Goal: Task Accomplishment & Management: Manage account settings

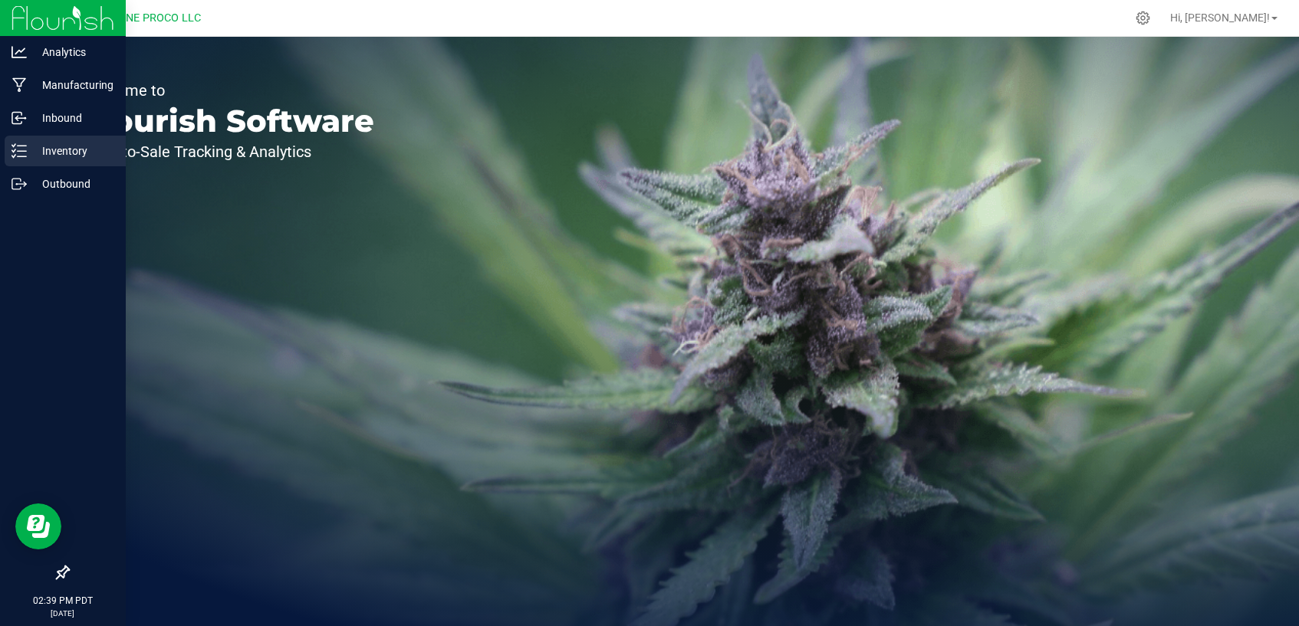
click at [33, 152] on p "Inventory" at bounding box center [73, 151] width 92 height 18
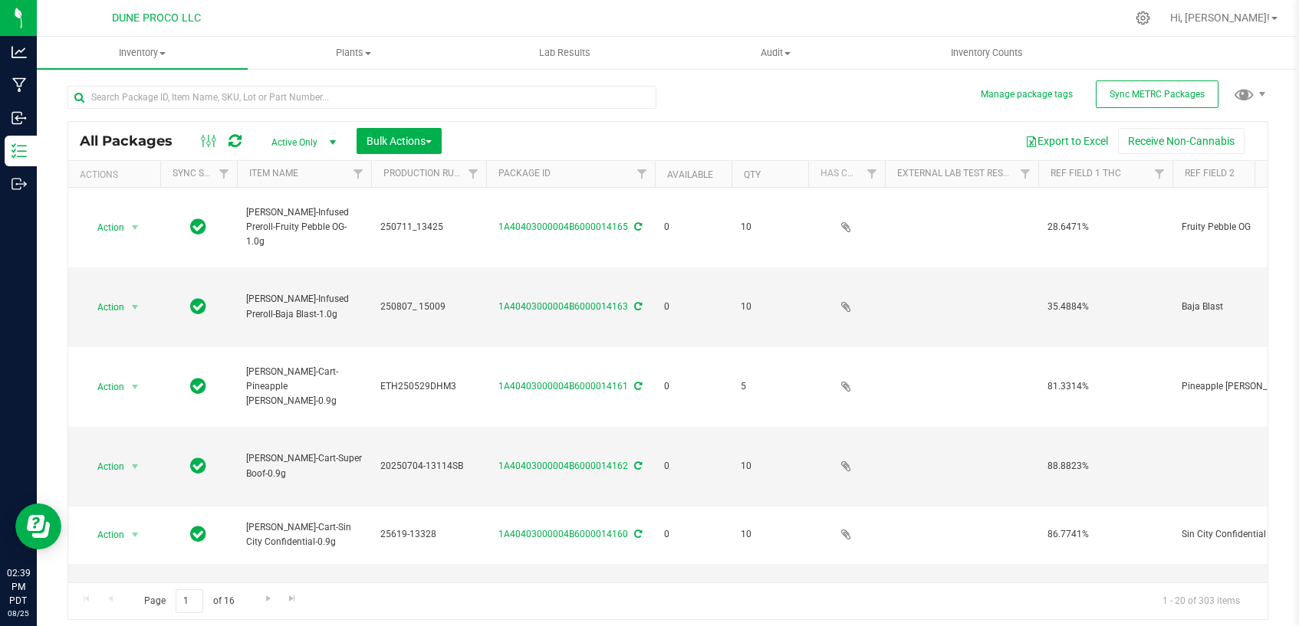
click at [312, 146] on span "Active Only" at bounding box center [300, 142] width 84 height 21
click at [299, 240] on li "All" at bounding box center [299, 235] width 83 height 23
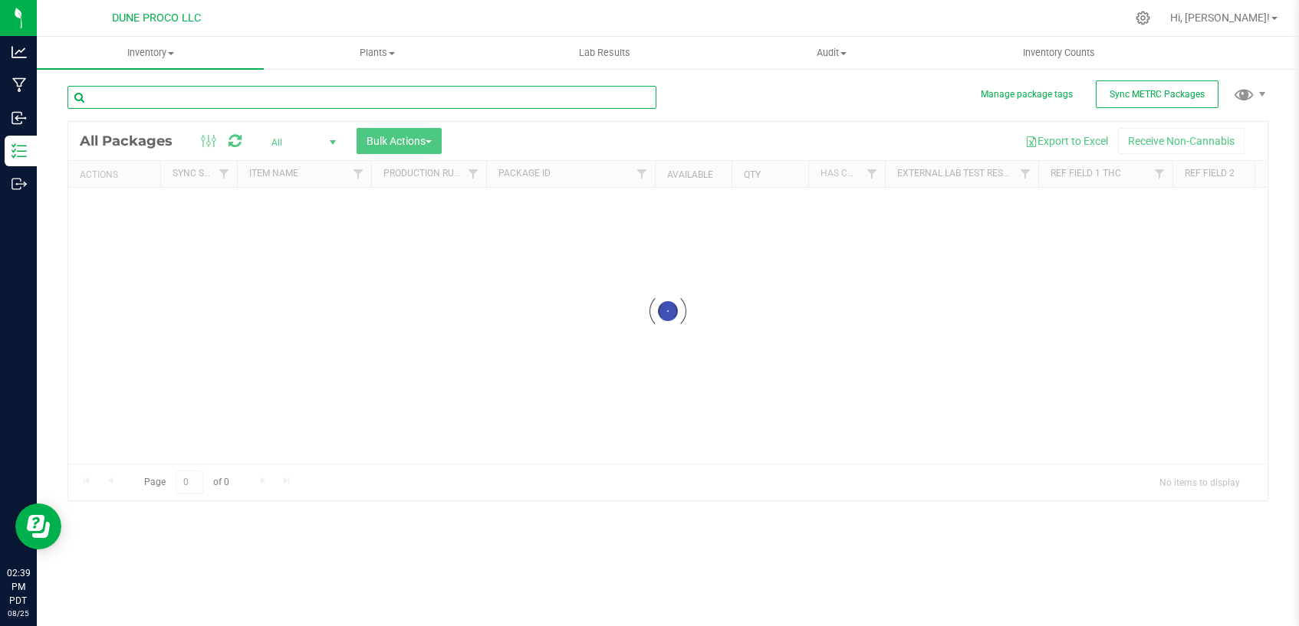
click at [344, 97] on input "text" at bounding box center [361, 97] width 589 height 23
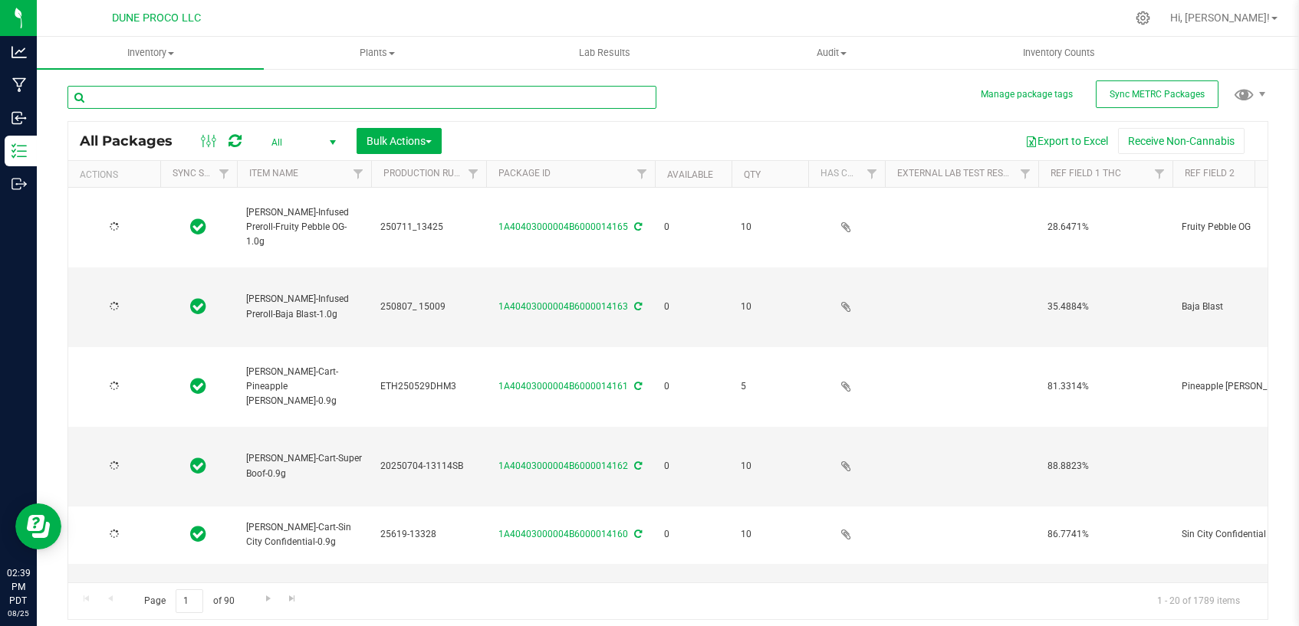
type input "[DATE]"
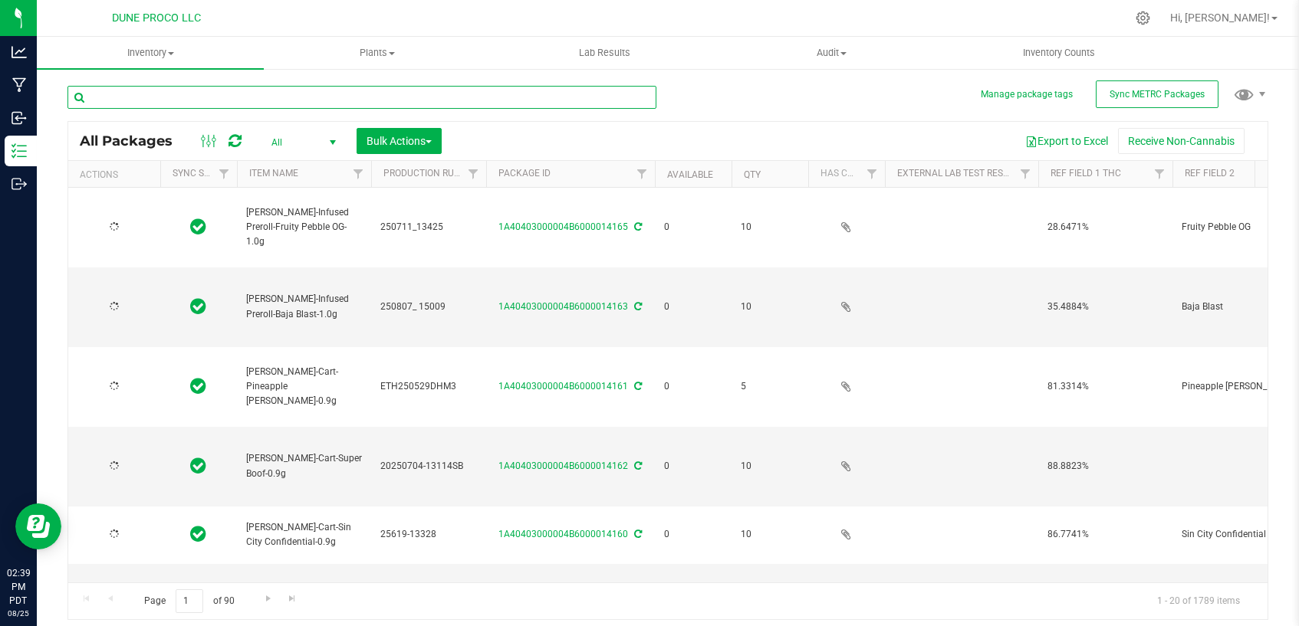
type input "[DATE]"
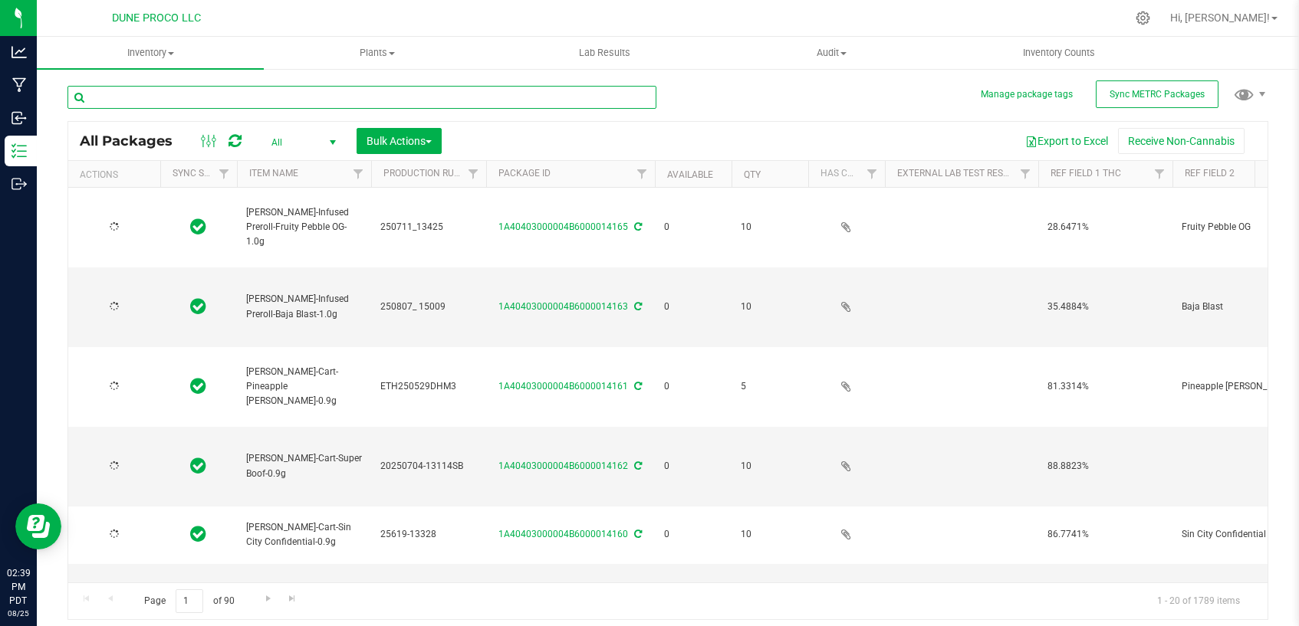
type input "[DATE]"
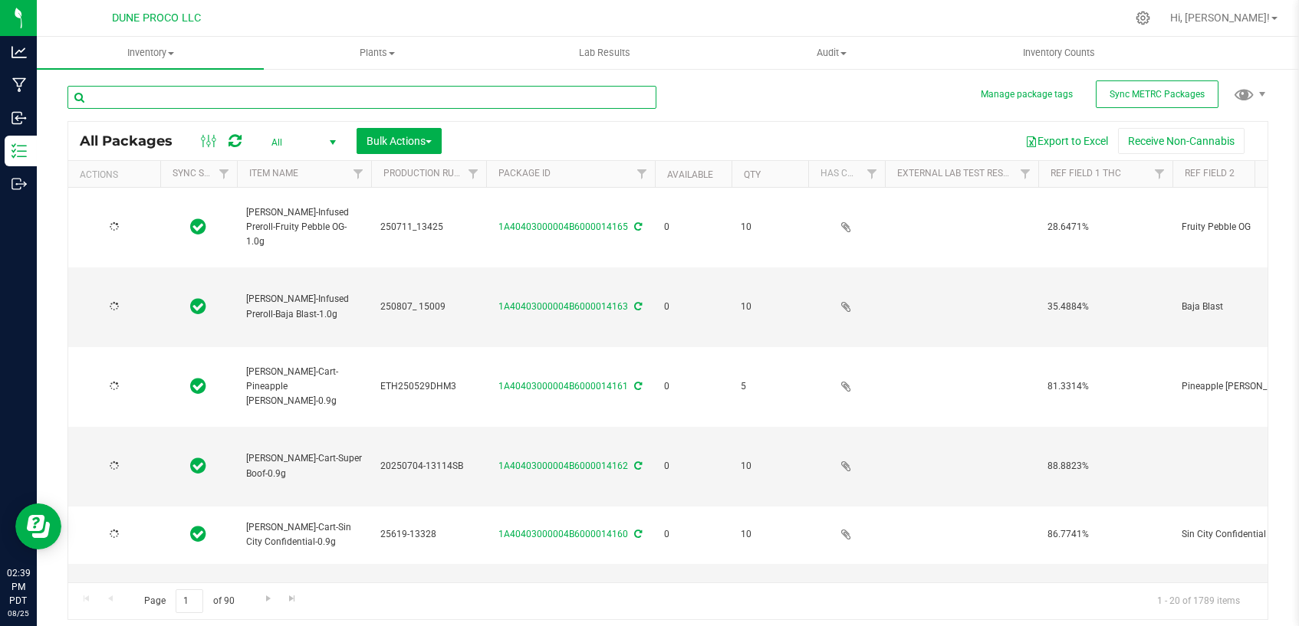
type input "[DATE]"
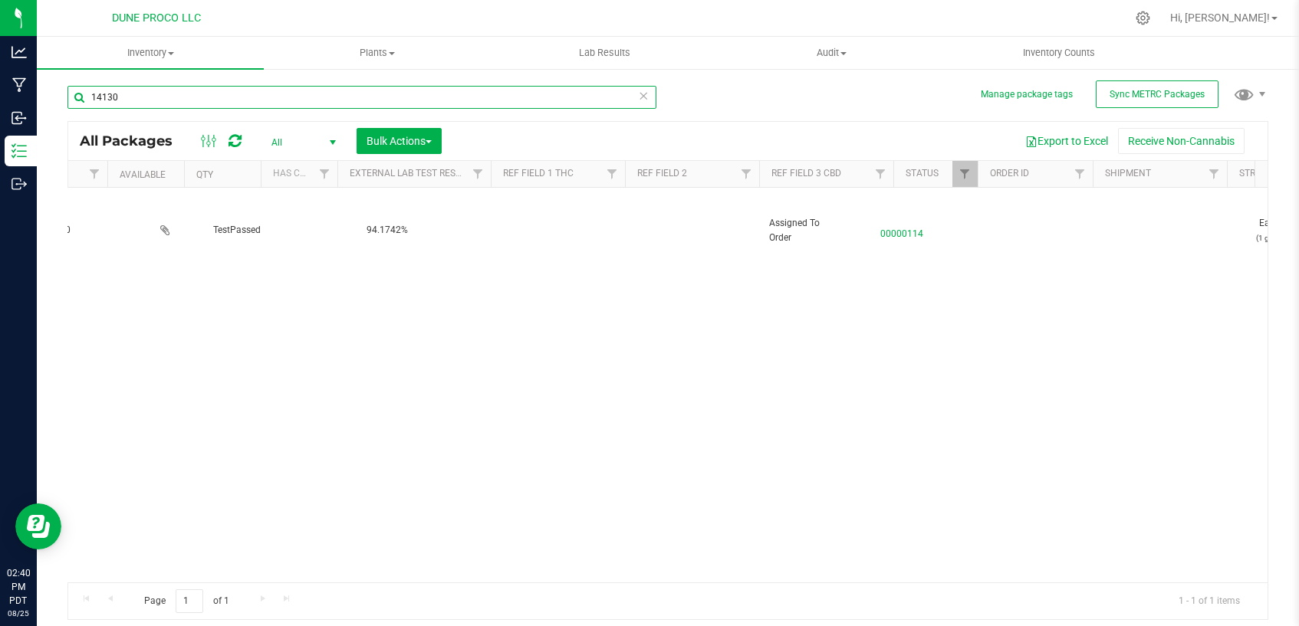
scroll to position [0, 681]
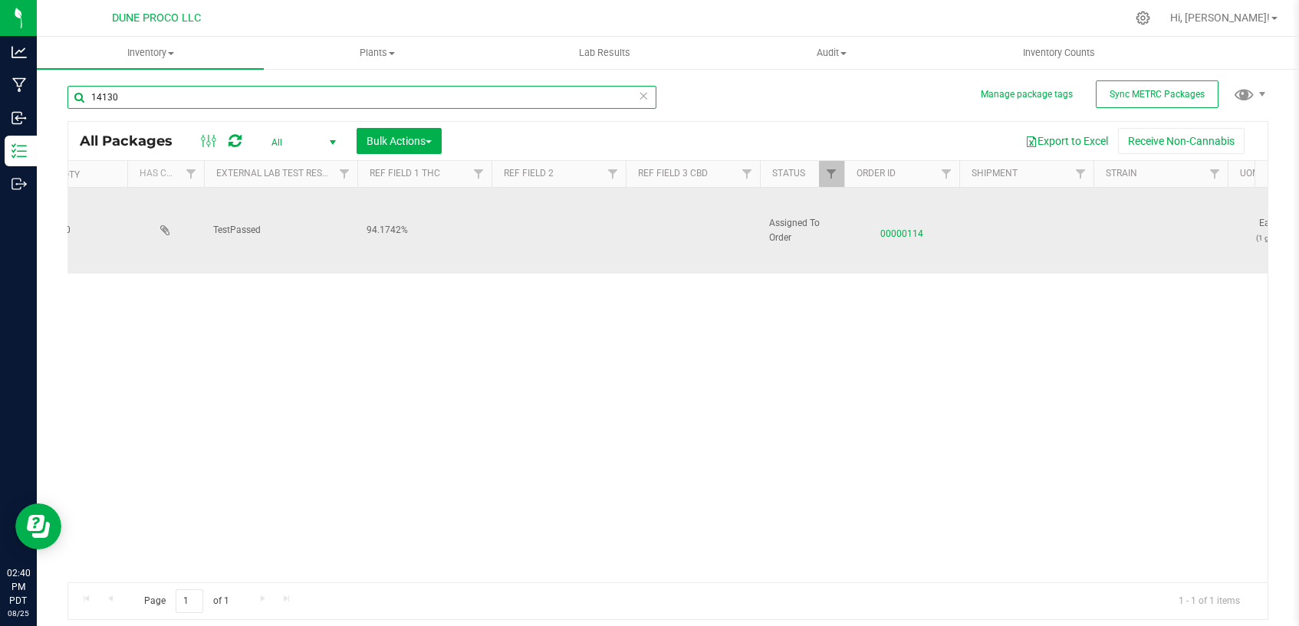
type input "14130"
click at [907, 229] on span "00000114" at bounding box center [901, 230] width 97 height 22
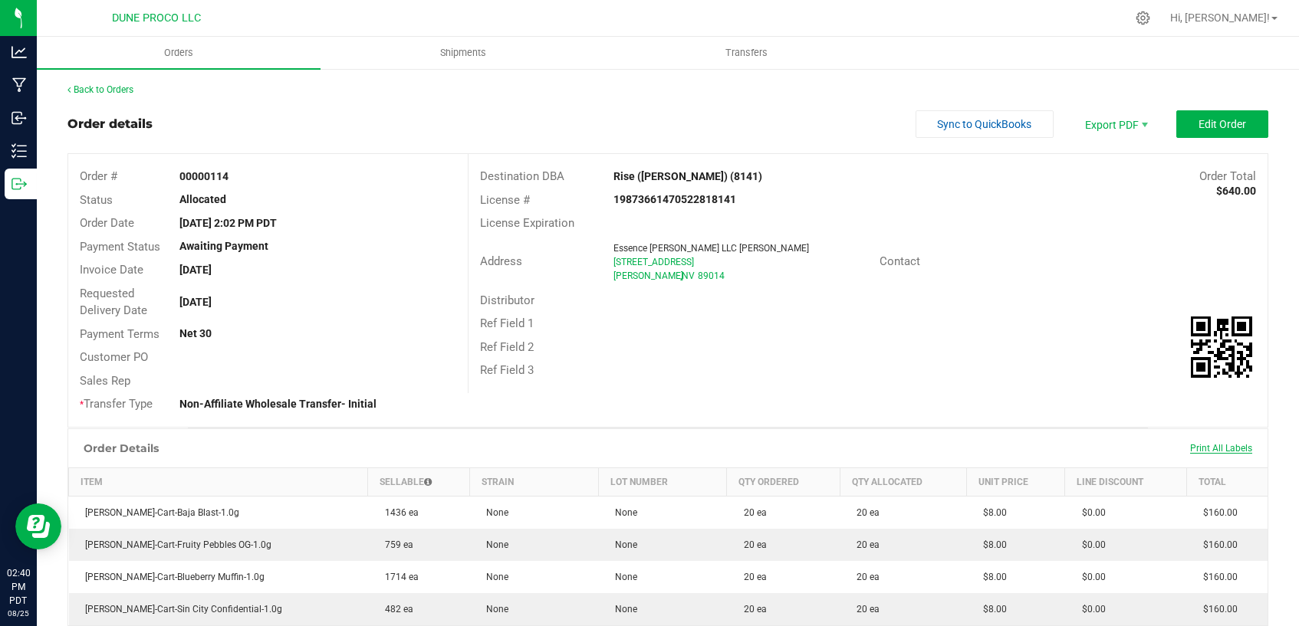
click at [1207, 445] on span "Print All Labels" at bounding box center [1221, 448] width 62 height 11
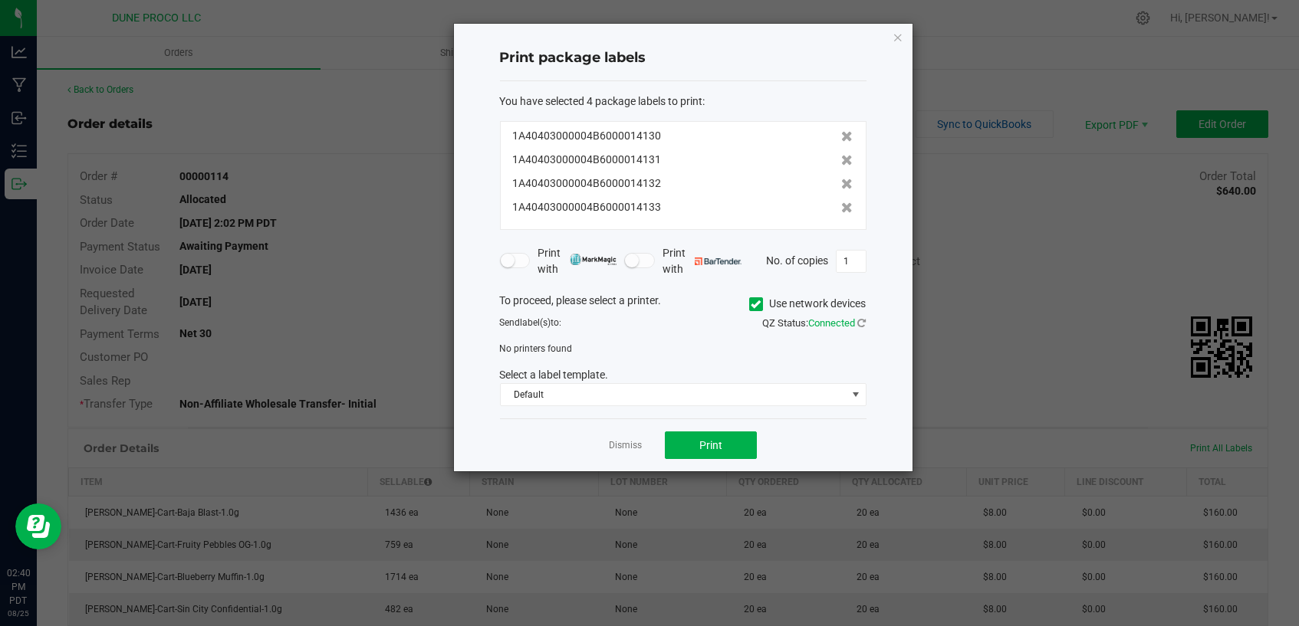
click at [754, 304] on icon at bounding box center [756, 304] width 10 height 0
click at [0, 0] on input "Use network devices" at bounding box center [0, 0] width 0 height 0
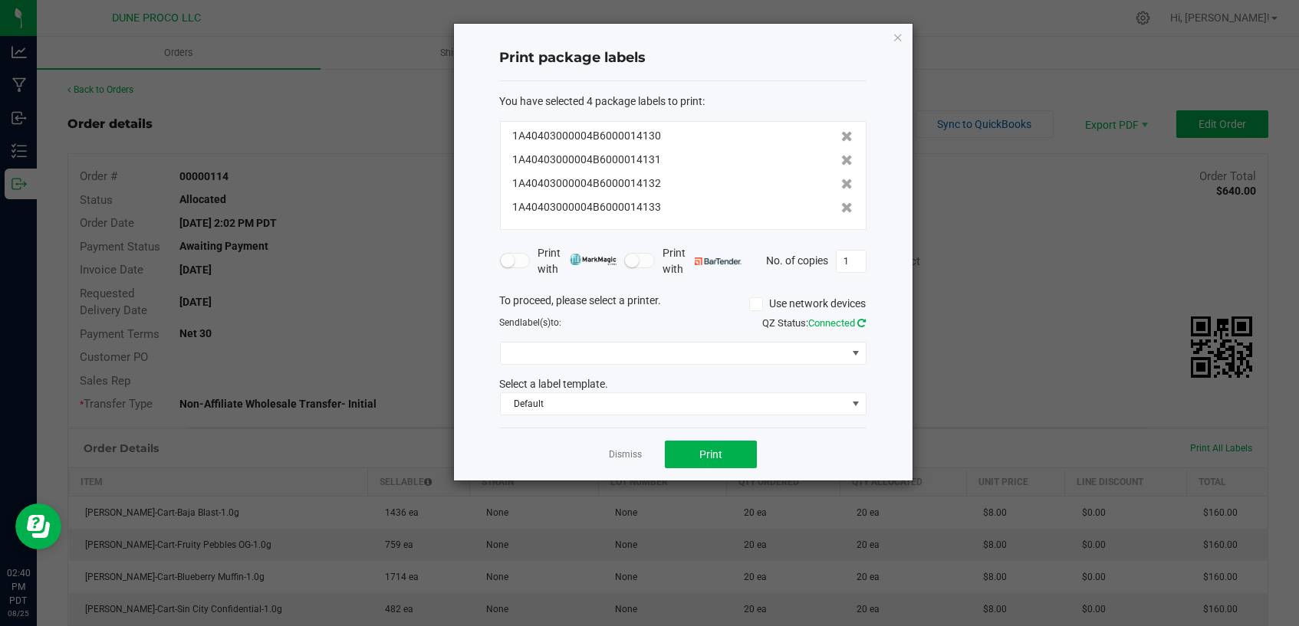
click at [865, 321] on icon at bounding box center [862, 323] width 8 height 10
click at [839, 357] on span "Microsoft Print to PDF" at bounding box center [674, 353] width 346 height 21
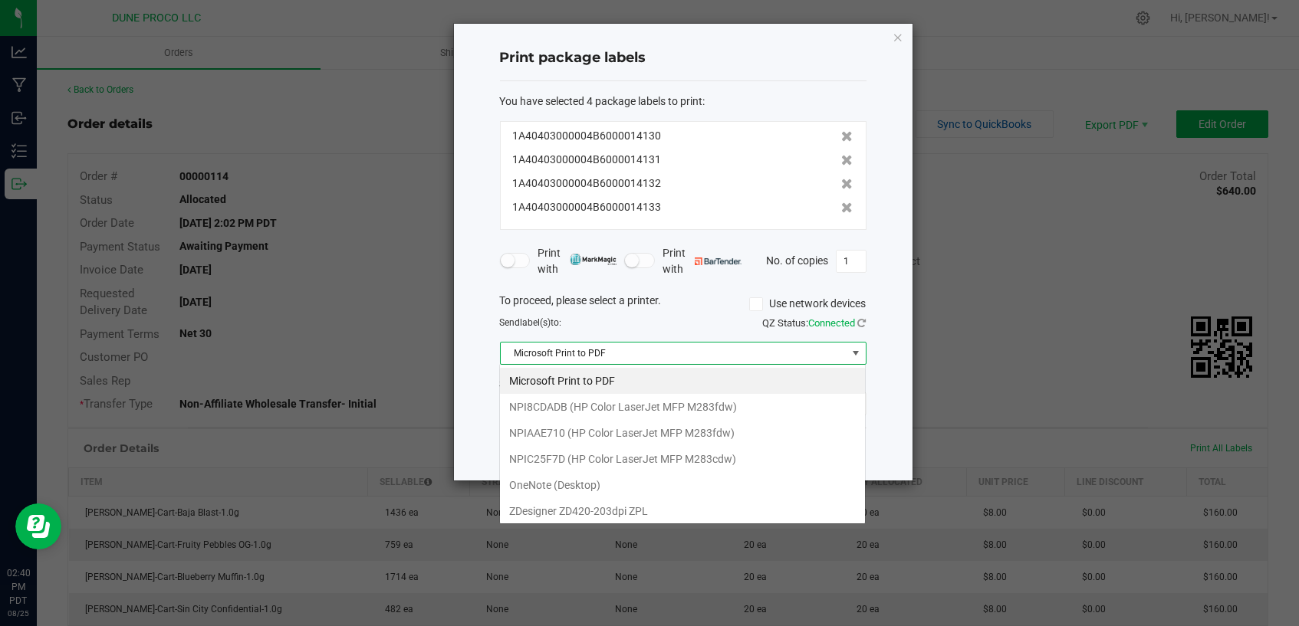
scroll to position [22, 366]
click at [570, 508] on ZPL "ZDesigner ZD420-203dpi ZPL" at bounding box center [682, 511] width 365 height 26
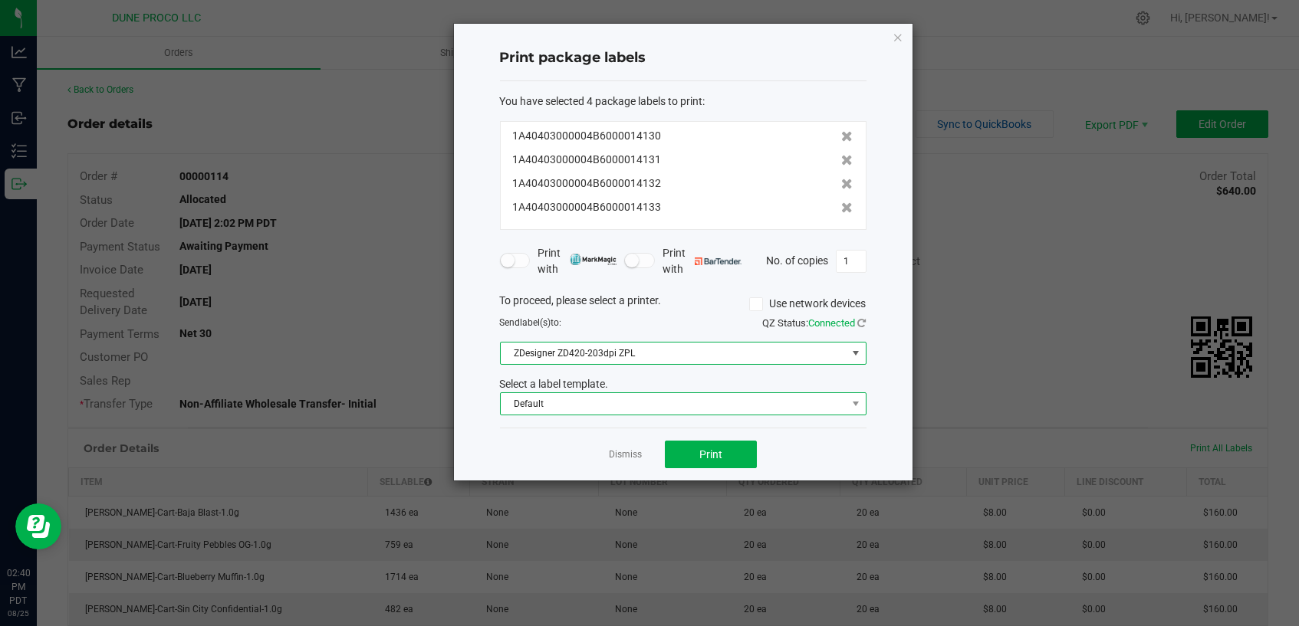
click at [686, 399] on span "Default" at bounding box center [674, 403] width 346 height 21
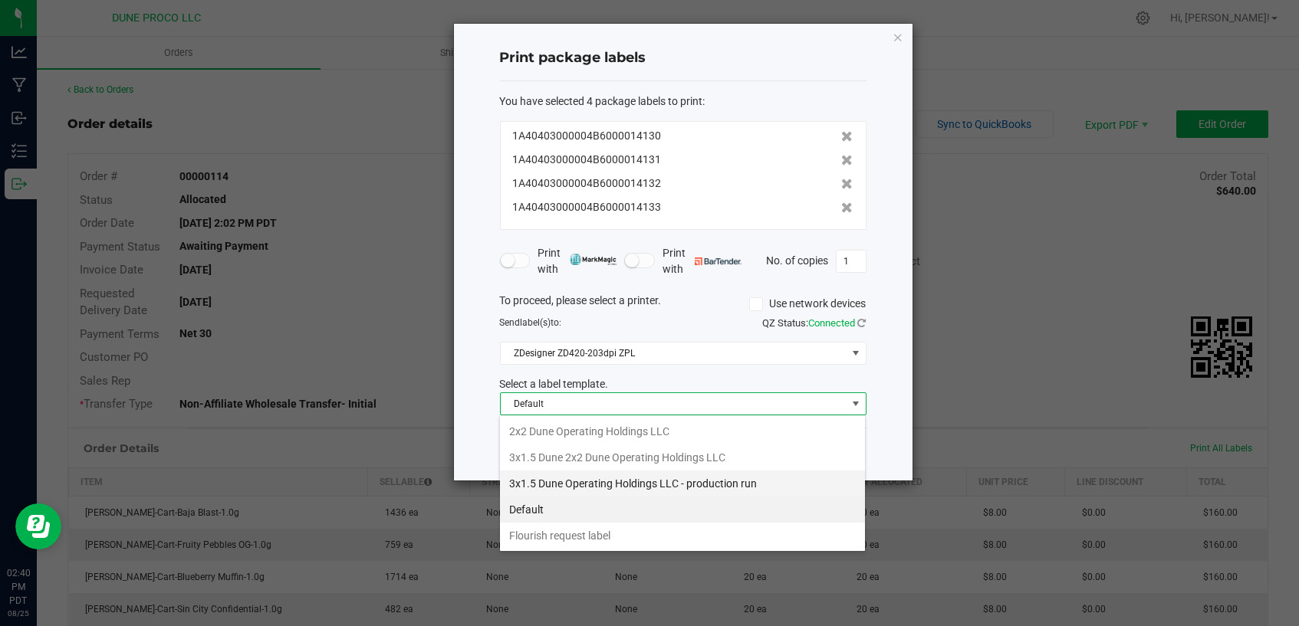
click at [789, 480] on li "3x1.5 Dune Operating Holdings LLC - production run" at bounding box center [682, 484] width 365 height 26
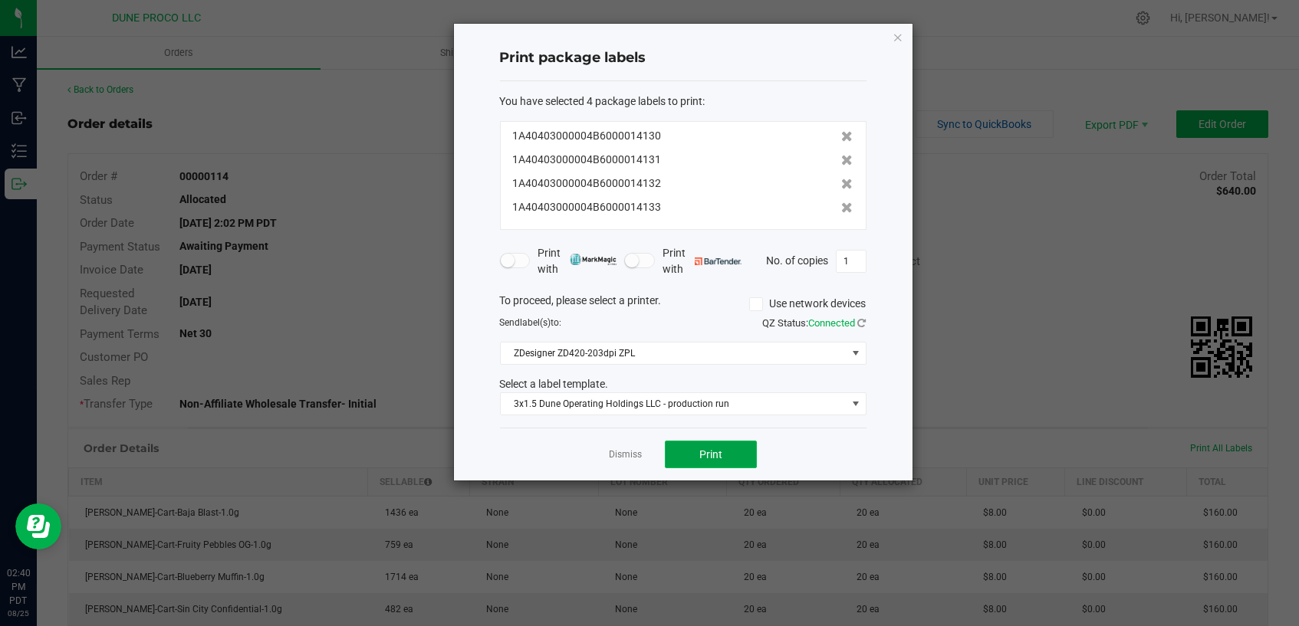
click at [708, 448] on span "Print" at bounding box center [710, 454] width 23 height 12
click at [632, 452] on link "Dismiss" at bounding box center [625, 454] width 33 height 13
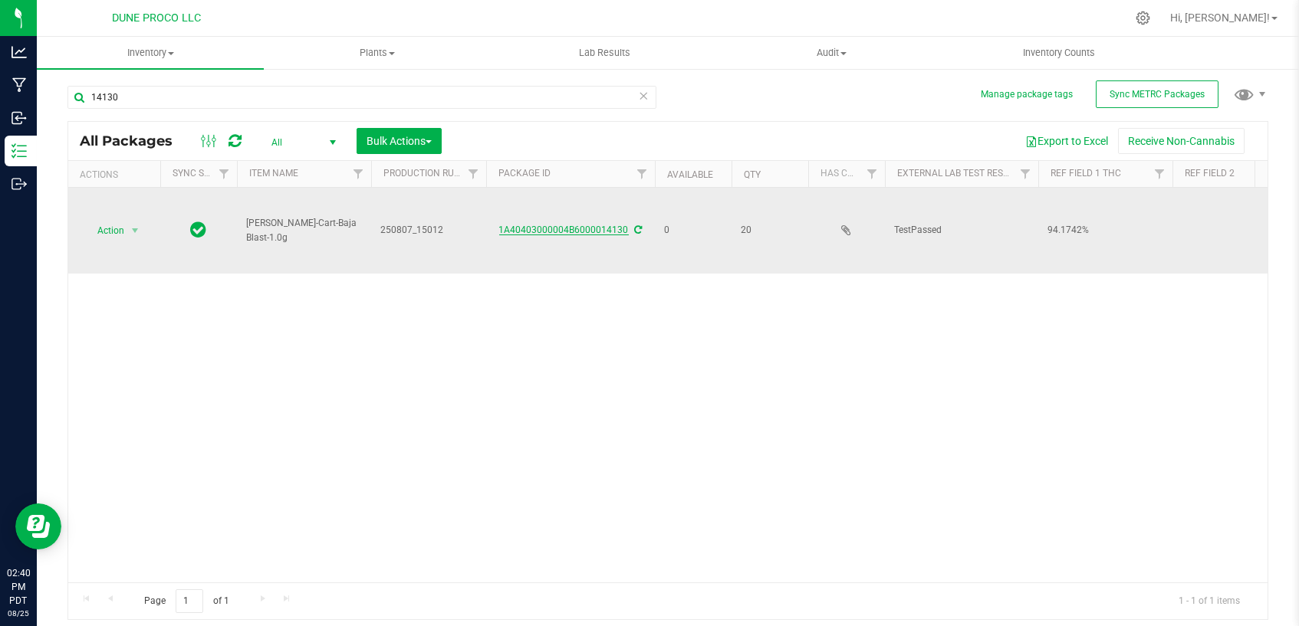
click at [593, 225] on link "1A40403000004B6000014130" at bounding box center [564, 230] width 130 height 11
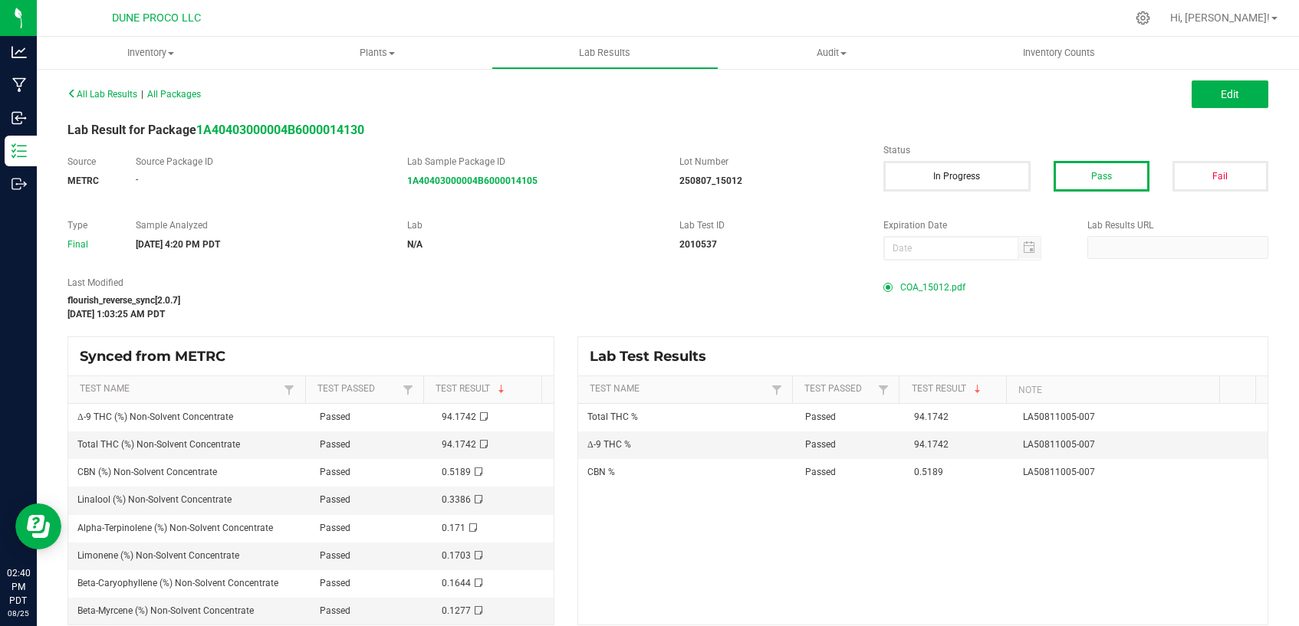
click at [932, 289] on span "COA_15012.pdf" at bounding box center [932, 287] width 65 height 23
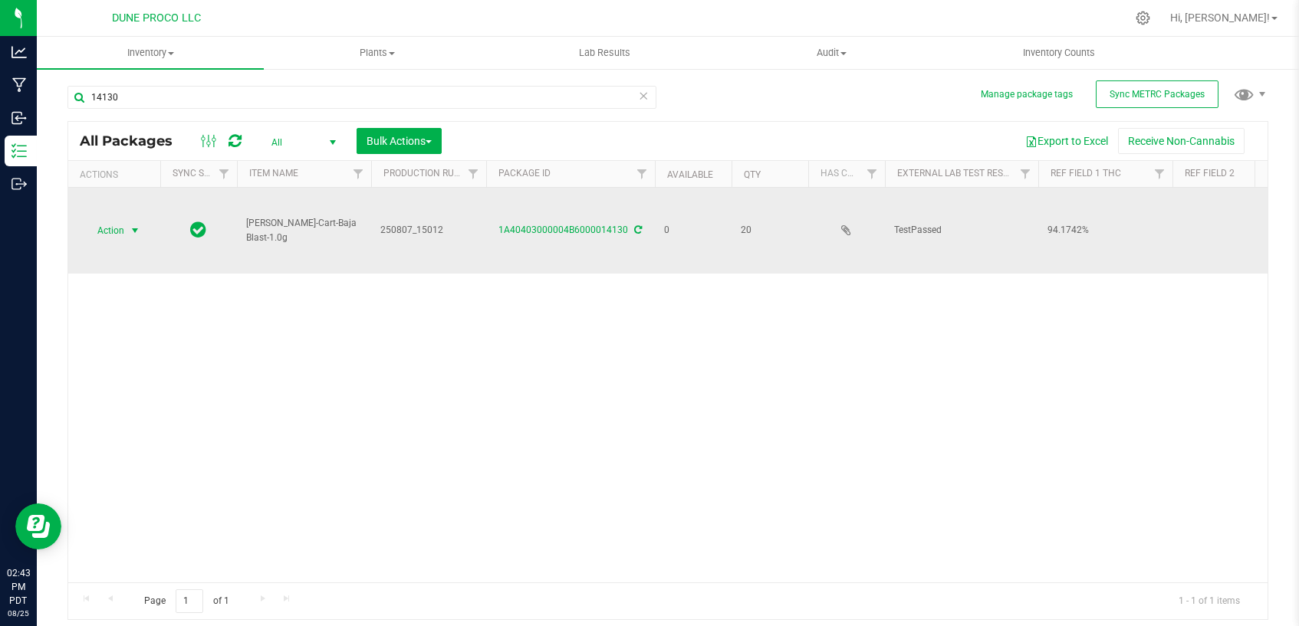
click at [131, 227] on span "select" at bounding box center [135, 231] width 12 height 12
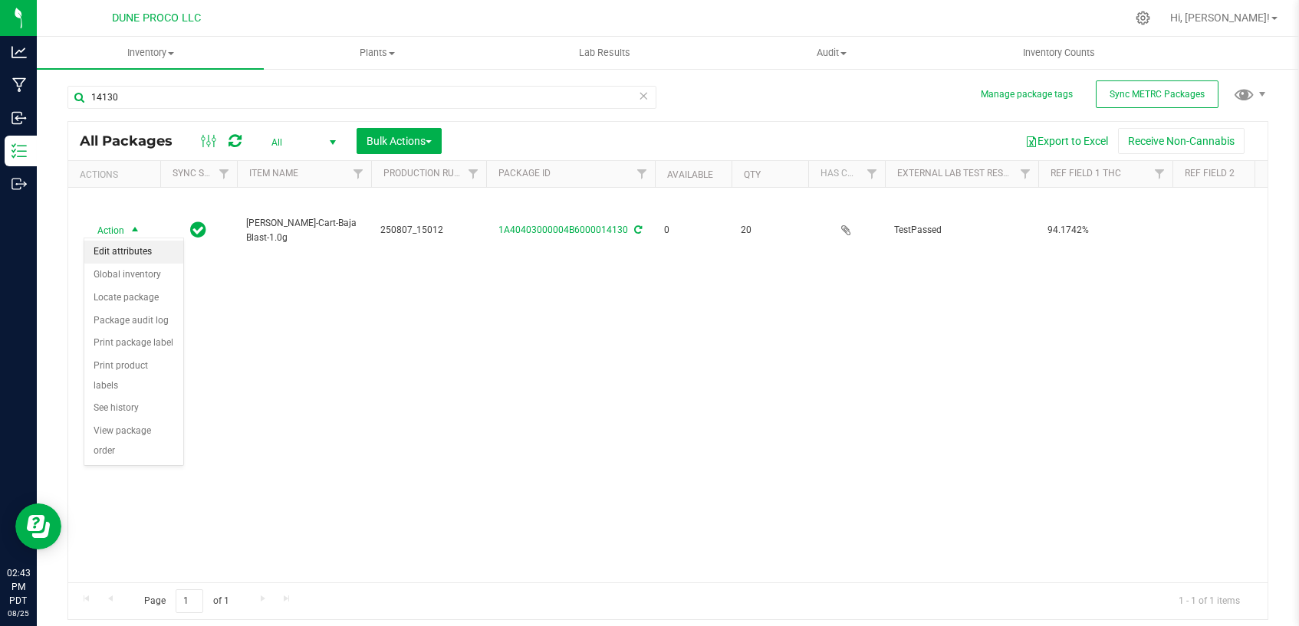
click at [132, 248] on li "Edit attributes" at bounding box center [133, 252] width 99 height 23
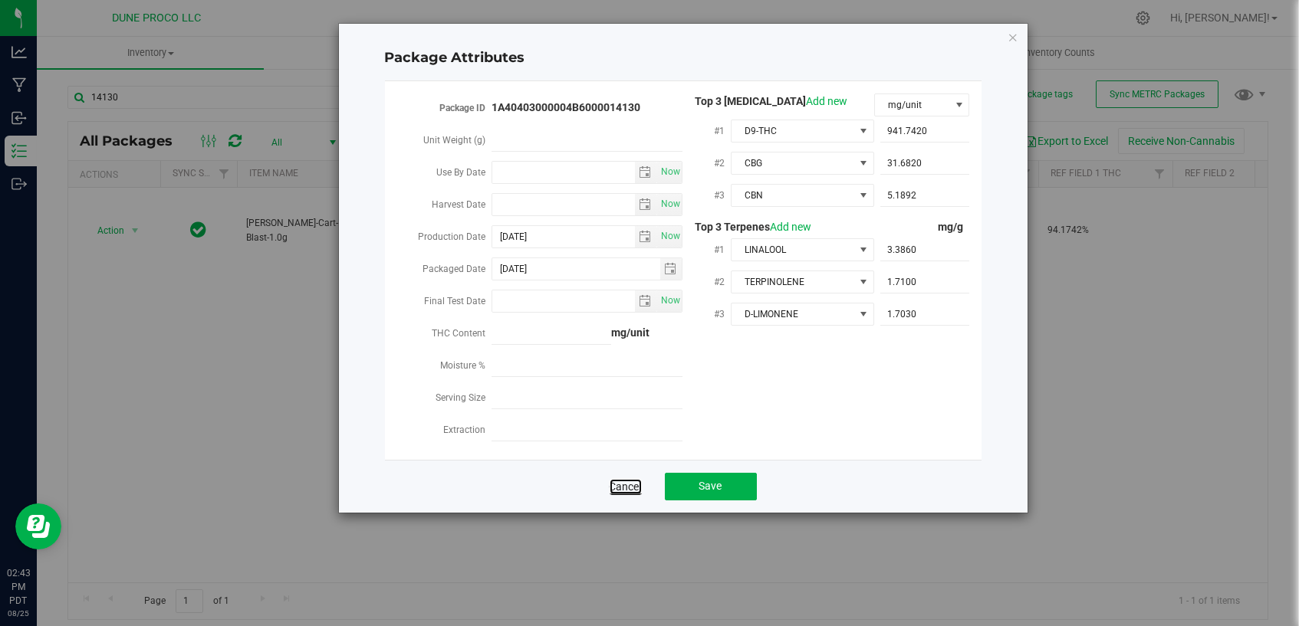
click at [626, 479] on link "Cancel" at bounding box center [625, 486] width 32 height 15
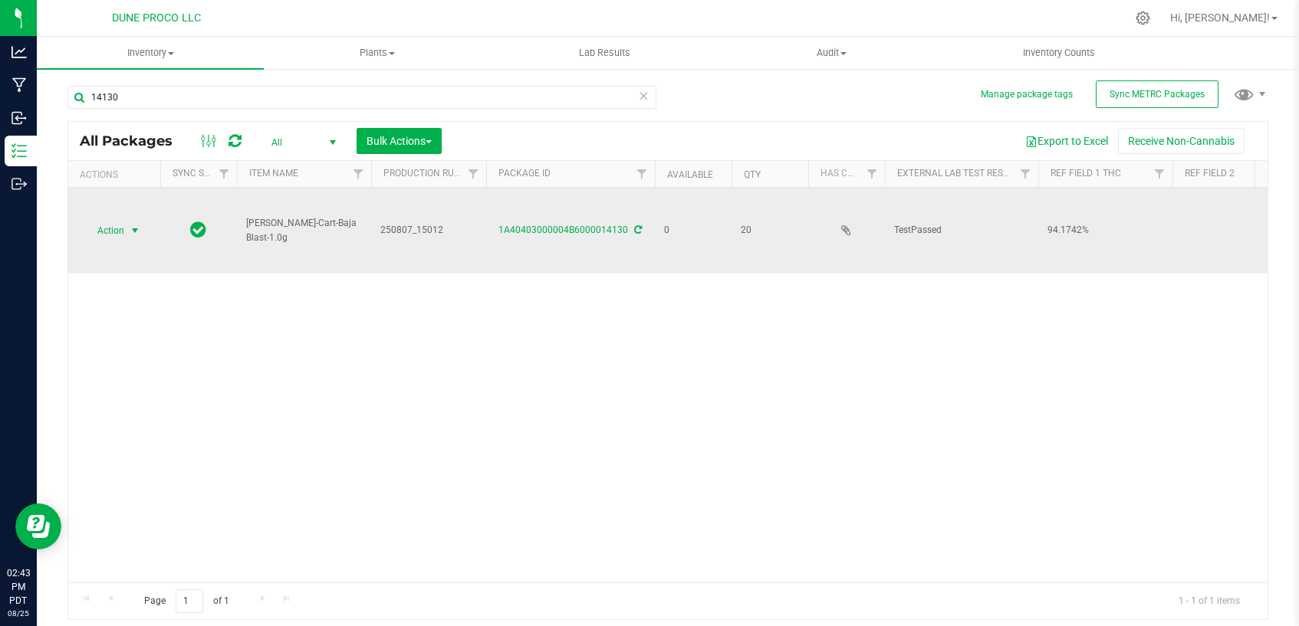
click at [136, 225] on span "select" at bounding box center [135, 231] width 12 height 12
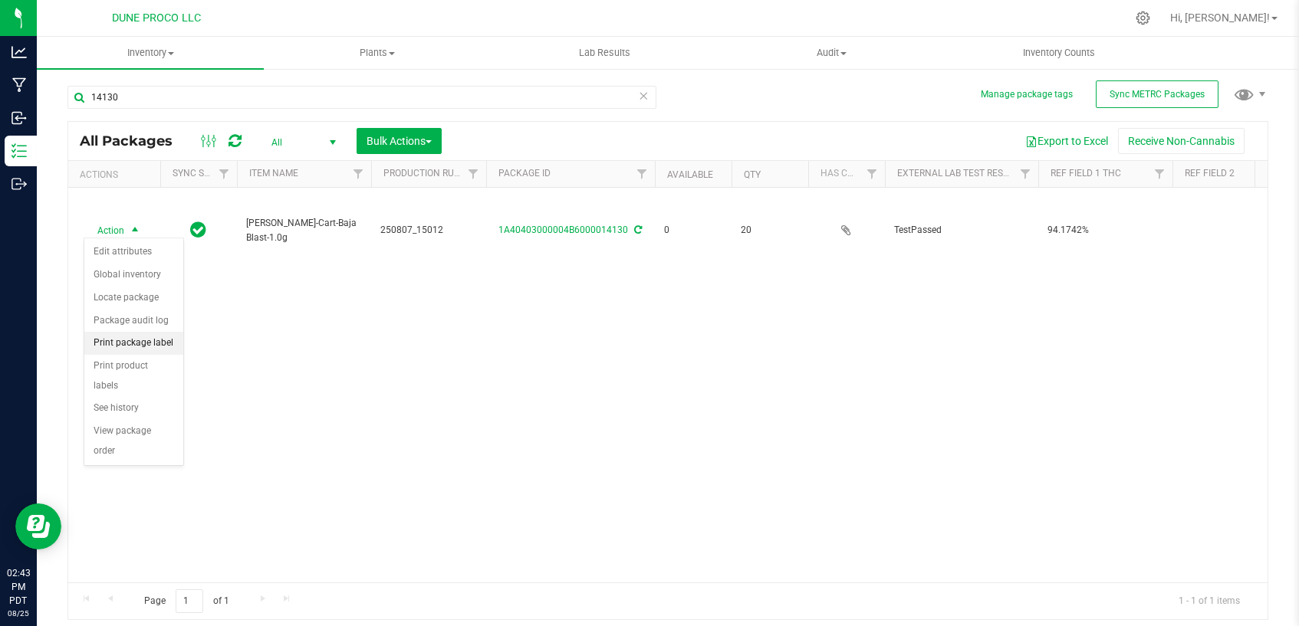
click at [172, 345] on li "Print package label" at bounding box center [133, 343] width 99 height 23
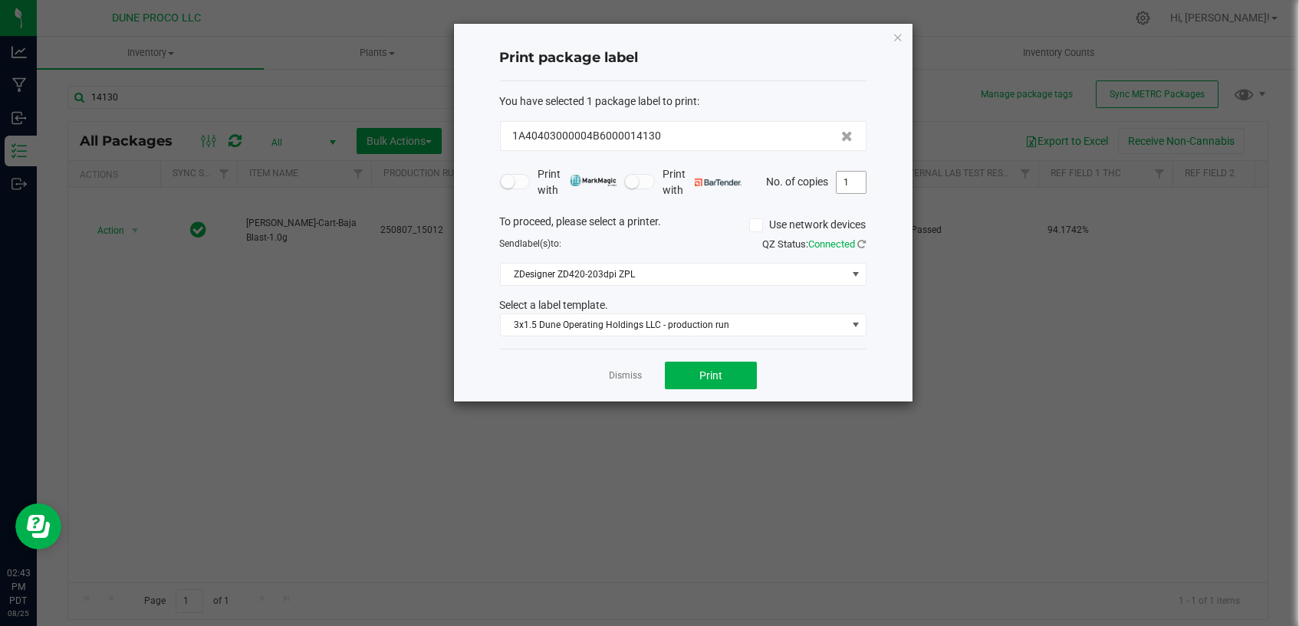
click at [858, 180] on input "1" at bounding box center [850, 182] width 29 height 21
type input "20"
click at [688, 375] on button "Print" at bounding box center [711, 376] width 92 height 28
click at [629, 375] on link "Dismiss" at bounding box center [625, 376] width 33 height 13
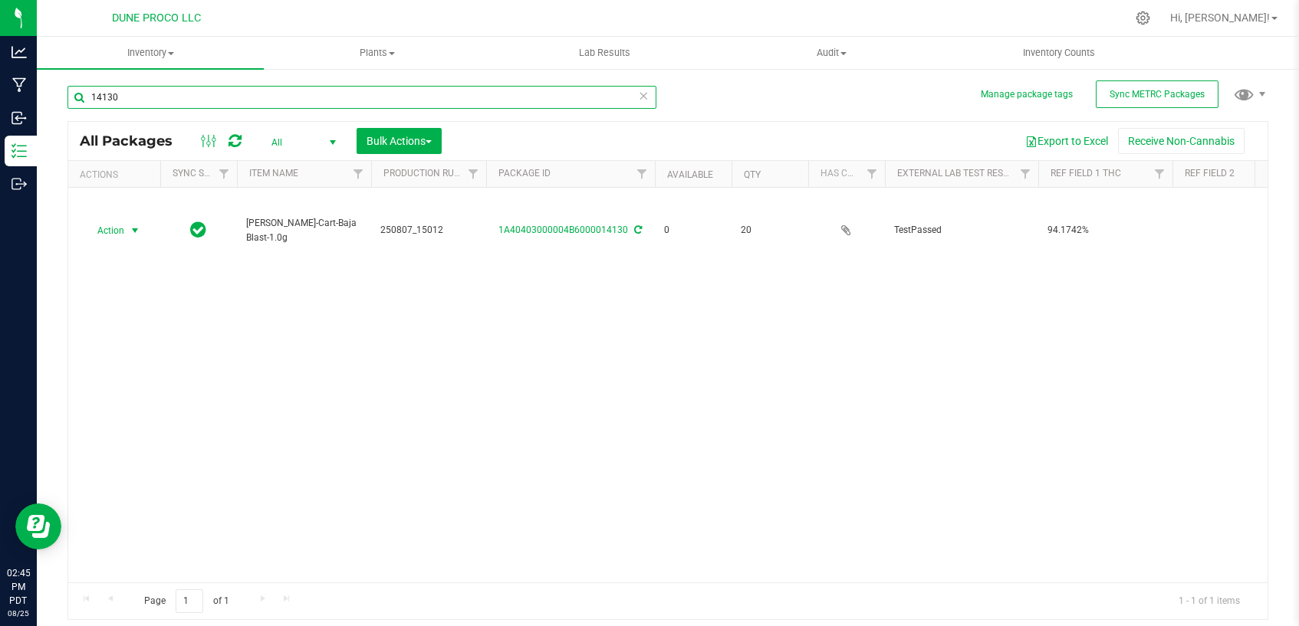
click at [371, 93] on input "14130" at bounding box center [361, 97] width 589 height 23
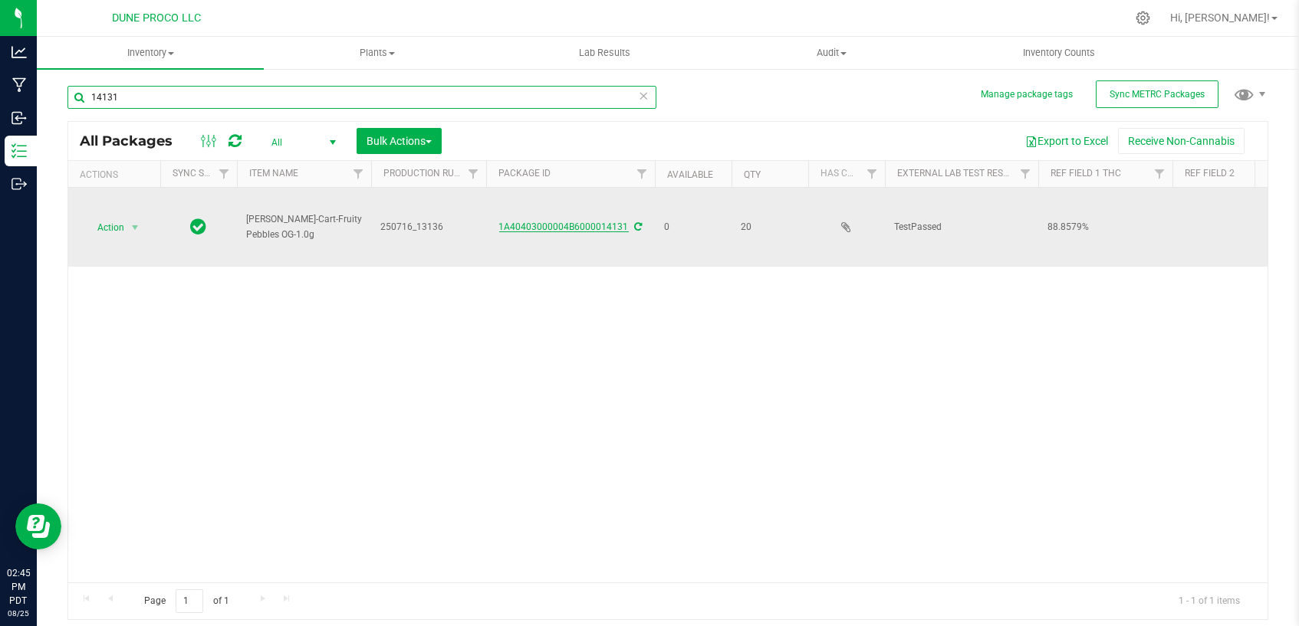
type input "14131"
click at [549, 225] on link "1A40403000004B6000014131" at bounding box center [564, 227] width 130 height 11
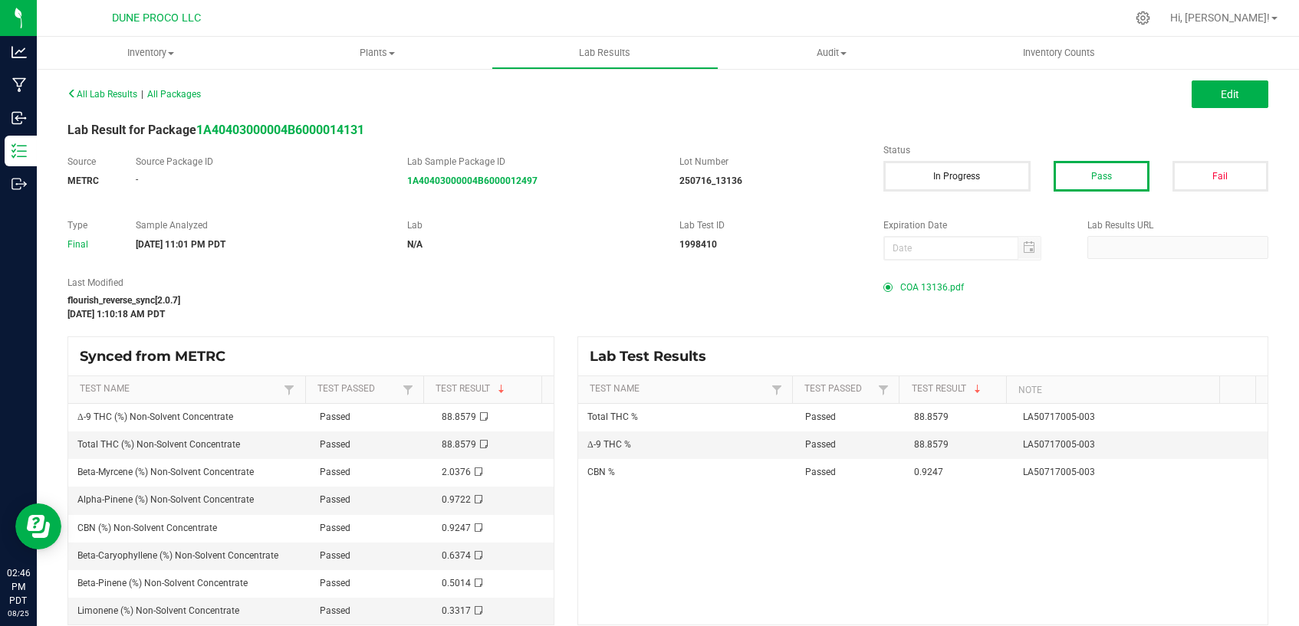
click at [929, 285] on span "COA 13136.pdf" at bounding box center [932, 287] width 64 height 23
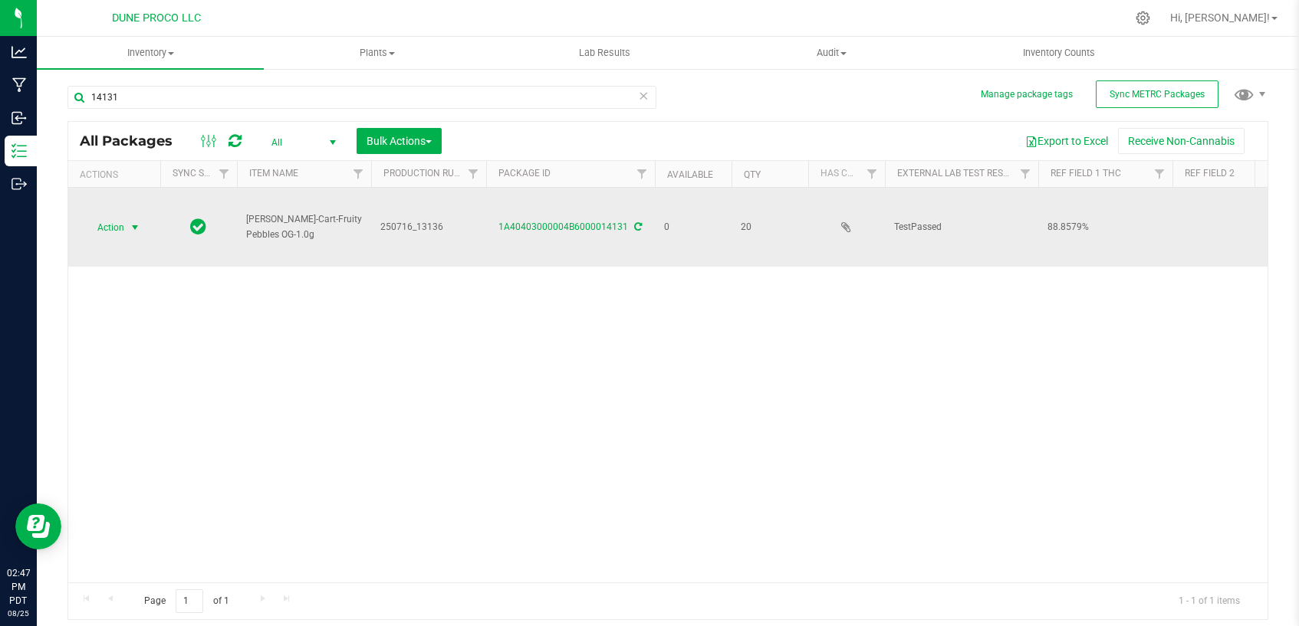
click at [129, 226] on span "select" at bounding box center [135, 228] width 12 height 12
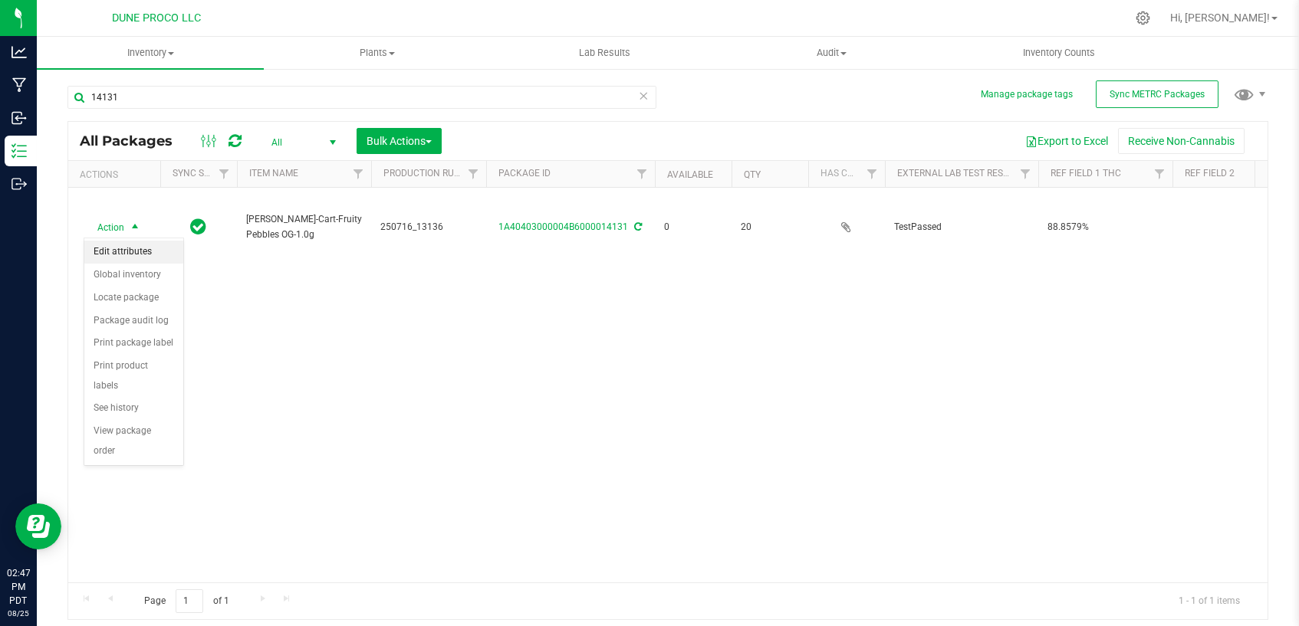
click at [153, 251] on li "Edit attributes" at bounding box center [133, 252] width 99 height 23
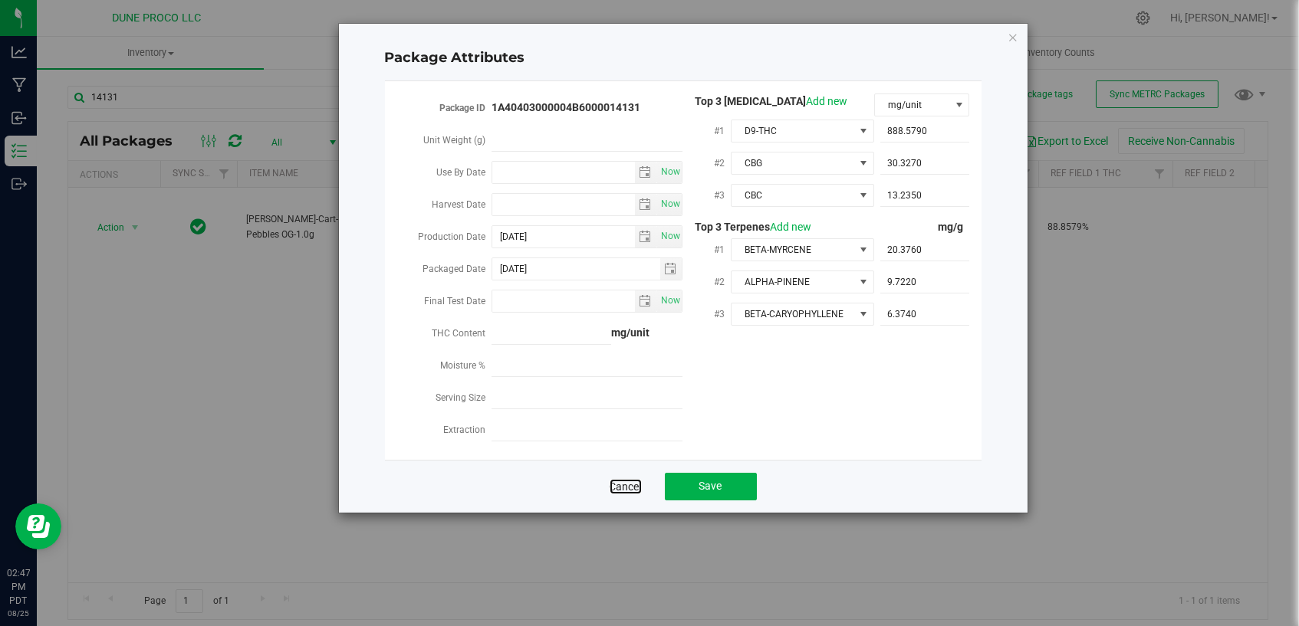
drag, startPoint x: 621, startPoint y: 478, endPoint x: 629, endPoint y: 471, distance: 9.8
click at [623, 479] on link "Cancel" at bounding box center [625, 486] width 32 height 15
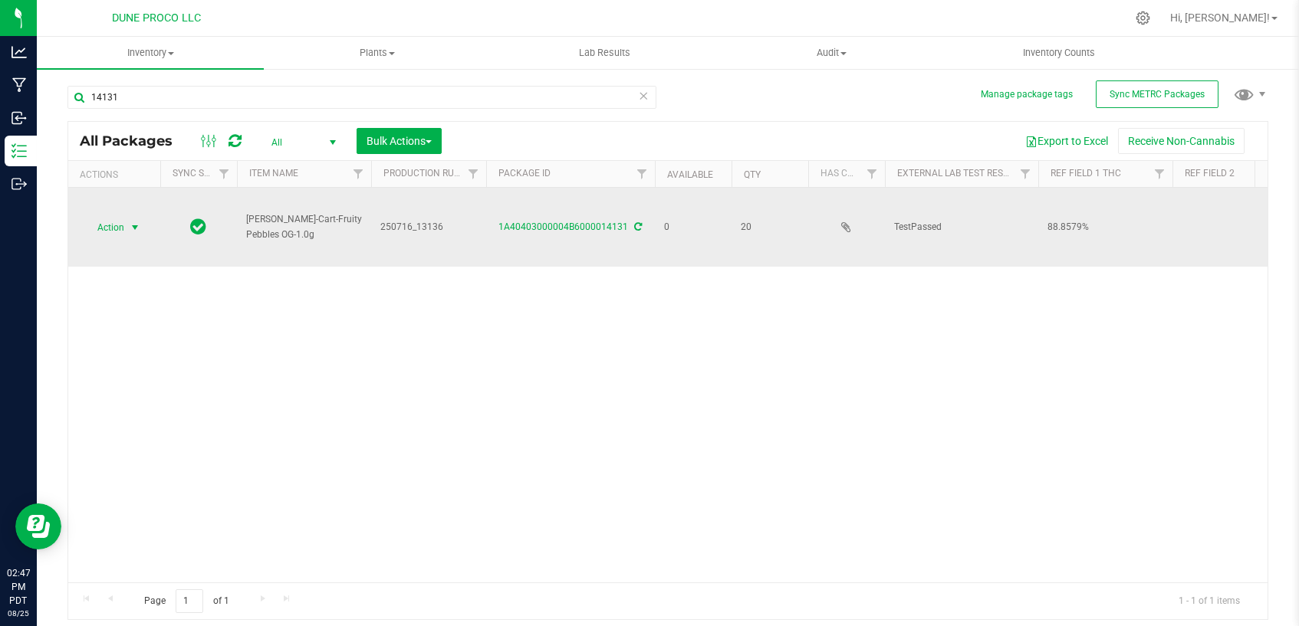
click at [108, 225] on span "Action" at bounding box center [104, 227] width 41 height 21
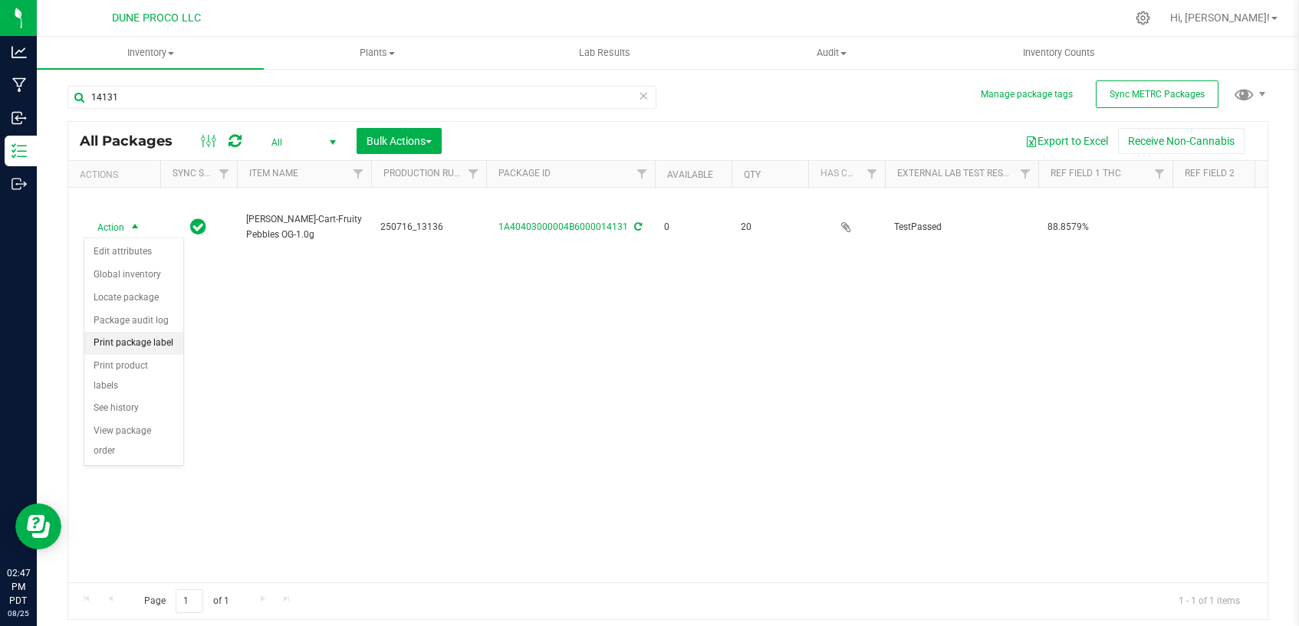
click at [126, 346] on li "Print package label" at bounding box center [133, 343] width 99 height 23
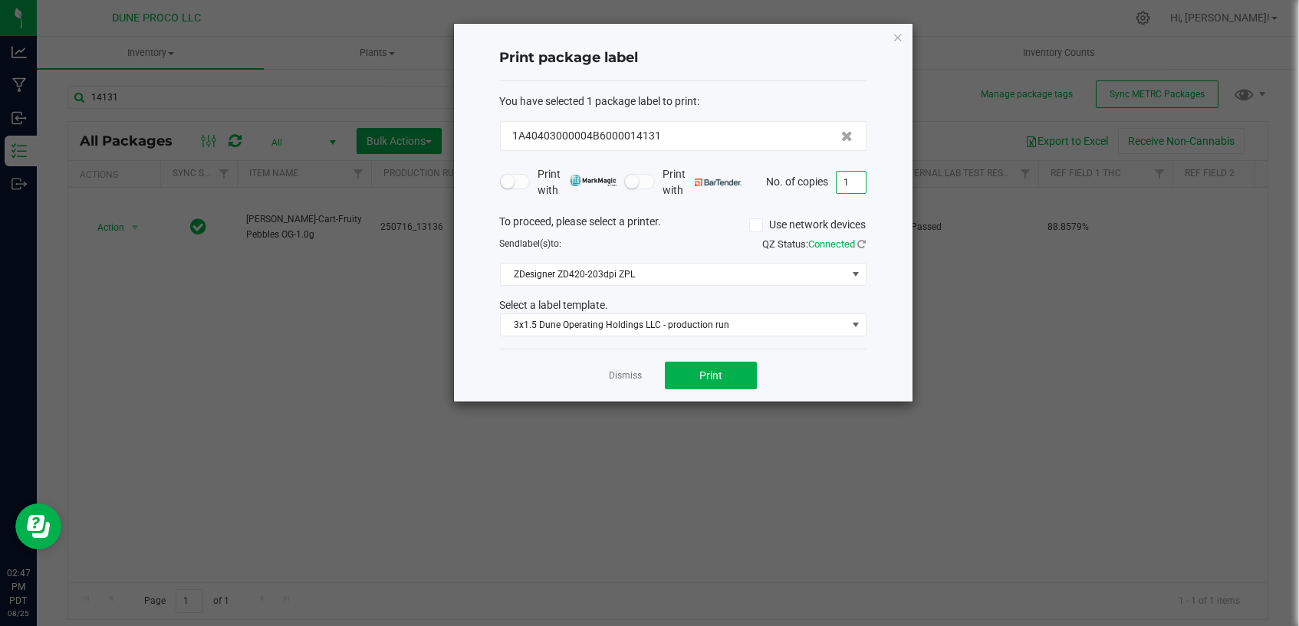
click at [855, 180] on input "1" at bounding box center [850, 182] width 29 height 21
type input "20"
click at [744, 381] on button "Print" at bounding box center [711, 376] width 92 height 28
click at [634, 378] on link "Dismiss" at bounding box center [625, 376] width 33 height 13
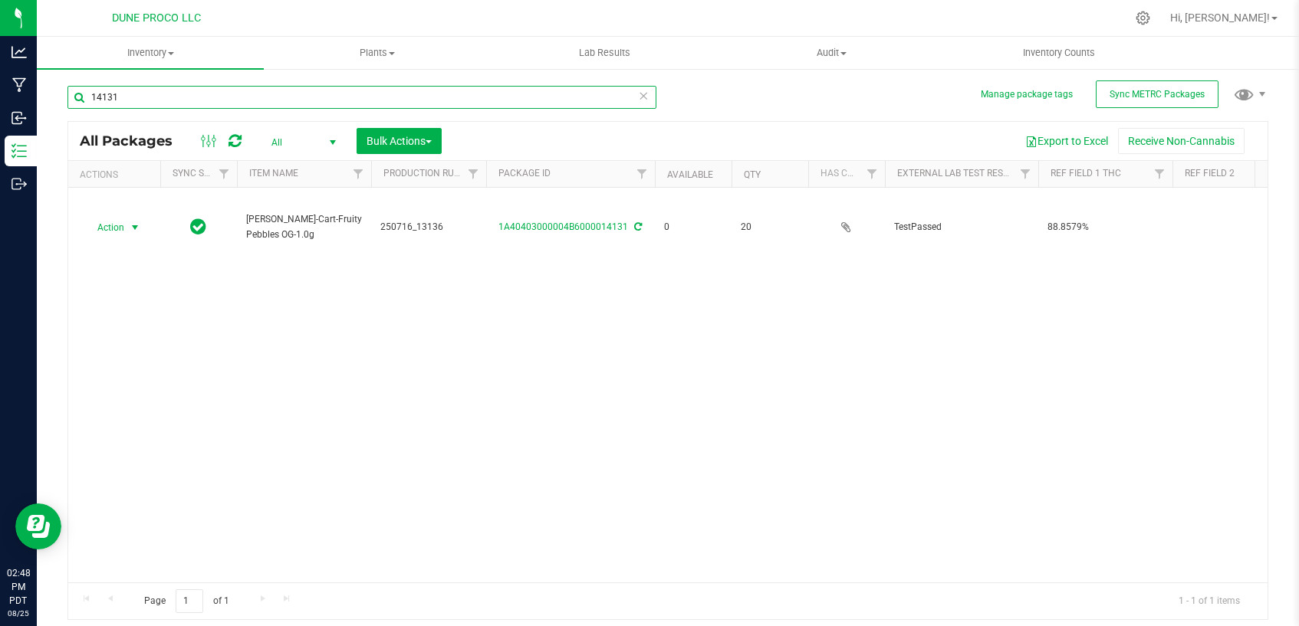
drag, startPoint x: 218, startPoint y: 102, endPoint x: 228, endPoint y: 107, distance: 10.3
click at [222, 103] on input "14131" at bounding box center [361, 97] width 589 height 23
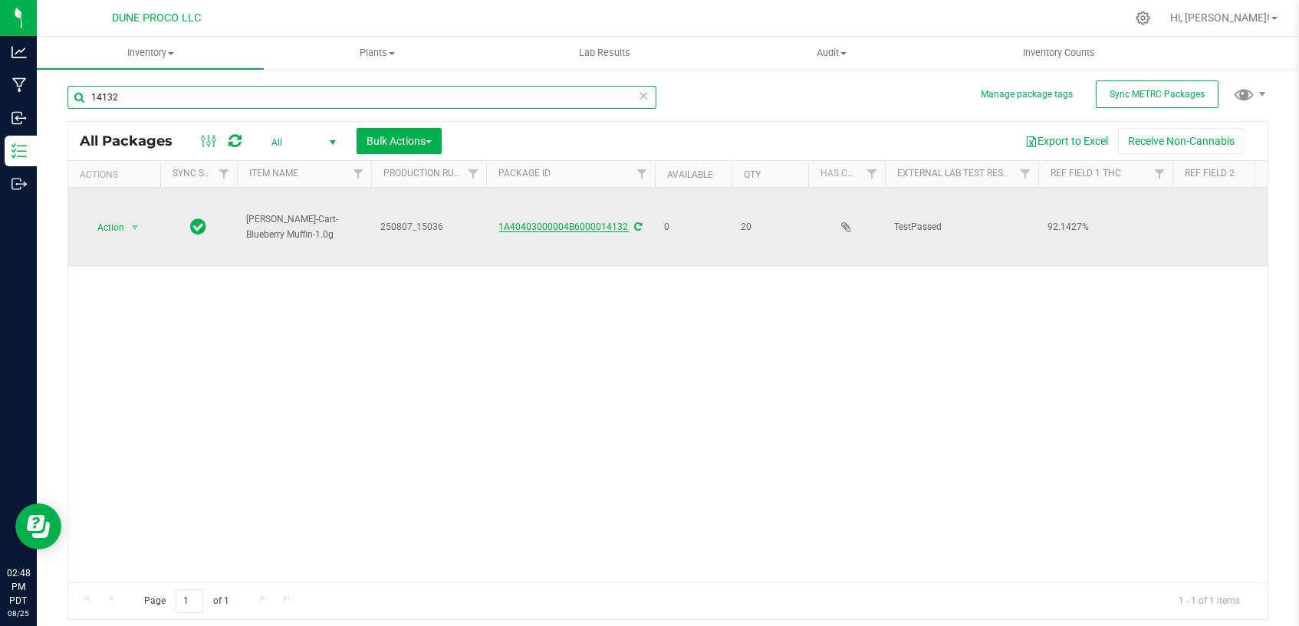
type input "14132"
click at [537, 225] on link "1A40403000004B6000014132" at bounding box center [564, 227] width 130 height 11
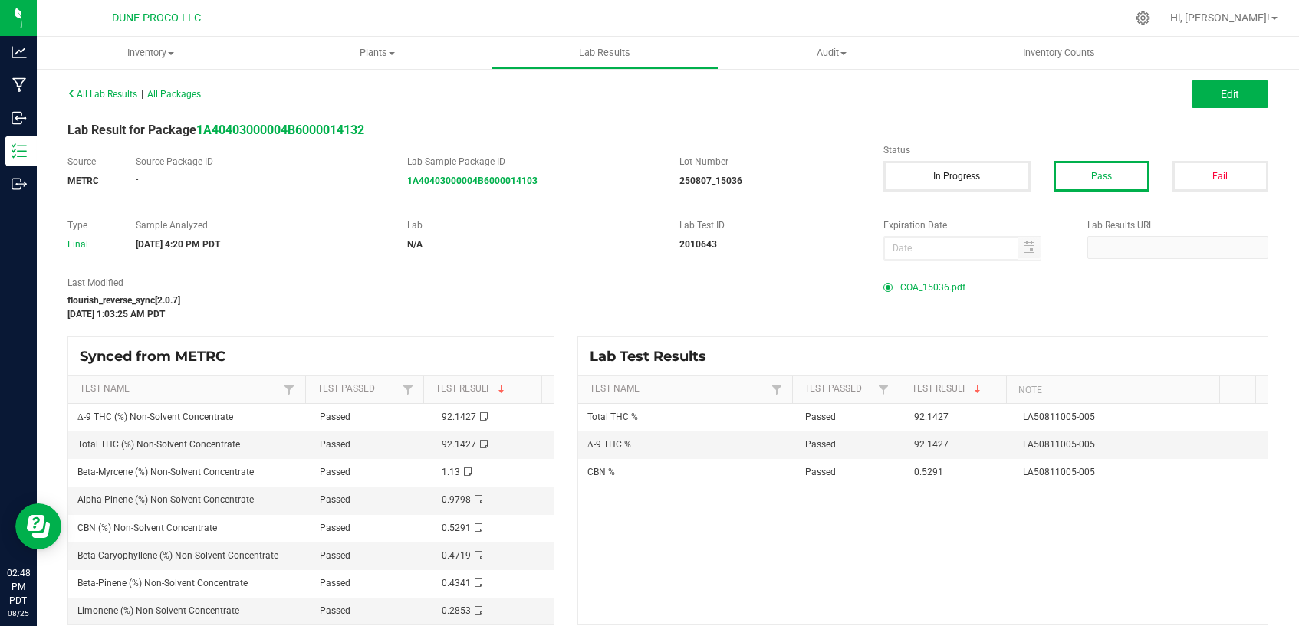
click at [900, 286] on span "COA_15036.pdf" at bounding box center [932, 287] width 65 height 23
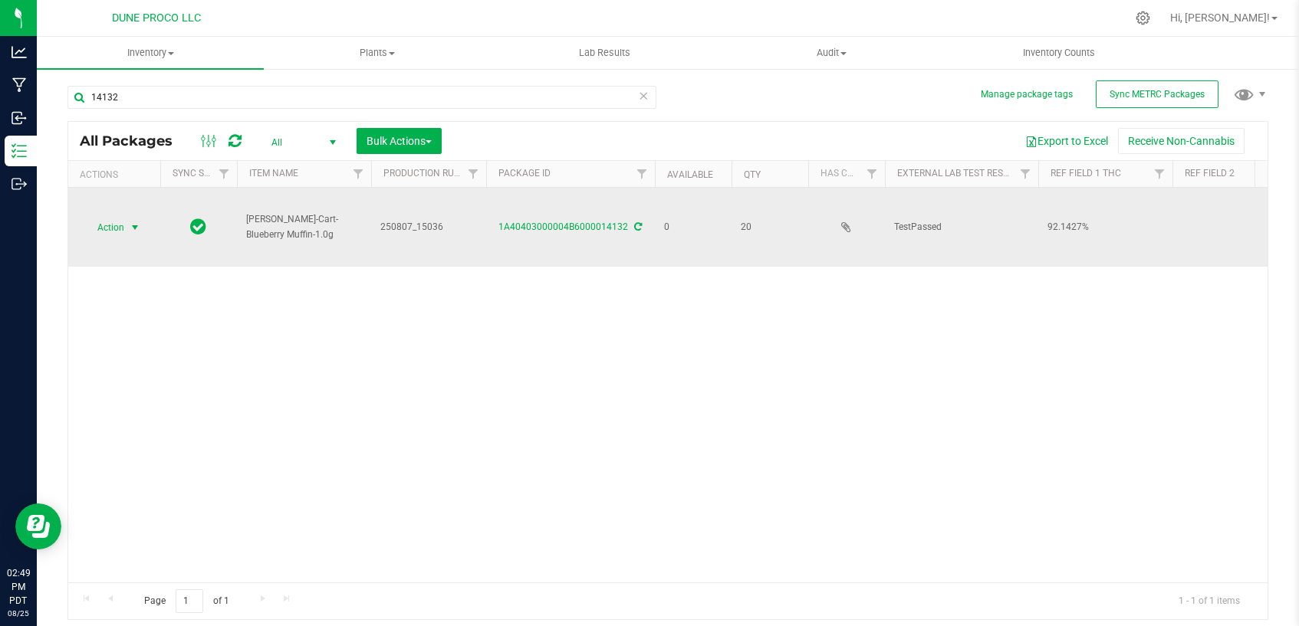
click at [126, 226] on span "select" at bounding box center [135, 227] width 19 height 21
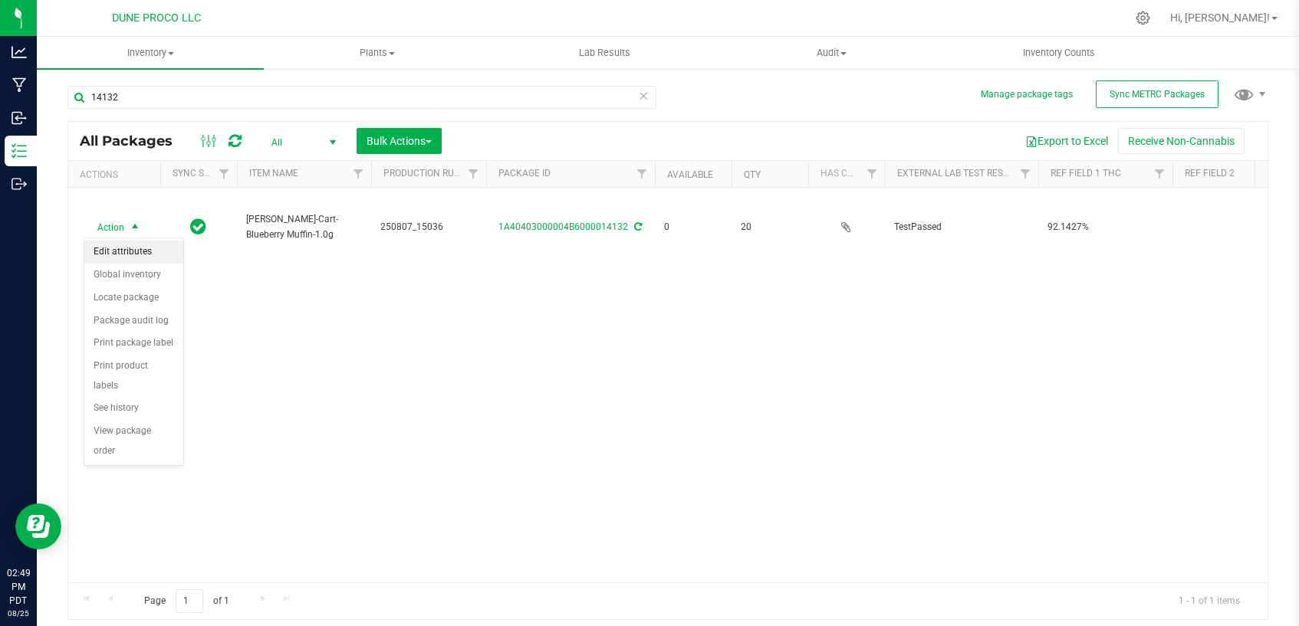
click at [130, 256] on li "Edit attributes" at bounding box center [133, 252] width 99 height 23
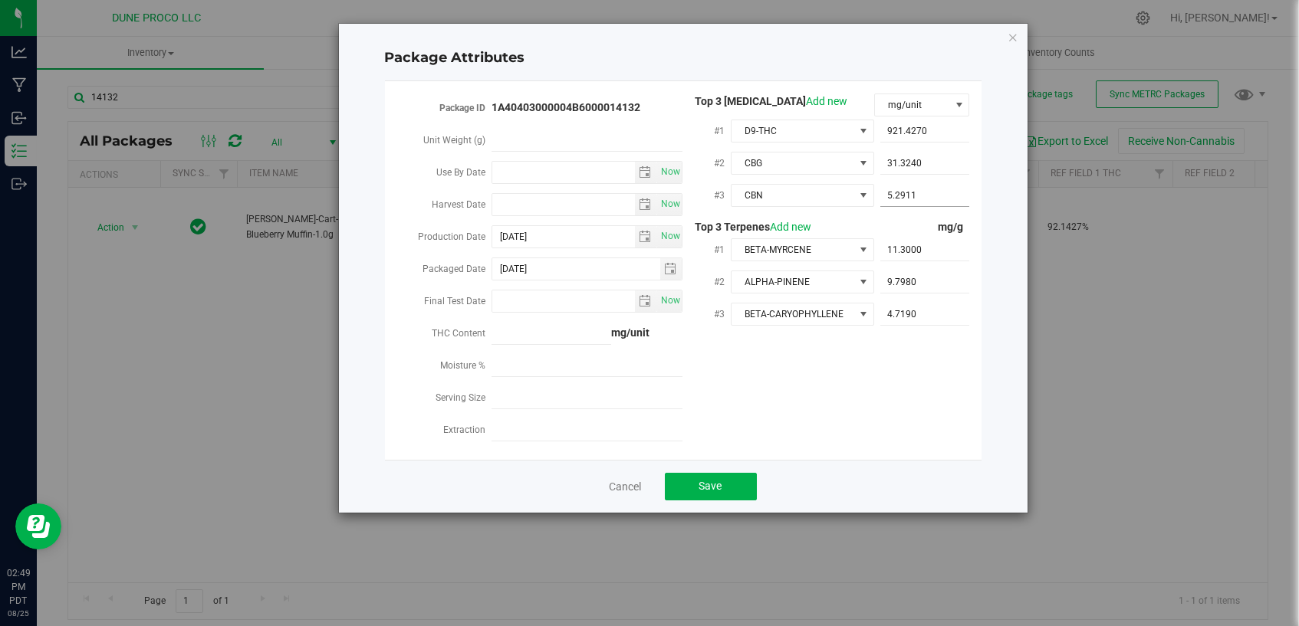
click at [935, 192] on span "5.2911 5.2911" at bounding box center [925, 196] width 90 height 22
type input "5.29117"
type input "5.2912"
click at [875, 366] on div "Package ID 1A40403000004B6000014132 Unit Weight (g) Use By Date Now Harvest Dat…" at bounding box center [682, 271] width 573 height 354
click at [941, 188] on span "5.2912 5.2912" at bounding box center [925, 196] width 90 height 22
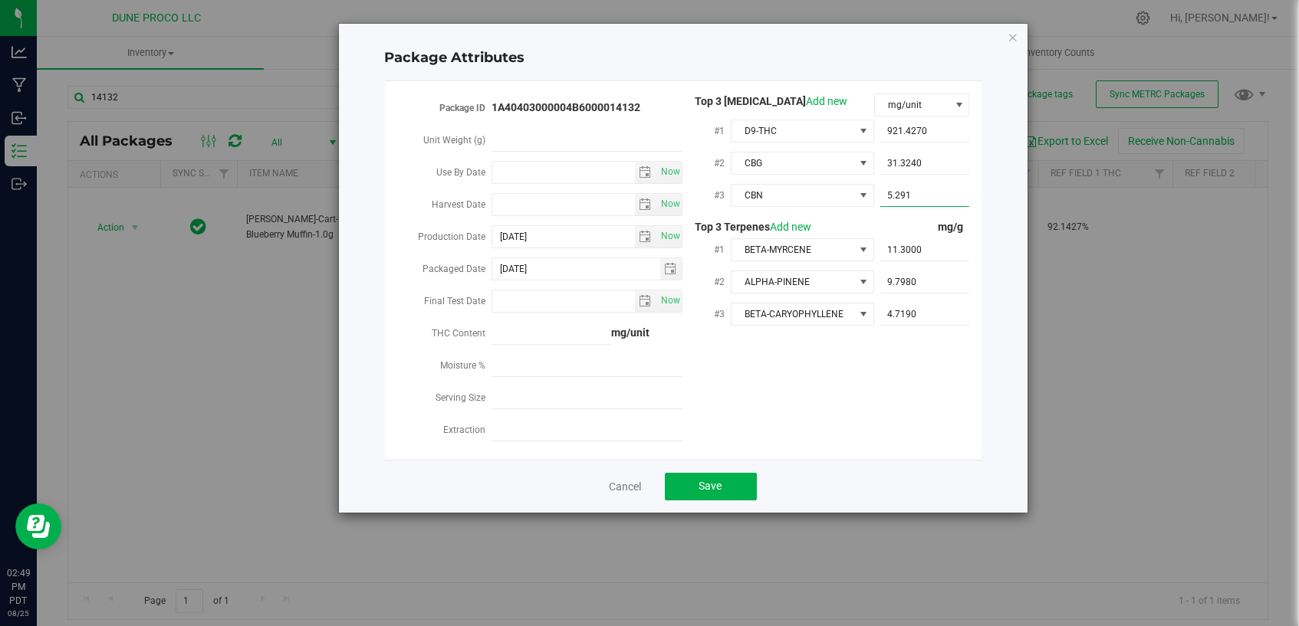
type input "5.2911"
click at [900, 389] on div "Package ID 1A40403000004B6000014132 Unit Weight (g) Use By Date Now Harvest Dat…" at bounding box center [682, 271] width 573 height 354
click at [703, 480] on span "Save" at bounding box center [710, 486] width 23 height 12
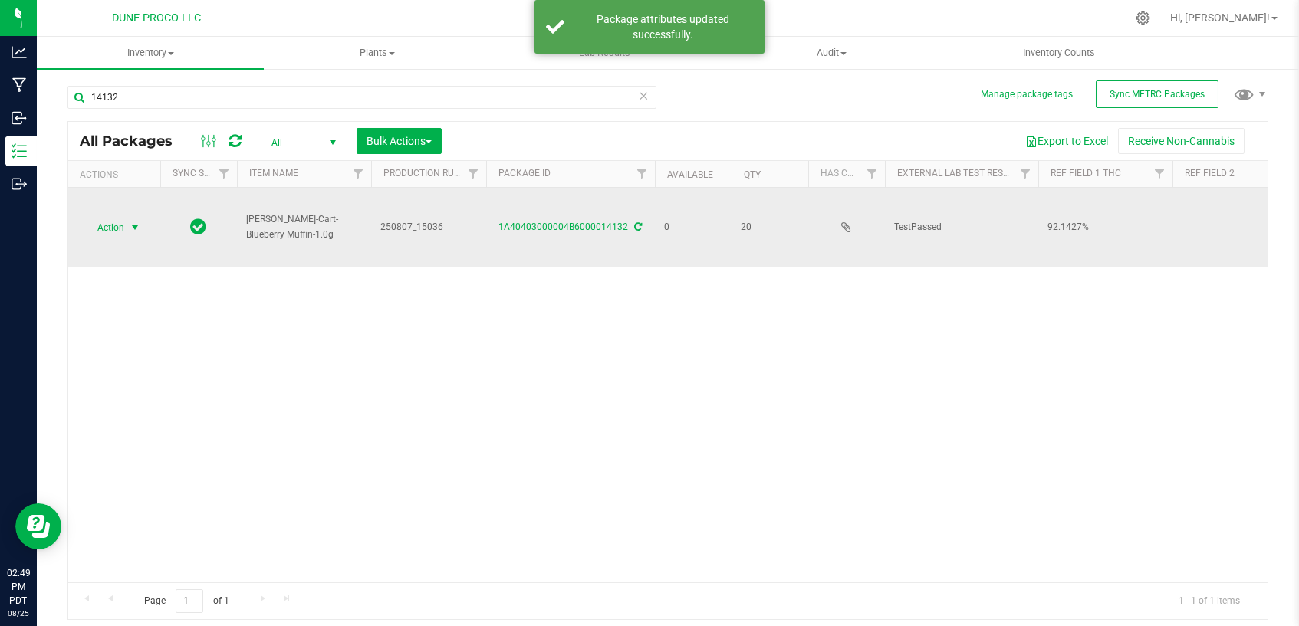
click at [118, 226] on span "Action" at bounding box center [104, 227] width 41 height 21
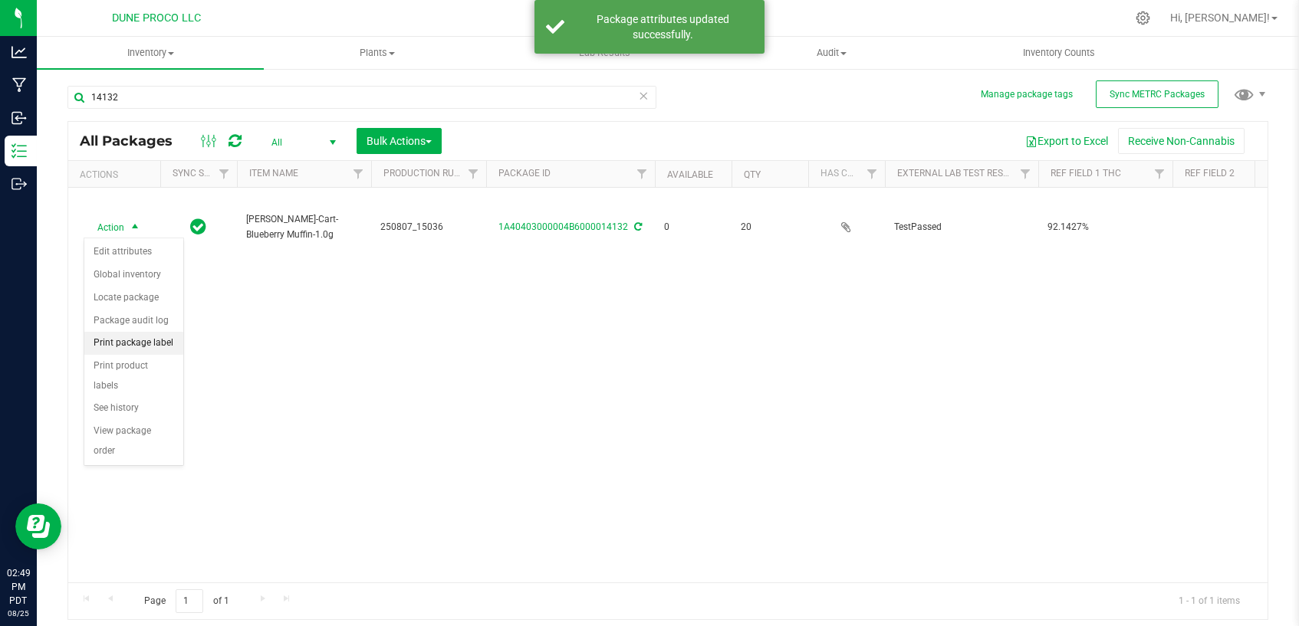
click at [131, 338] on li "Print package label" at bounding box center [133, 343] width 99 height 23
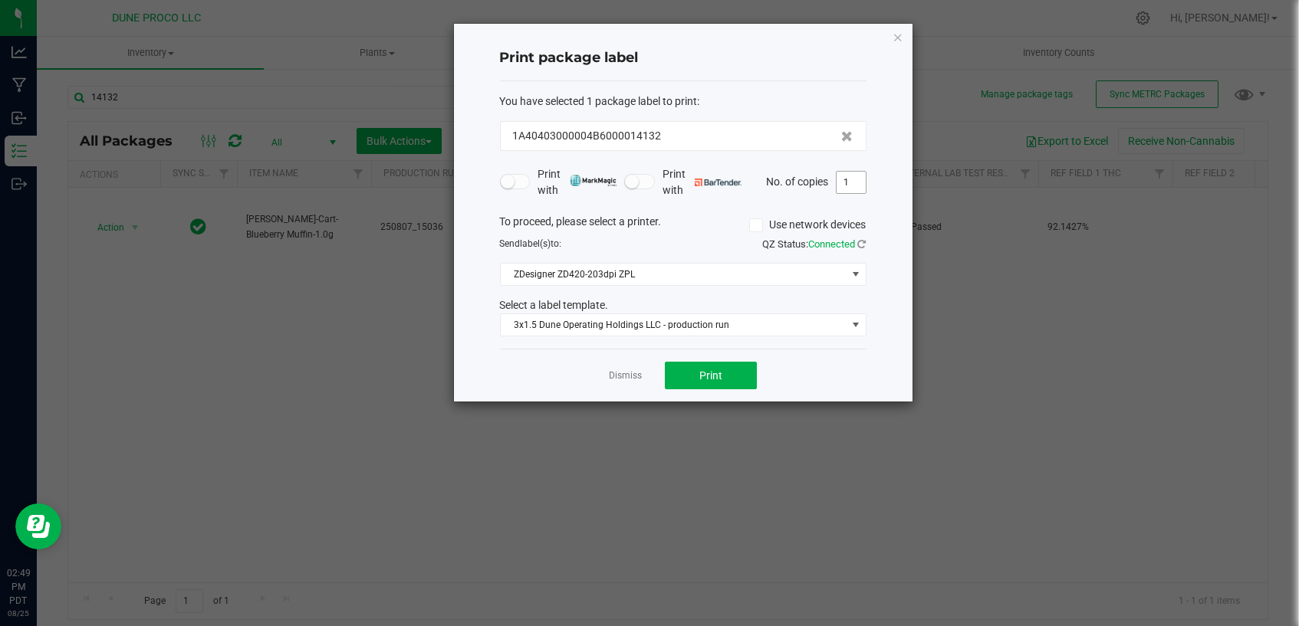
click at [845, 176] on input "1" at bounding box center [850, 182] width 29 height 21
type input "20"
click at [720, 372] on span "Print" at bounding box center [710, 376] width 23 height 12
drag, startPoint x: 620, startPoint y: 377, endPoint x: 623, endPoint y: 390, distance: 13.4
click at [620, 379] on link "Dismiss" at bounding box center [625, 376] width 33 height 13
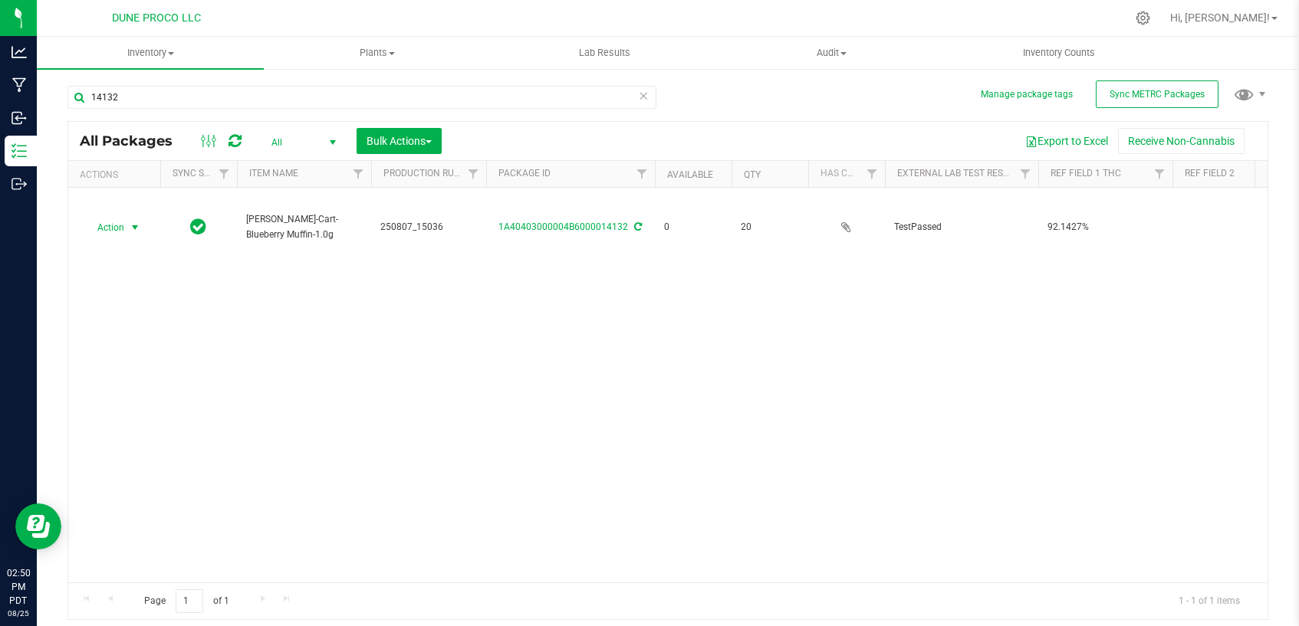
click at [744, 423] on div "Action Action Edit attributes Global inventory Locate package Package audit log…" at bounding box center [667, 385] width 1199 height 395
click at [607, 99] on input "14132" at bounding box center [361, 97] width 589 height 23
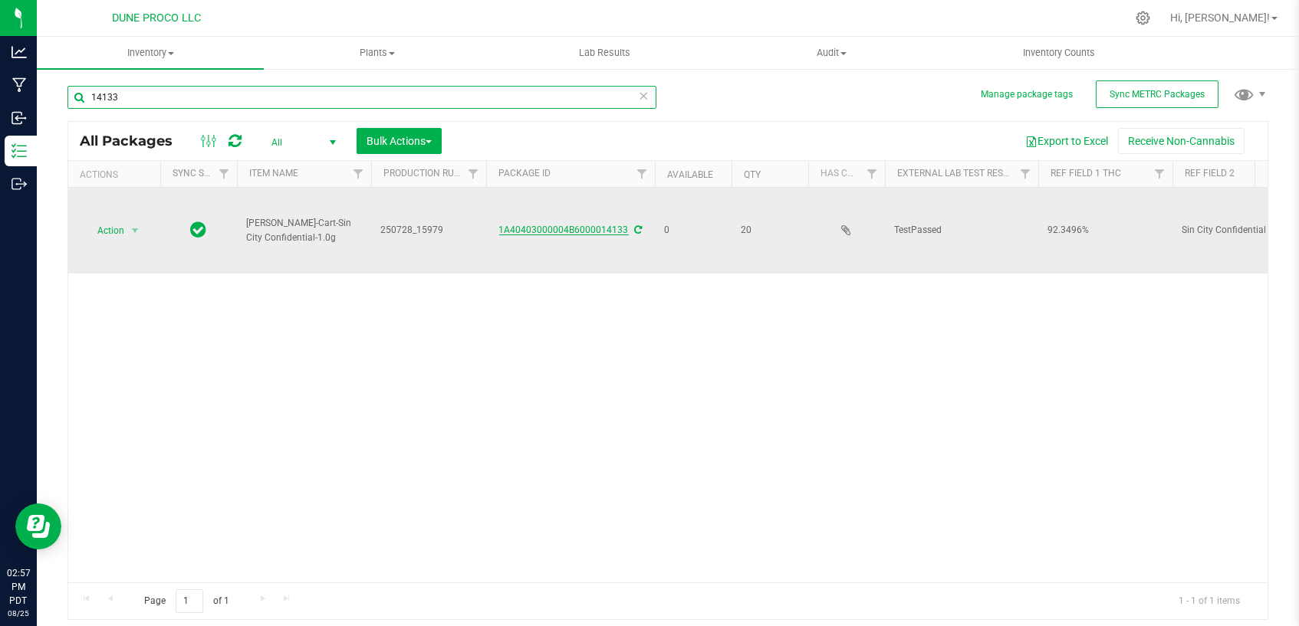
type input "14133"
click at [560, 231] on link "1A40403000004B6000014133" at bounding box center [564, 230] width 130 height 11
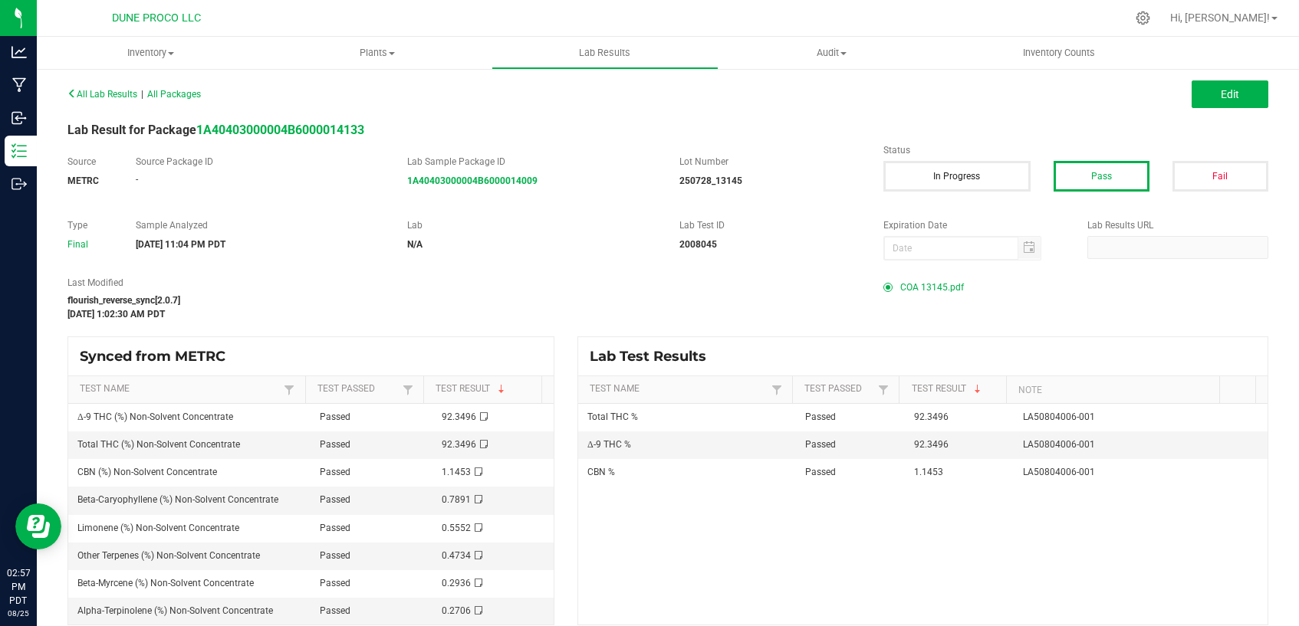
click at [926, 285] on span "COA 13145.pdf" at bounding box center [932, 287] width 64 height 23
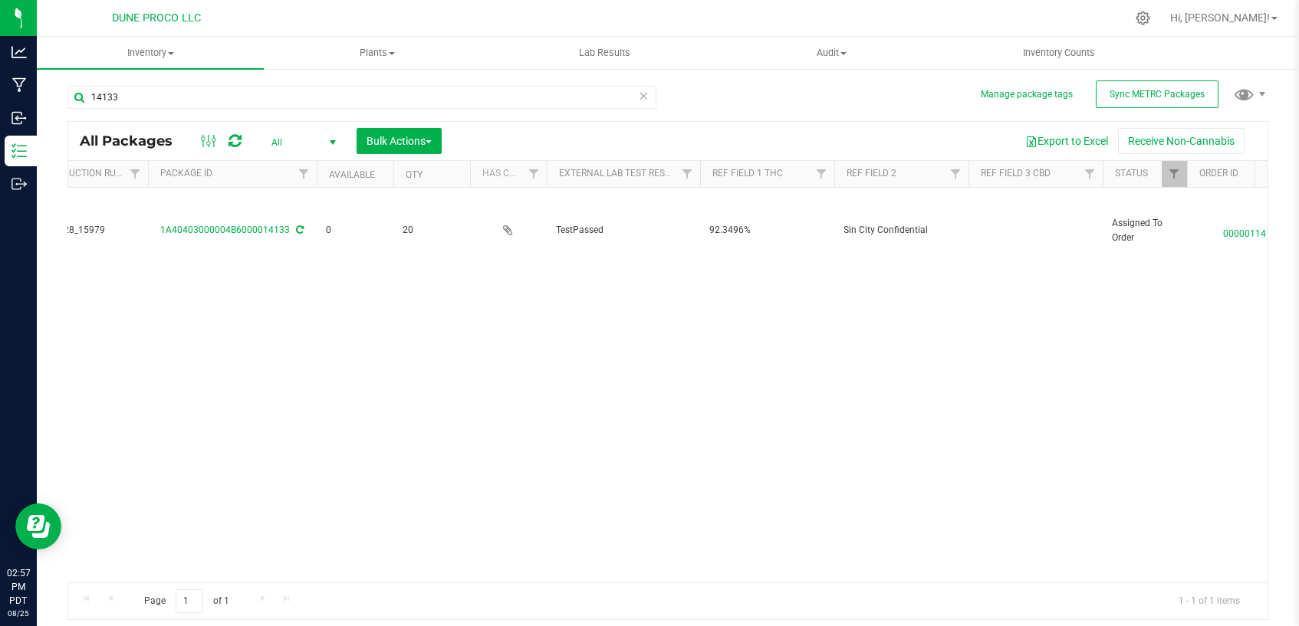
scroll to position [0, 340]
drag, startPoint x: 994, startPoint y: 223, endPoint x: 987, endPoint y: 276, distance: 53.3
click at [994, 223] on td at bounding box center [1033, 231] width 134 height 86
click at [978, 360] on div "Action Action Edit attributes Global inventory Locate package Package audit log…" at bounding box center [667, 385] width 1199 height 395
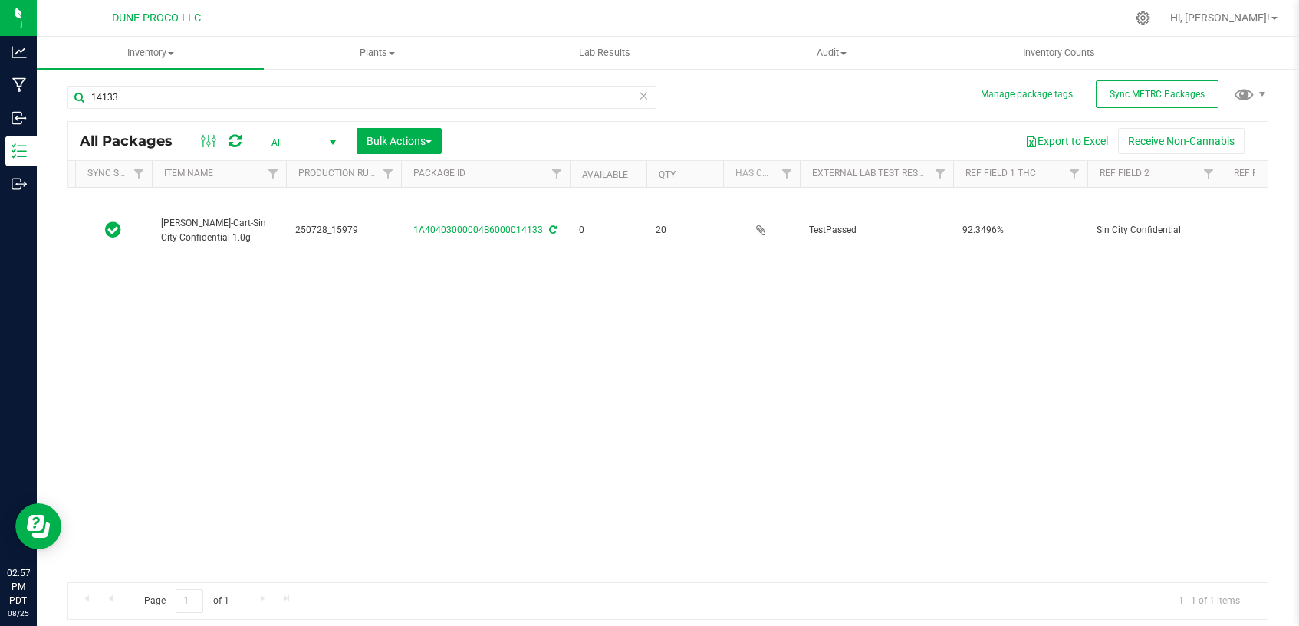
scroll to position [0, 0]
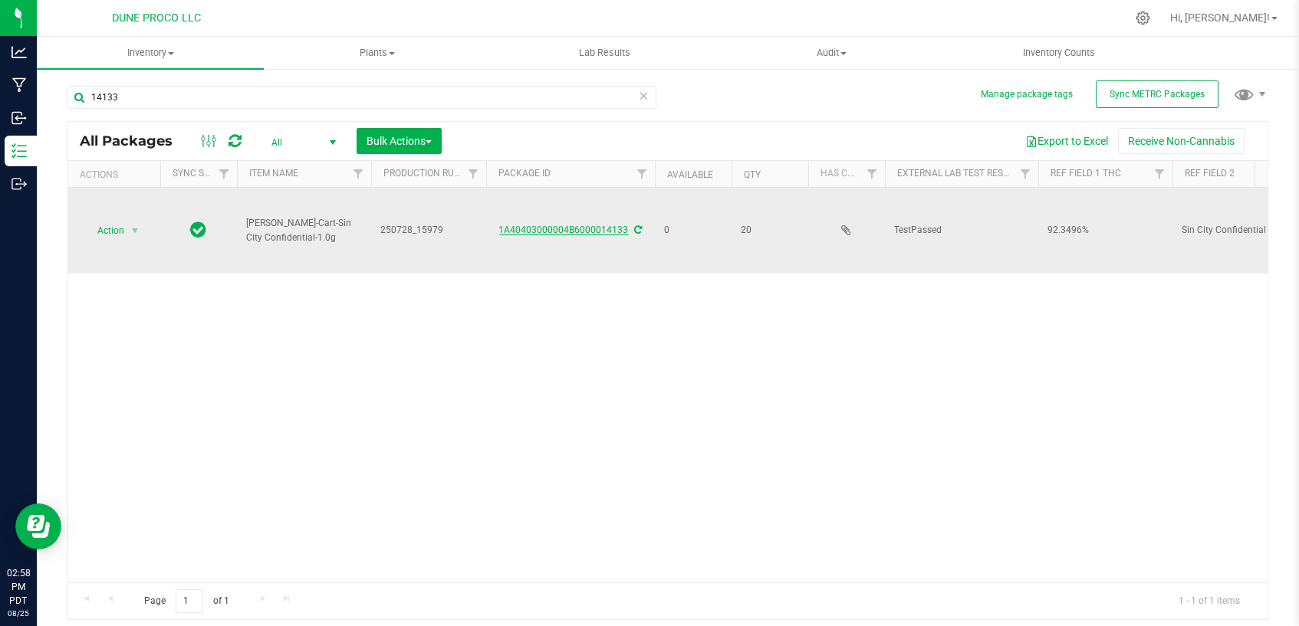
click at [597, 226] on link "1A40403000004B6000014133" at bounding box center [564, 230] width 130 height 11
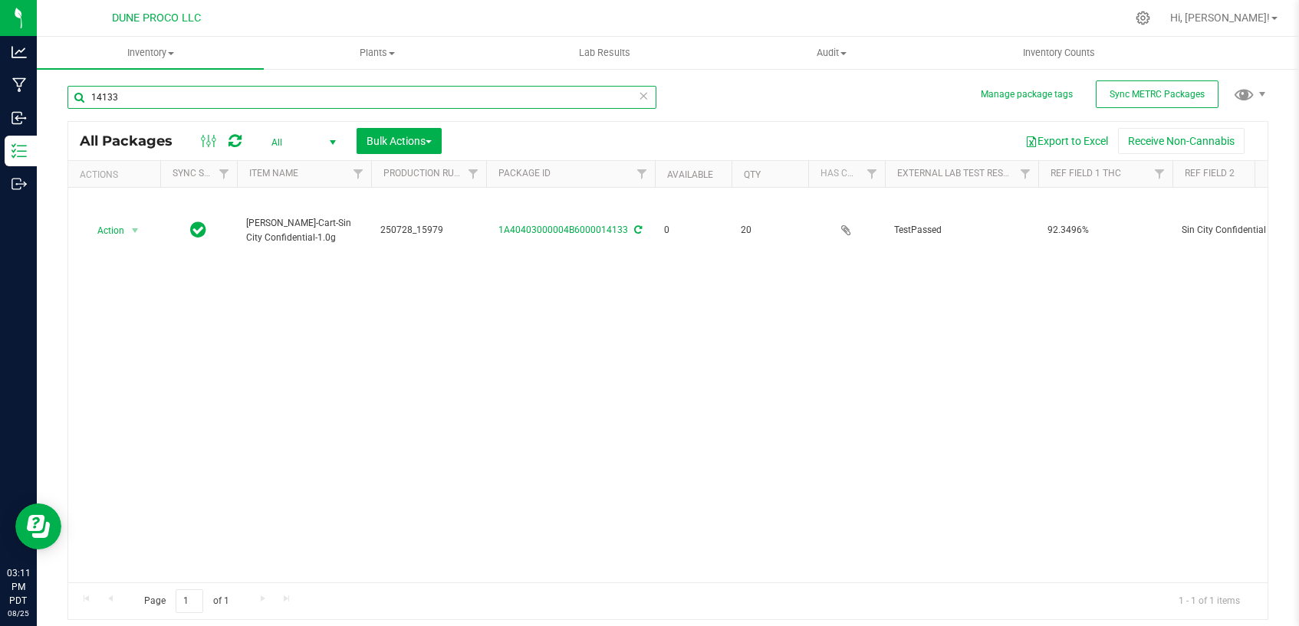
click at [514, 89] on input "14133" at bounding box center [361, 97] width 589 height 23
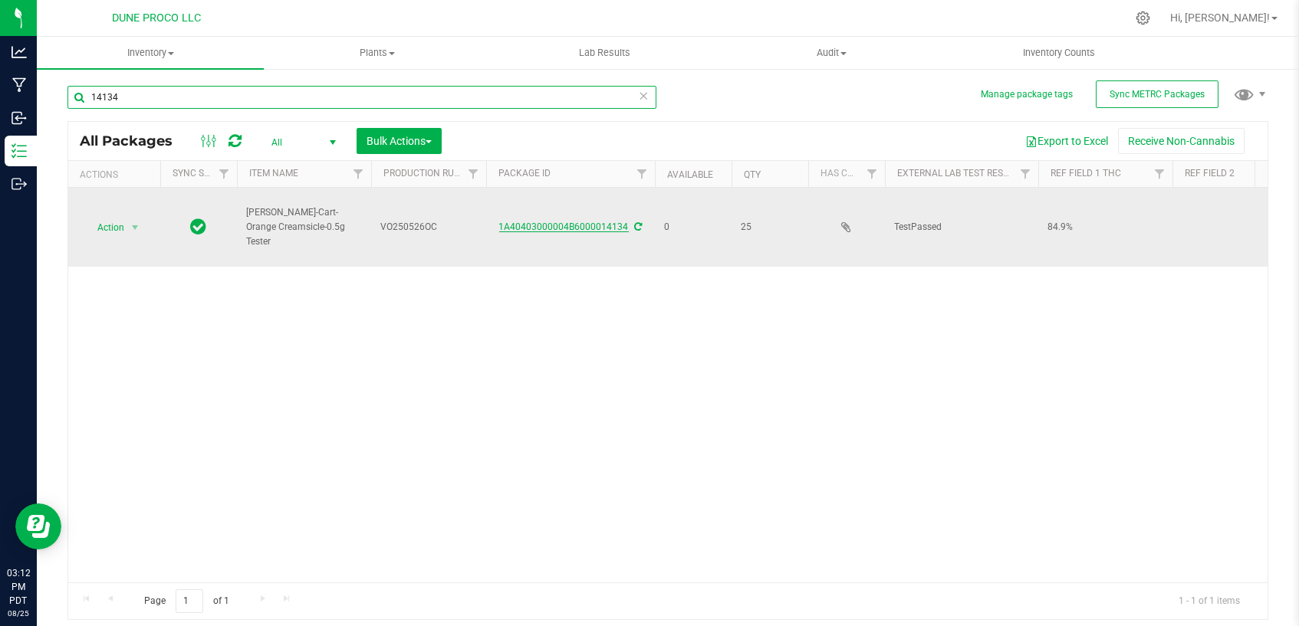
type input "14134"
click at [606, 226] on link "1A40403000004B6000014134" at bounding box center [564, 227] width 130 height 11
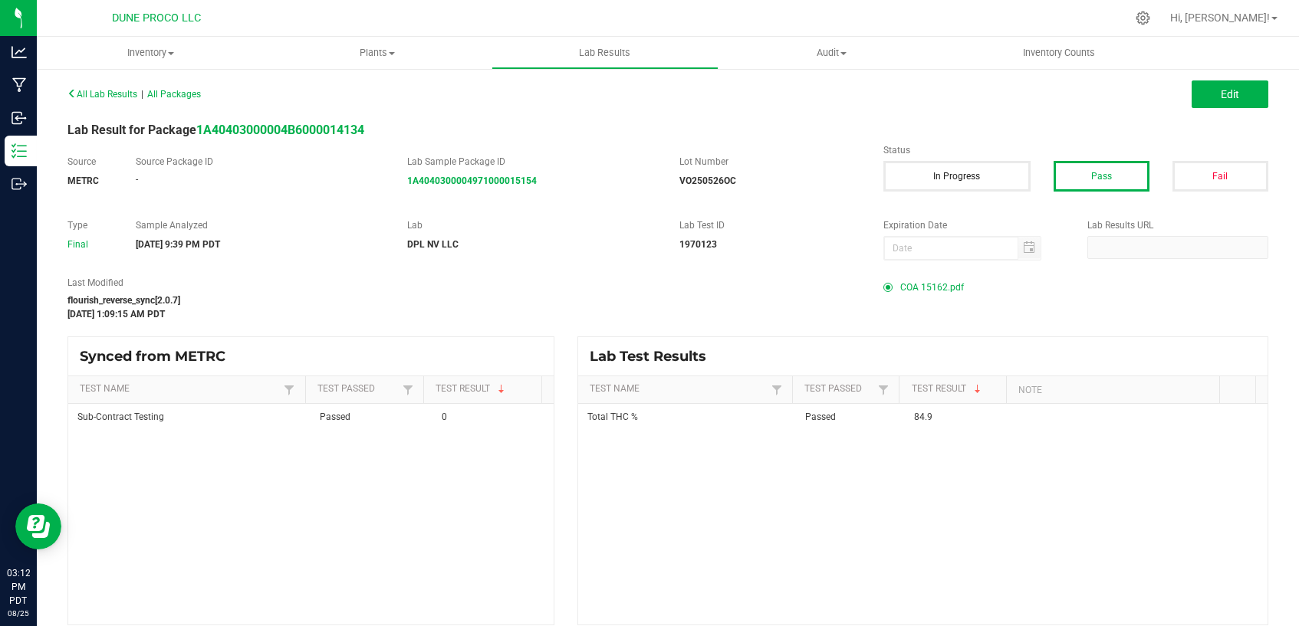
click at [927, 286] on span "COA 15162.pdf" at bounding box center [932, 287] width 64 height 23
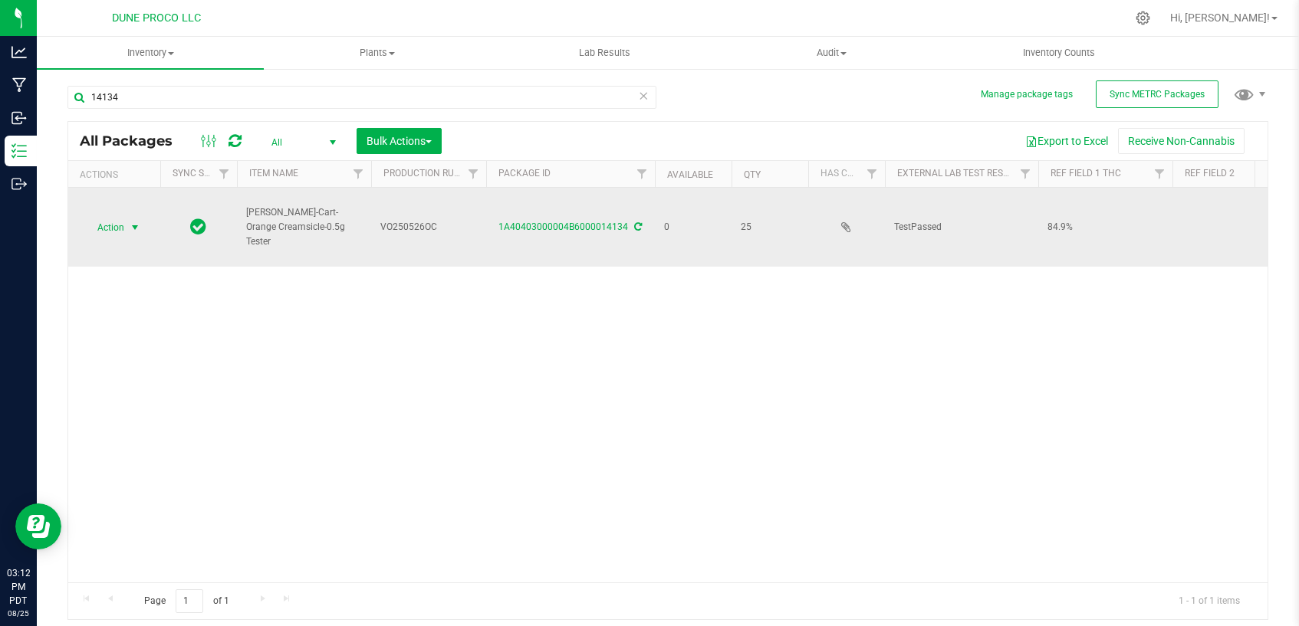
click at [131, 227] on span "select" at bounding box center [135, 228] width 12 height 12
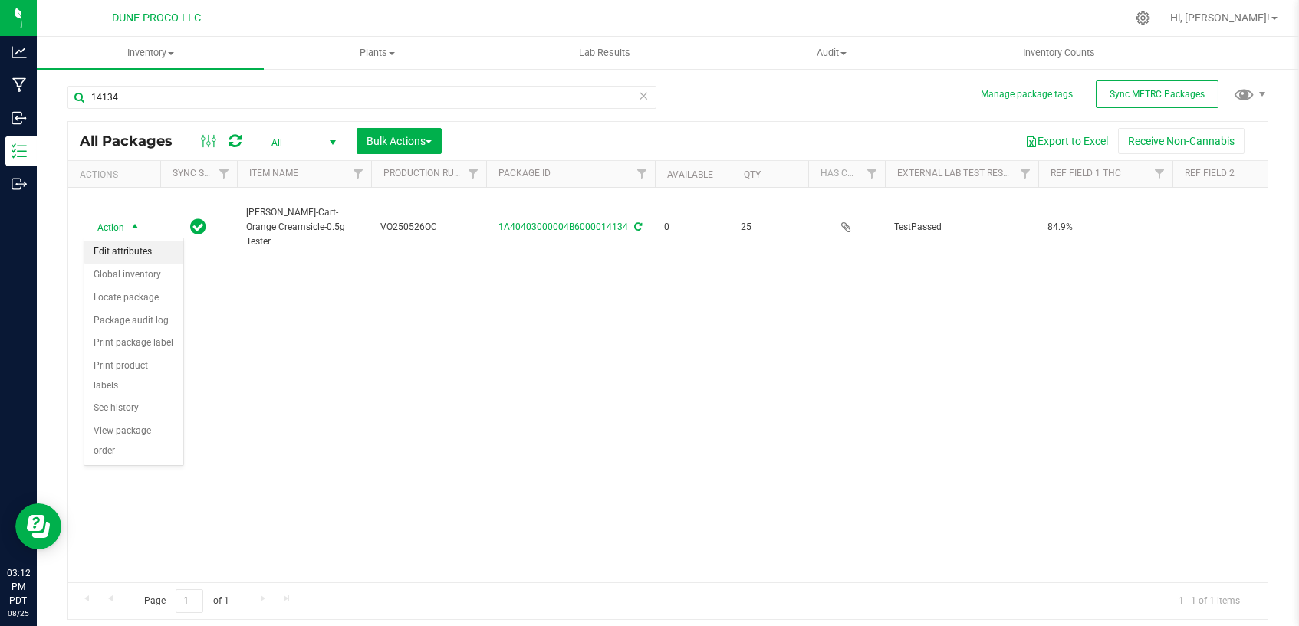
click at [130, 254] on li "Edit attributes" at bounding box center [133, 252] width 99 height 23
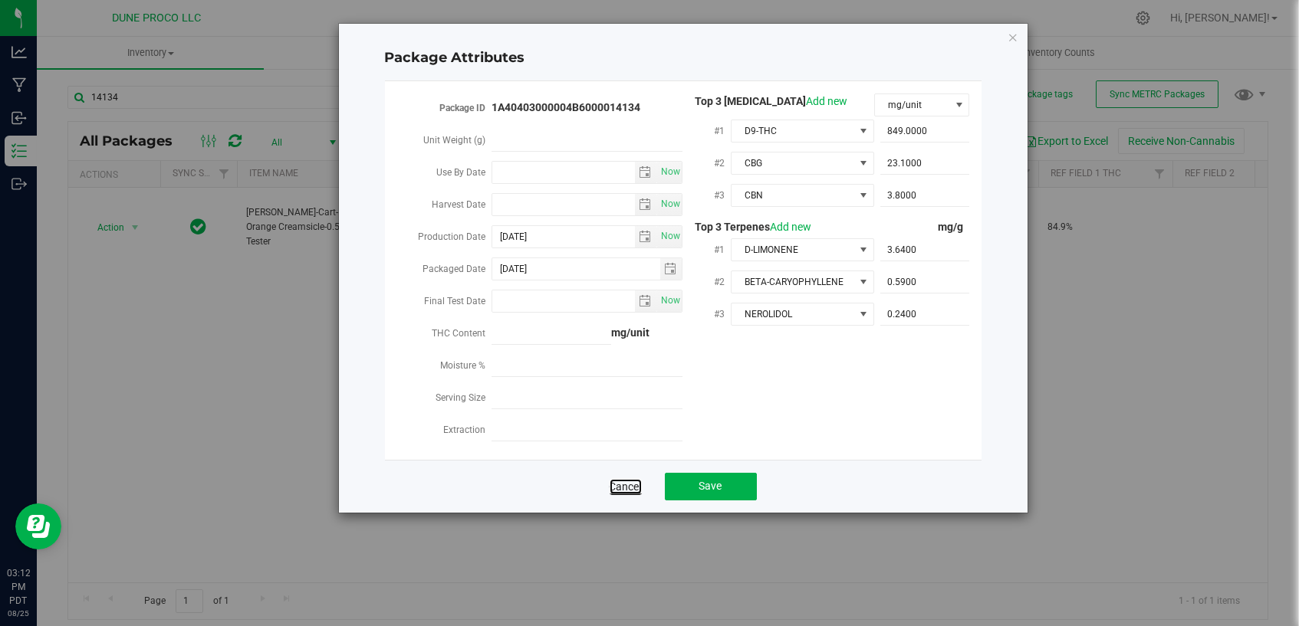
click at [633, 480] on link "Cancel" at bounding box center [625, 486] width 32 height 15
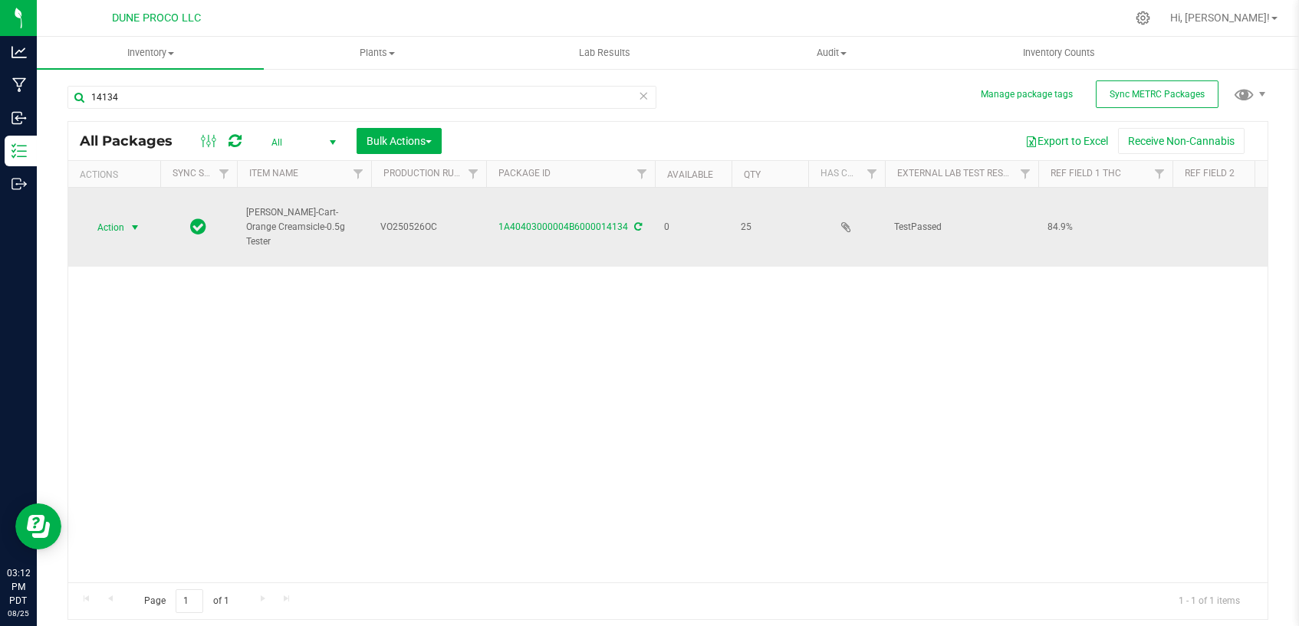
click at [120, 225] on span "Action" at bounding box center [104, 227] width 41 height 21
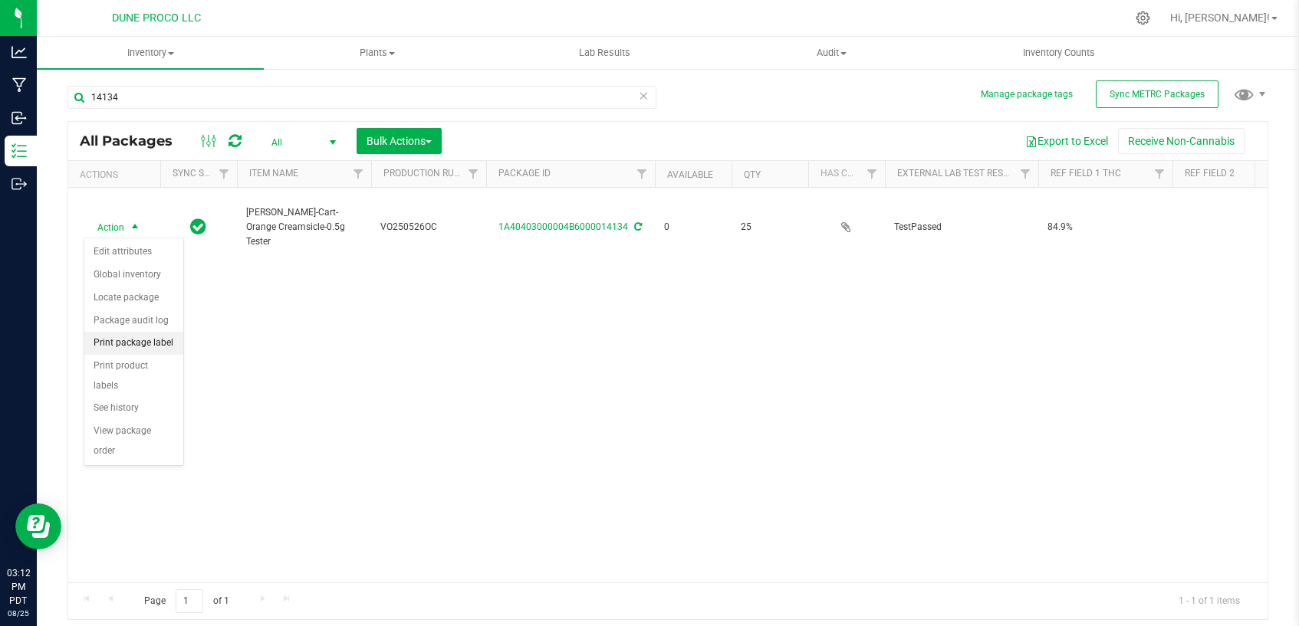
click at [116, 340] on li "Print package label" at bounding box center [133, 343] width 99 height 23
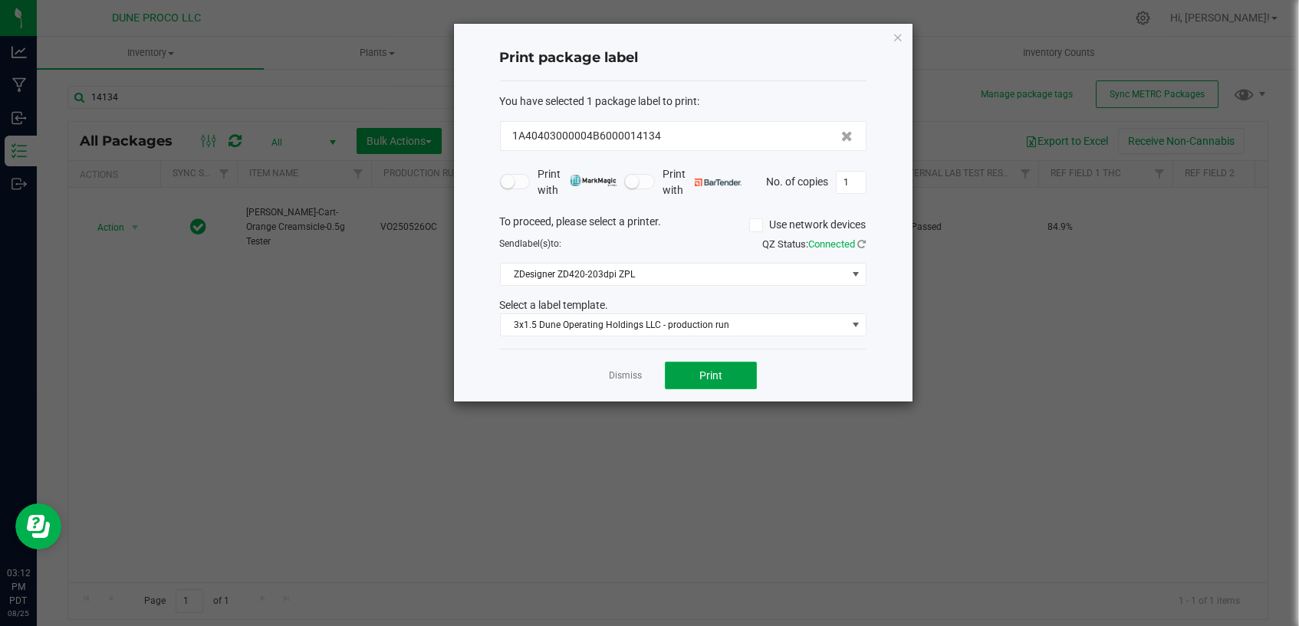
click at [683, 362] on button "Print" at bounding box center [711, 376] width 92 height 28
click at [633, 374] on link "Dismiss" at bounding box center [625, 376] width 33 height 13
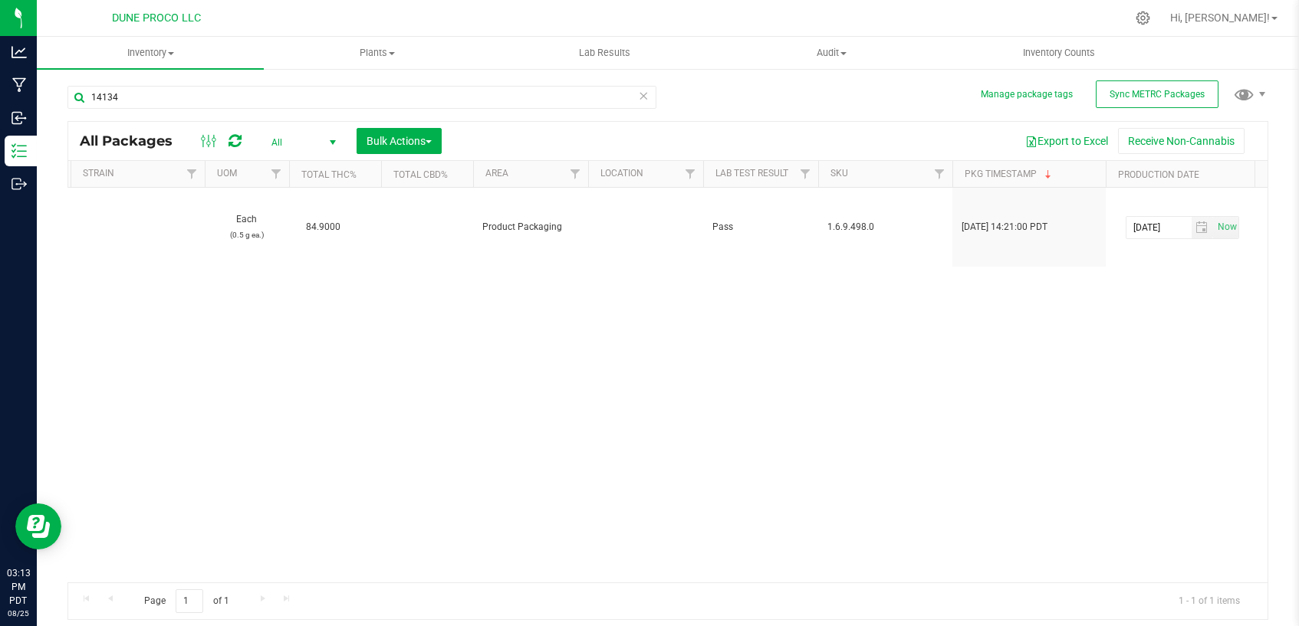
scroll to position [0, 1755]
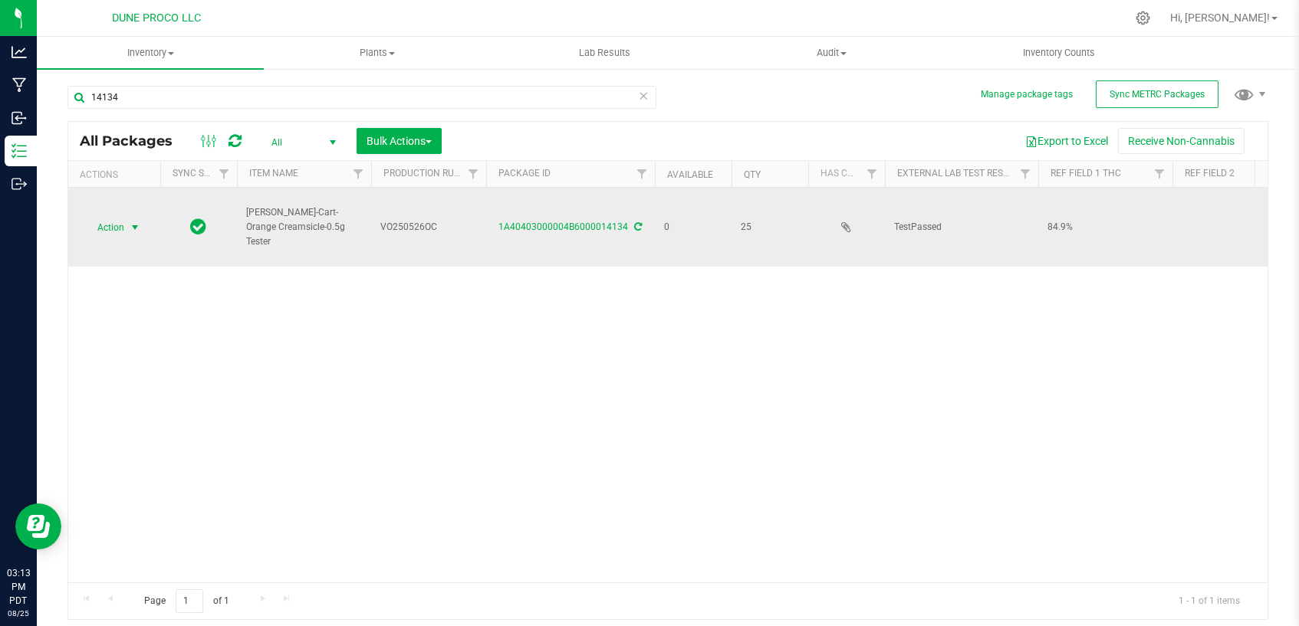
click at [136, 222] on span "select" at bounding box center [135, 228] width 12 height 12
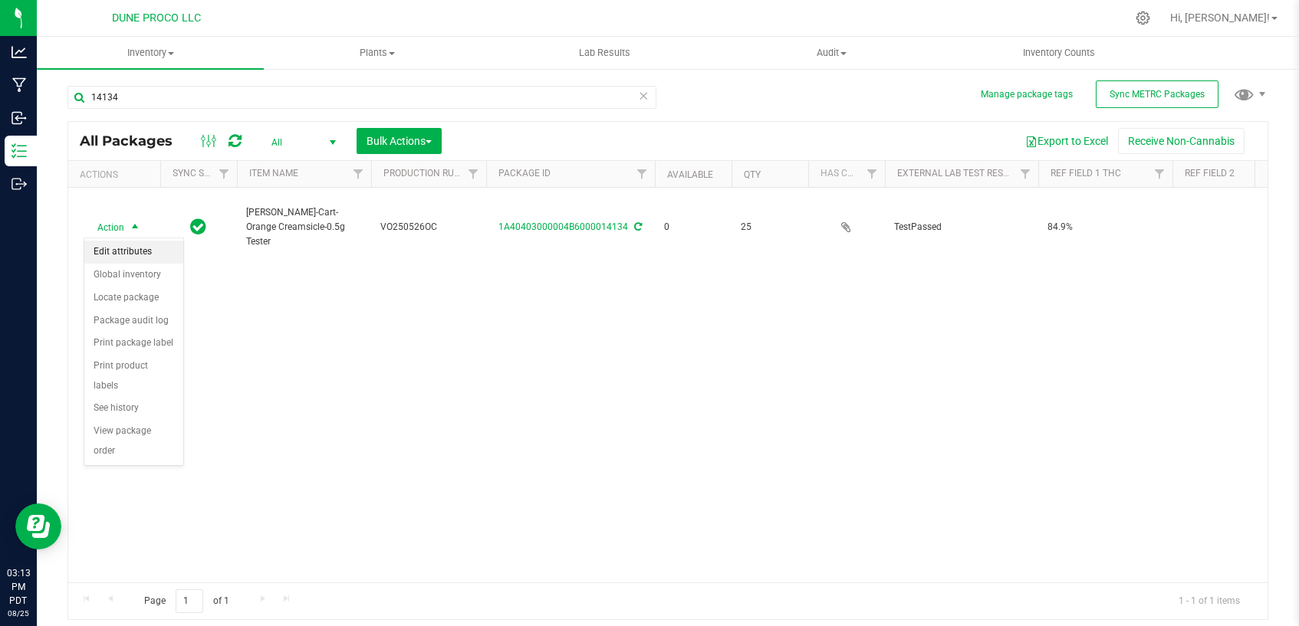
click at [132, 258] on li "Edit attributes" at bounding box center [133, 252] width 99 height 23
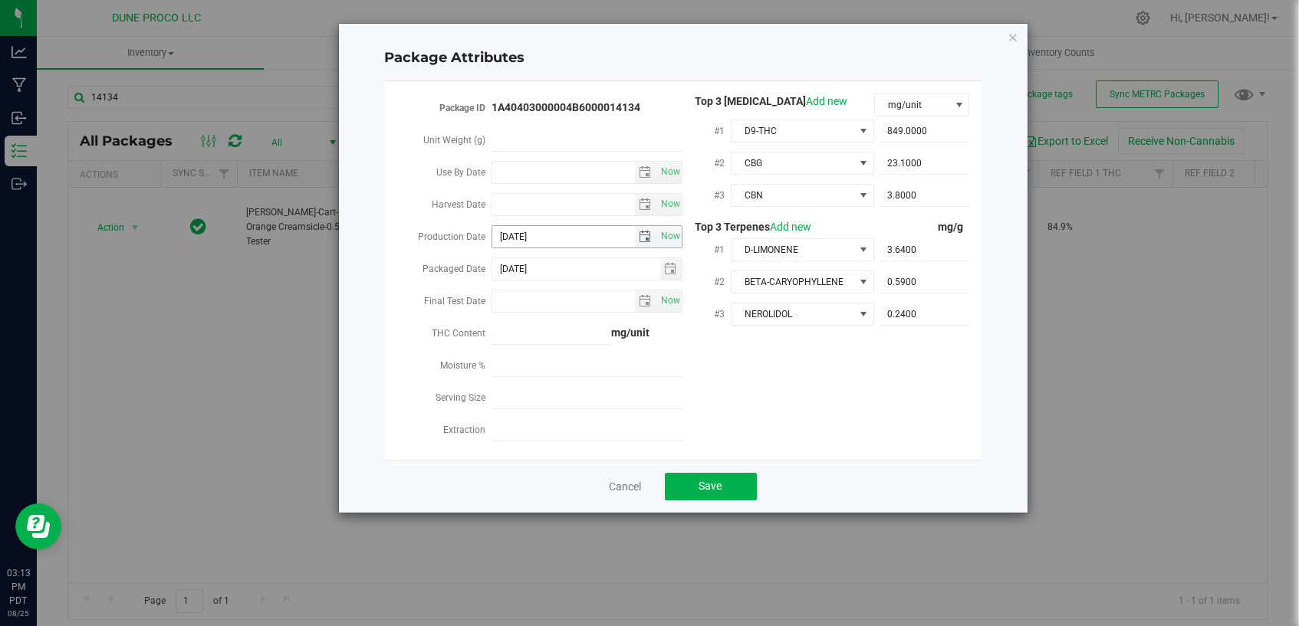
click at [642, 233] on span "select" at bounding box center [645, 237] width 12 height 12
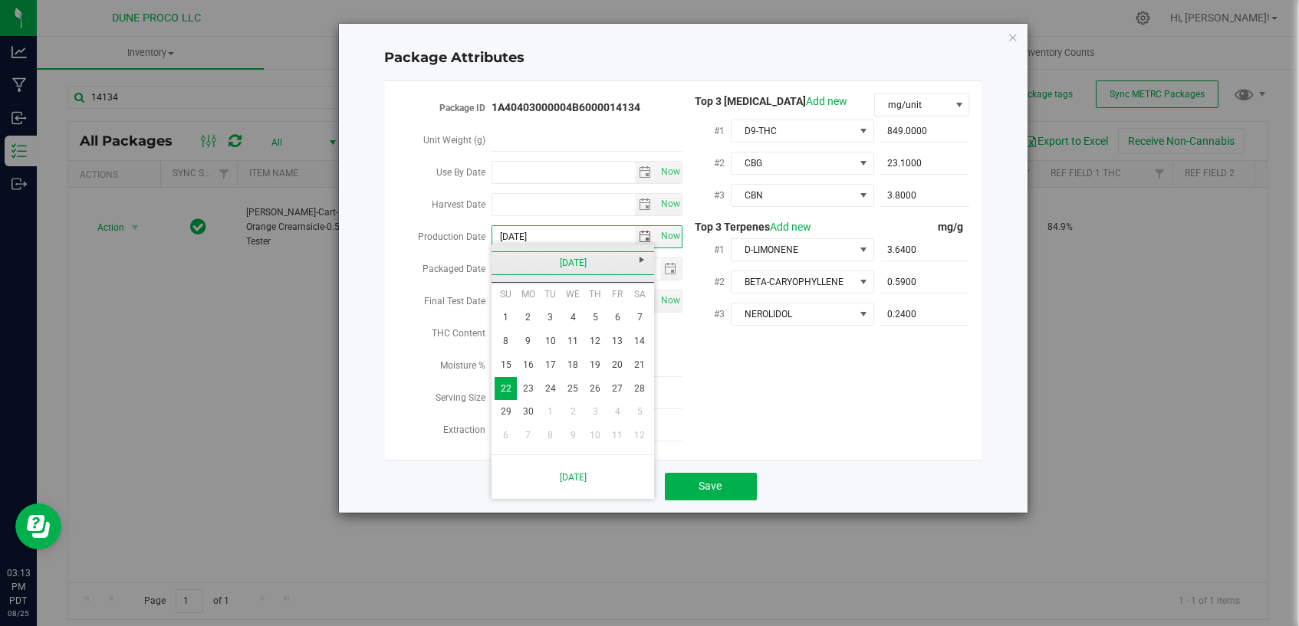
click at [504, 266] on link "[DATE]" at bounding box center [573, 263] width 165 height 24
click at [521, 346] on link "May" at bounding box center [513, 347] width 39 height 39
click at [526, 406] on link "26" at bounding box center [528, 412] width 22 height 24
type input "[DATE]"
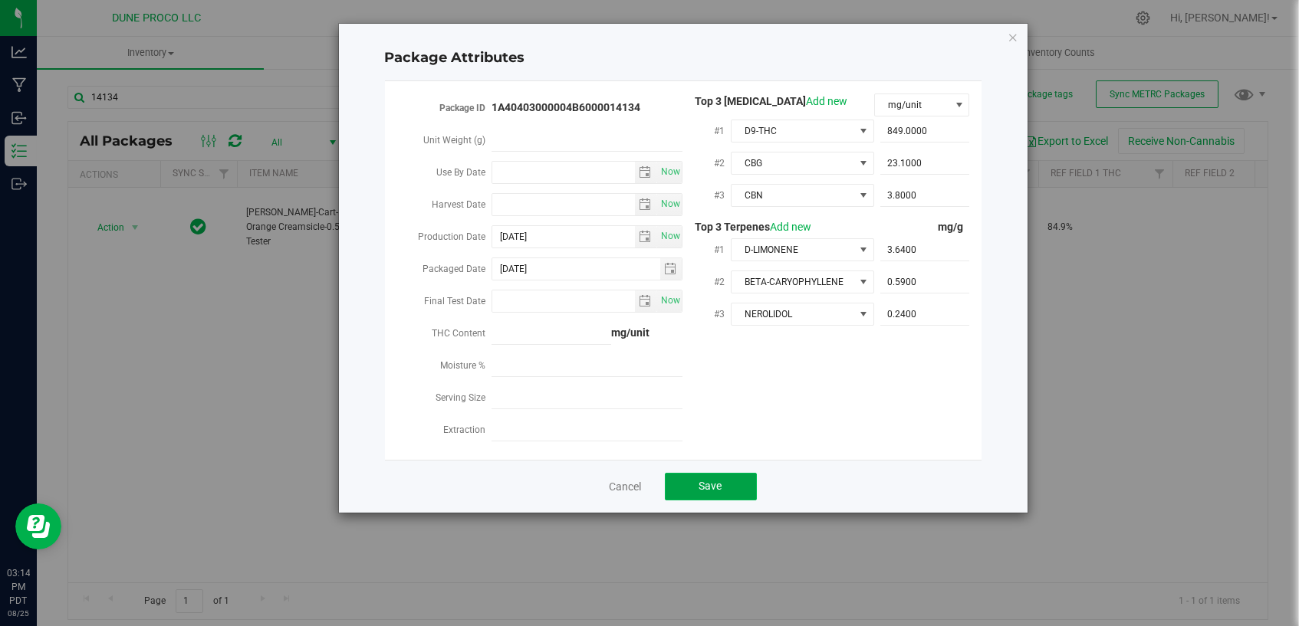
click at [711, 481] on span "Save" at bounding box center [710, 486] width 23 height 12
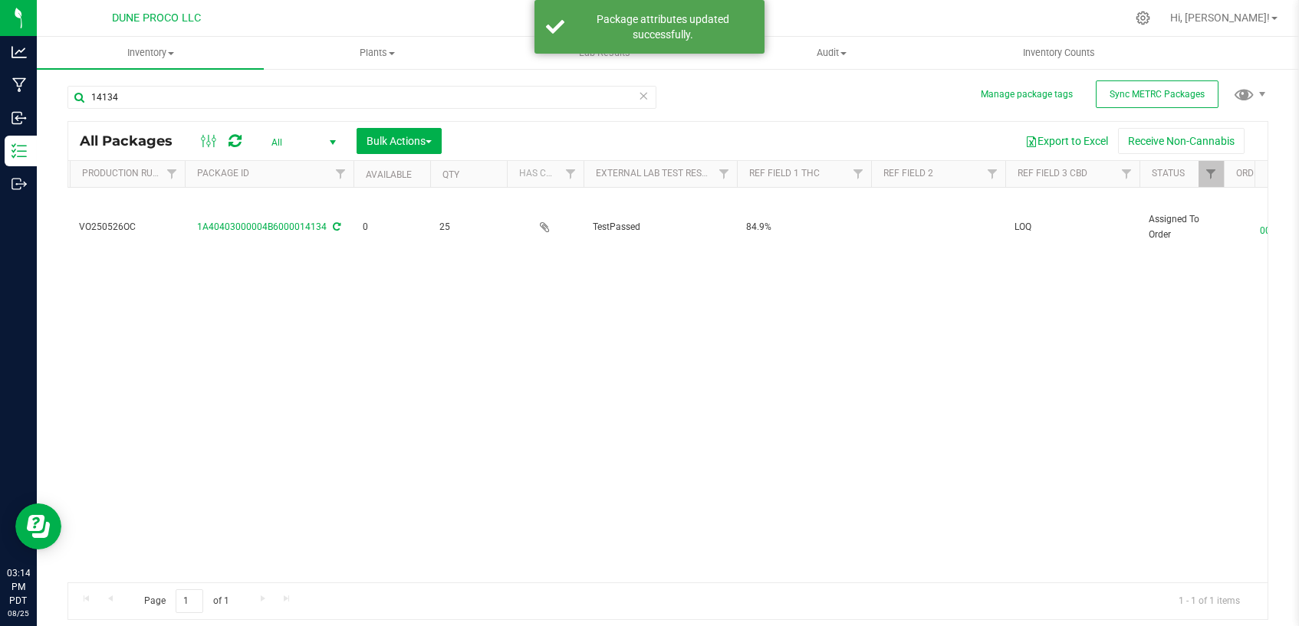
scroll to position [0, 340]
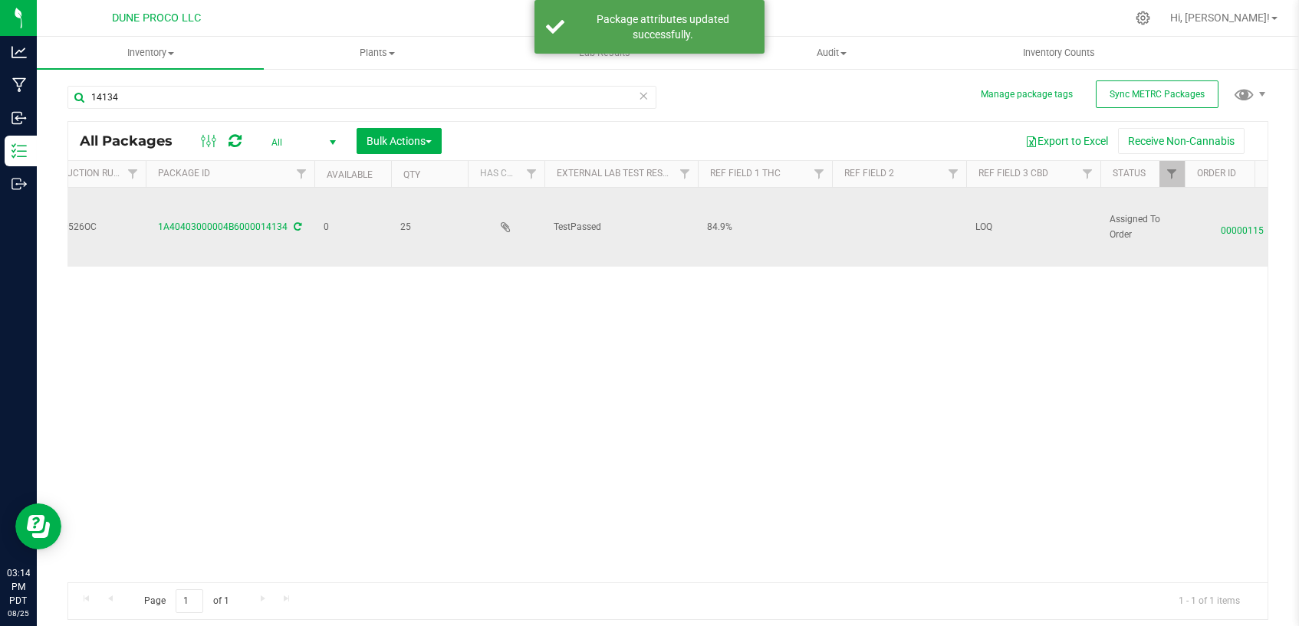
click at [994, 224] on span "LOQ" at bounding box center [1033, 227] width 116 height 15
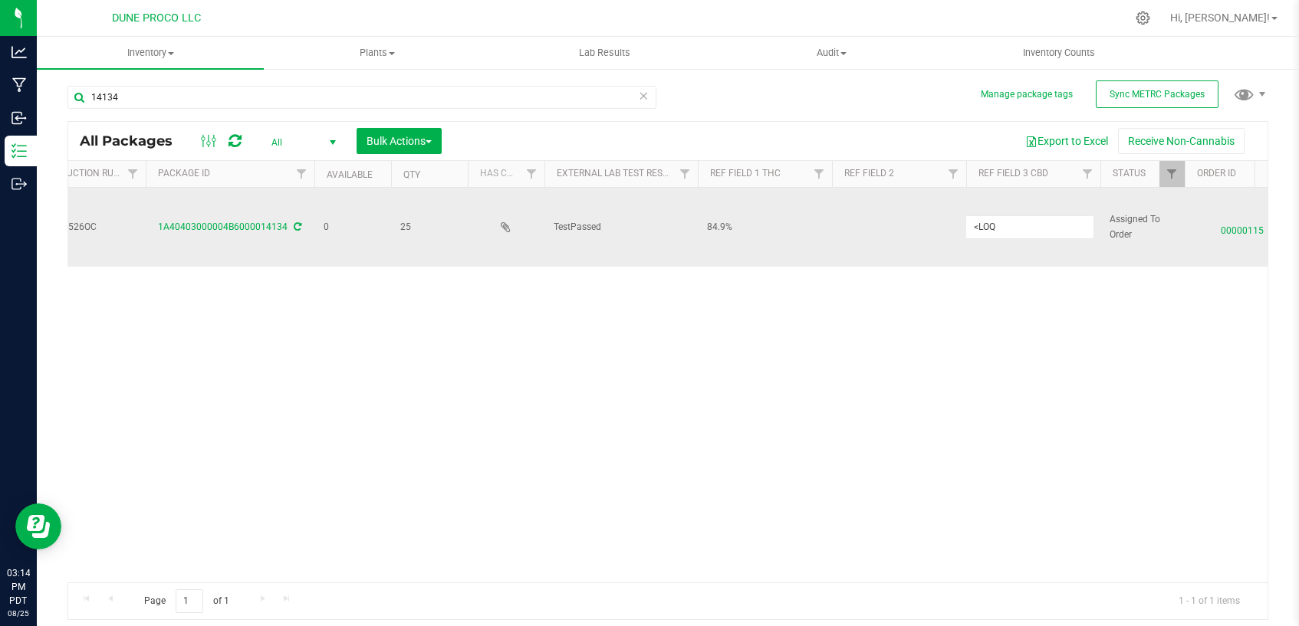
type input "<LOQ"
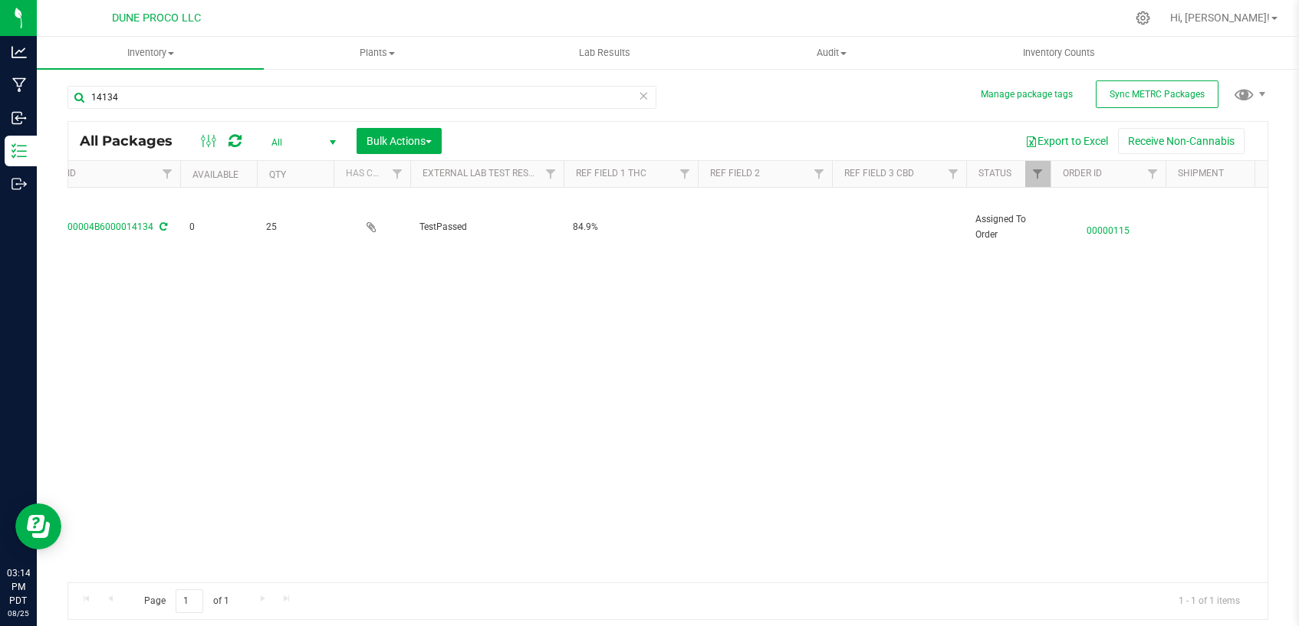
scroll to position [0, 511]
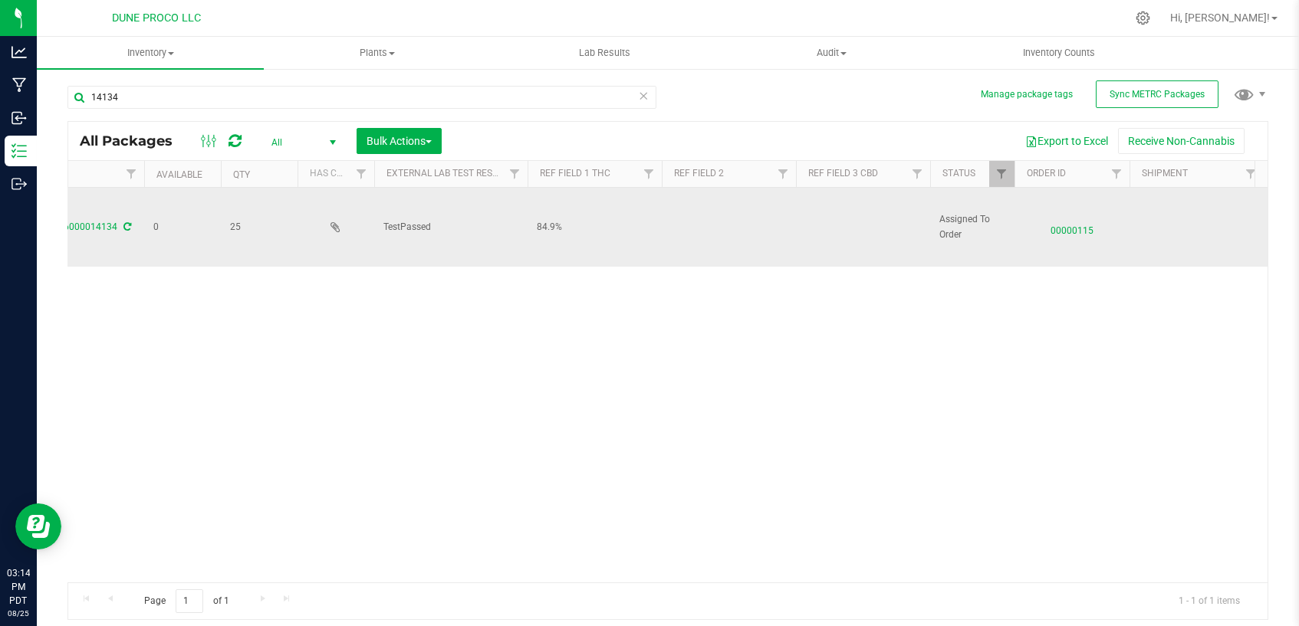
click at [706, 241] on td at bounding box center [729, 227] width 134 height 79
click at [703, 232] on input "text" at bounding box center [725, 227] width 129 height 24
type input "Orange Creamsicle"
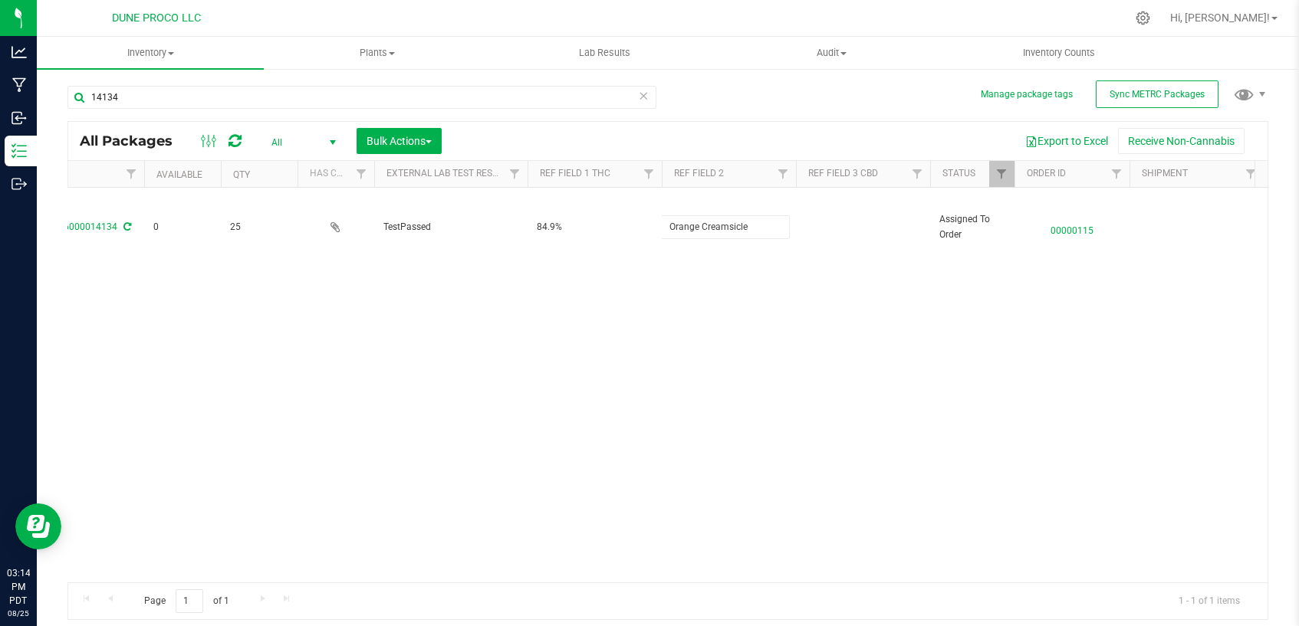
click at [650, 374] on div "All Packages All Active Only Lab Samples Locked All External Internal Bulk Acti…" at bounding box center [667, 370] width 1201 height 499
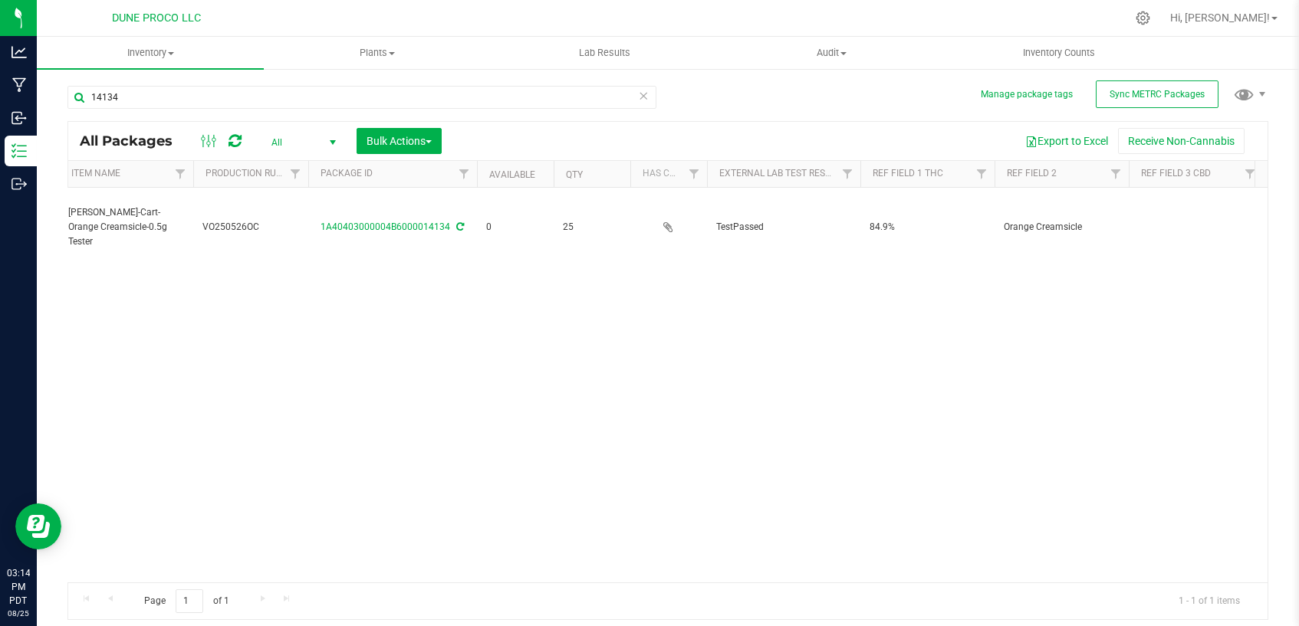
scroll to position [0, 0]
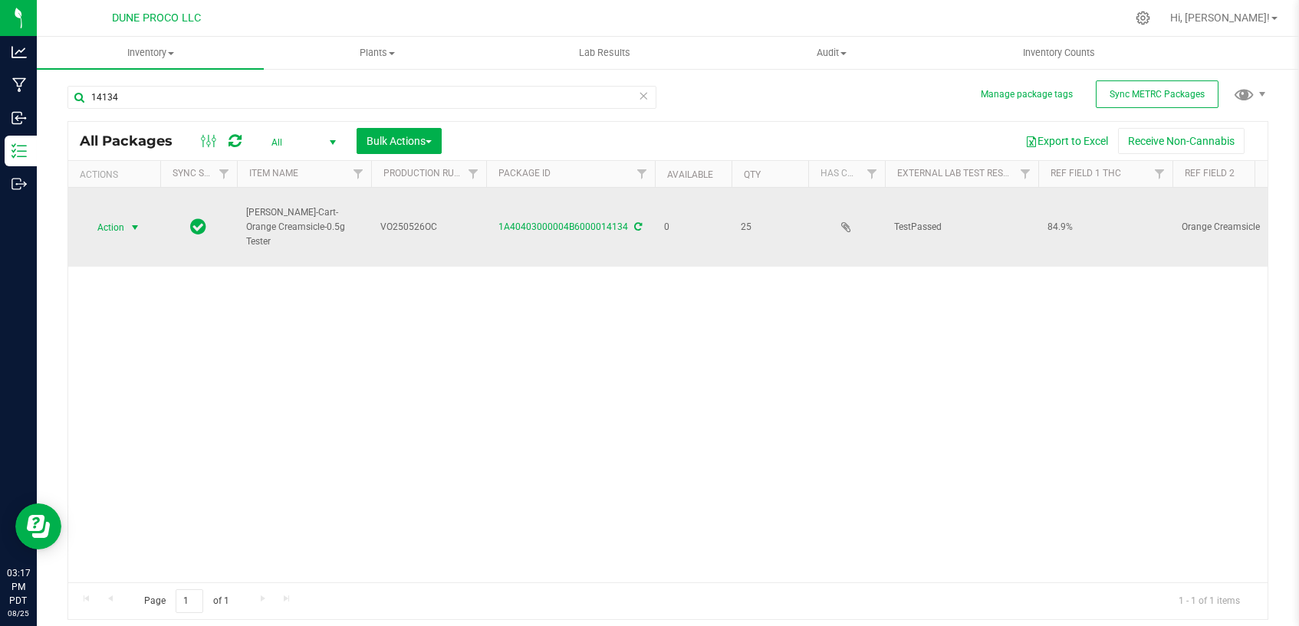
click at [132, 228] on span "select" at bounding box center [135, 228] width 12 height 12
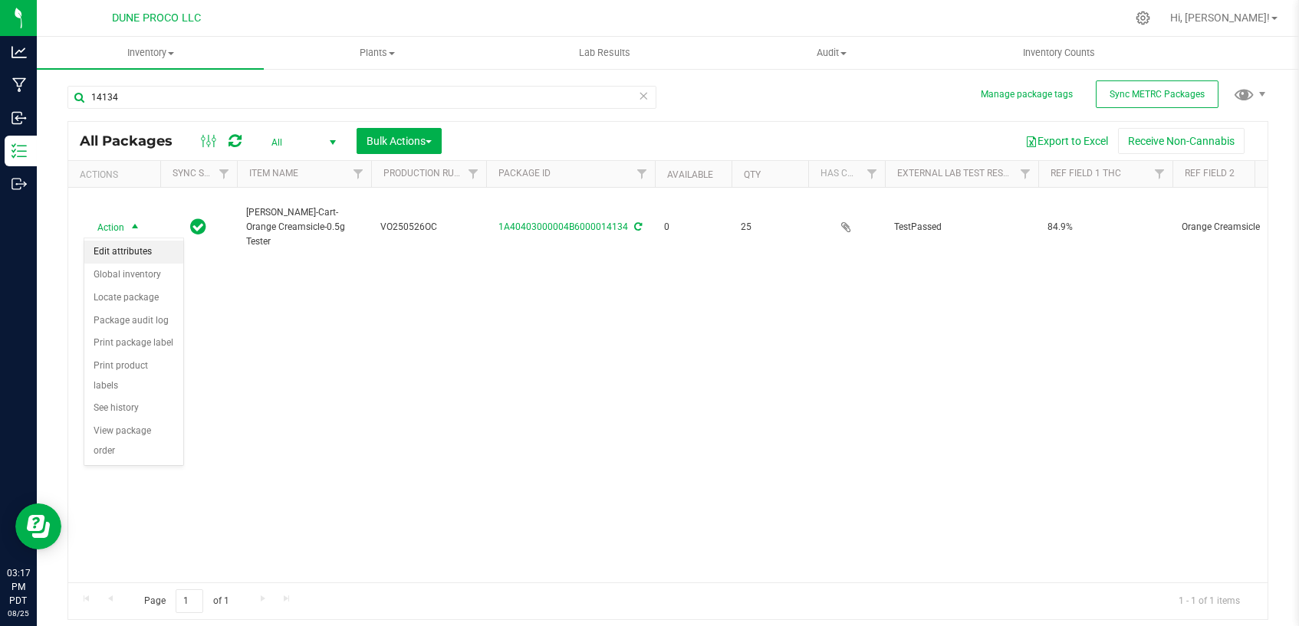
click at [135, 256] on li "Edit attributes" at bounding box center [133, 252] width 99 height 23
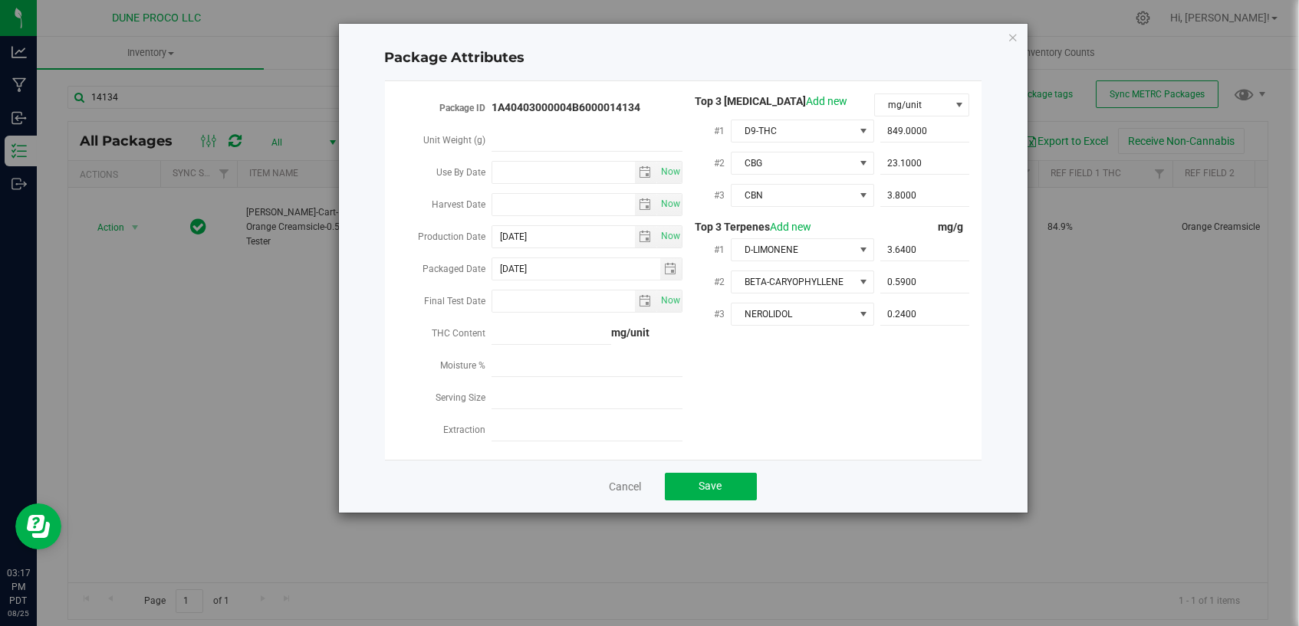
click at [212, 391] on div "Package Attributes Package ID 1A40403000004B6000014134 Unit Weight (g) Use By D…" at bounding box center [655, 313] width 1310 height 626
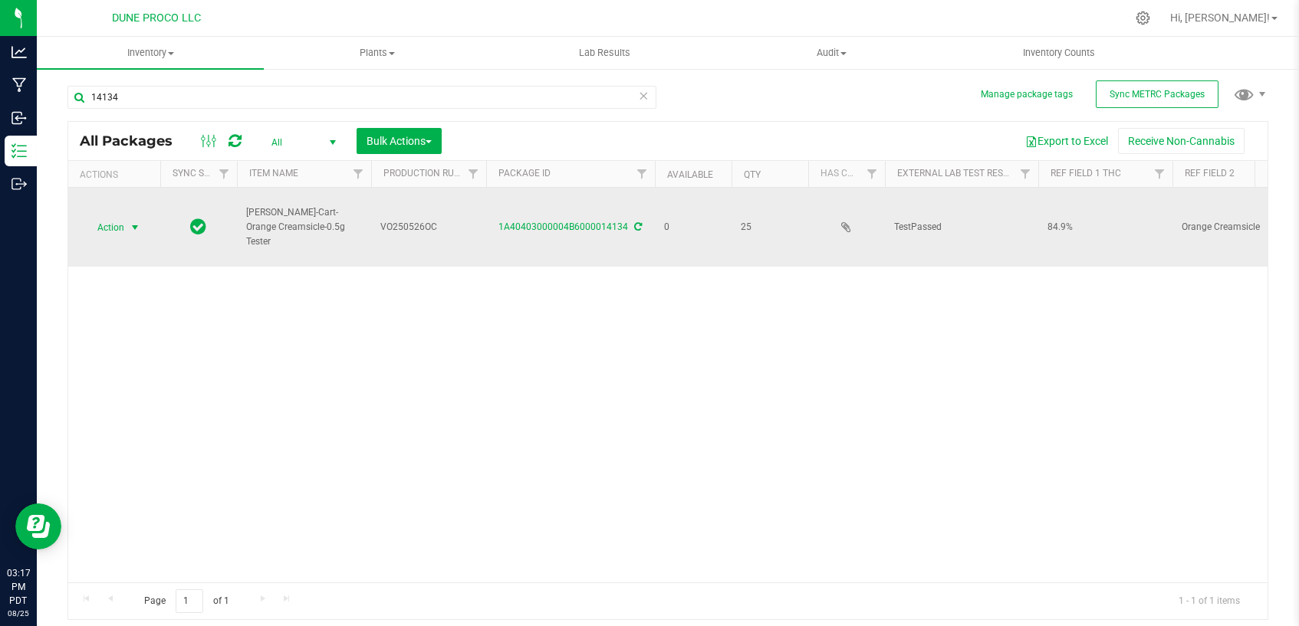
click at [135, 226] on span "select" at bounding box center [135, 228] width 12 height 12
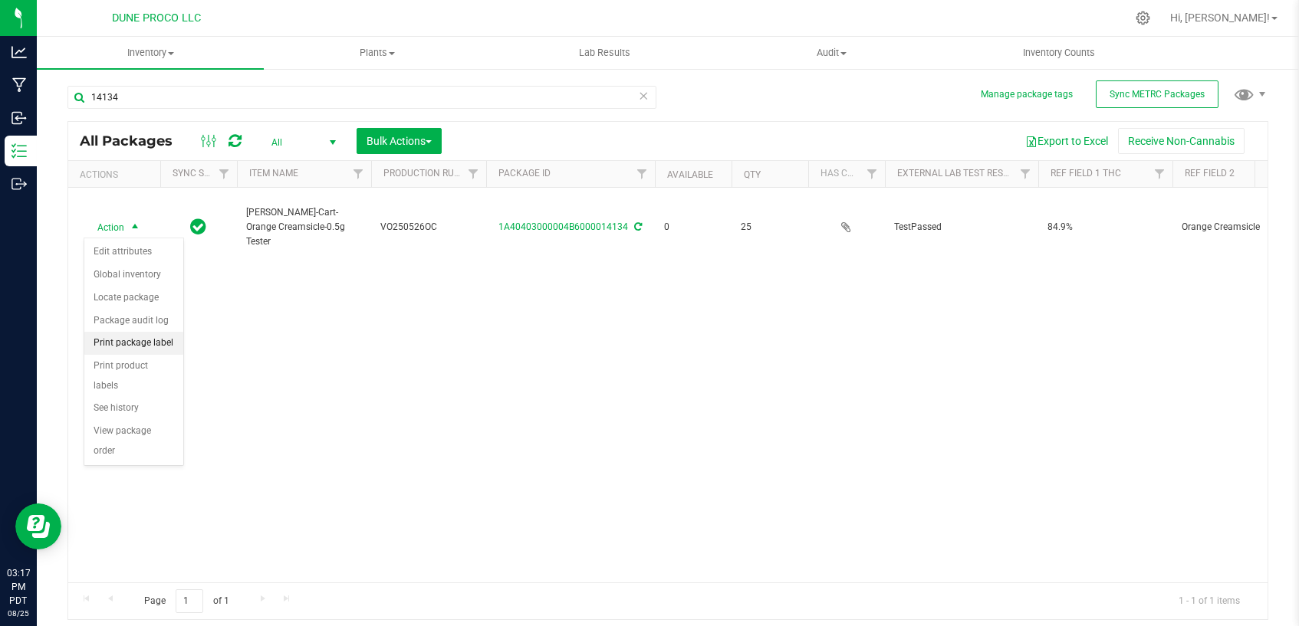
drag, startPoint x: 147, startPoint y: 344, endPoint x: 167, endPoint y: 339, distance: 20.6
click at [152, 344] on li "Print package label" at bounding box center [133, 343] width 99 height 23
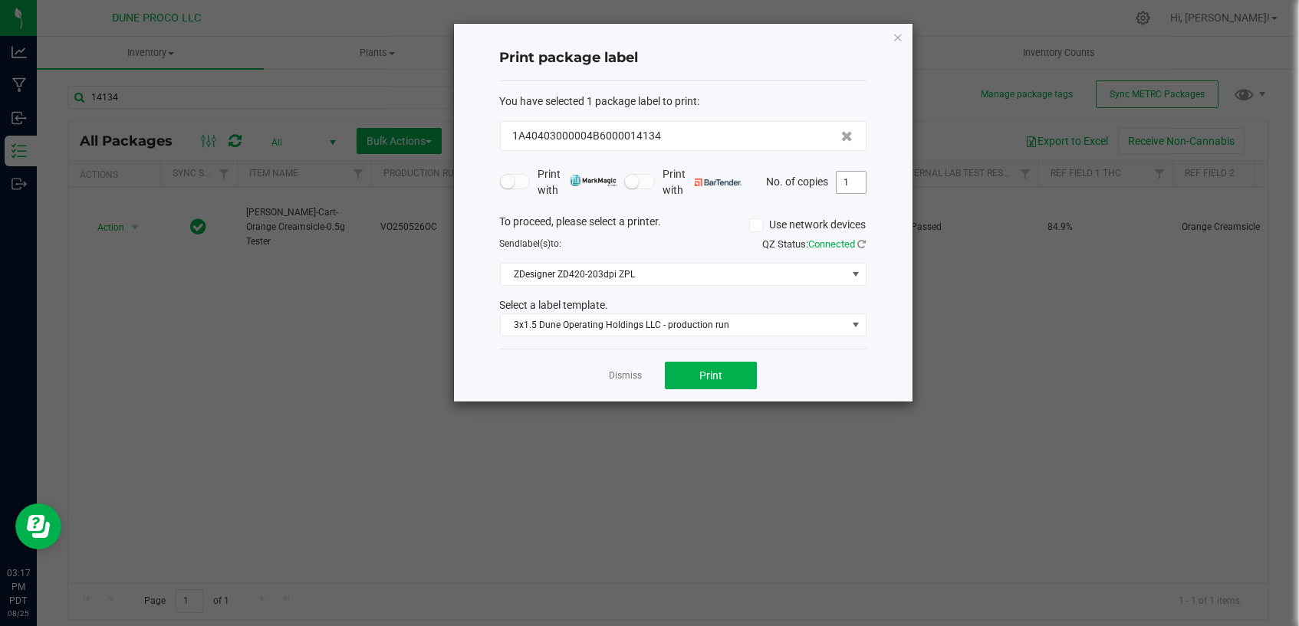
click at [855, 181] on input "1" at bounding box center [850, 182] width 29 height 21
type input "25"
click at [709, 370] on span "Print" at bounding box center [710, 376] width 23 height 12
click at [620, 374] on link "Dismiss" at bounding box center [625, 376] width 33 height 13
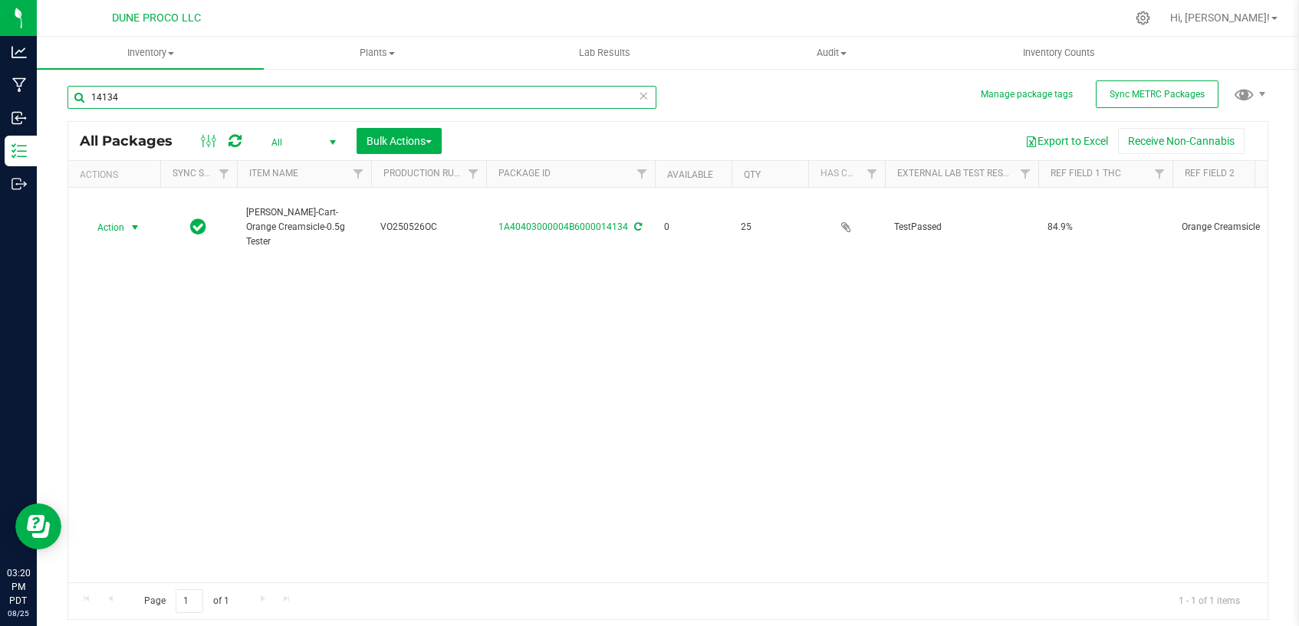
click at [535, 94] on input "14134" at bounding box center [361, 97] width 589 height 23
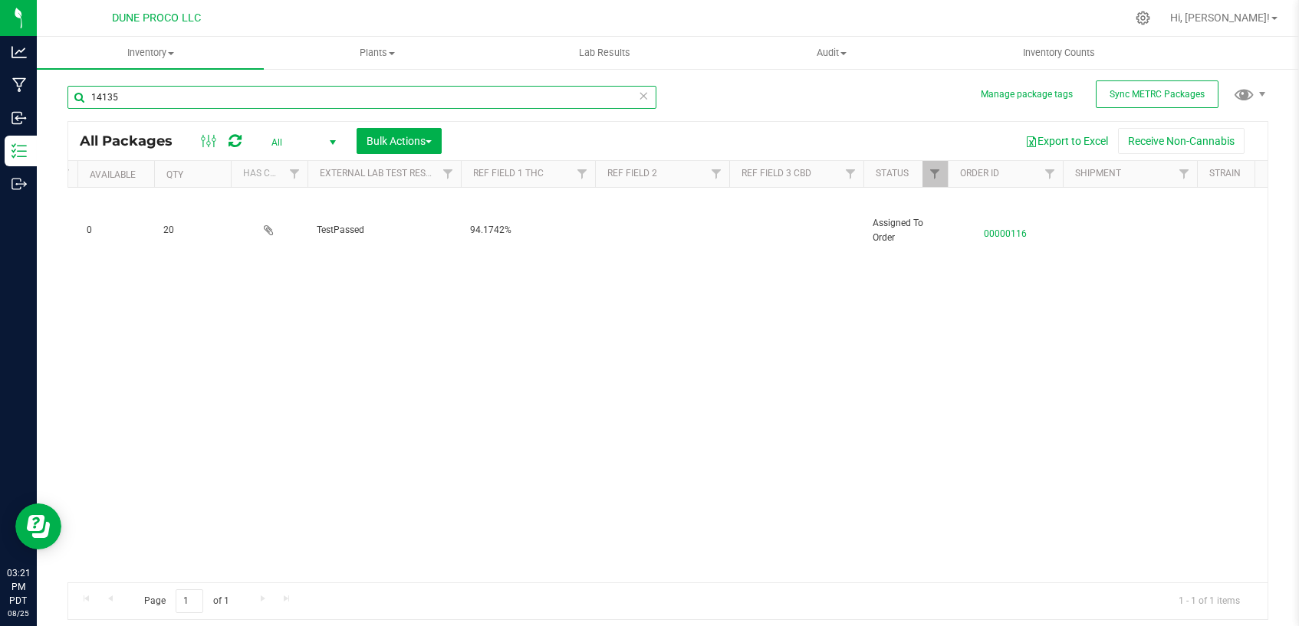
scroll to position [0, 679]
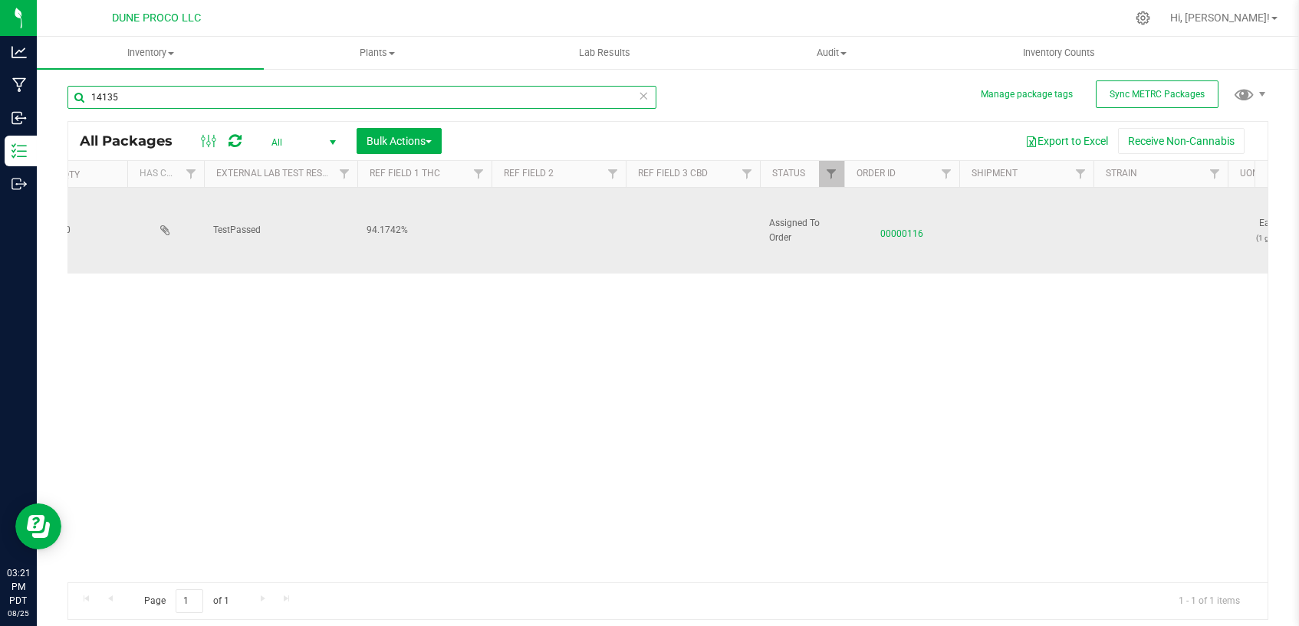
type input "14135"
click at [899, 226] on span "00000116" at bounding box center [901, 230] width 97 height 22
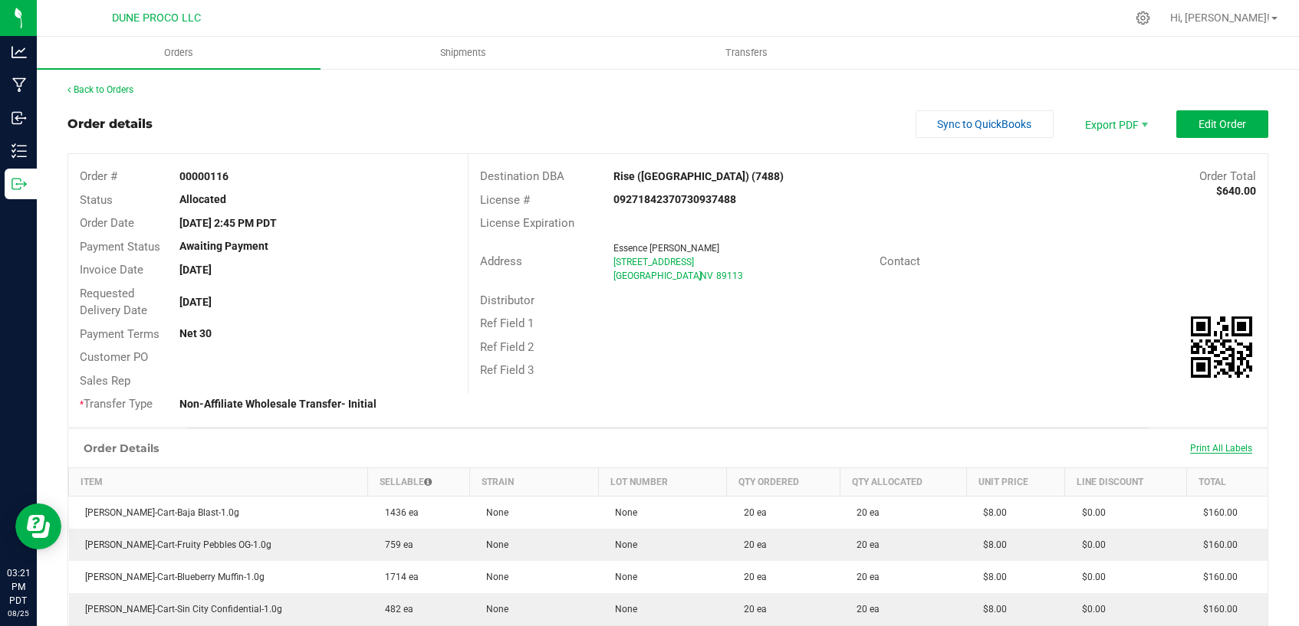
click at [1191, 445] on span "Print All Labels" at bounding box center [1221, 448] width 62 height 11
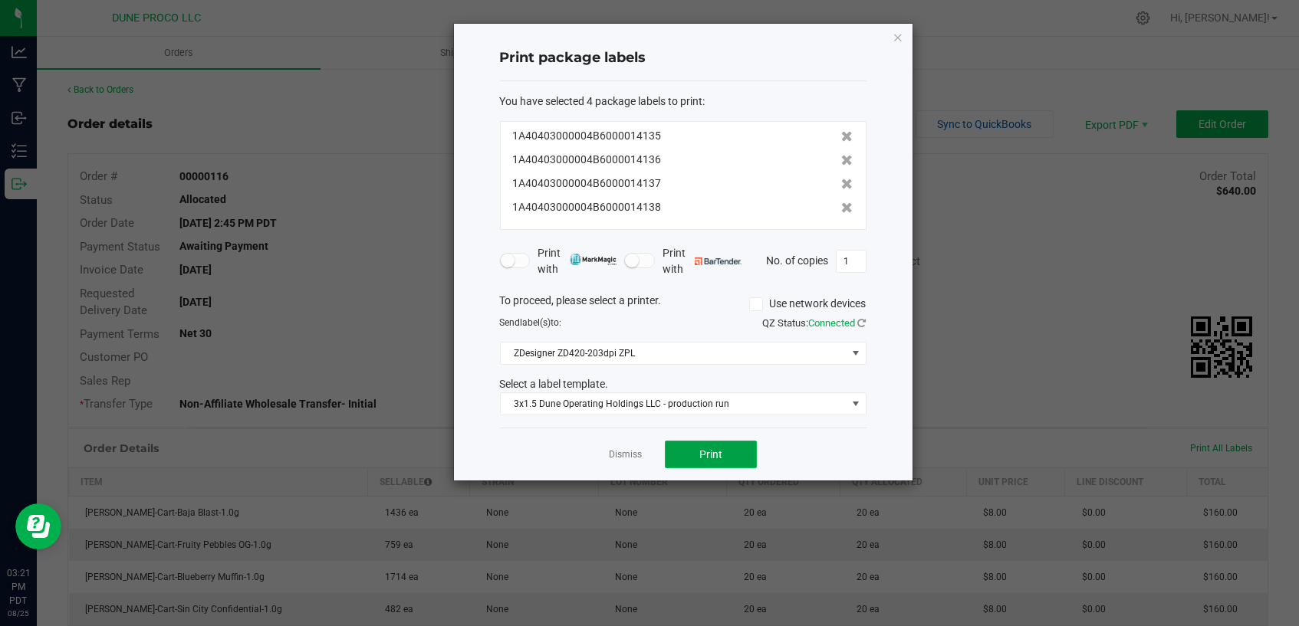
click at [696, 447] on button "Print" at bounding box center [711, 455] width 92 height 28
click at [612, 455] on link "Dismiss" at bounding box center [625, 454] width 33 height 13
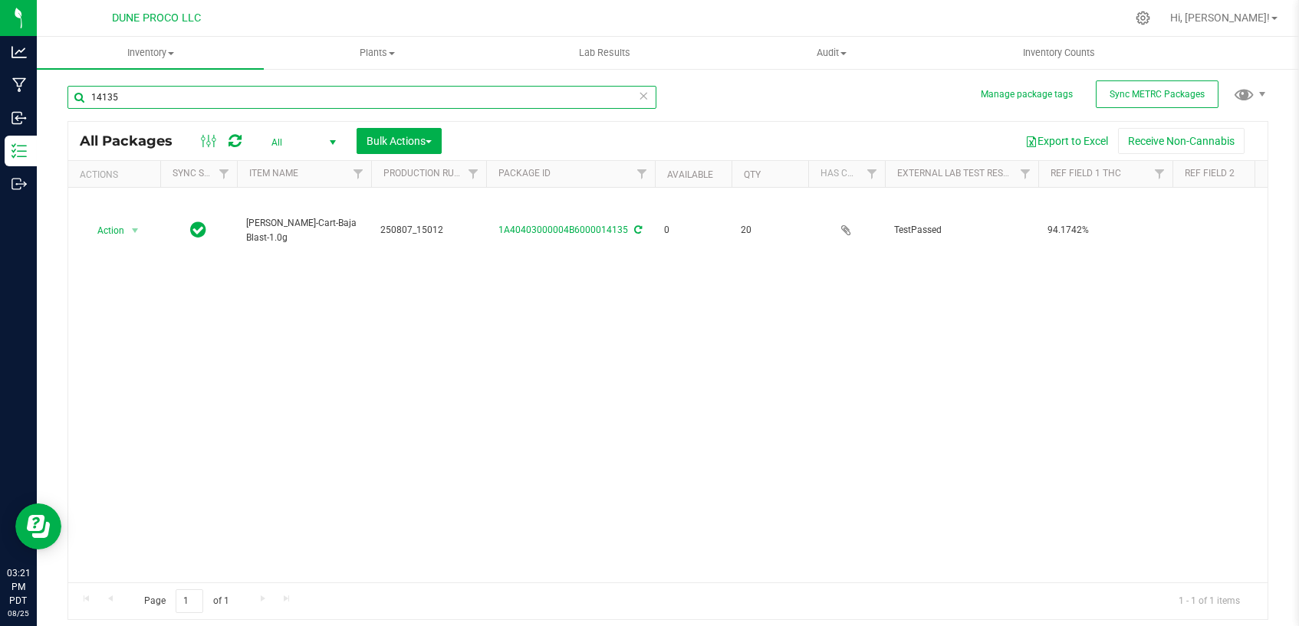
click at [340, 97] on input "14135" at bounding box center [361, 97] width 589 height 23
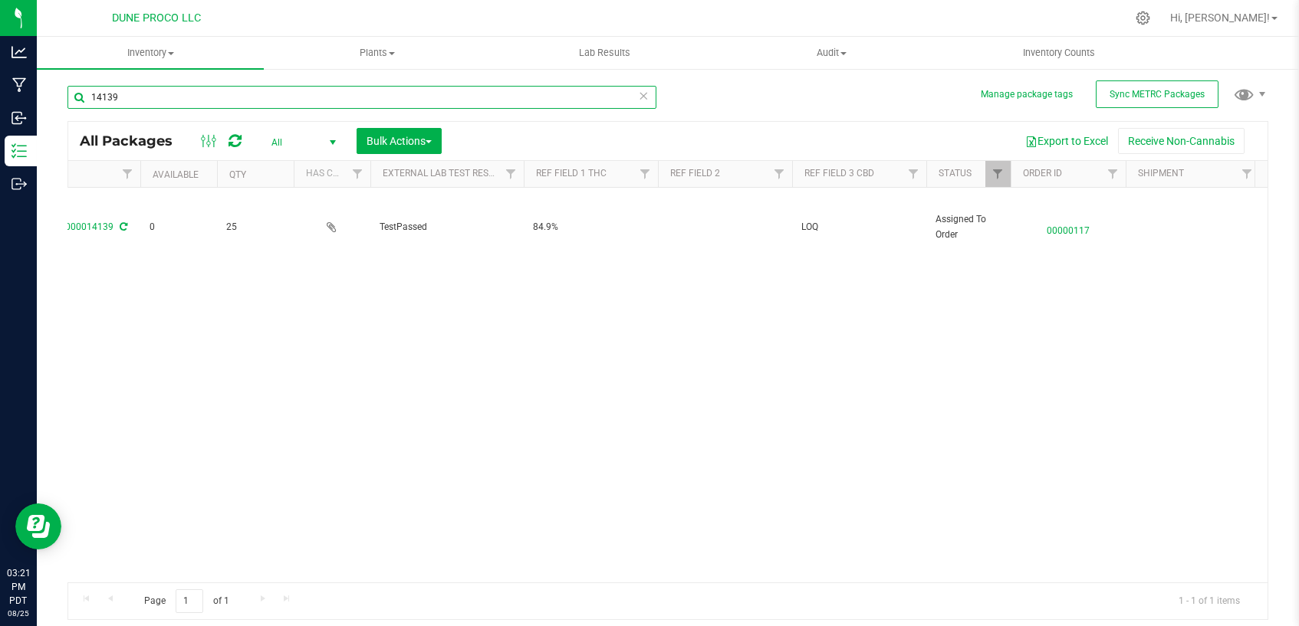
scroll to position [0, 596]
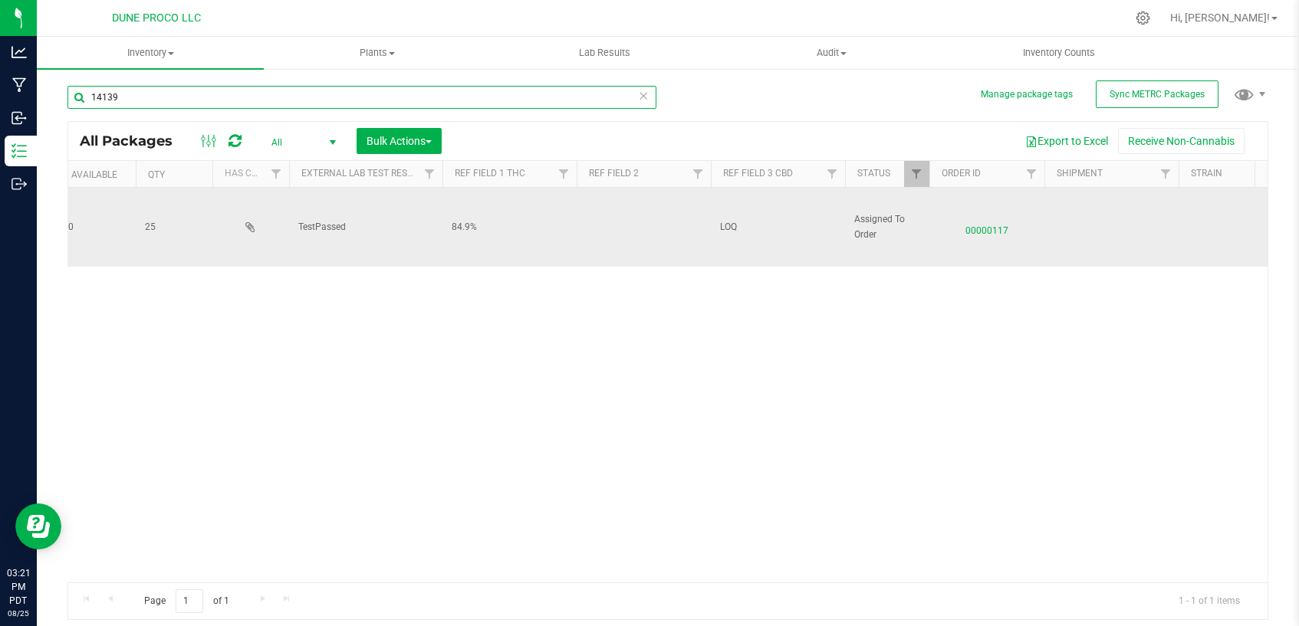
type input "14139"
click at [1003, 232] on span "00000117" at bounding box center [986, 227] width 97 height 22
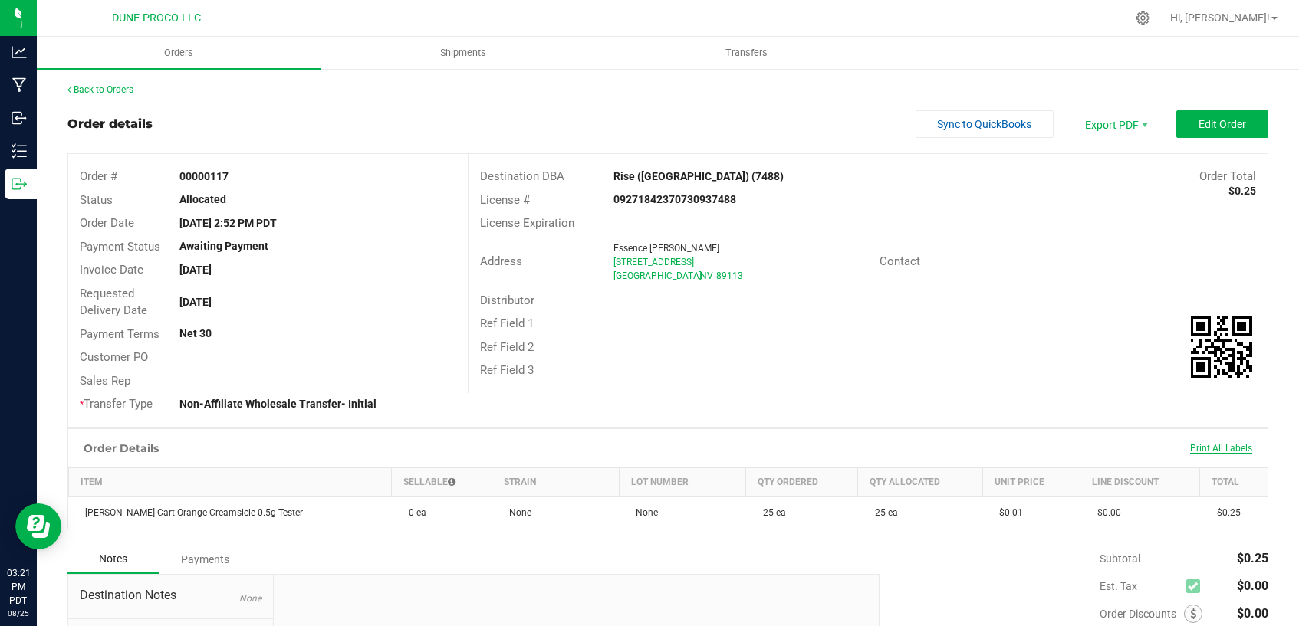
click at [1226, 449] on span "Print All Labels" at bounding box center [1221, 448] width 62 height 11
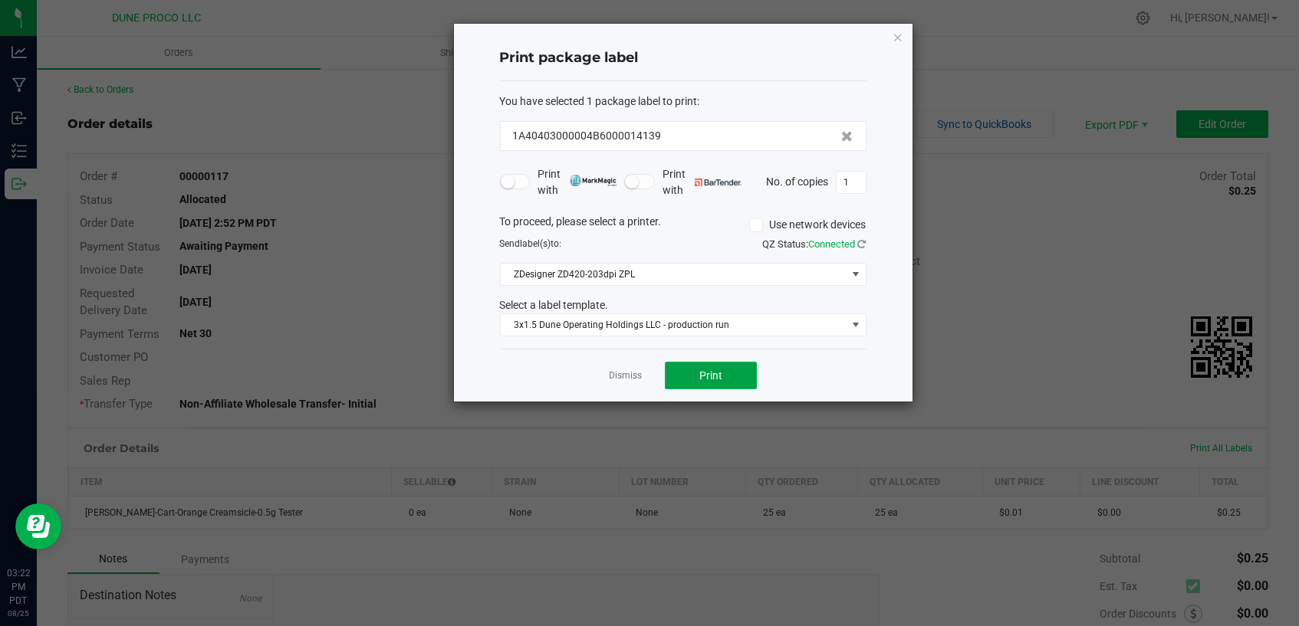
click at [711, 373] on span "Print" at bounding box center [710, 376] width 23 height 12
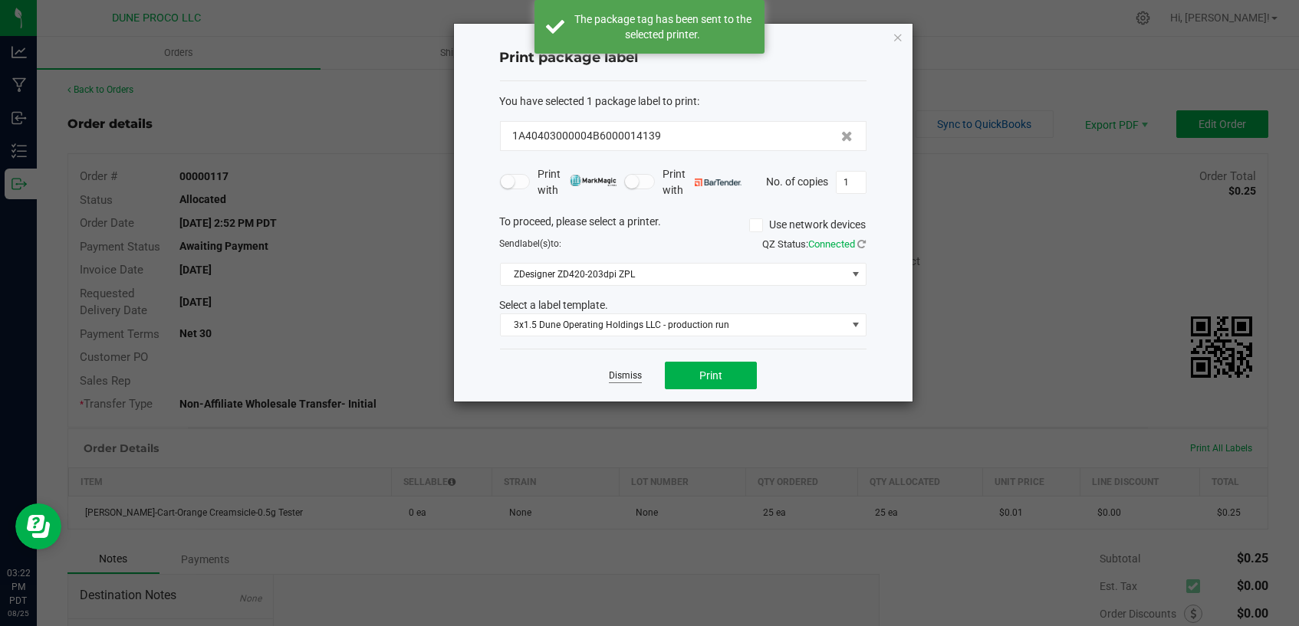
click at [629, 375] on link "Dismiss" at bounding box center [625, 376] width 33 height 13
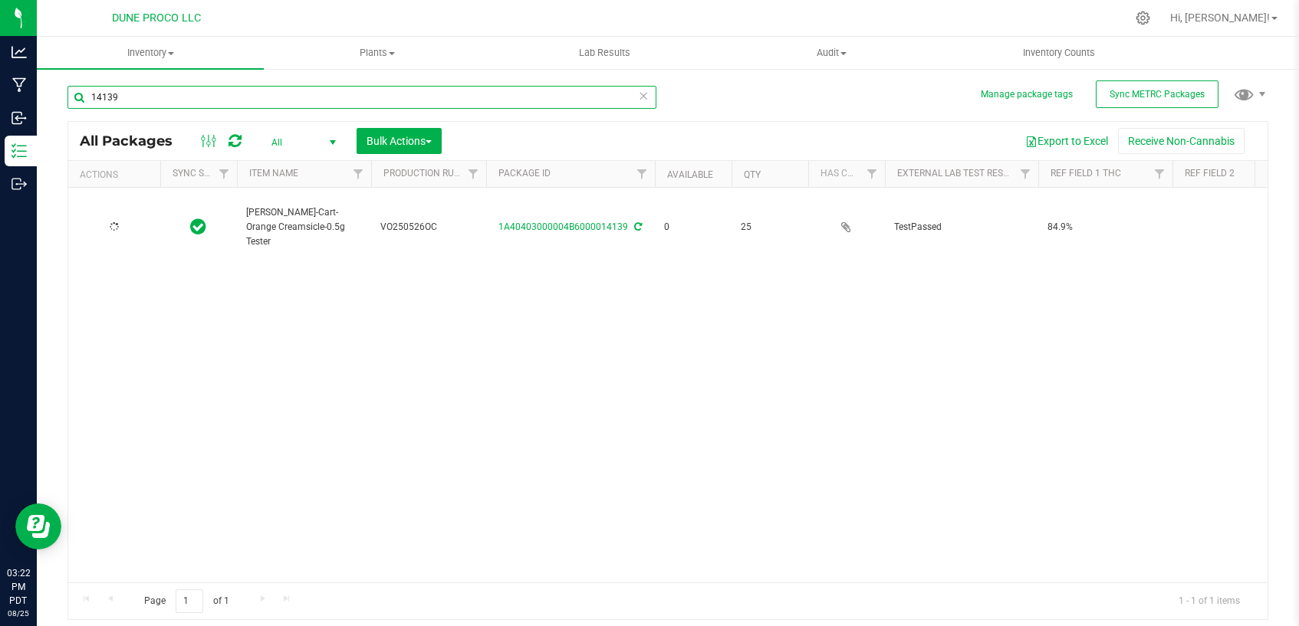
click at [256, 93] on input "14139" at bounding box center [361, 97] width 589 height 23
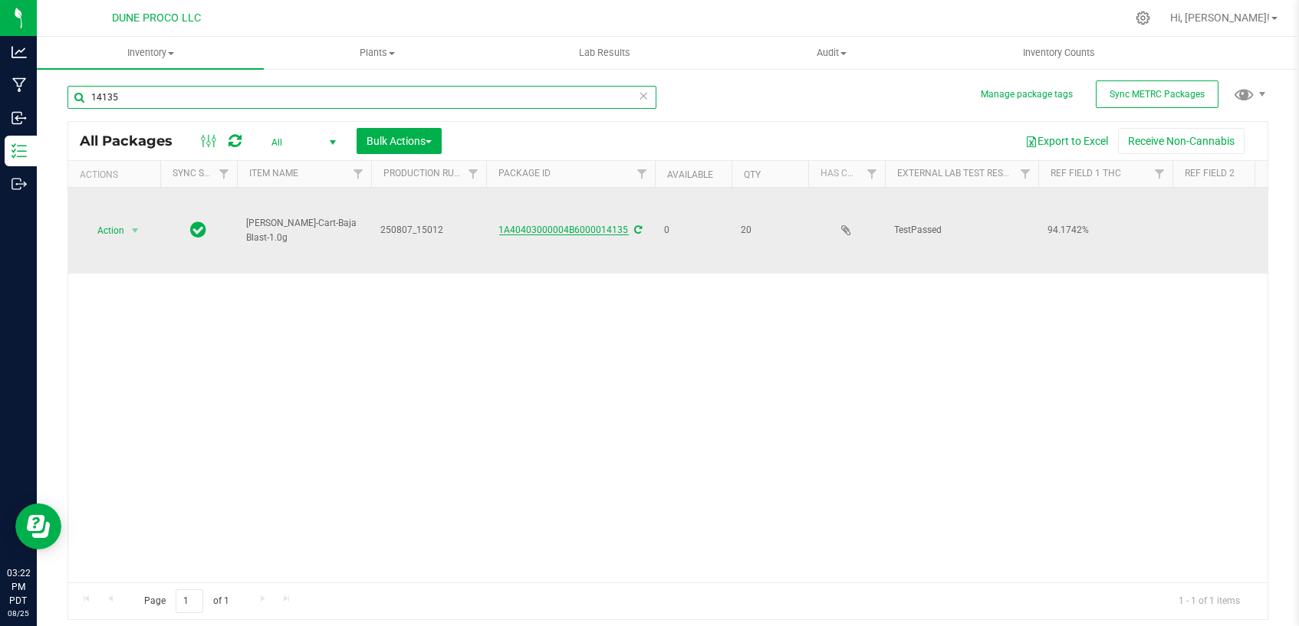
type input "14135"
click at [572, 227] on link "1A40403000004B6000014135" at bounding box center [564, 230] width 130 height 11
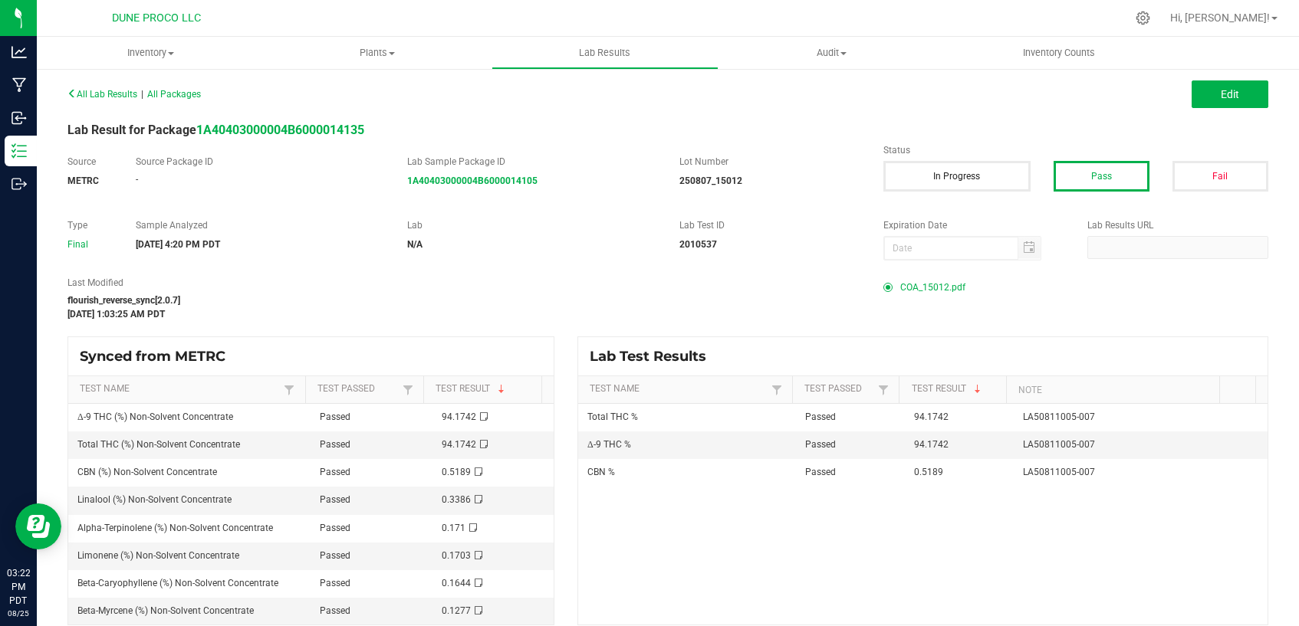
click at [919, 287] on span "COA_15012.pdf" at bounding box center [932, 287] width 65 height 23
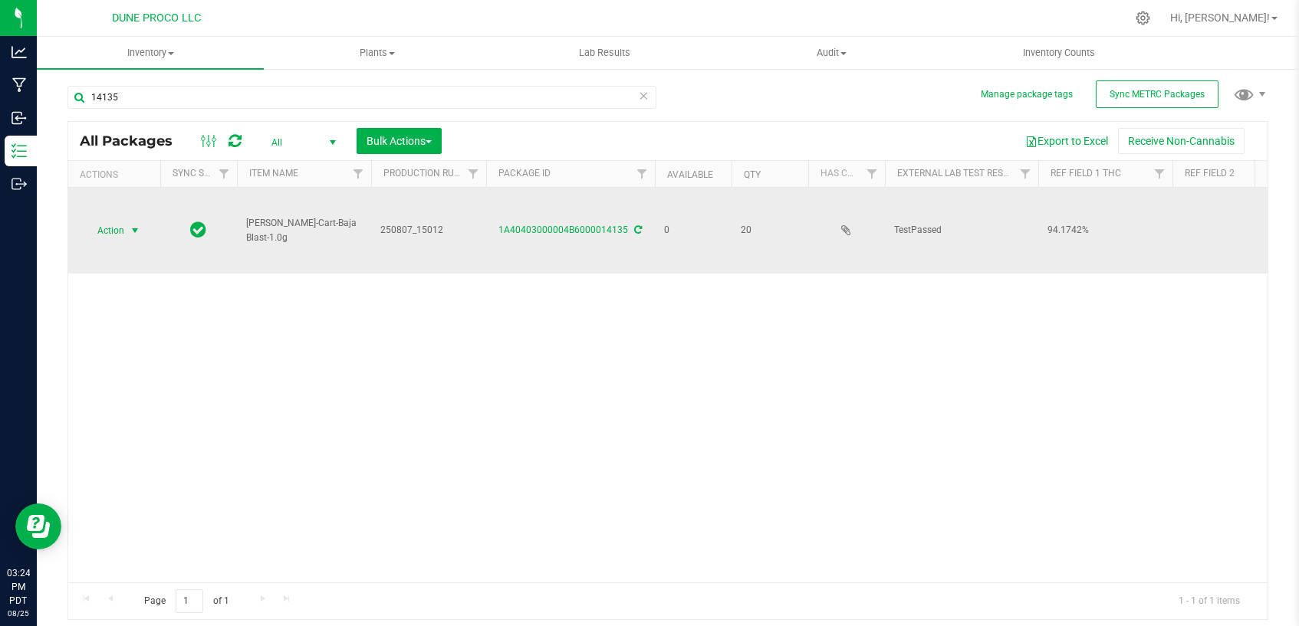
drag, startPoint x: 127, startPoint y: 225, endPoint x: 128, endPoint y: 234, distance: 8.5
click at [127, 225] on span "select" at bounding box center [135, 230] width 19 height 21
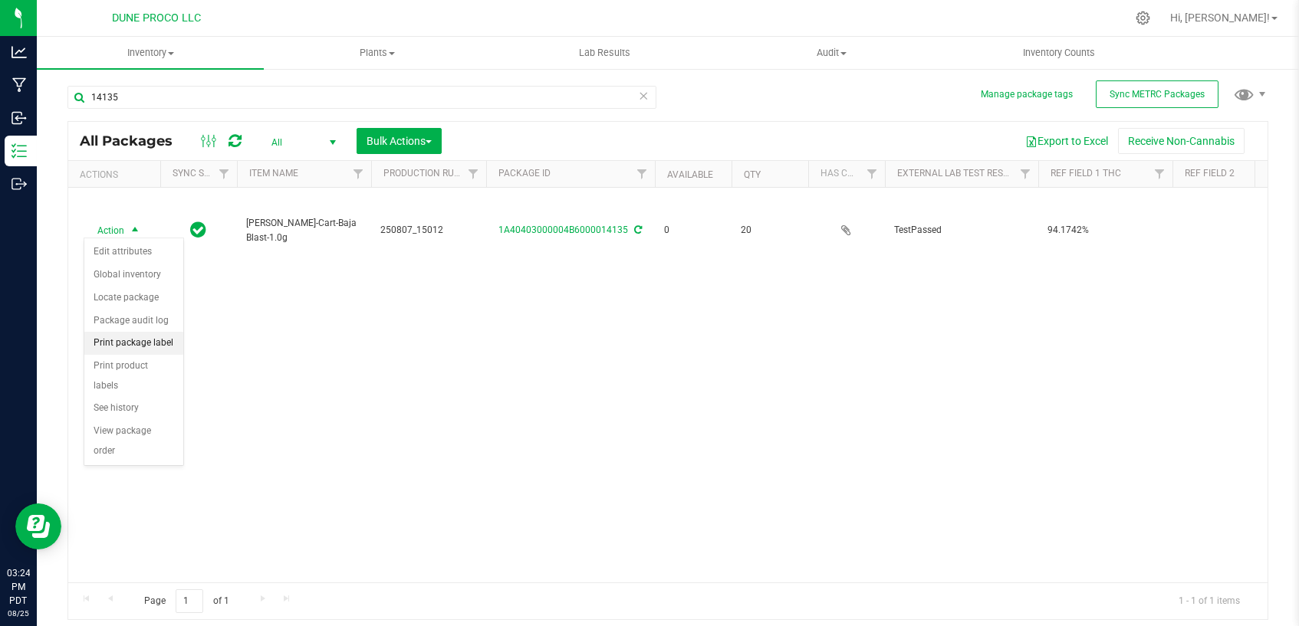
drag, startPoint x: 129, startPoint y: 339, endPoint x: 162, endPoint y: 338, distance: 33.0
click at [132, 340] on li "Print package label" at bounding box center [133, 343] width 99 height 23
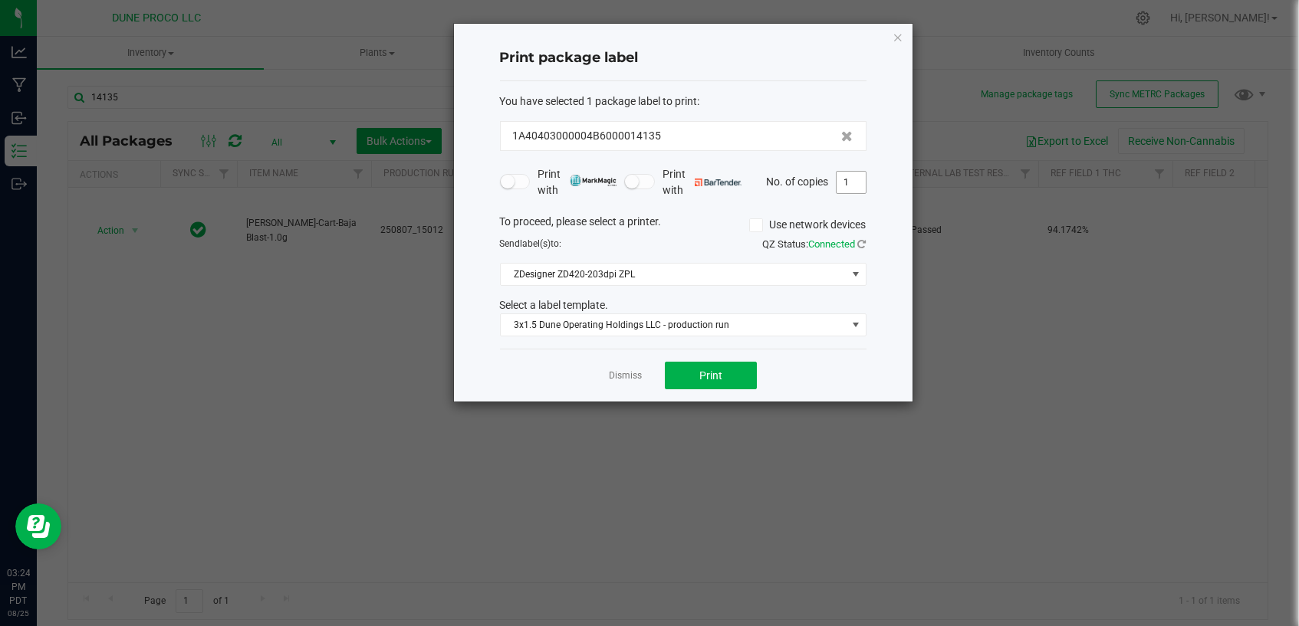
click at [851, 180] on input "1" at bounding box center [850, 182] width 29 height 21
type input "20"
click at [723, 378] on button "Print" at bounding box center [711, 376] width 92 height 28
click at [628, 382] on div "Dismiss Print" at bounding box center [683, 375] width 366 height 53
click at [629, 376] on link "Dismiss" at bounding box center [625, 376] width 33 height 13
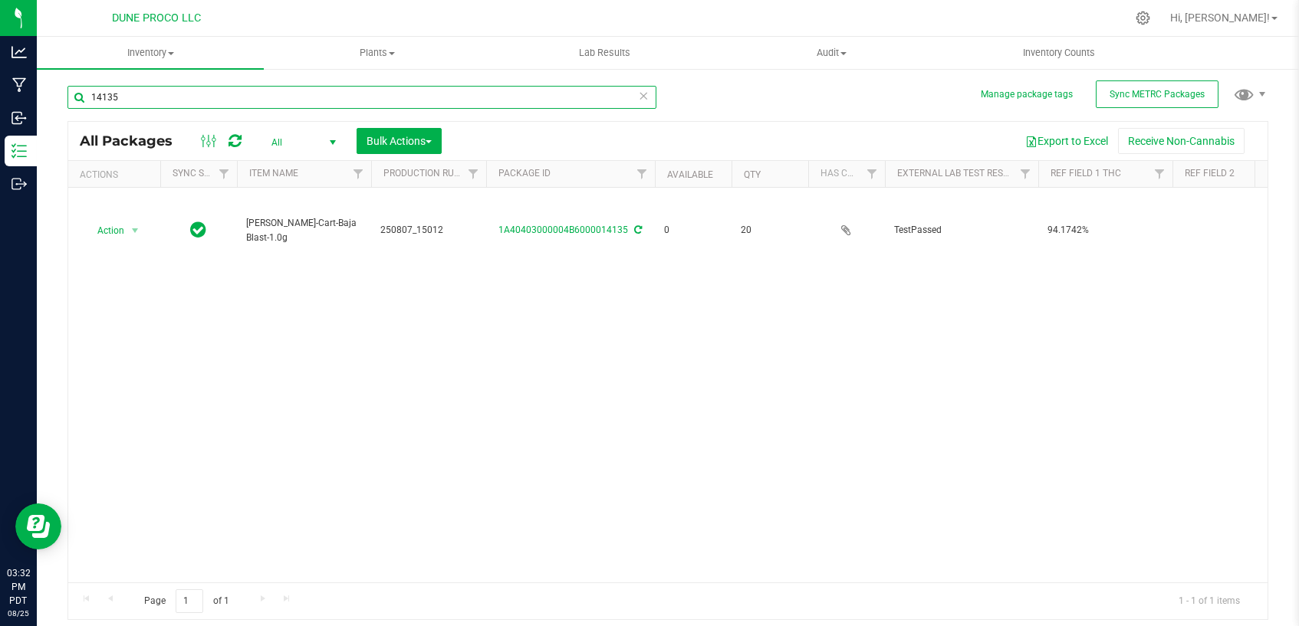
click at [263, 94] on input "14135" at bounding box center [361, 97] width 589 height 23
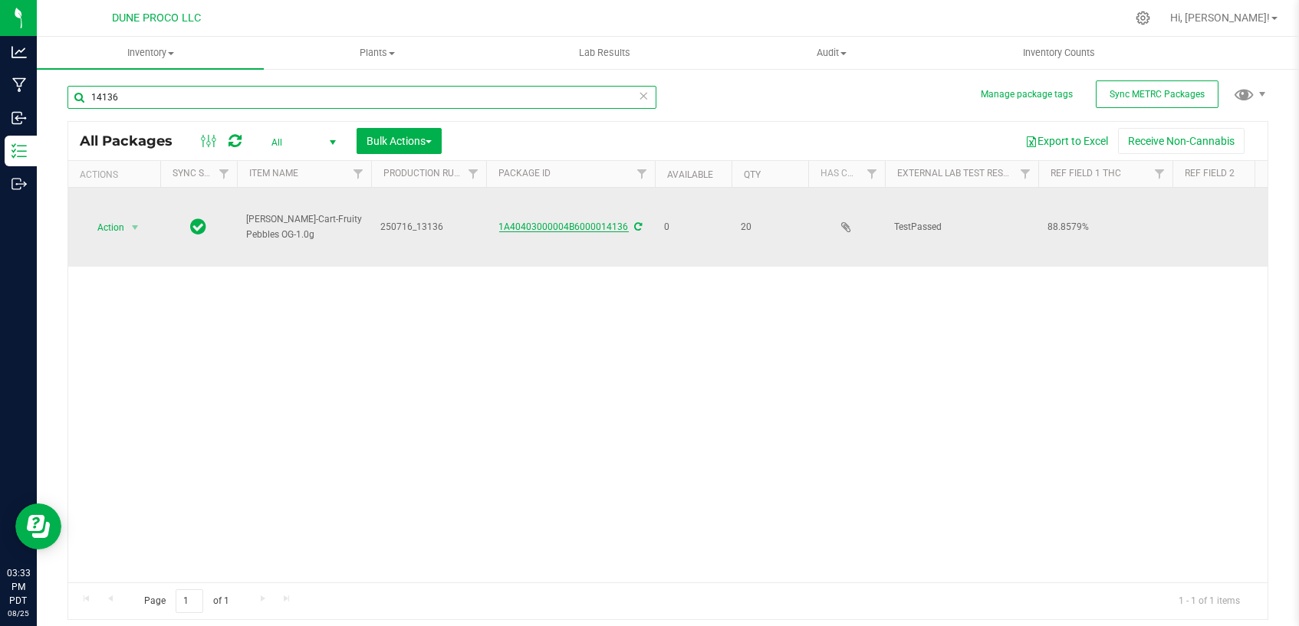
type input "14136"
click at [608, 226] on link "1A40403000004B6000014136" at bounding box center [564, 227] width 130 height 11
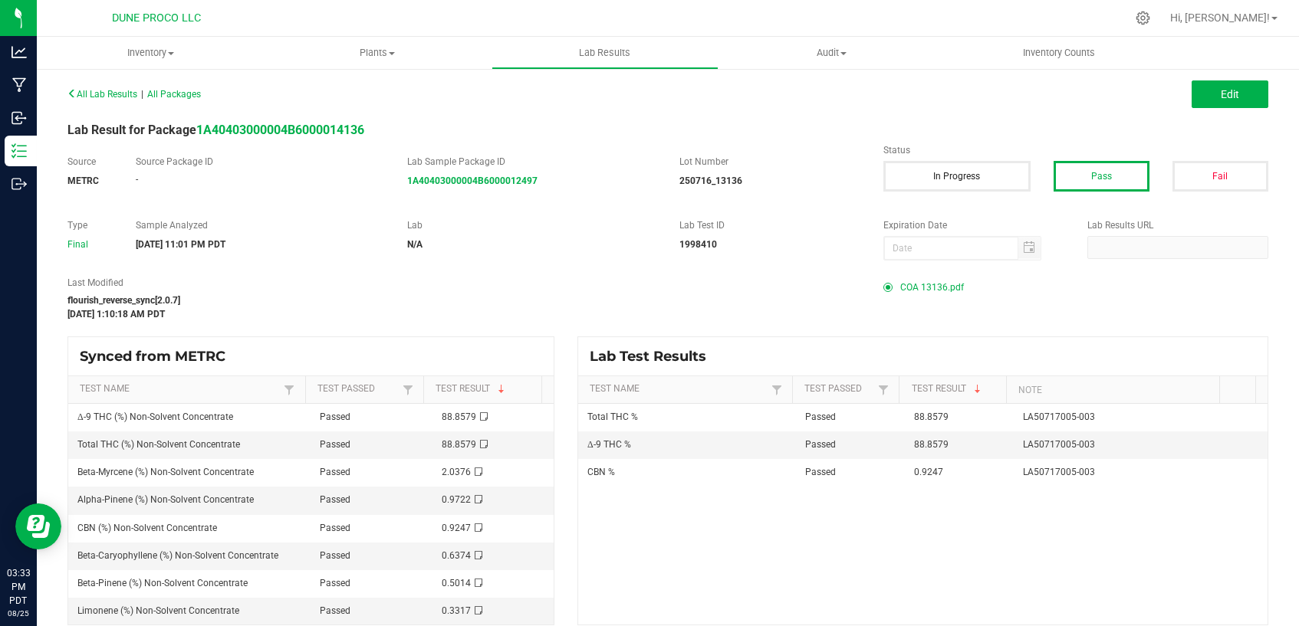
click at [930, 292] on span "COA 13136.pdf" at bounding box center [932, 287] width 64 height 23
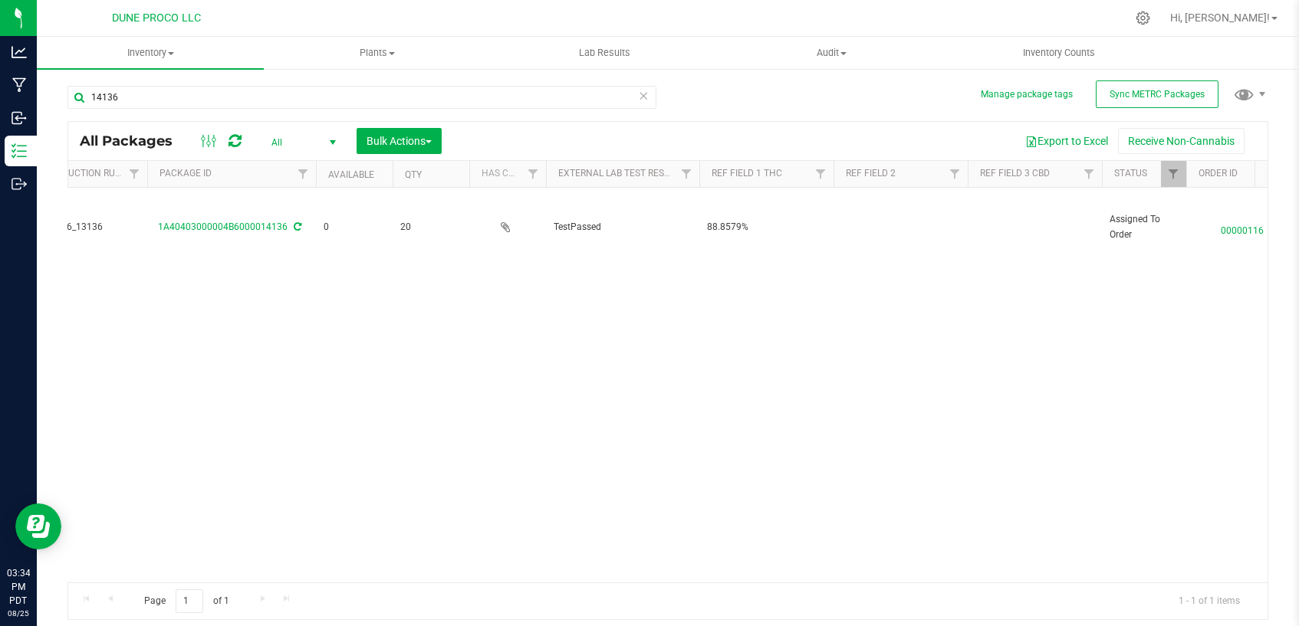
scroll to position [0, 340]
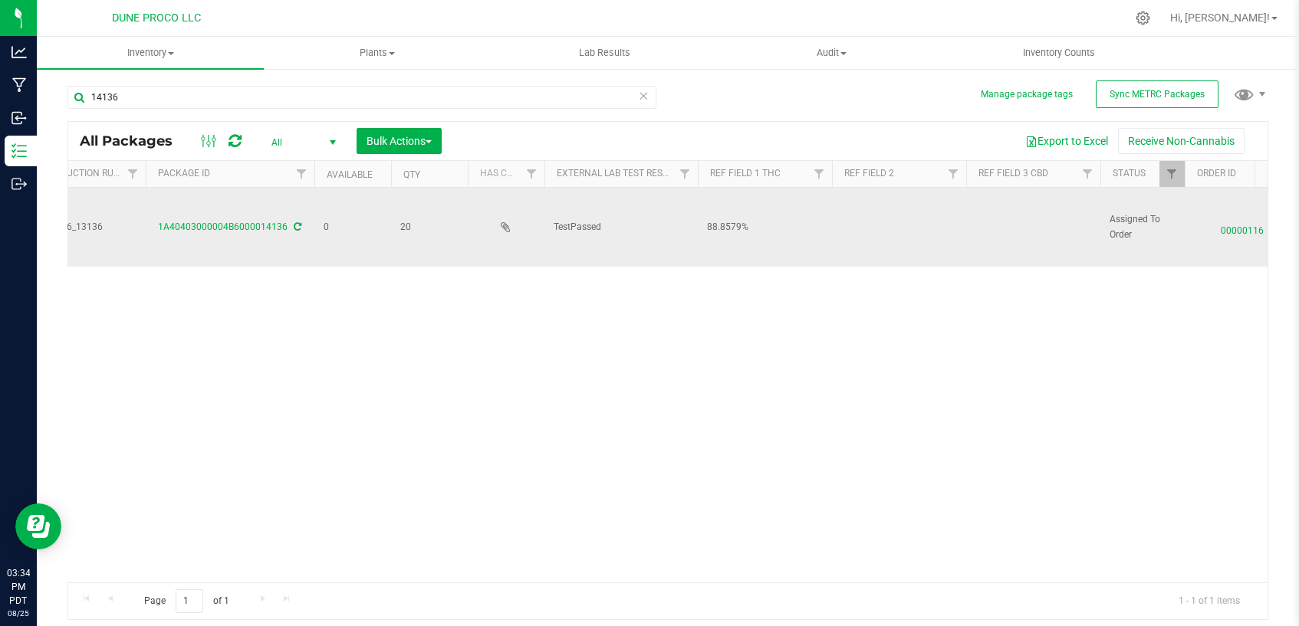
click at [870, 222] on td at bounding box center [899, 227] width 134 height 79
type input "Fruity Pebbles OG"
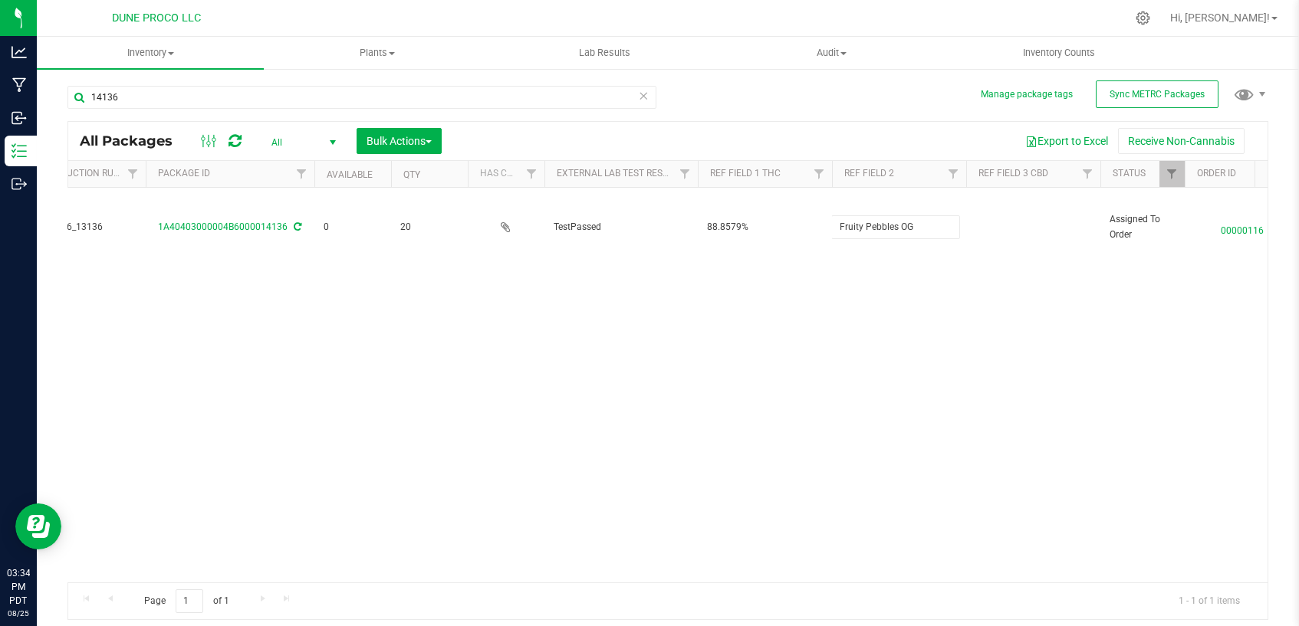
click at [961, 387] on div "All Packages All Active Only Lab Samples Locked All External Internal Bulk Acti…" at bounding box center [667, 370] width 1201 height 499
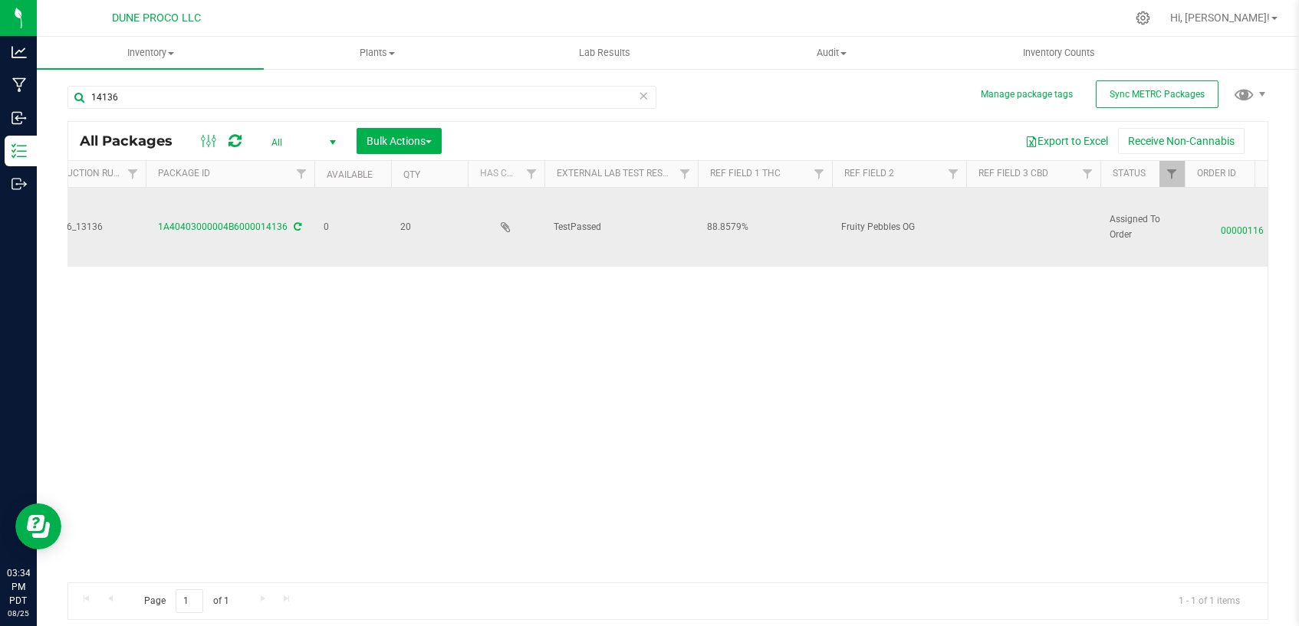
click at [1011, 213] on td at bounding box center [1033, 227] width 134 height 79
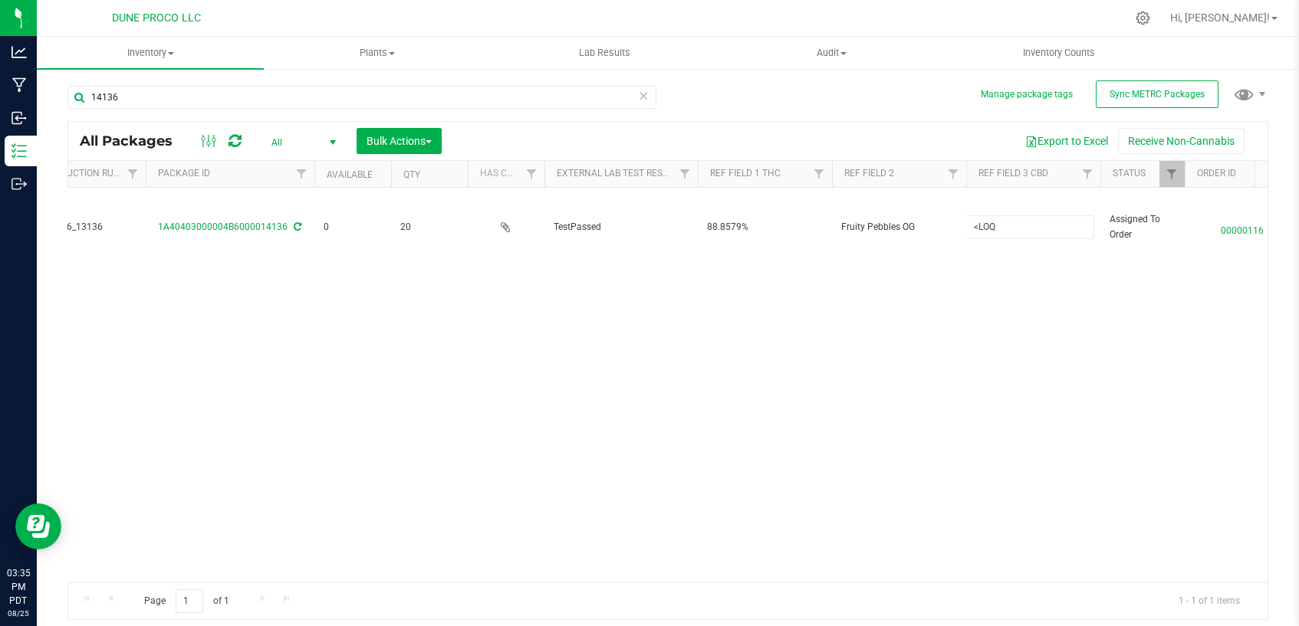
click at [923, 379] on div "Action Action Edit attributes Global inventory Locate package Package audit log…" at bounding box center [667, 385] width 1199 height 395
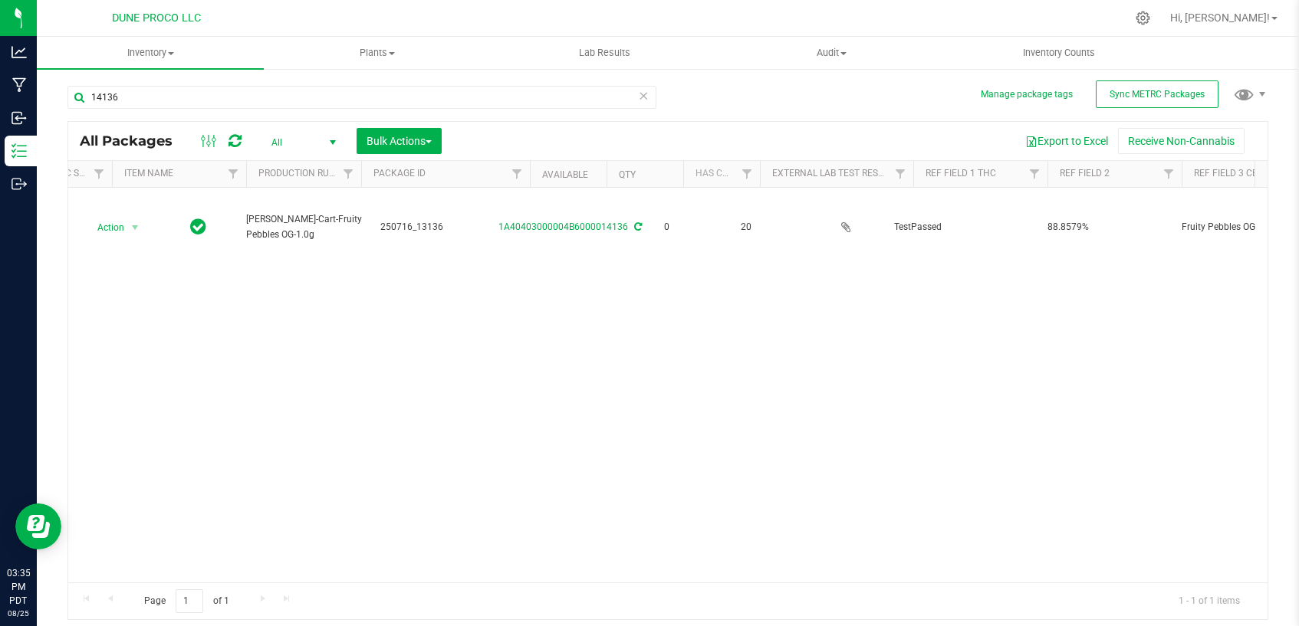
scroll to position [0, 0]
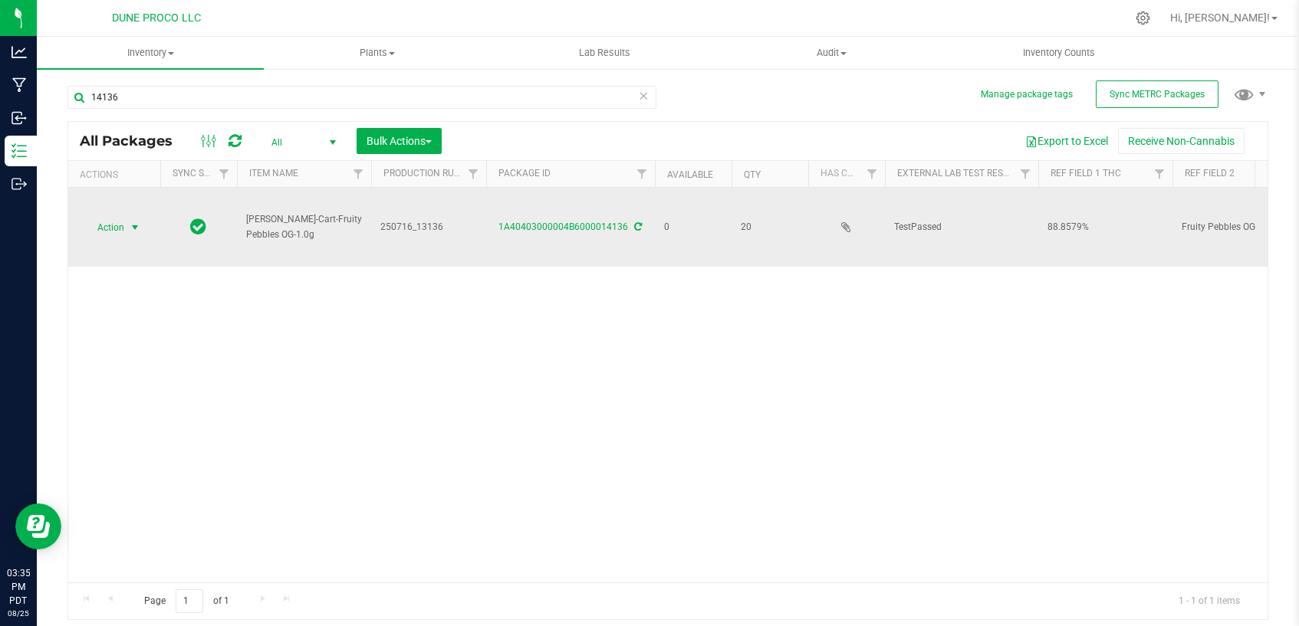
click at [134, 226] on span "select" at bounding box center [135, 228] width 12 height 12
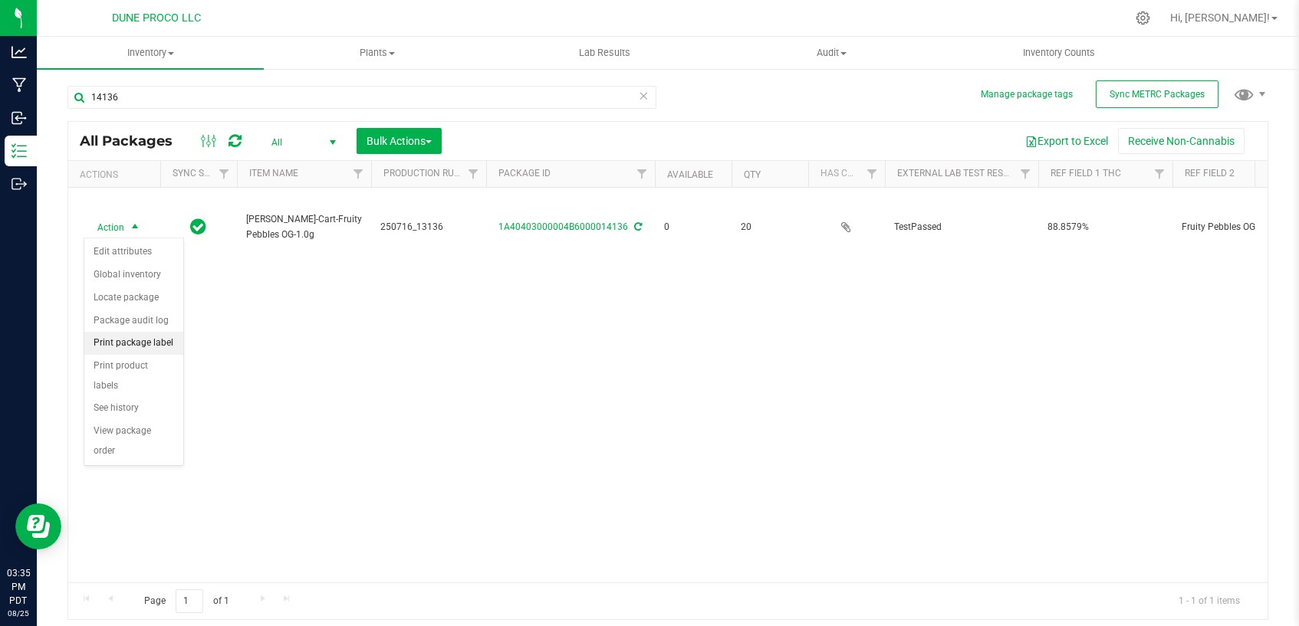
click at [166, 345] on li "Print package label" at bounding box center [133, 343] width 99 height 23
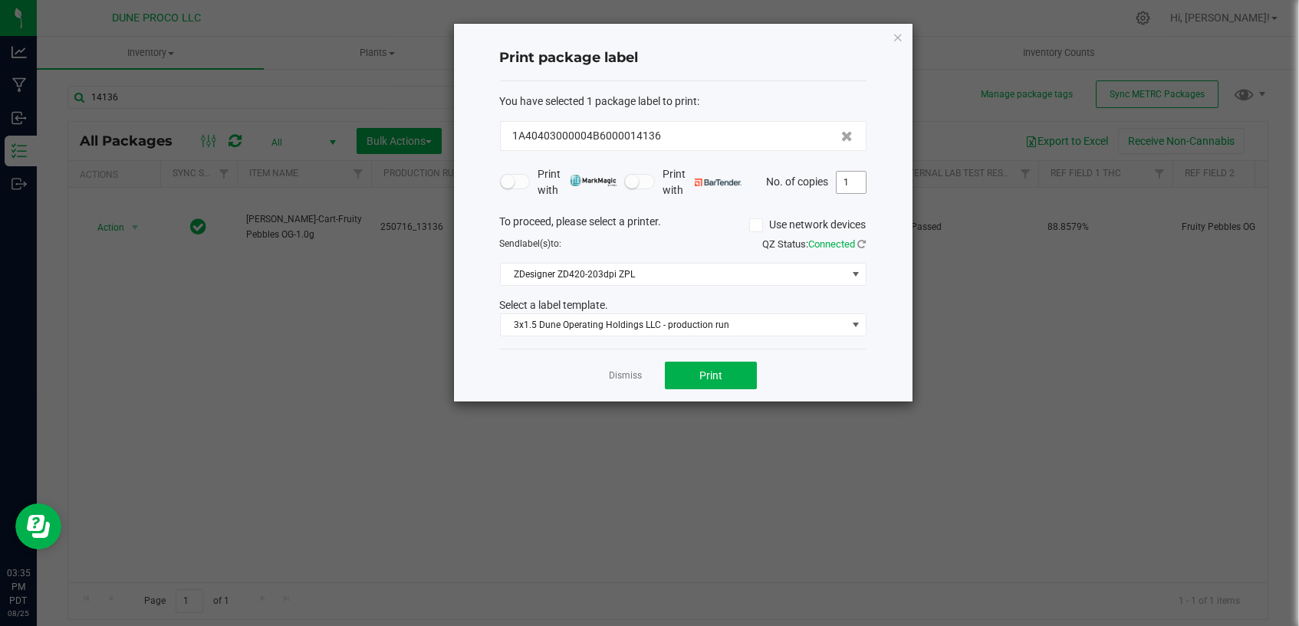
click at [858, 184] on input "1" at bounding box center [850, 182] width 29 height 21
type input "20"
click at [735, 380] on button "Print" at bounding box center [711, 376] width 92 height 28
click at [620, 375] on link "Dismiss" at bounding box center [625, 376] width 33 height 13
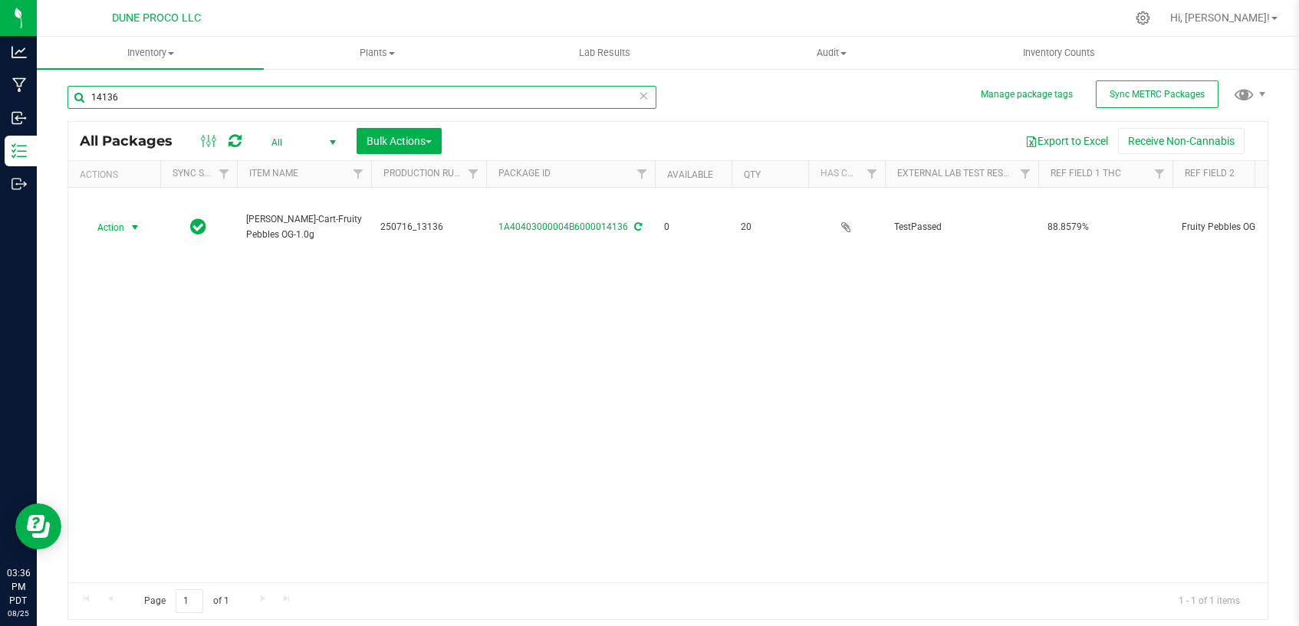
click at [501, 90] on input "14136" at bounding box center [361, 97] width 589 height 23
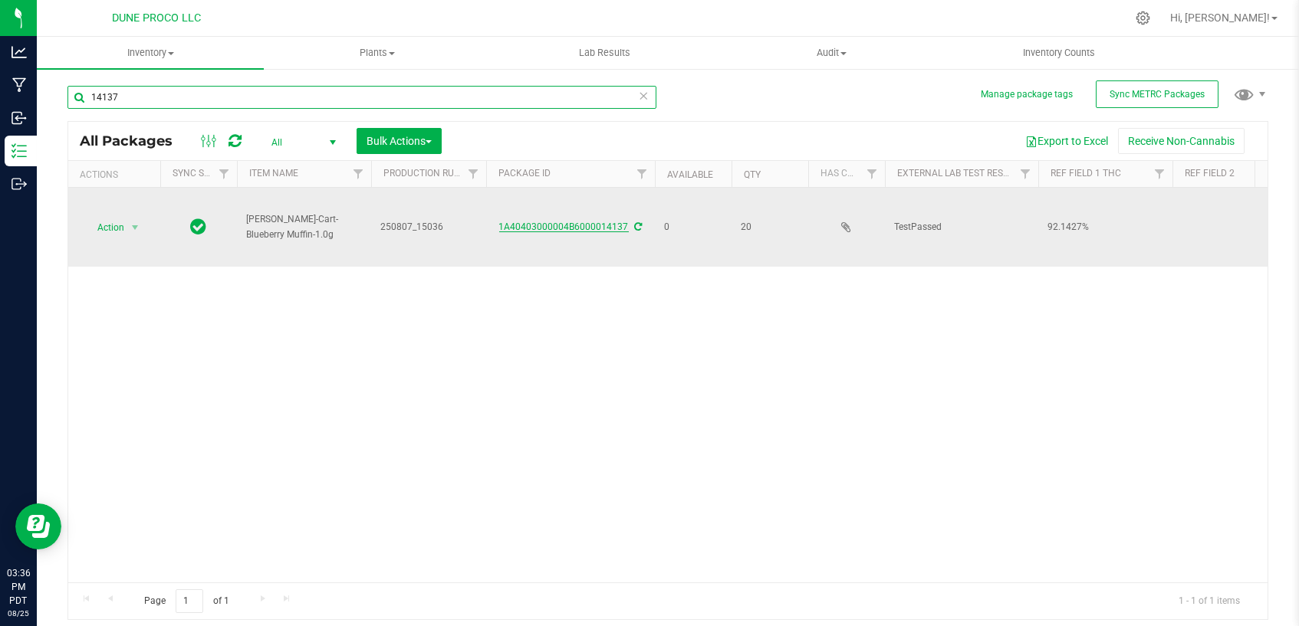
type input "14137"
click at [582, 231] on link "1A40403000004B6000014137" at bounding box center [564, 227] width 130 height 11
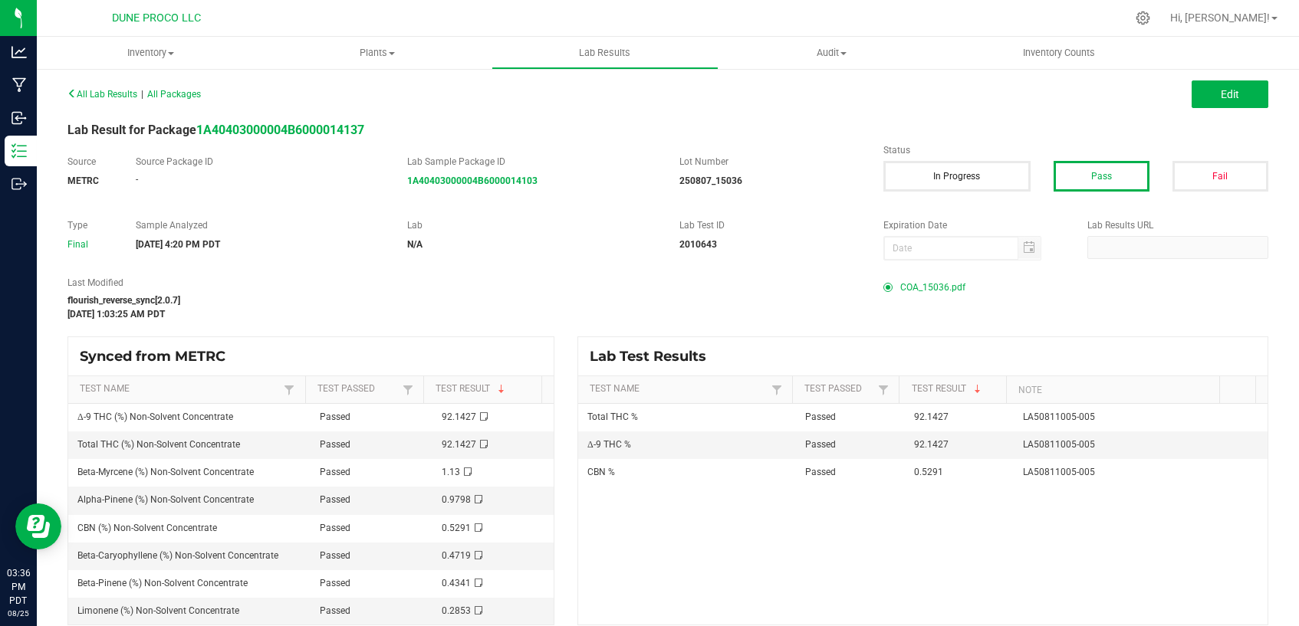
click at [935, 289] on span "COA_15036.pdf" at bounding box center [932, 287] width 65 height 23
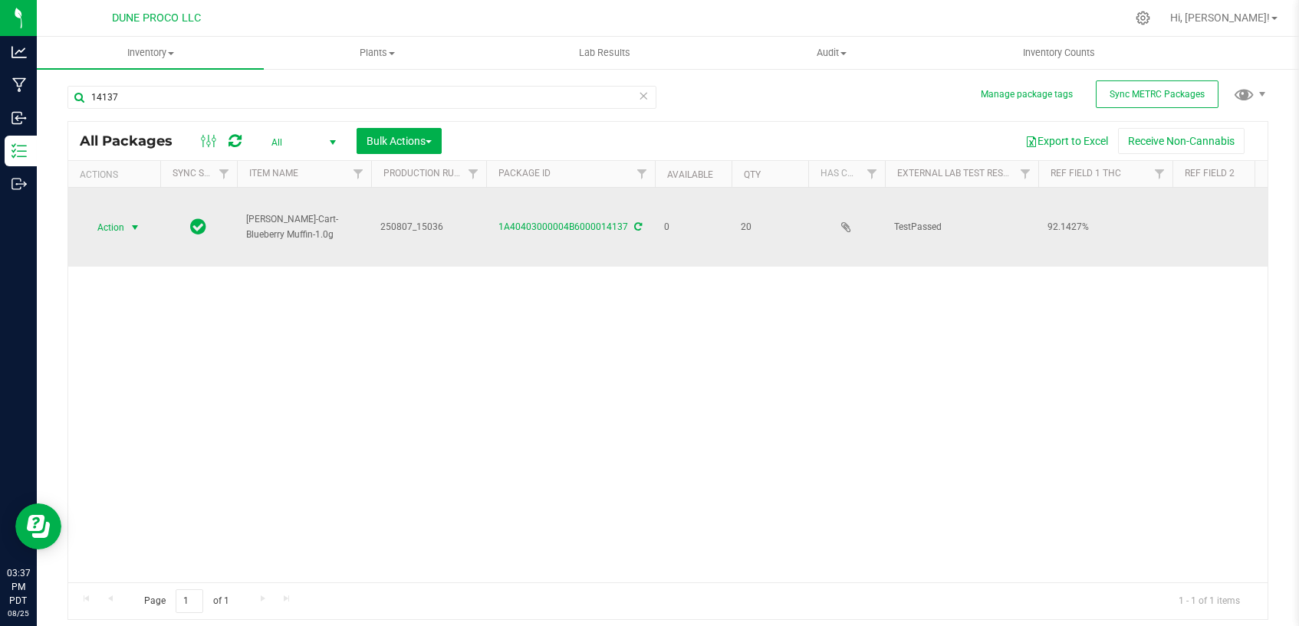
click at [131, 227] on span "select" at bounding box center [135, 228] width 12 height 12
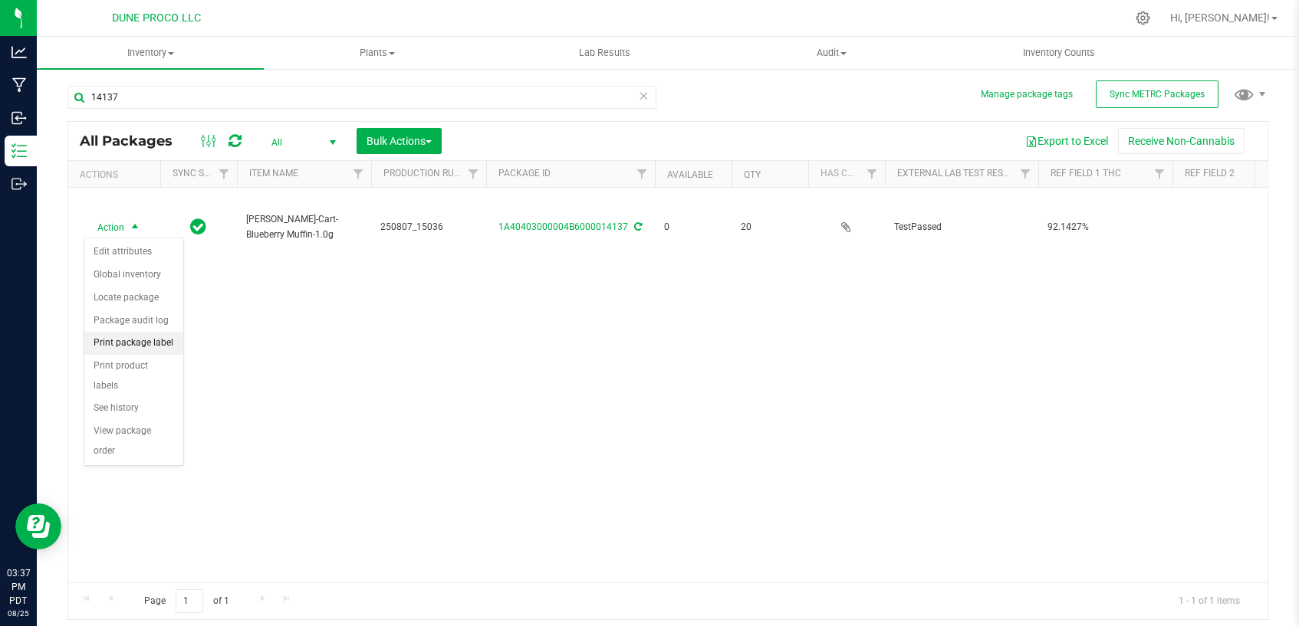
click at [127, 342] on li "Print package label" at bounding box center [133, 343] width 99 height 23
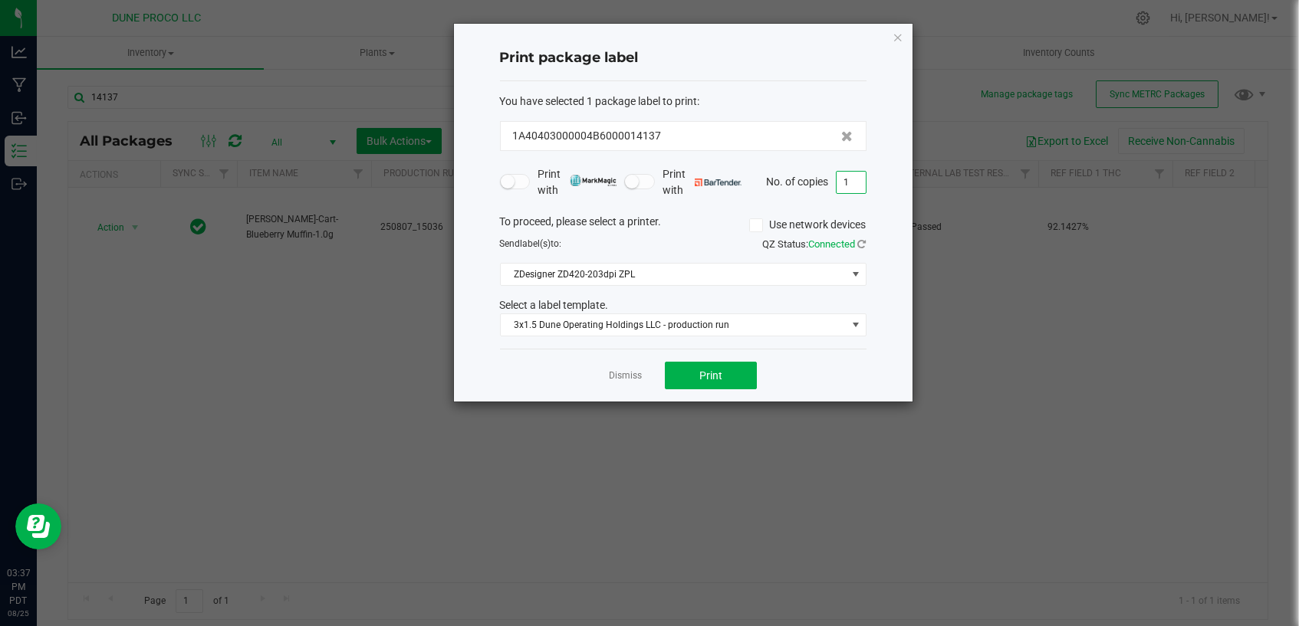
click at [852, 179] on input "1" at bounding box center [850, 182] width 29 height 21
type input "20"
click at [716, 366] on button "Print" at bounding box center [711, 376] width 92 height 28
click at [632, 372] on link "Dismiss" at bounding box center [625, 376] width 33 height 13
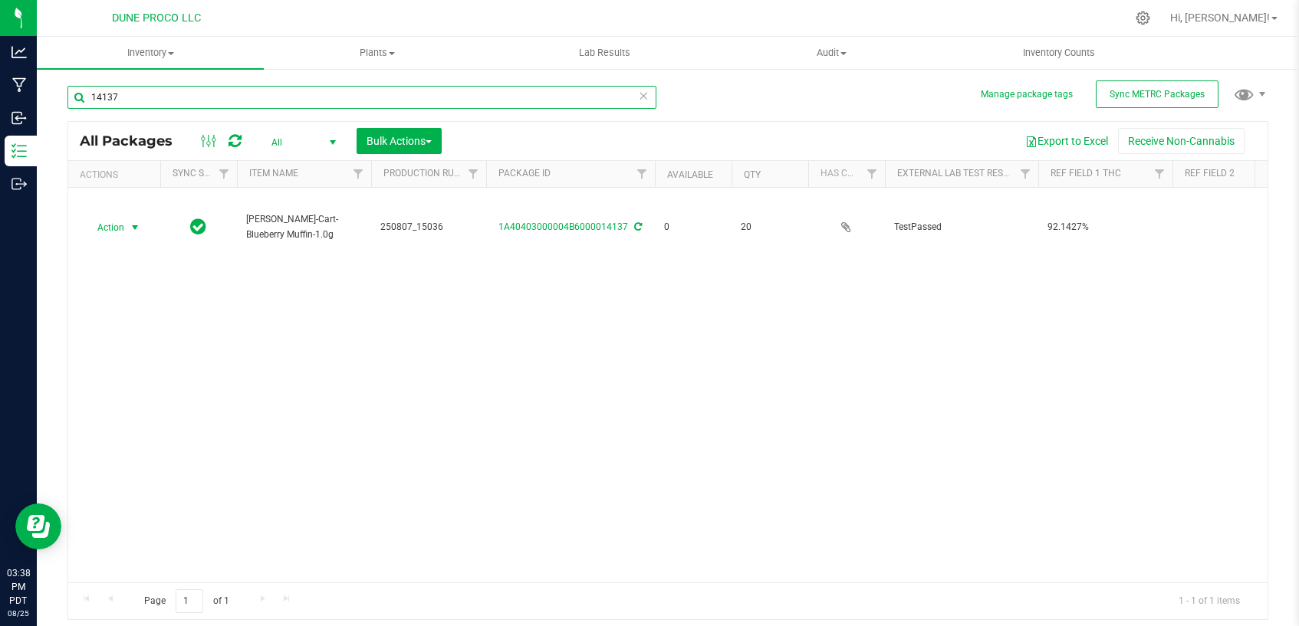
click at [428, 102] on input "14137" at bounding box center [361, 97] width 589 height 23
type input "14138"
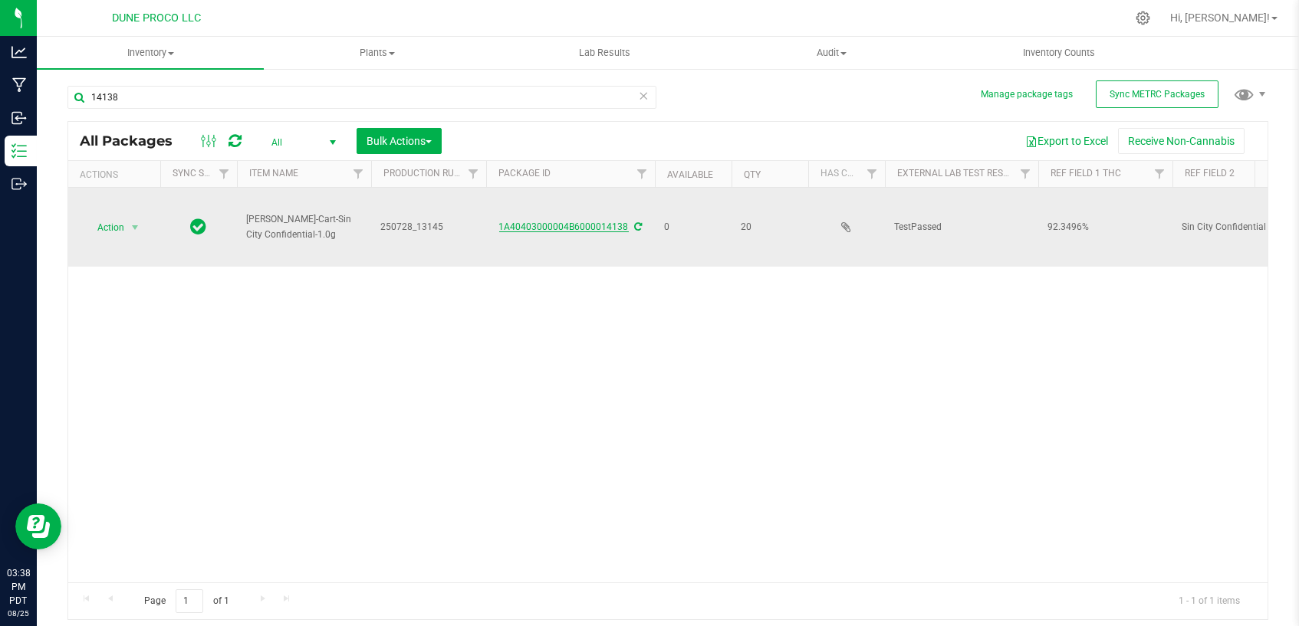
click at [606, 228] on link "1A40403000004B6000014138" at bounding box center [564, 227] width 130 height 11
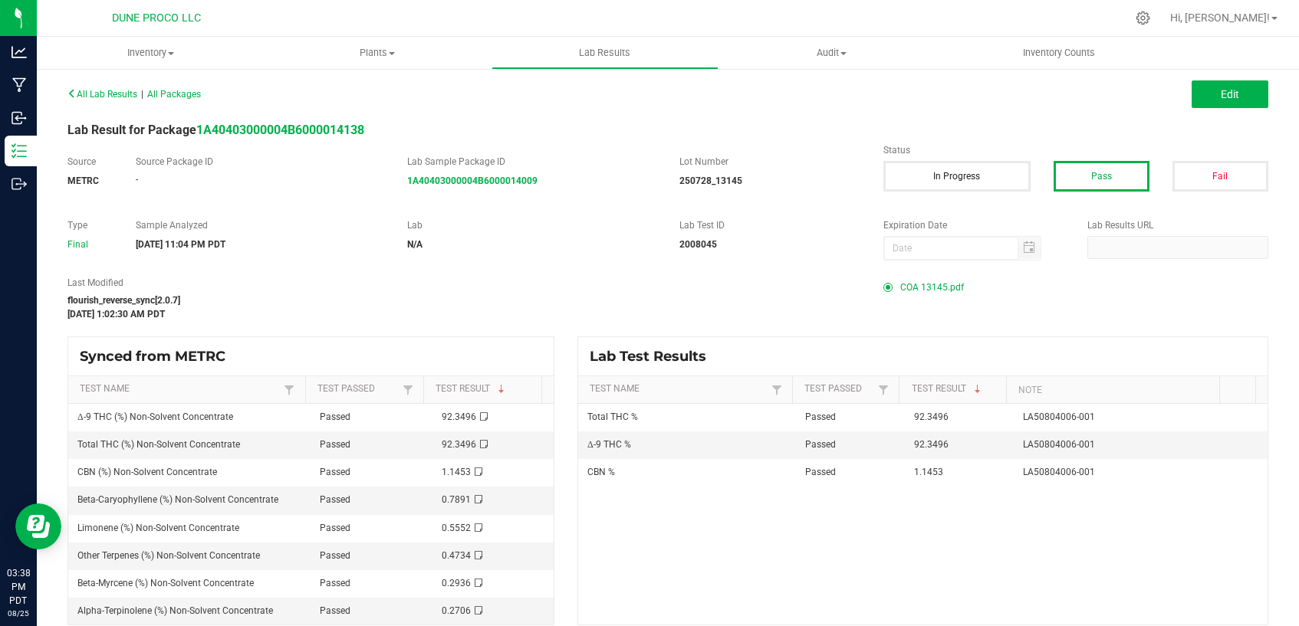
click at [940, 289] on span "COA 13145.pdf" at bounding box center [932, 287] width 64 height 23
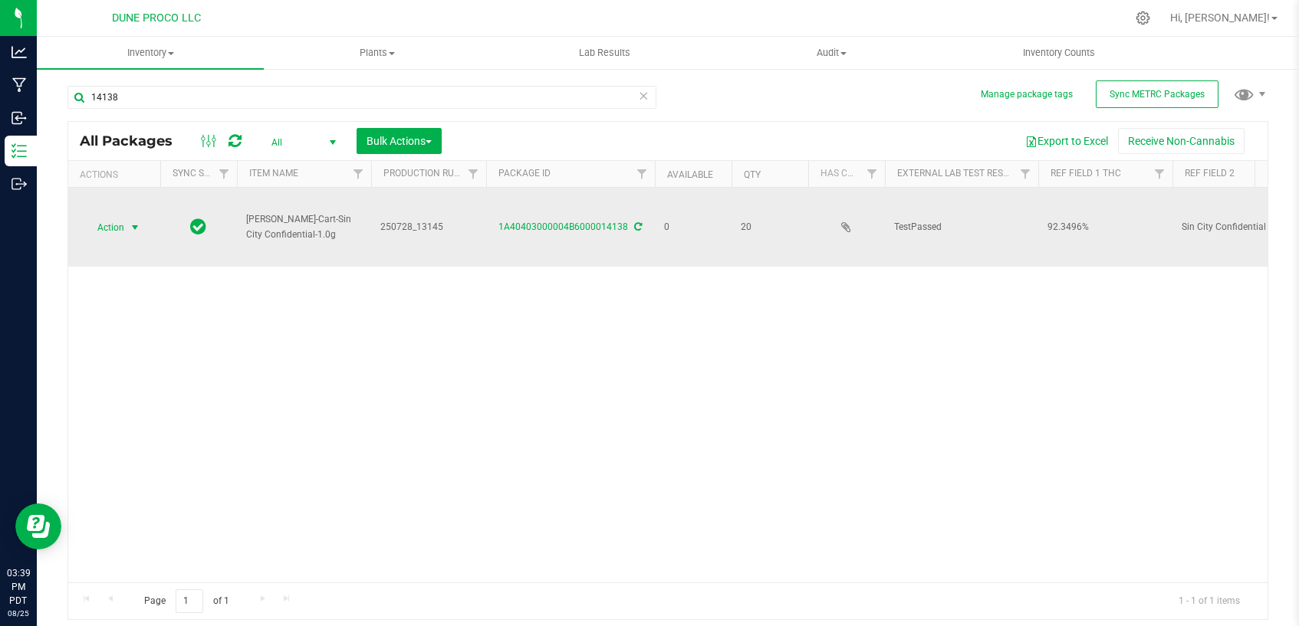
click at [126, 227] on span "select" at bounding box center [135, 227] width 19 height 21
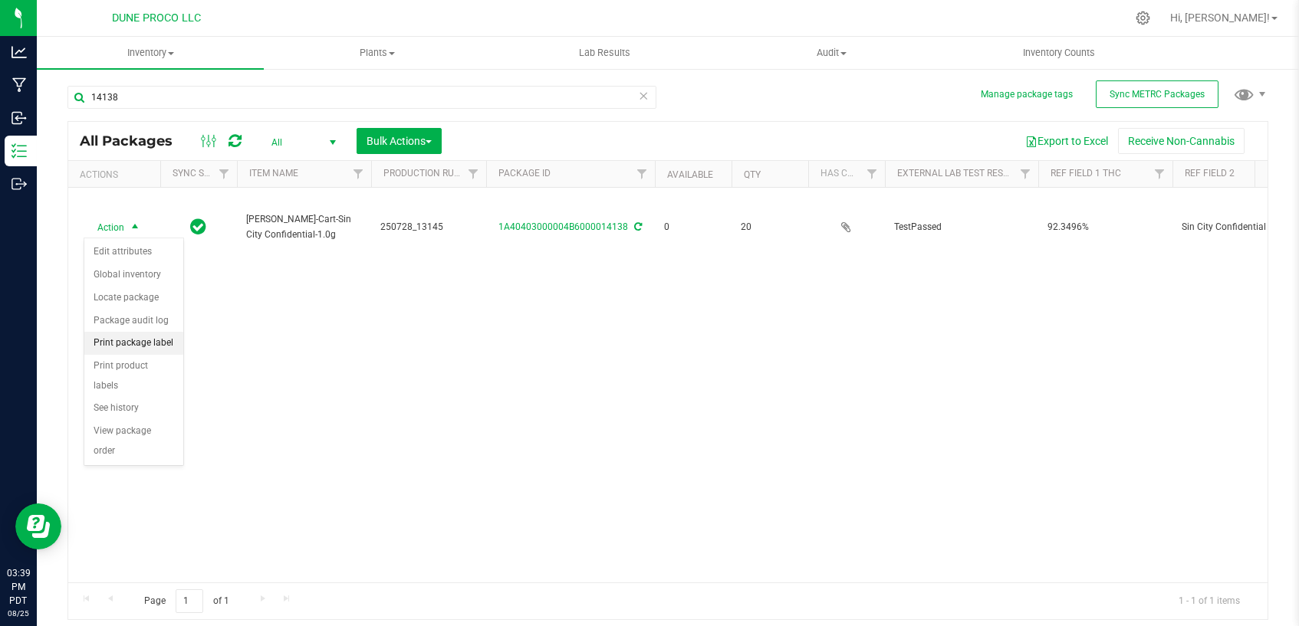
click at [159, 346] on li "Print package label" at bounding box center [133, 343] width 99 height 23
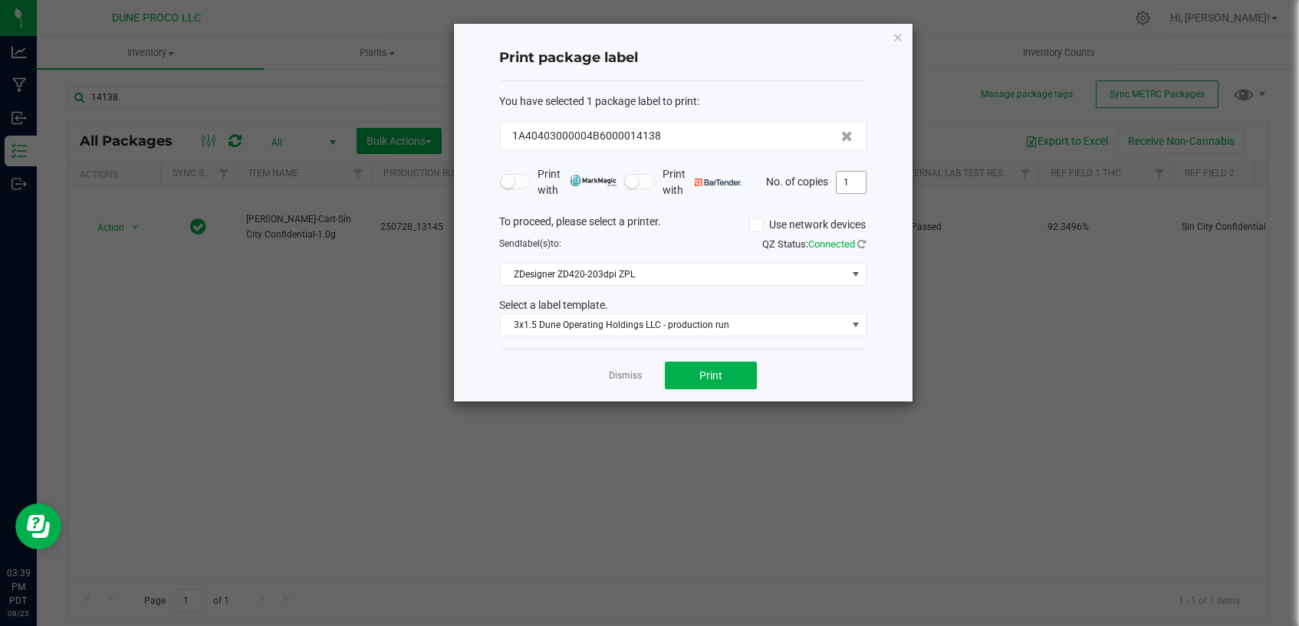
click at [858, 184] on input "1" at bounding box center [850, 182] width 29 height 21
type input "20"
click at [734, 372] on button "Print" at bounding box center [711, 376] width 92 height 28
click at [617, 373] on link "Dismiss" at bounding box center [625, 376] width 33 height 13
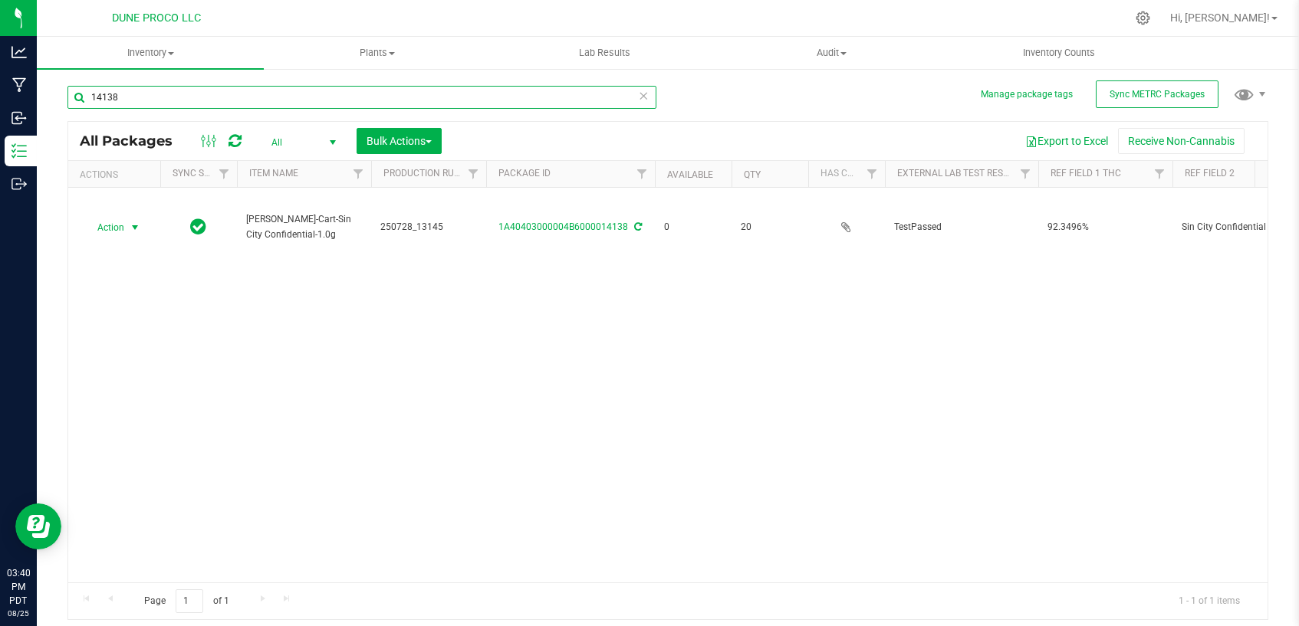
drag, startPoint x: 275, startPoint y: 95, endPoint x: 332, endPoint y: 105, distance: 57.6
click at [275, 97] on input "14138" at bounding box center [361, 97] width 589 height 23
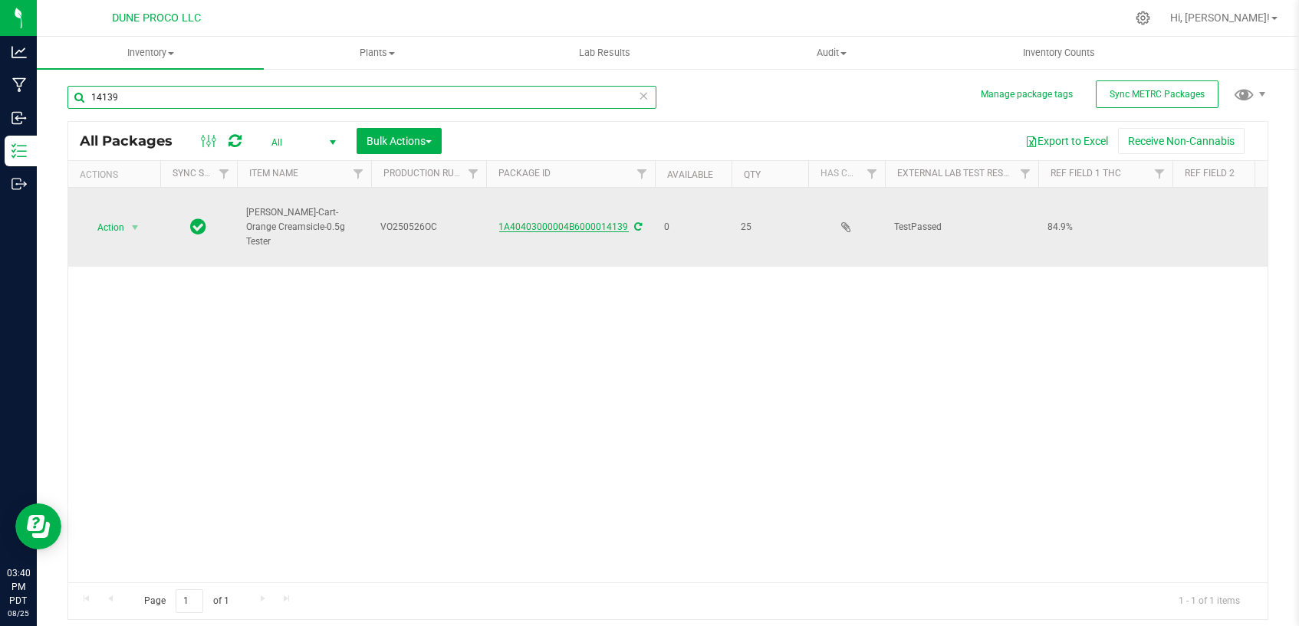
type input "14139"
click at [565, 222] on link "1A40403000004B6000014139" at bounding box center [564, 227] width 130 height 11
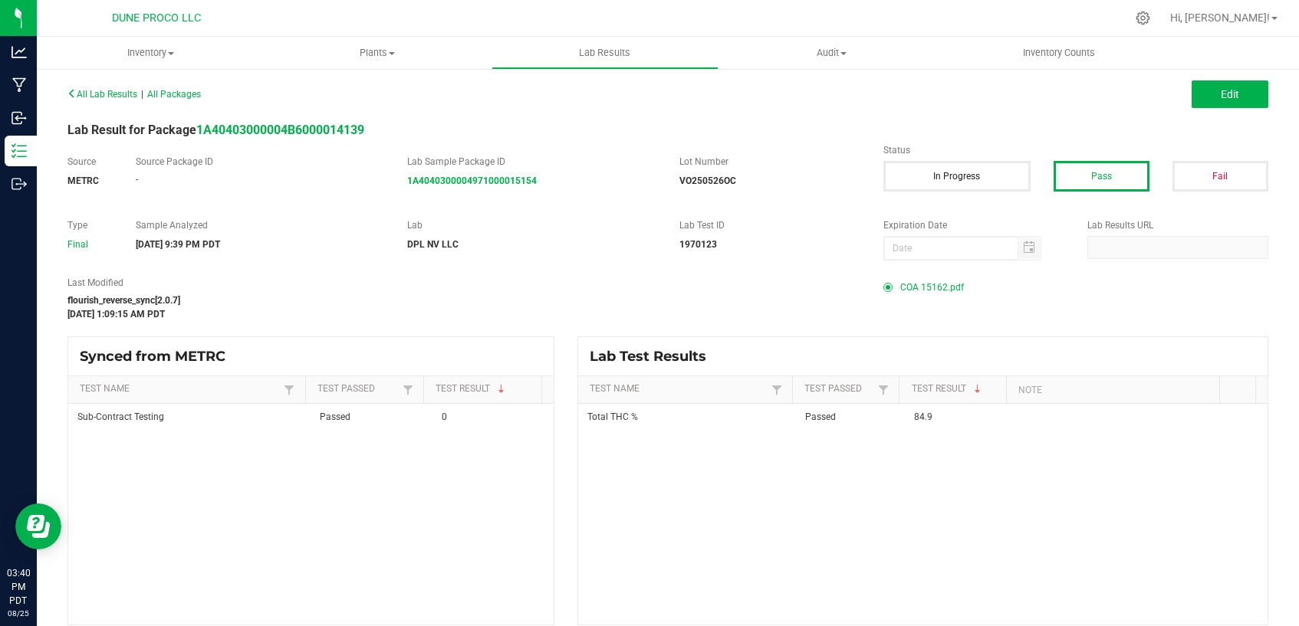
click at [910, 283] on span "COA 15162.pdf" at bounding box center [932, 287] width 64 height 23
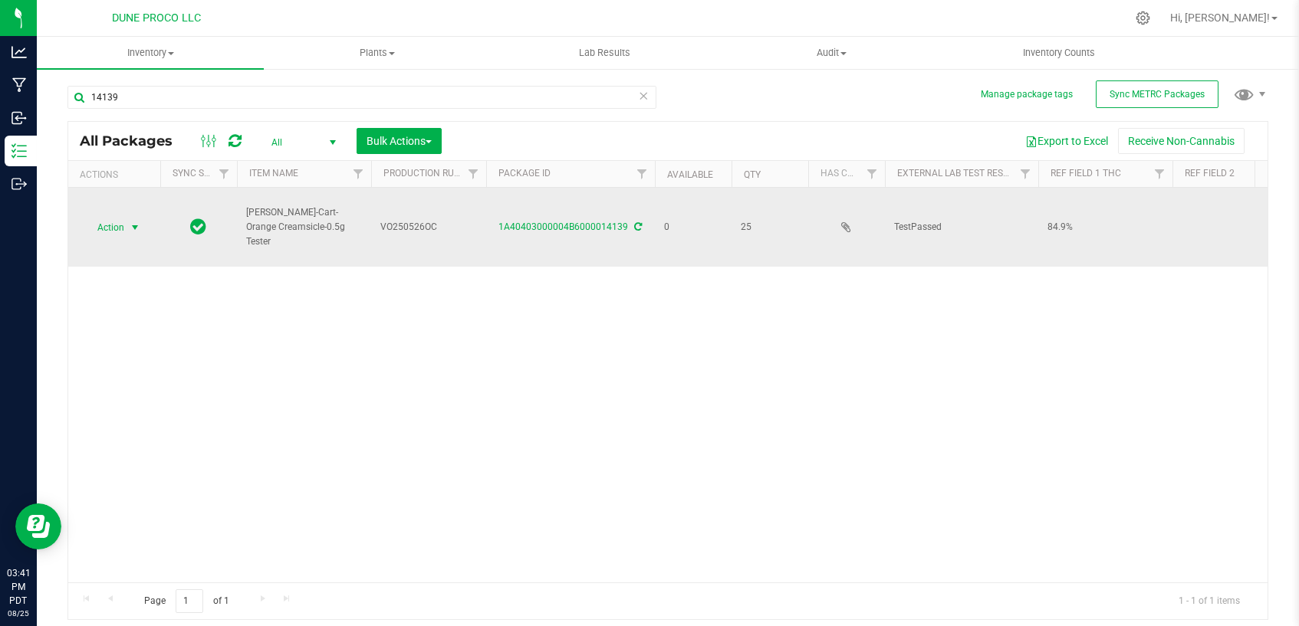
click at [135, 227] on span "select" at bounding box center [135, 228] width 12 height 12
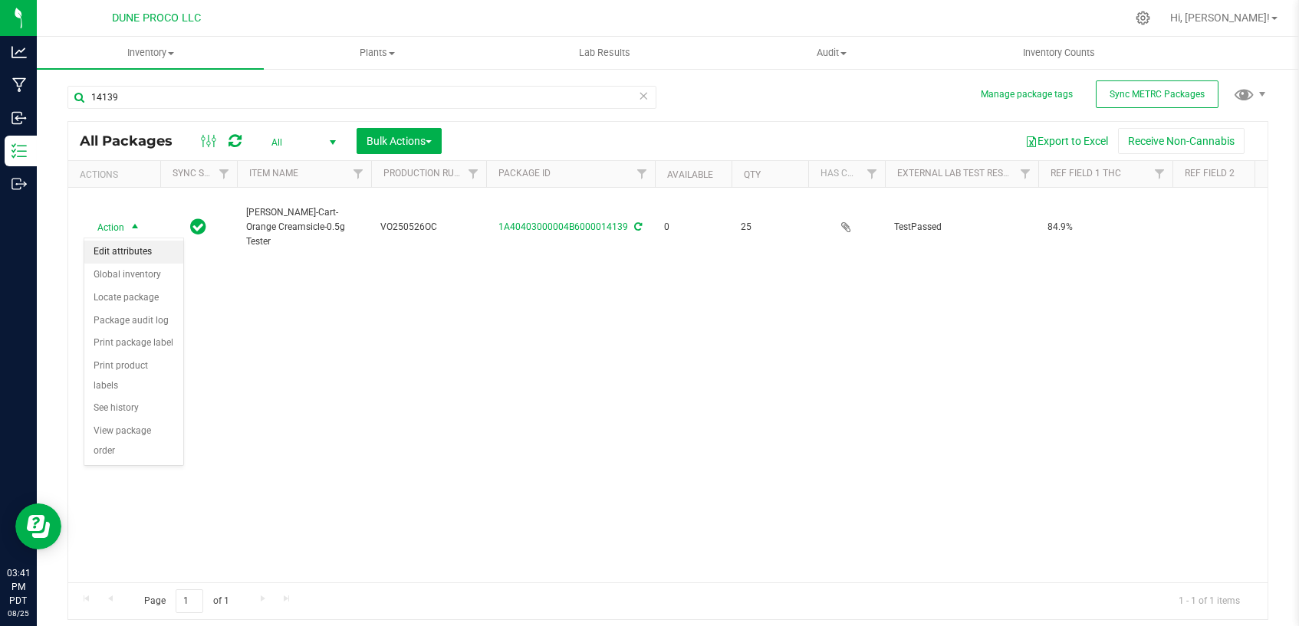
click at [143, 248] on li "Edit attributes" at bounding box center [133, 252] width 99 height 23
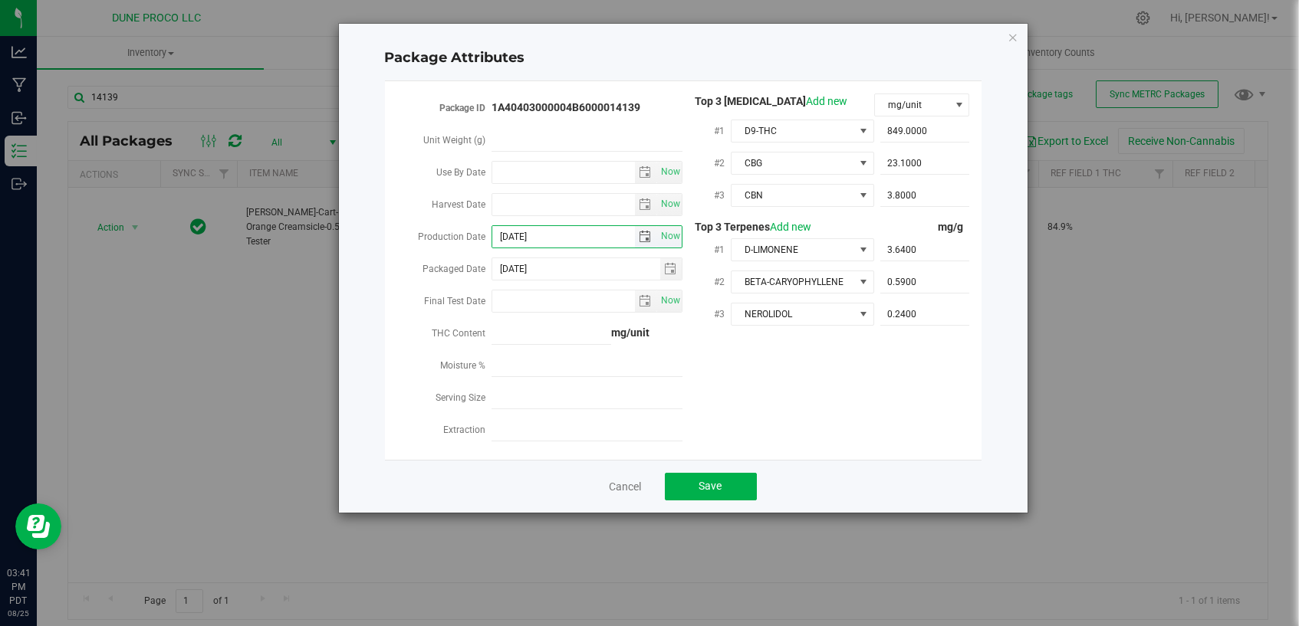
click at [532, 232] on input "[DATE]" at bounding box center [563, 236] width 143 height 21
type input "[DATE]"
click at [823, 403] on div "Package ID 1A40403000004B6000014139 Unit Weight (g) Use By Date Now Harvest Dat…" at bounding box center [682, 271] width 573 height 354
click at [716, 483] on span "Save" at bounding box center [710, 486] width 23 height 12
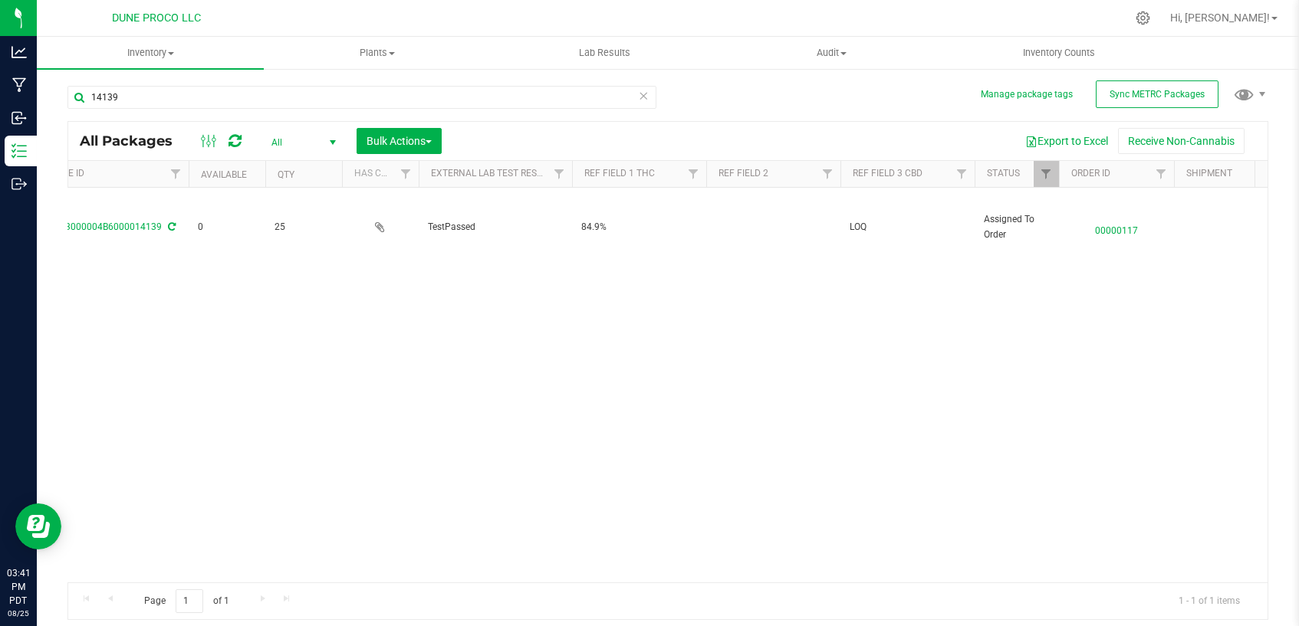
scroll to position [0, 511]
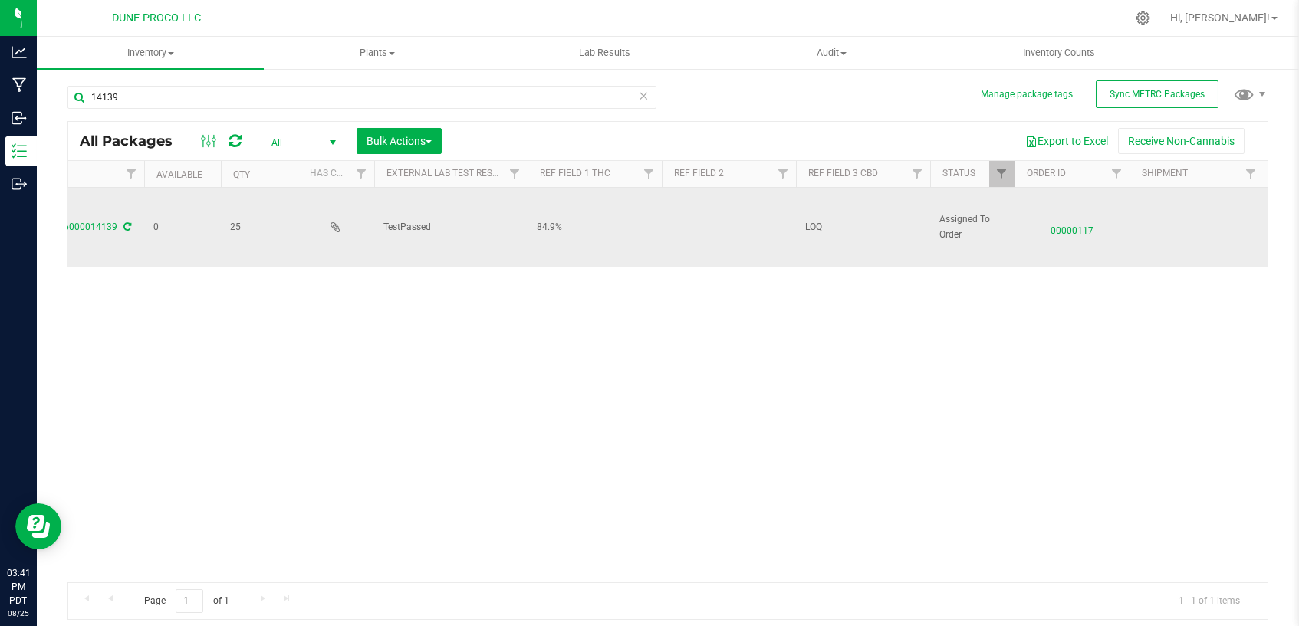
click at [813, 228] on span "LOQ" at bounding box center [863, 227] width 116 height 15
type input "<LOQ"
click at [695, 217] on td at bounding box center [729, 227] width 134 height 79
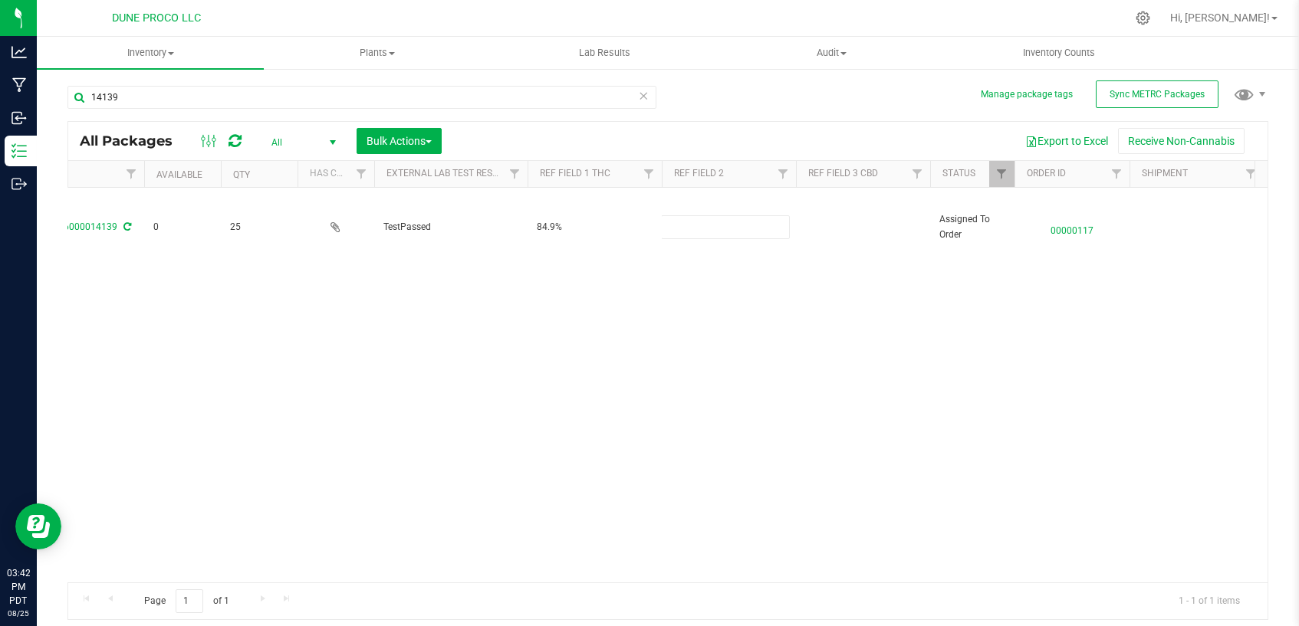
type input "Orange Creamsicle"
click at [672, 353] on div "All Packages All Active Only Lab Samples Locked All External Internal Bulk Acti…" at bounding box center [667, 370] width 1201 height 499
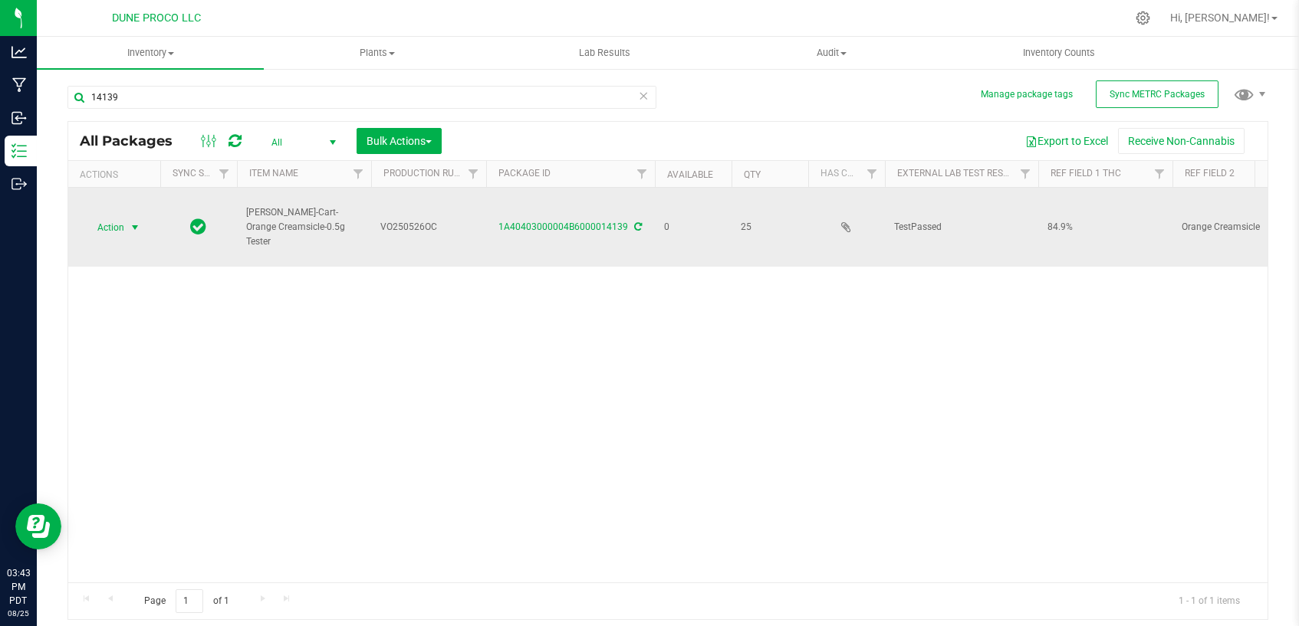
click at [137, 228] on span "select" at bounding box center [135, 228] width 12 height 12
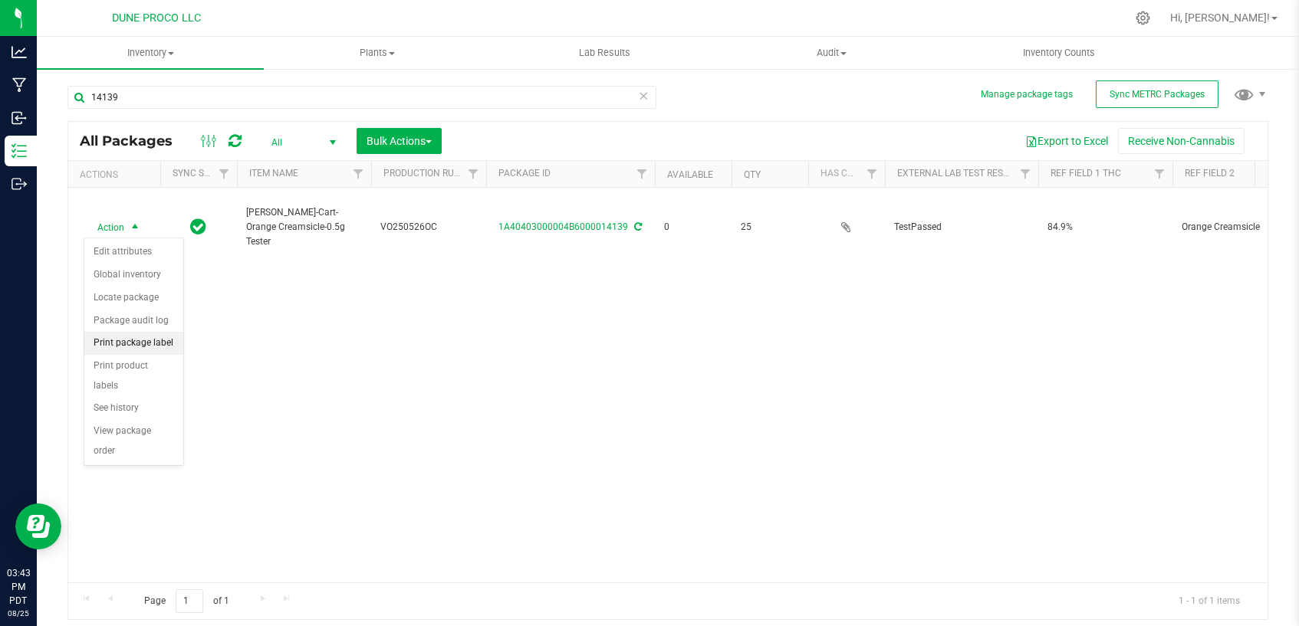
click at [162, 343] on li "Print package label" at bounding box center [133, 343] width 99 height 23
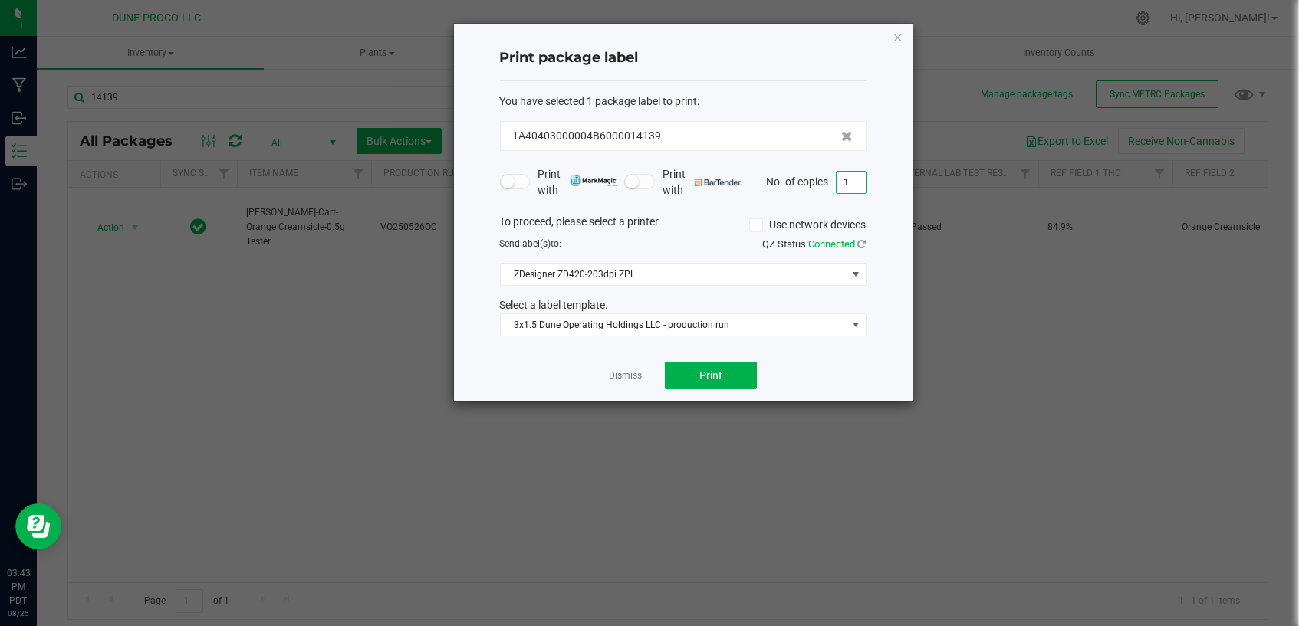
click at [846, 176] on input "1" at bounding box center [850, 182] width 29 height 21
type input "25"
click at [705, 378] on span "Print" at bounding box center [710, 376] width 23 height 12
click at [621, 383] on div "Dismiss Print" at bounding box center [683, 375] width 366 height 53
click at [615, 379] on link "Dismiss" at bounding box center [625, 376] width 33 height 13
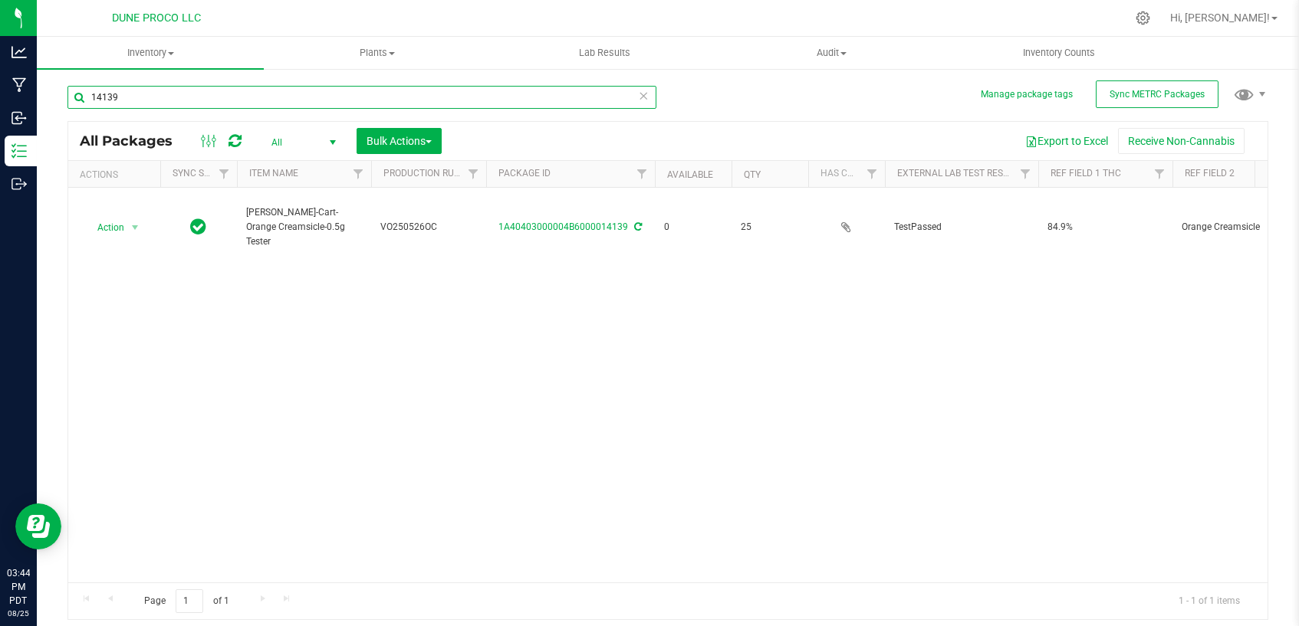
click at [189, 104] on input "14139" at bounding box center [361, 97] width 589 height 23
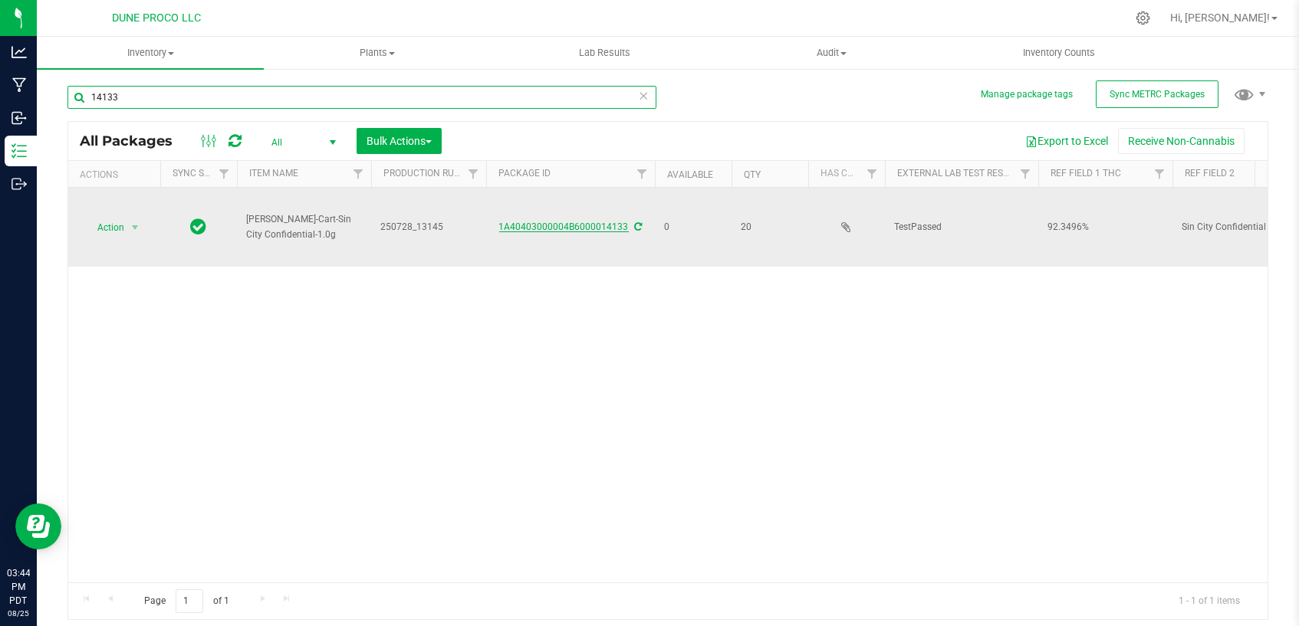
type input "14133"
click at [590, 225] on link "1A40403000004B6000014133" at bounding box center [564, 227] width 130 height 11
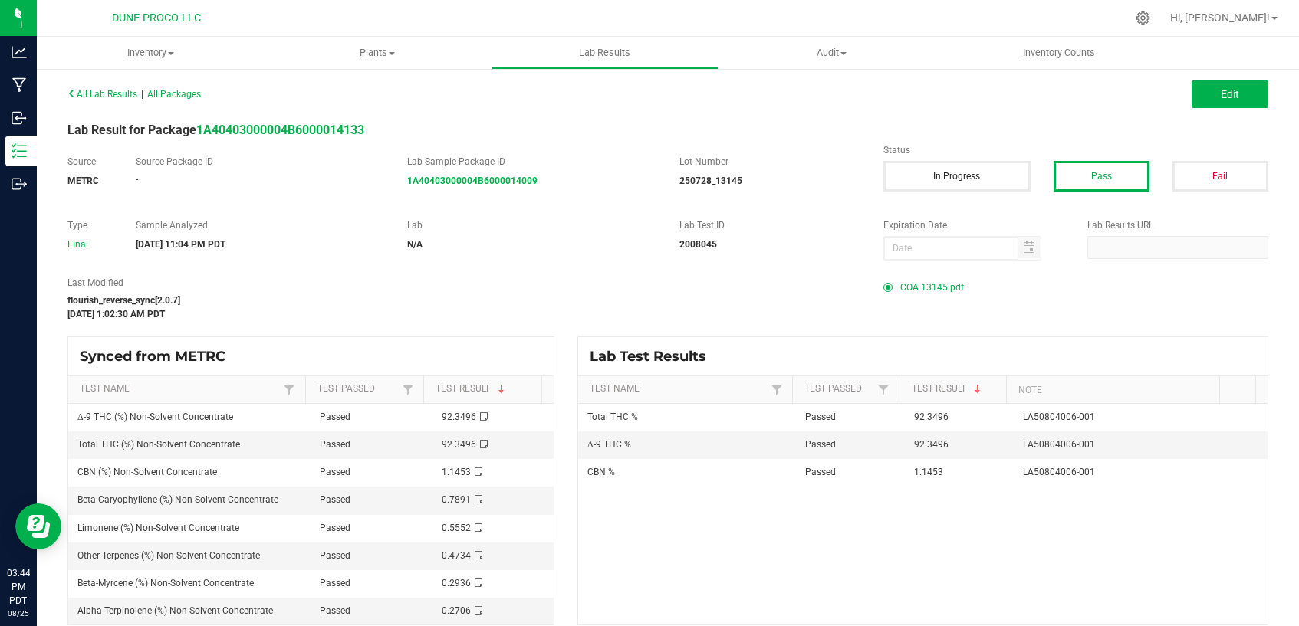
click at [918, 287] on span "COA 13145.pdf" at bounding box center [932, 287] width 64 height 23
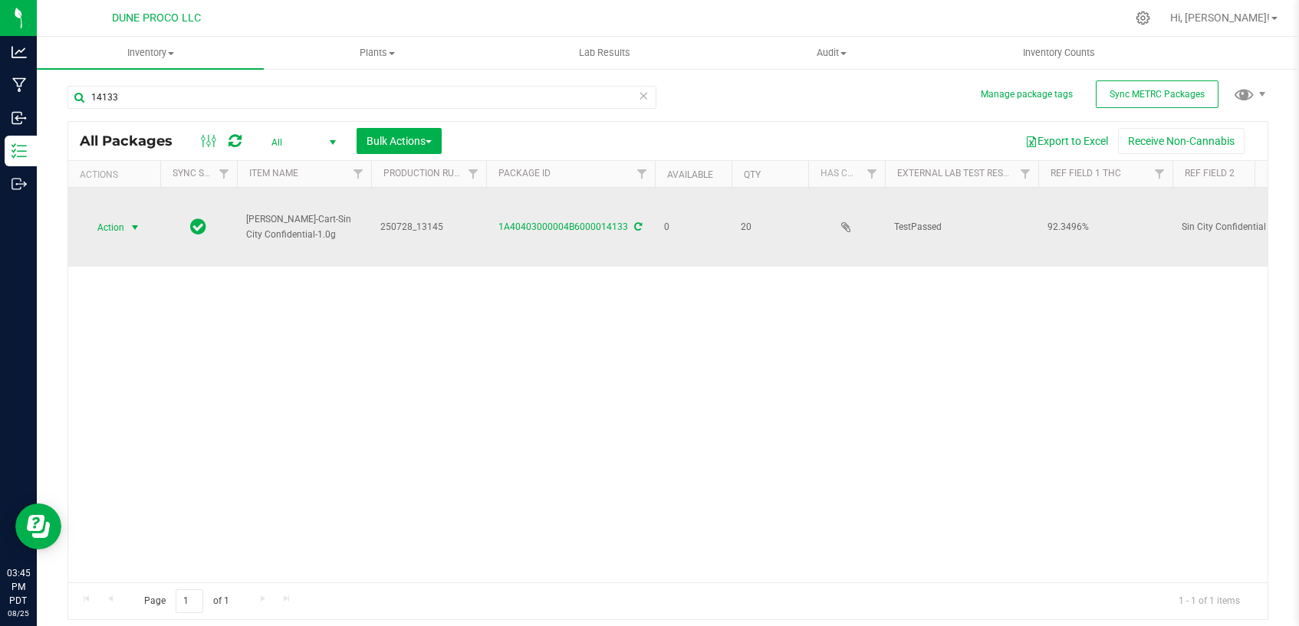
click at [131, 232] on span "select" at bounding box center [135, 228] width 12 height 12
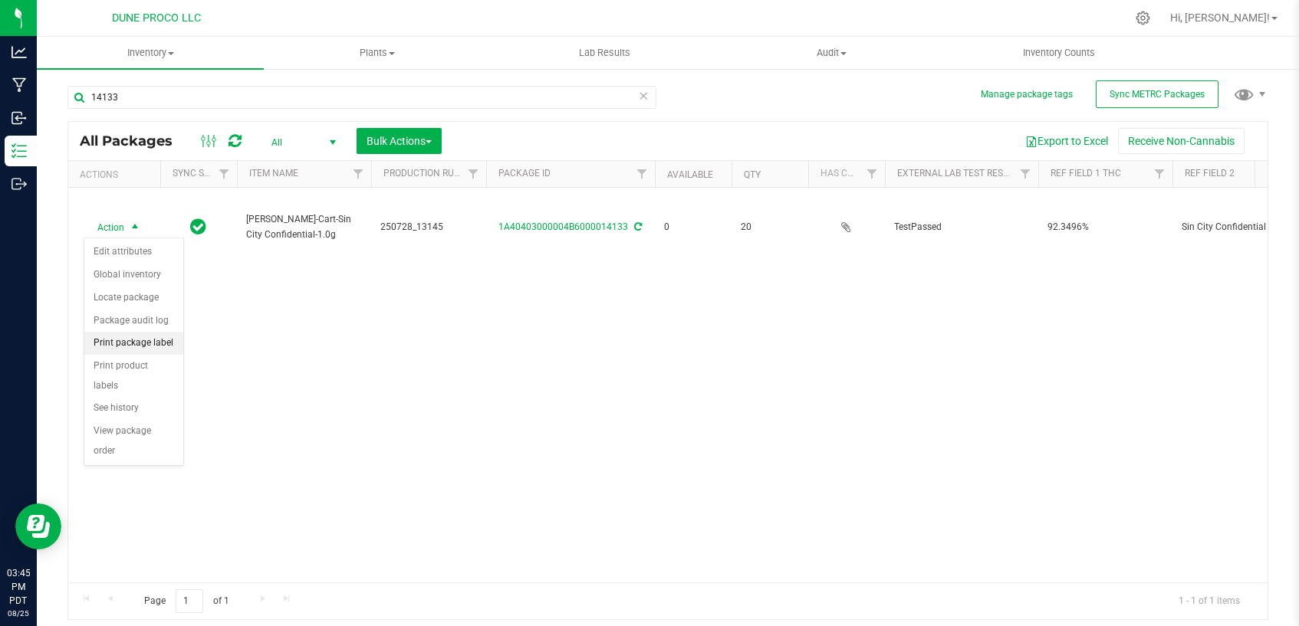
drag, startPoint x: 143, startPoint y: 341, endPoint x: 177, endPoint y: 342, distance: 34.5
click at [143, 343] on li "Print package label" at bounding box center [133, 343] width 99 height 23
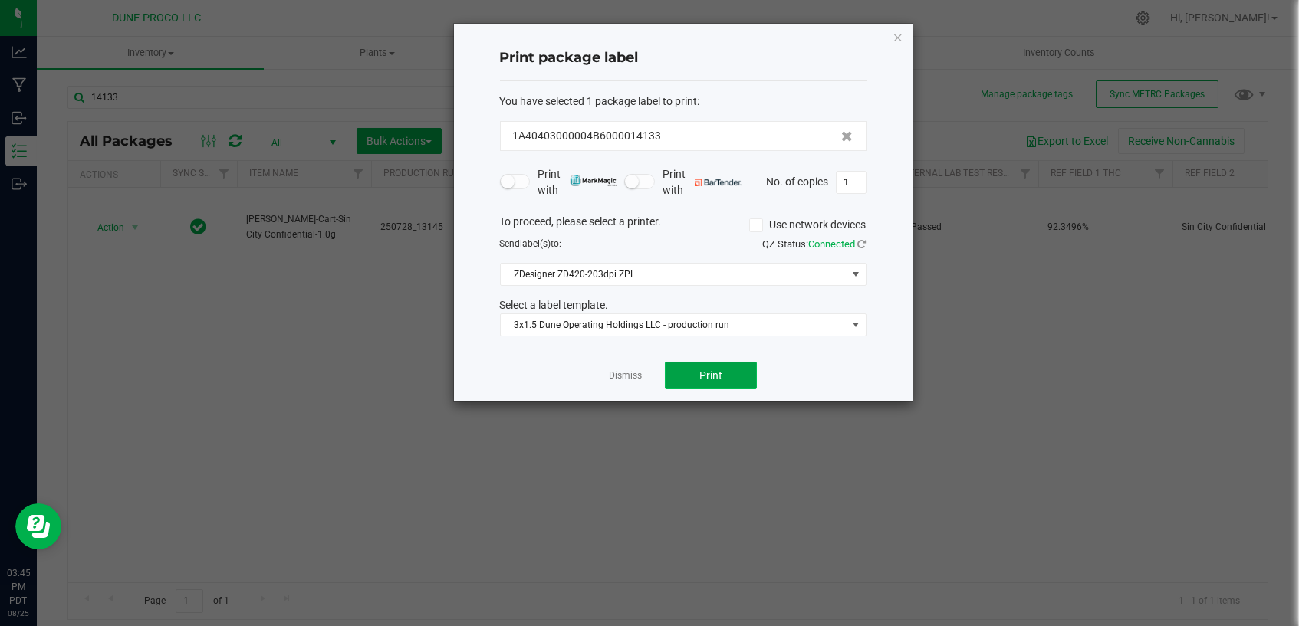
click at [670, 367] on button "Print" at bounding box center [711, 376] width 92 height 28
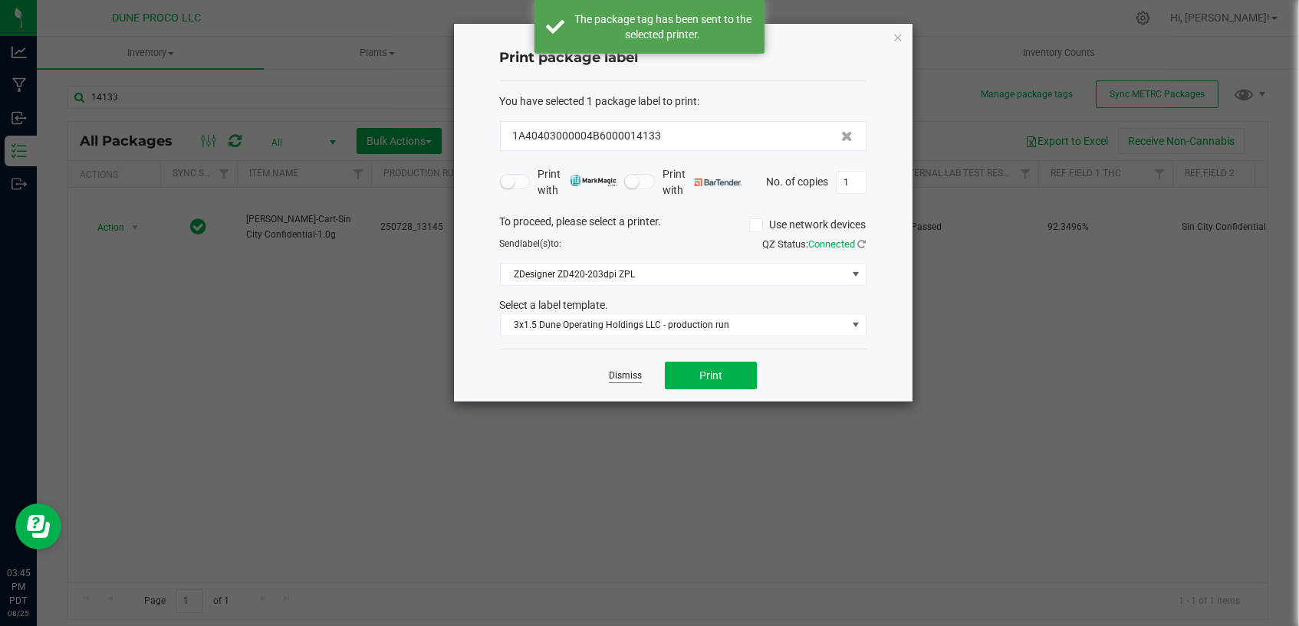
click at [623, 373] on link "Dismiss" at bounding box center [625, 376] width 33 height 13
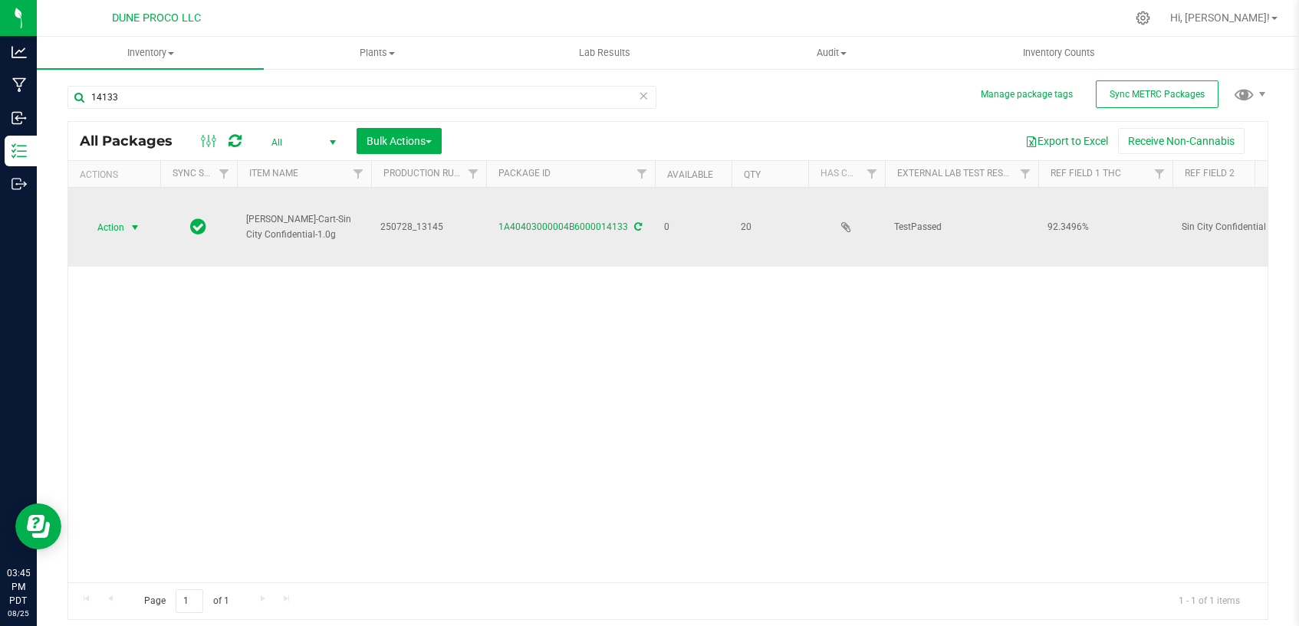
click at [130, 226] on span "select" at bounding box center [135, 228] width 12 height 12
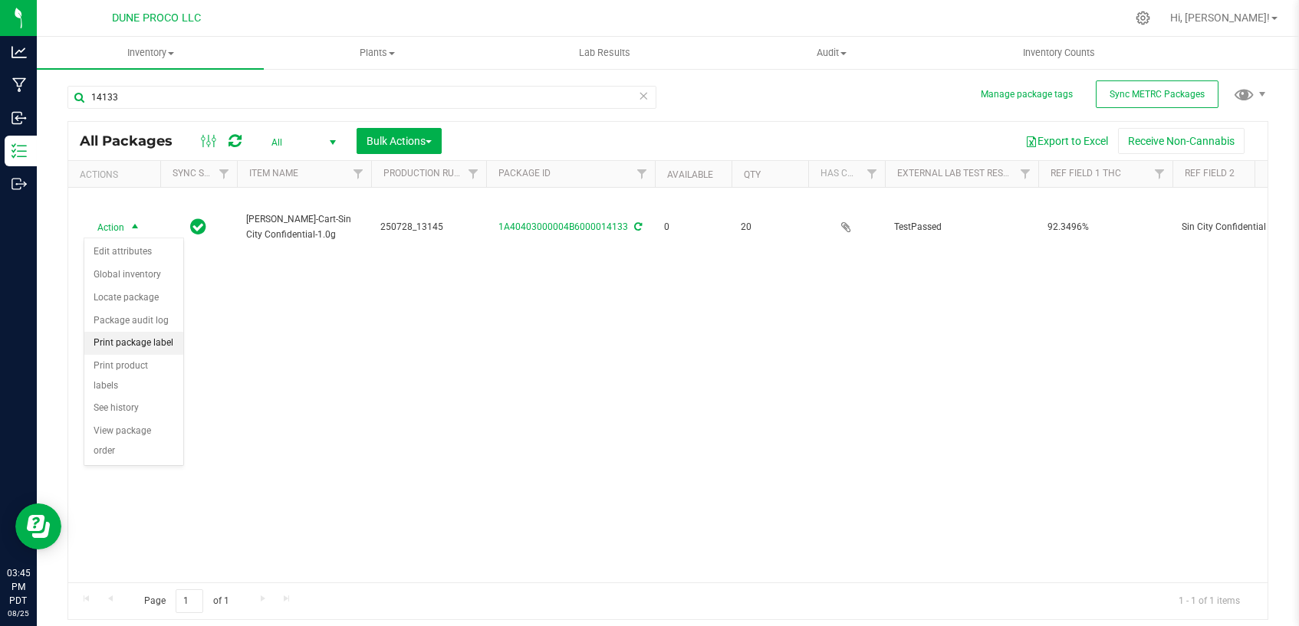
click at [146, 338] on li "Print package label" at bounding box center [133, 343] width 99 height 23
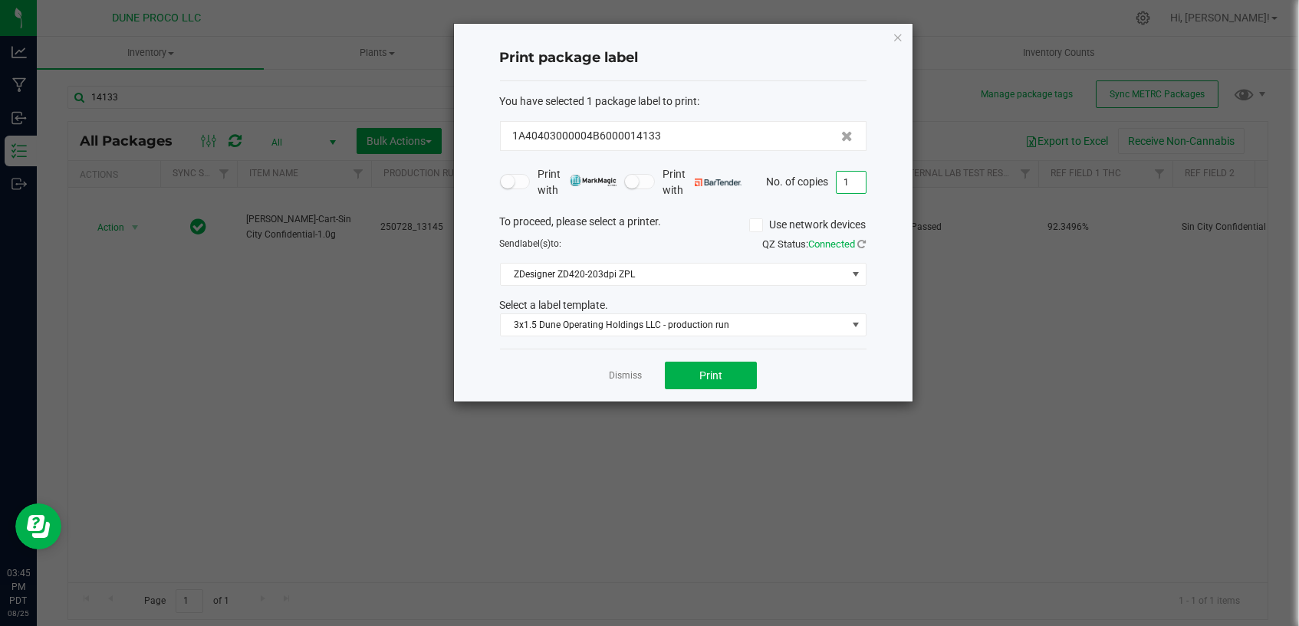
click at [853, 182] on input "1" at bounding box center [850, 182] width 29 height 21
type input "20"
click at [721, 382] on button "Print" at bounding box center [711, 376] width 92 height 28
click at [626, 380] on link "Dismiss" at bounding box center [625, 376] width 33 height 13
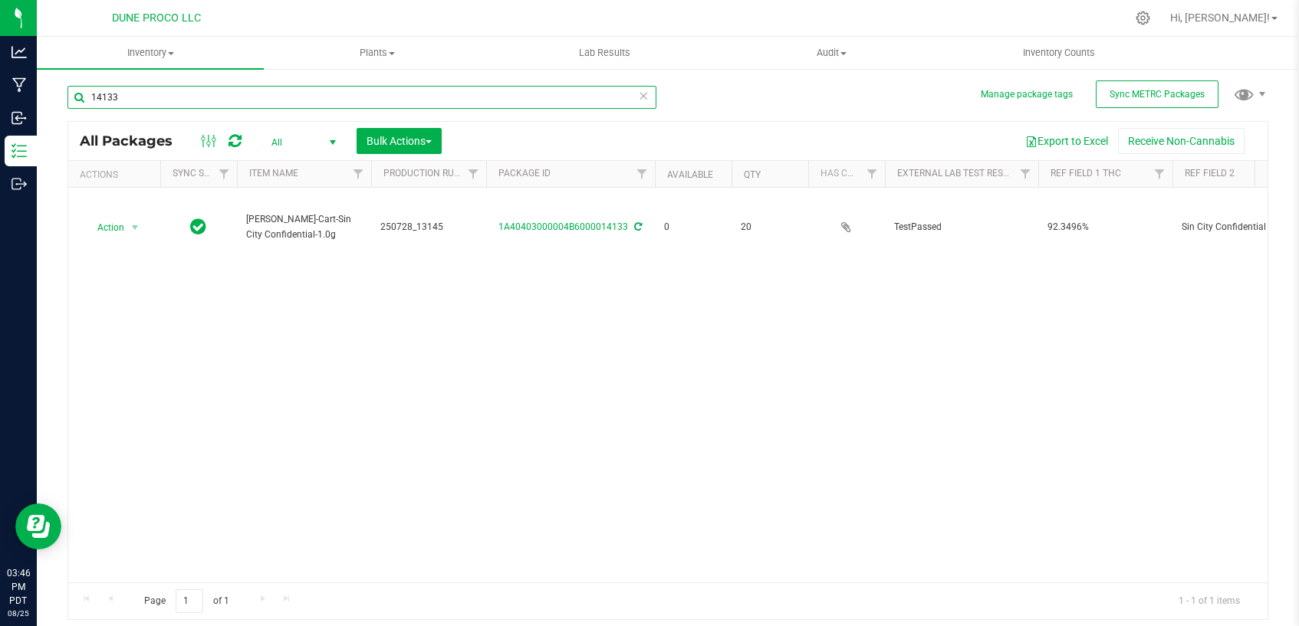
drag, startPoint x: 106, startPoint y: 95, endPoint x: 182, endPoint y: 103, distance: 77.1
click at [182, 103] on input "14133" at bounding box center [361, 97] width 589 height 23
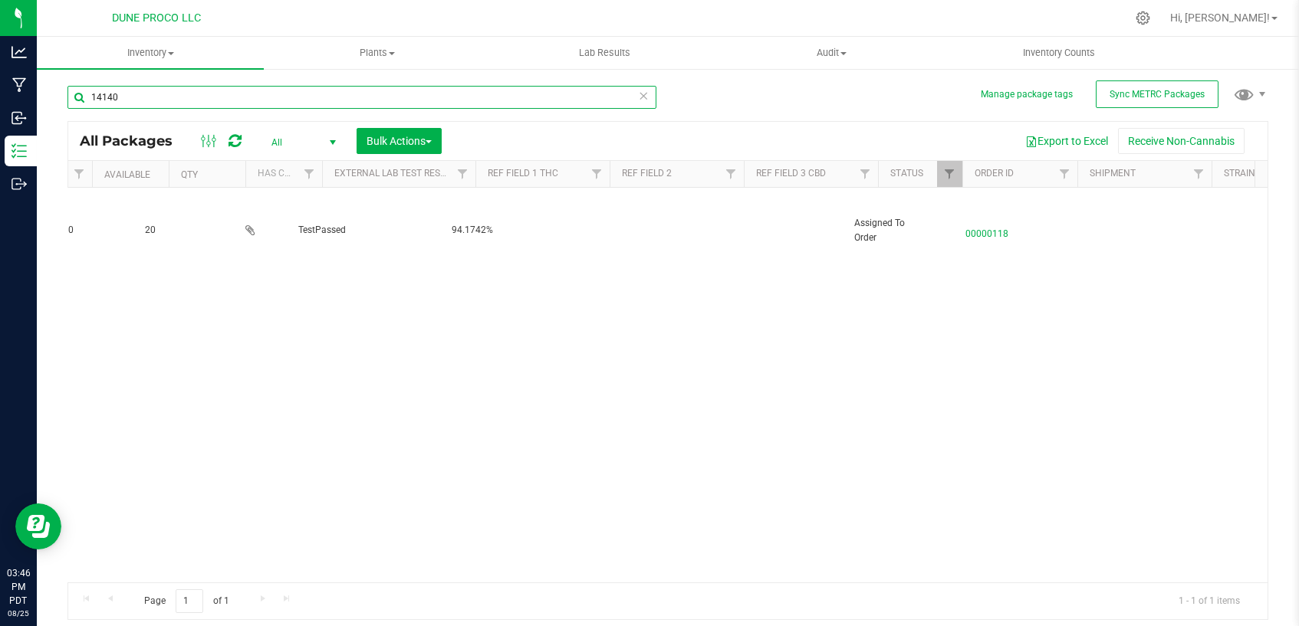
scroll to position [0, 596]
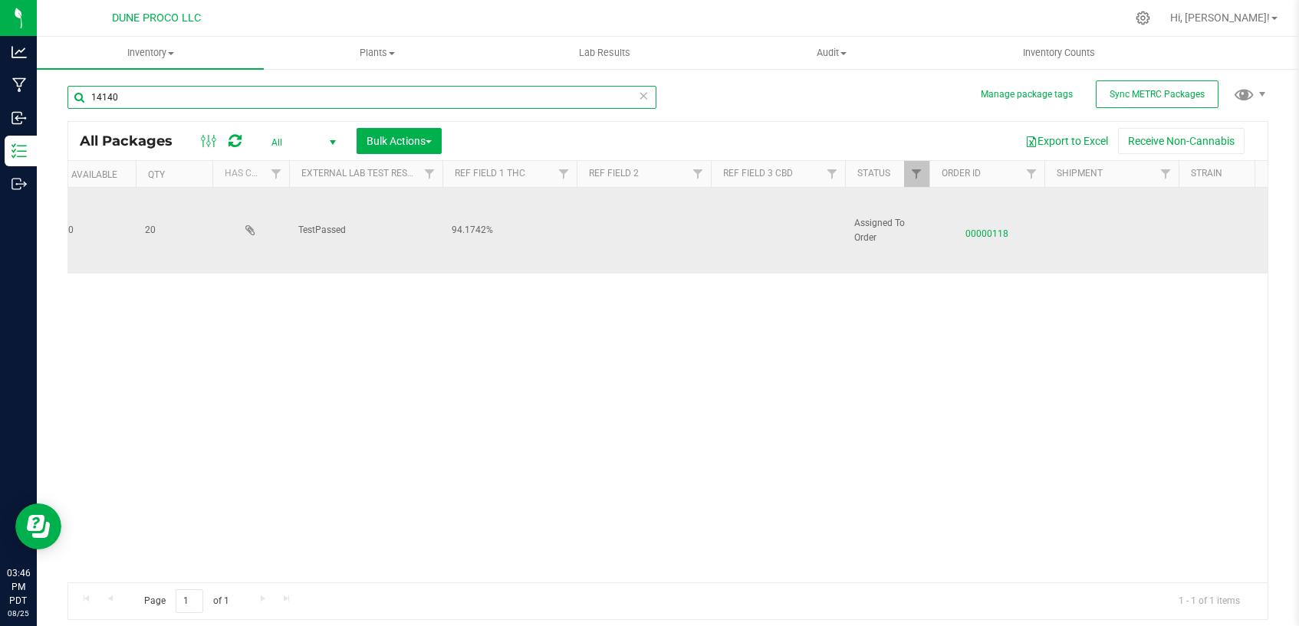
type input "14140"
click at [977, 227] on span "00000118" at bounding box center [986, 230] width 97 height 22
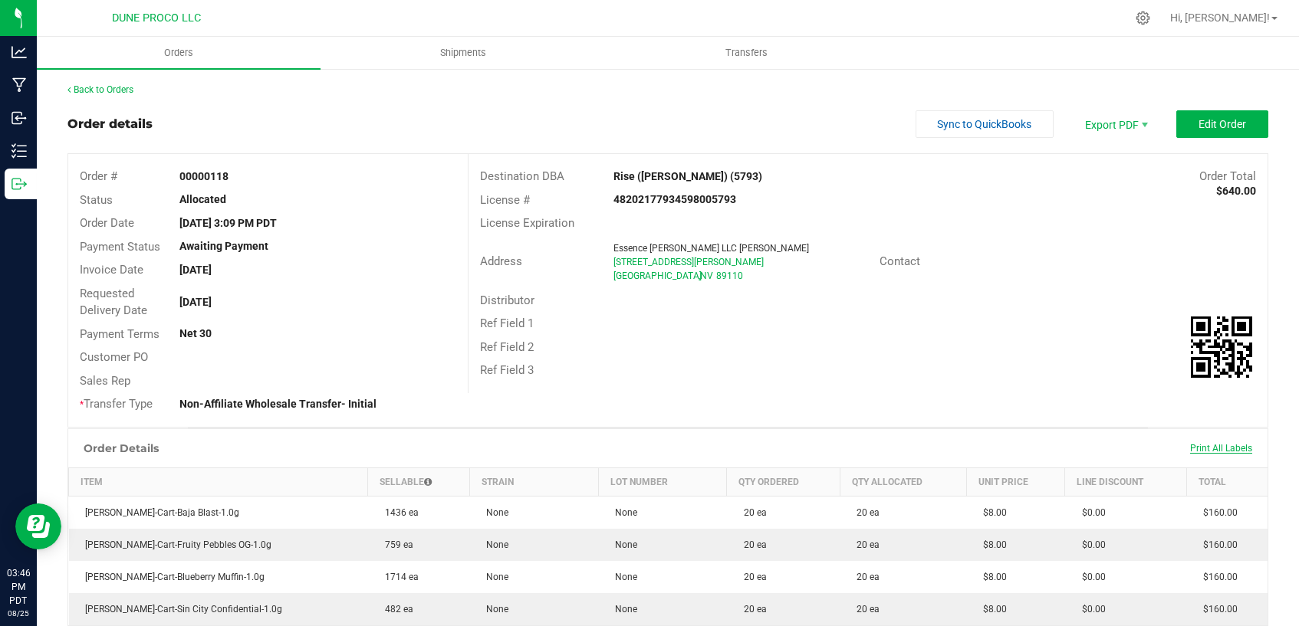
click at [1201, 448] on span "Print All Labels" at bounding box center [1221, 448] width 62 height 11
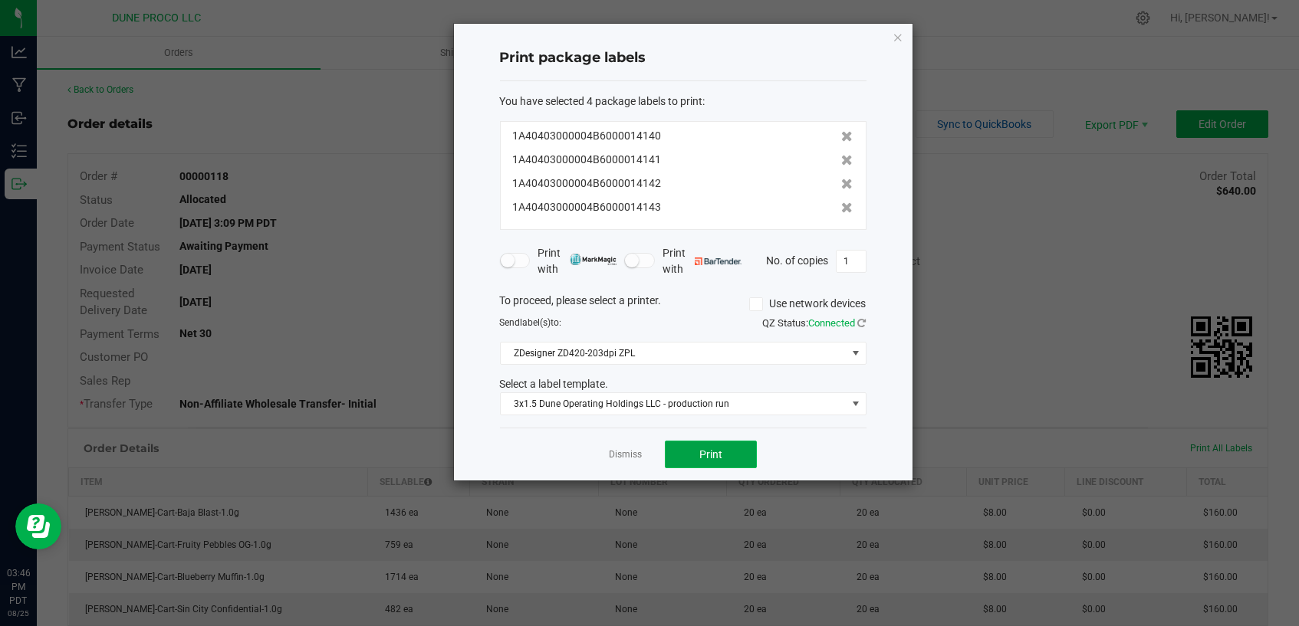
click at [743, 452] on button "Print" at bounding box center [711, 455] width 92 height 28
click at [619, 458] on link "Dismiss" at bounding box center [625, 454] width 33 height 13
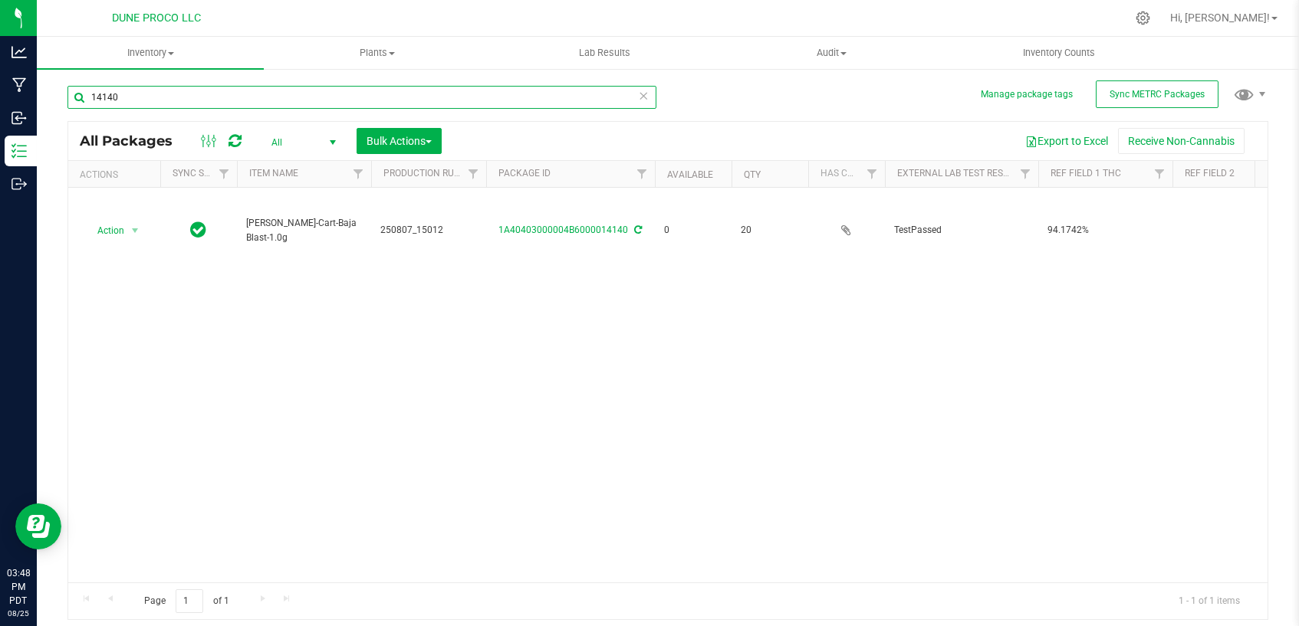
click at [153, 98] on input "14140" at bounding box center [361, 97] width 589 height 23
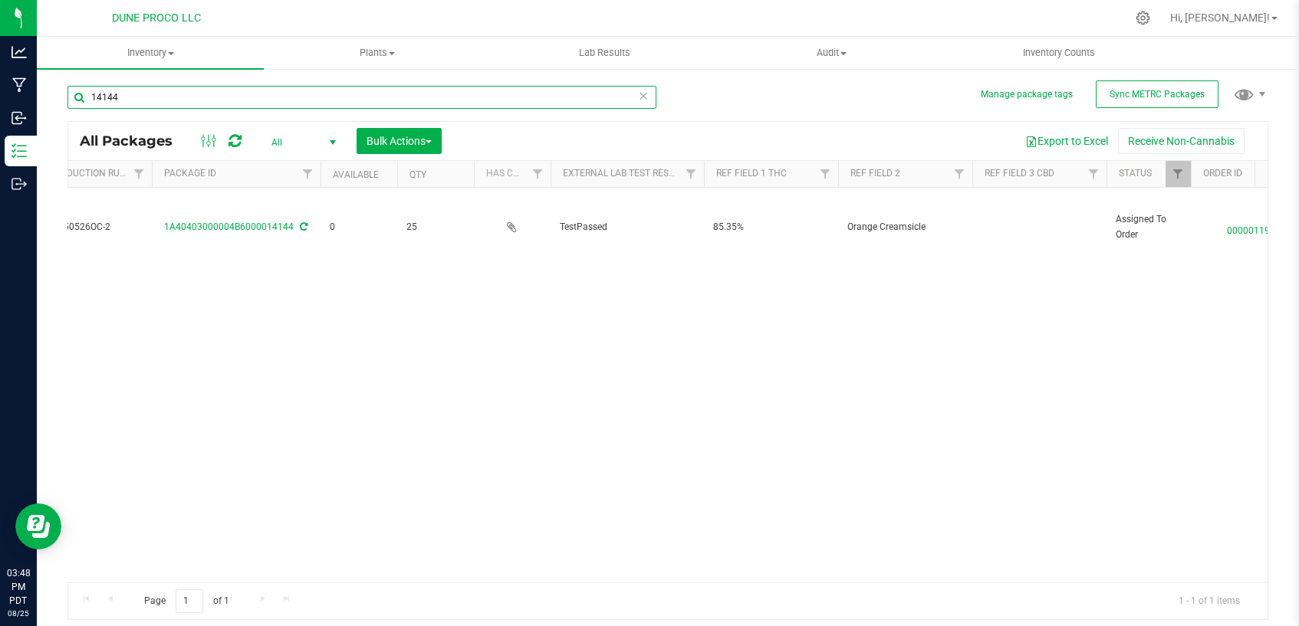
scroll to position [0, 425]
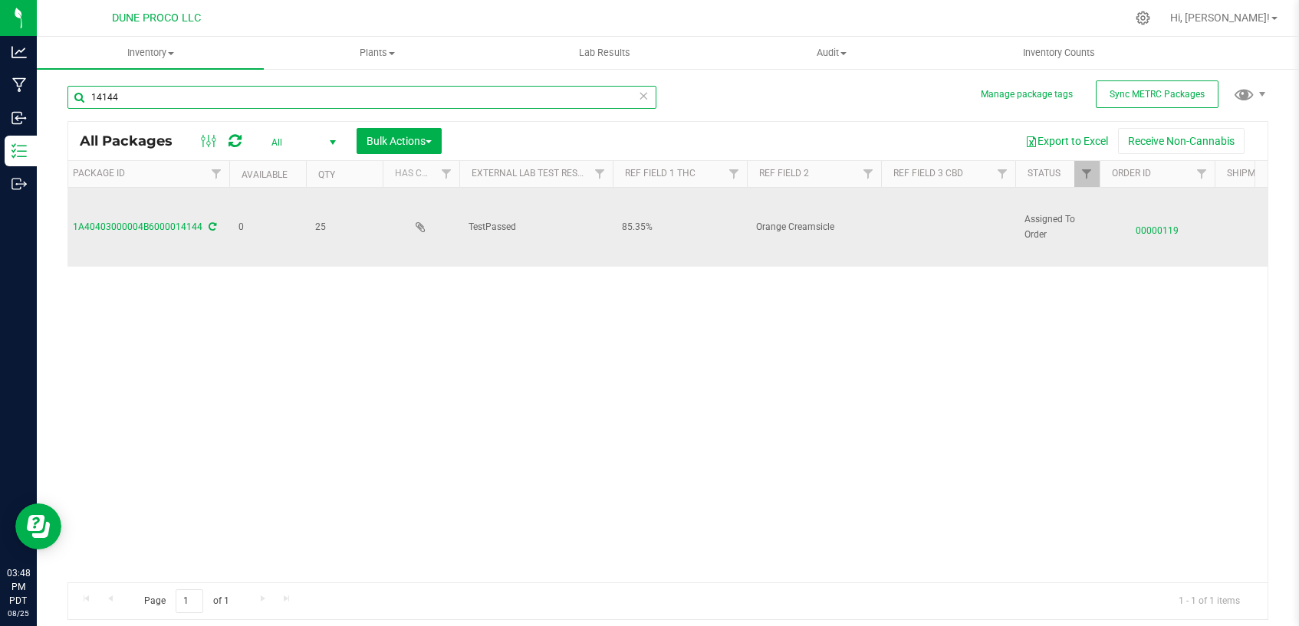
type input "14144"
click at [892, 225] on td at bounding box center [948, 227] width 134 height 79
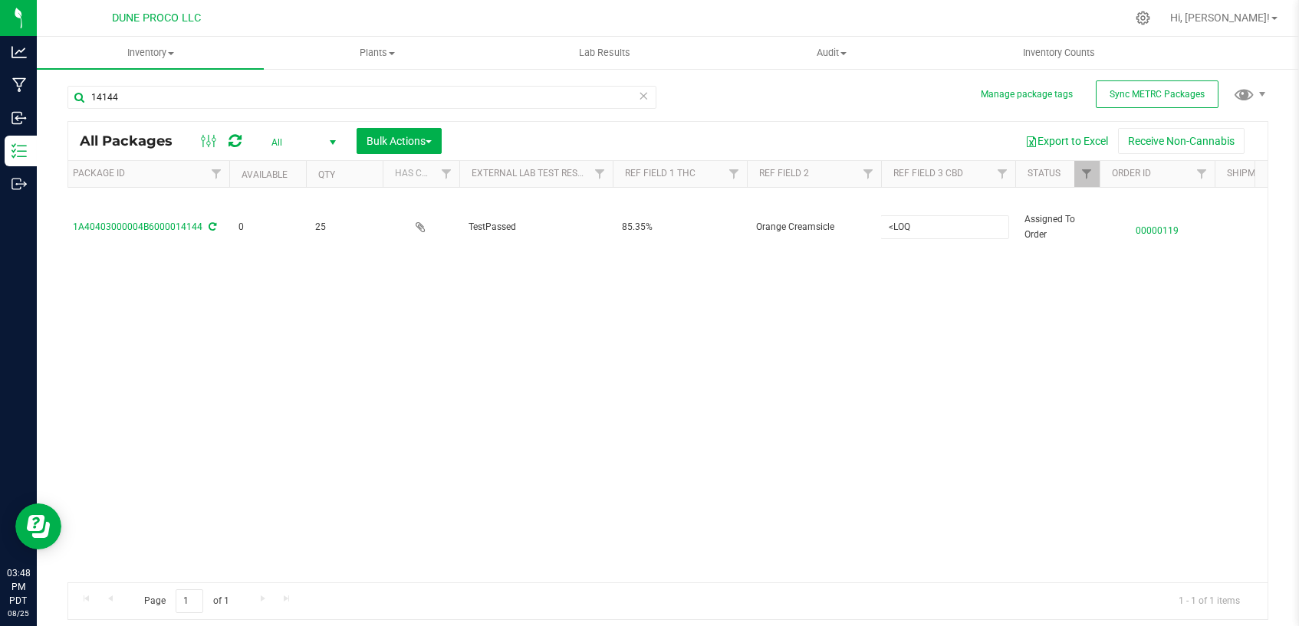
click at [879, 350] on div "Action Action Edit attributes Global inventory Locate package Package audit log…" at bounding box center [667, 385] width 1199 height 395
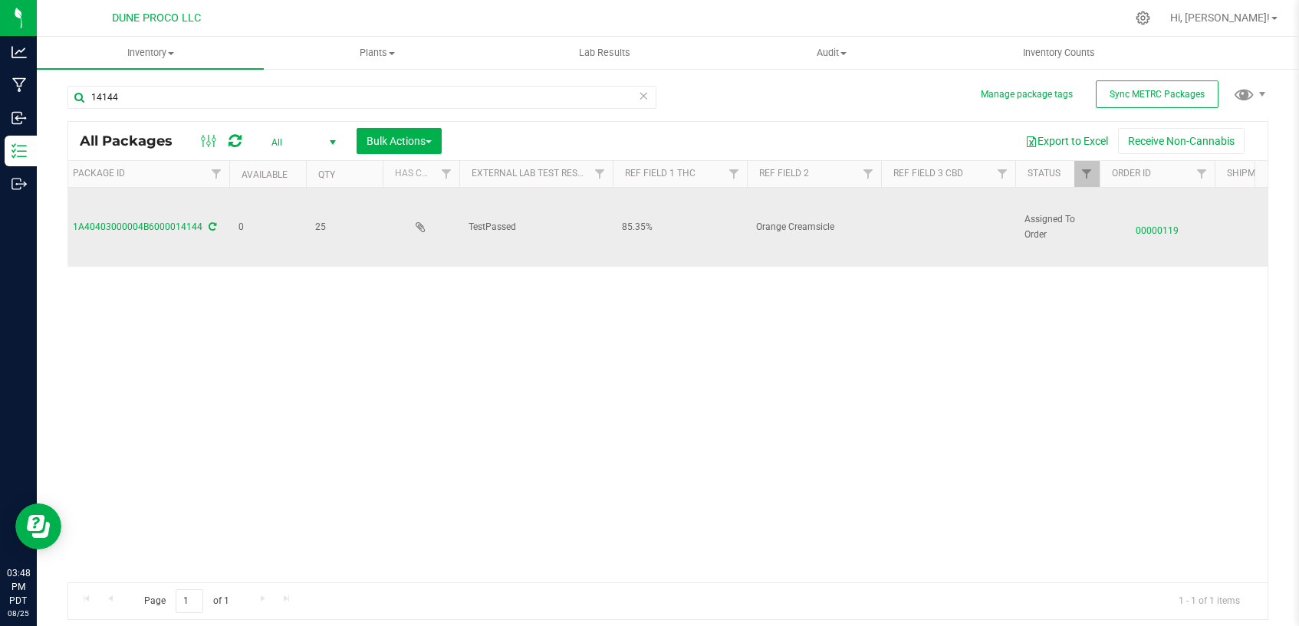
click at [1148, 226] on span "00000119" at bounding box center [1157, 227] width 97 height 22
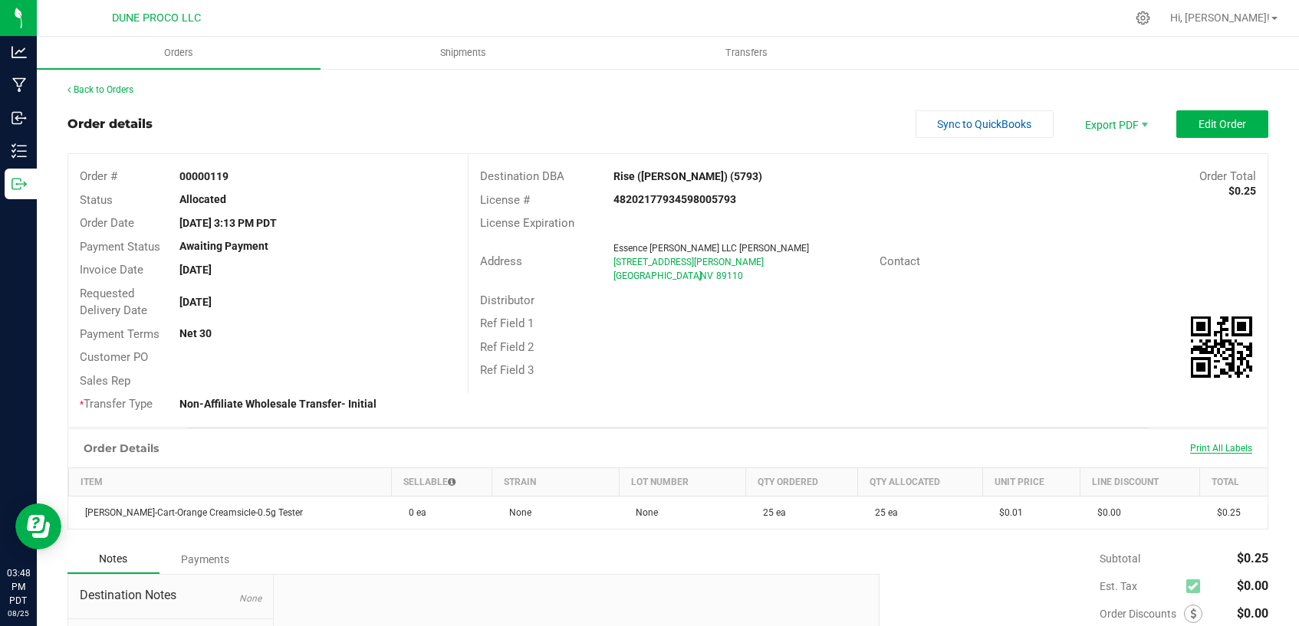
click at [1218, 443] on span "Print All Labels" at bounding box center [1221, 448] width 62 height 11
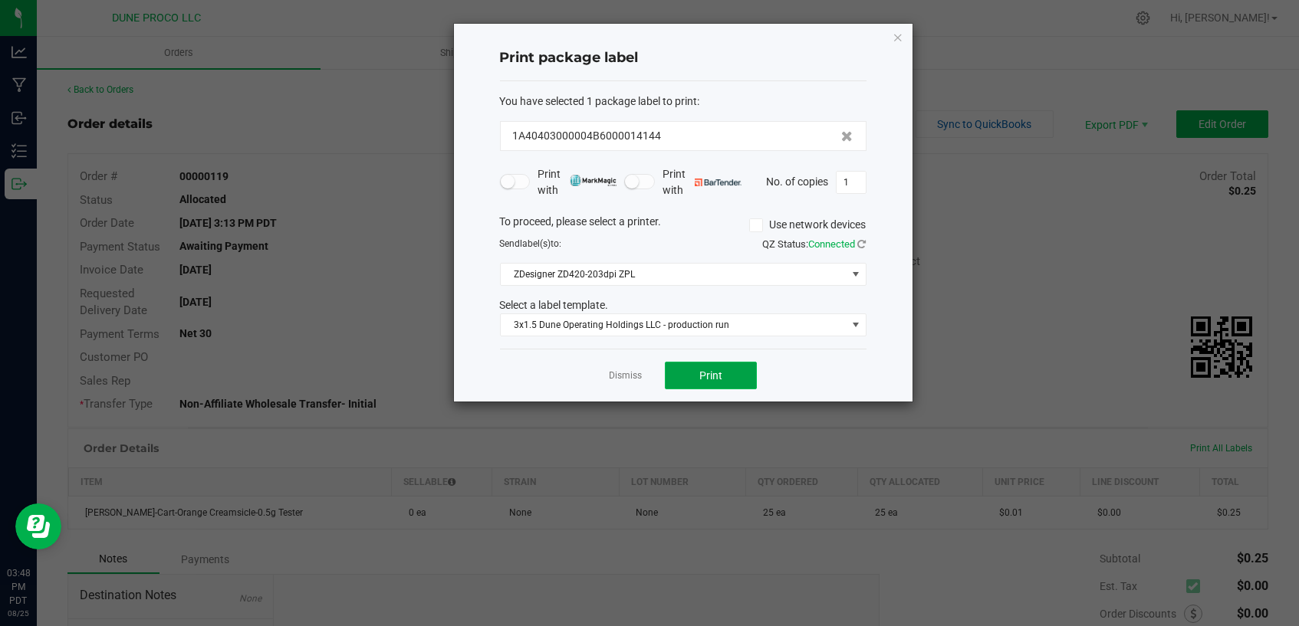
click at [699, 370] on span "Print" at bounding box center [710, 376] width 23 height 12
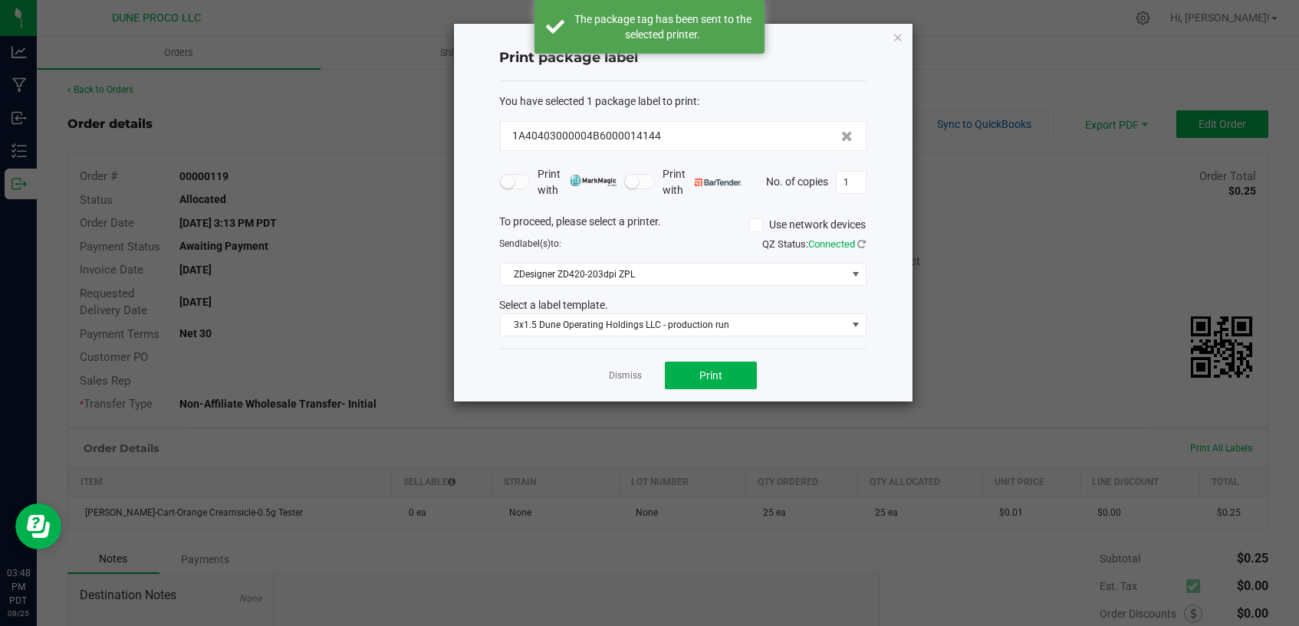
click at [623, 378] on link "Dismiss" at bounding box center [625, 376] width 33 height 13
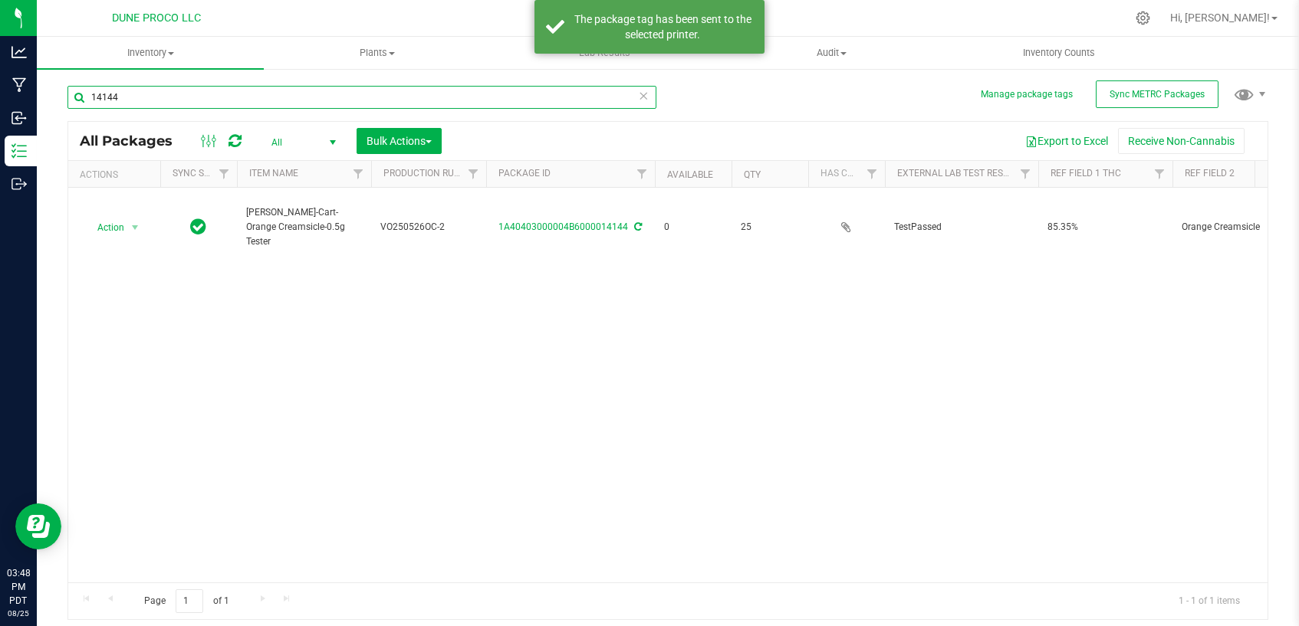
click at [503, 103] on input "14144" at bounding box center [361, 97] width 589 height 23
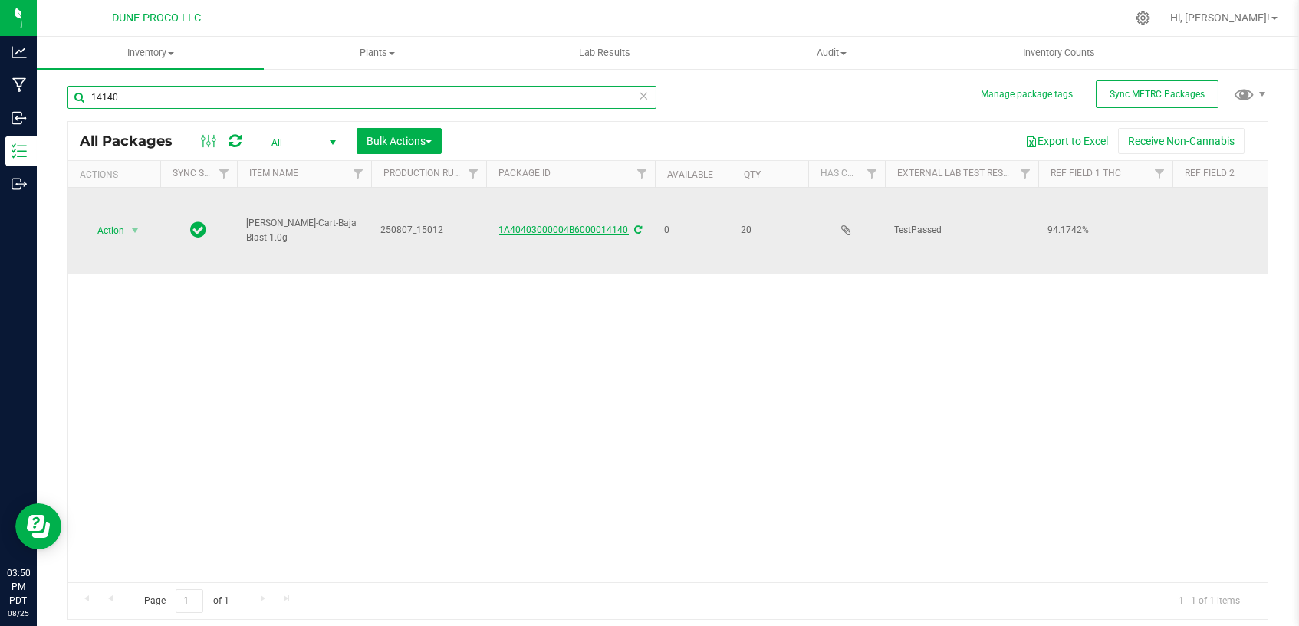
type input "14140"
click at [563, 231] on link "1A40403000004B6000014140" at bounding box center [564, 230] width 130 height 11
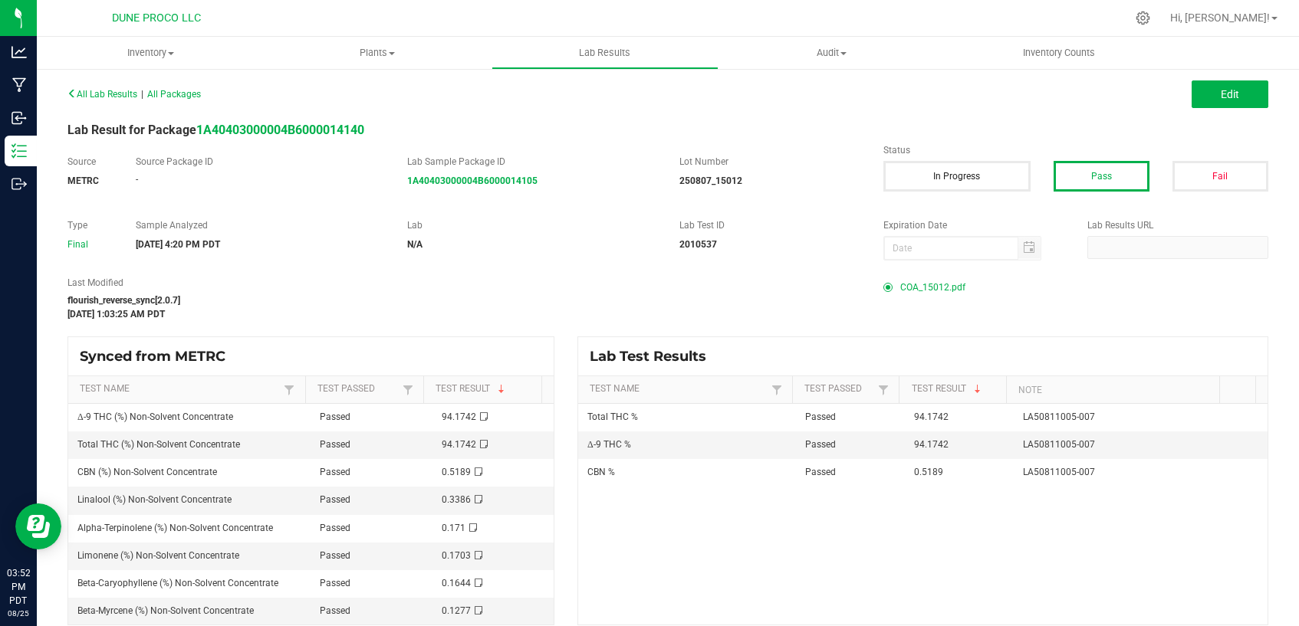
click at [924, 285] on span "COA_15012.pdf" at bounding box center [932, 287] width 65 height 23
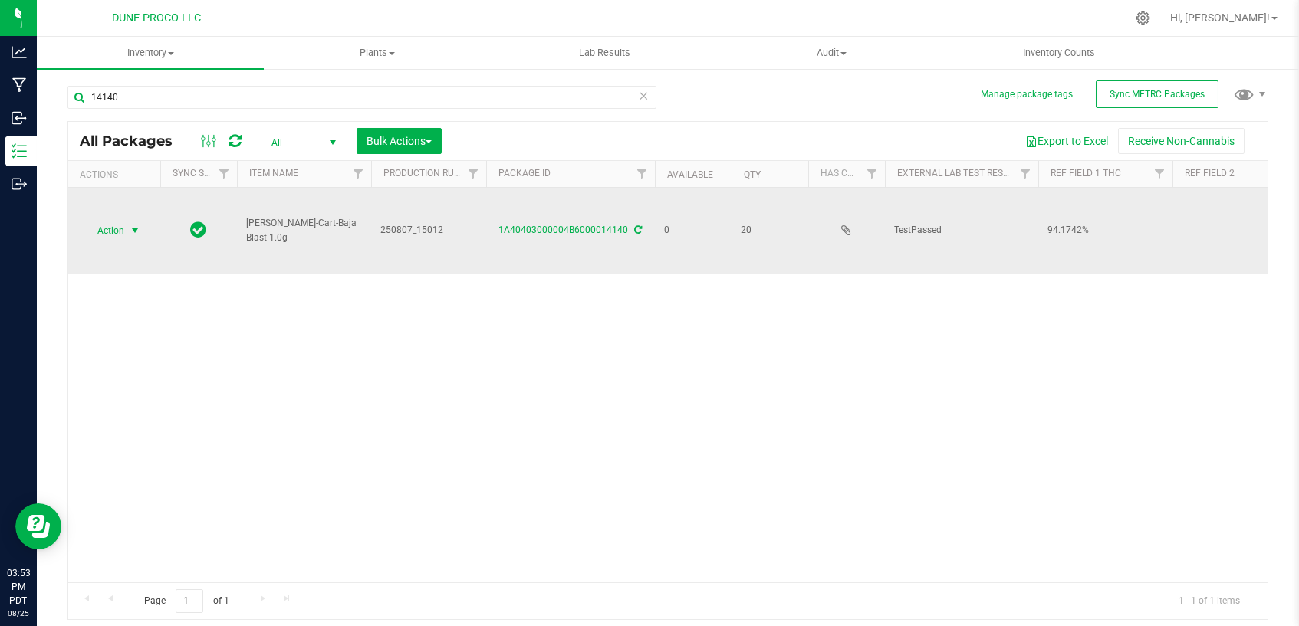
click at [140, 228] on span "select" at bounding box center [135, 231] width 12 height 12
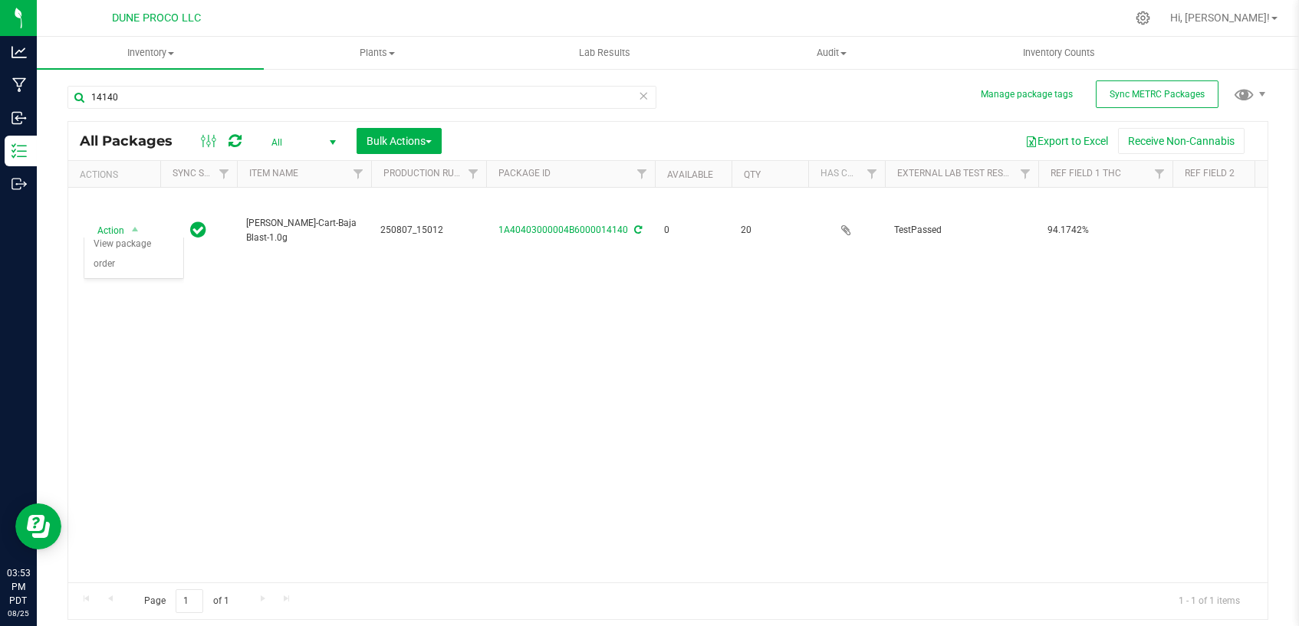
click at [889, 415] on div "Action Action Edit attributes Global inventory Locate package Package audit log…" at bounding box center [667, 385] width 1199 height 395
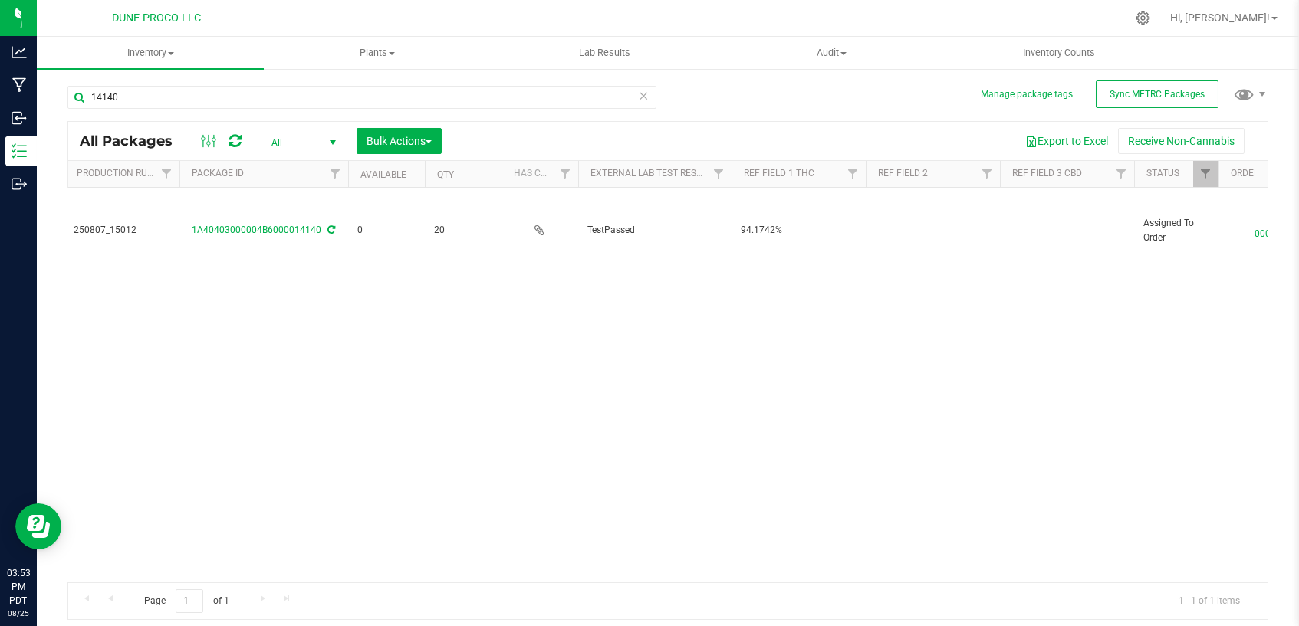
scroll to position [0, 340]
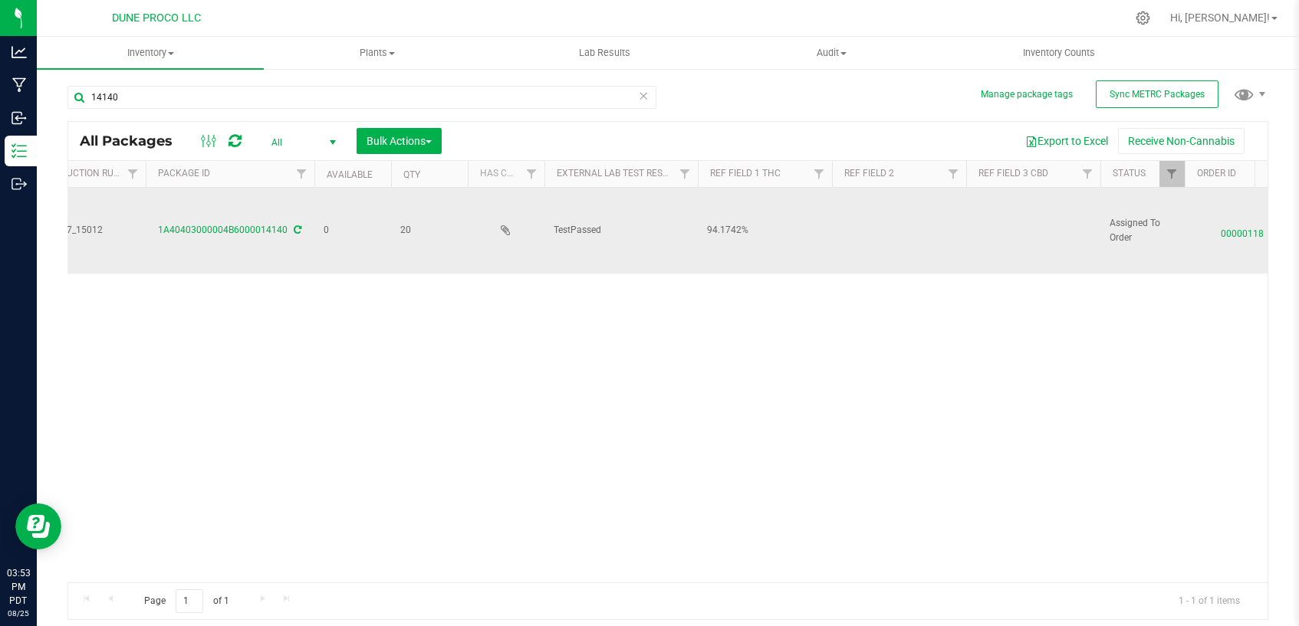
click at [873, 227] on td at bounding box center [899, 231] width 134 height 86
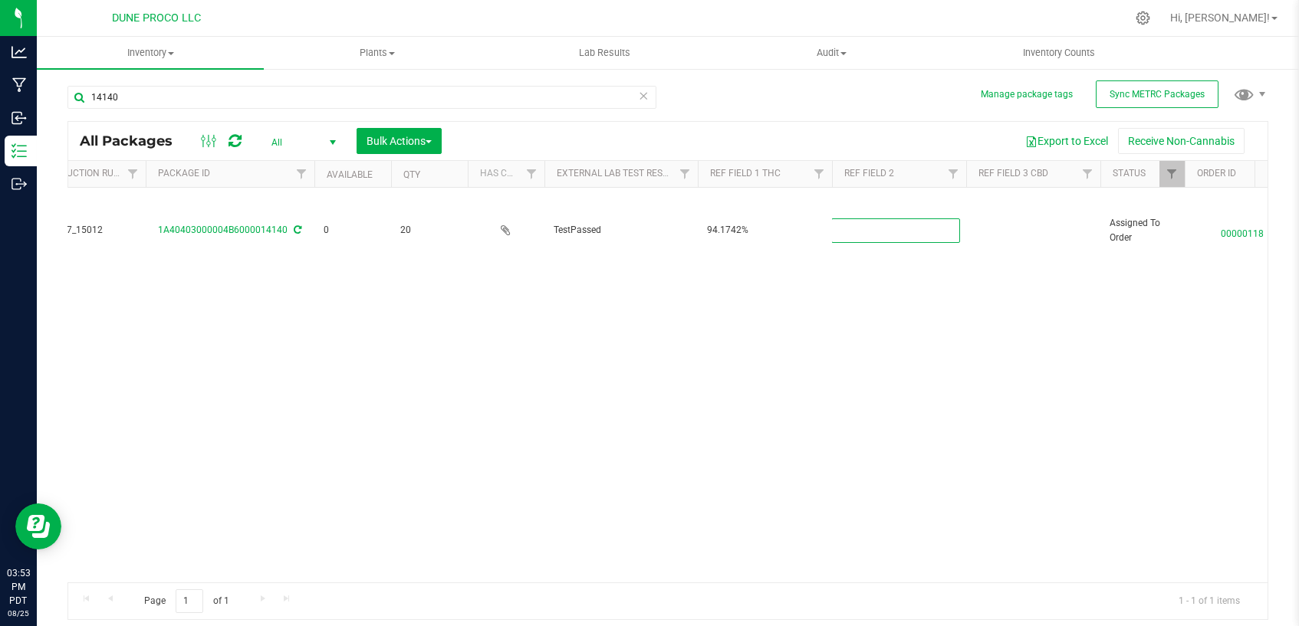
paste input "Baja Blast"
type input "Baja Blast"
click at [955, 337] on div "All Packages All Active Only Lab Samples Locked All External Internal Bulk Acti…" at bounding box center [667, 370] width 1201 height 499
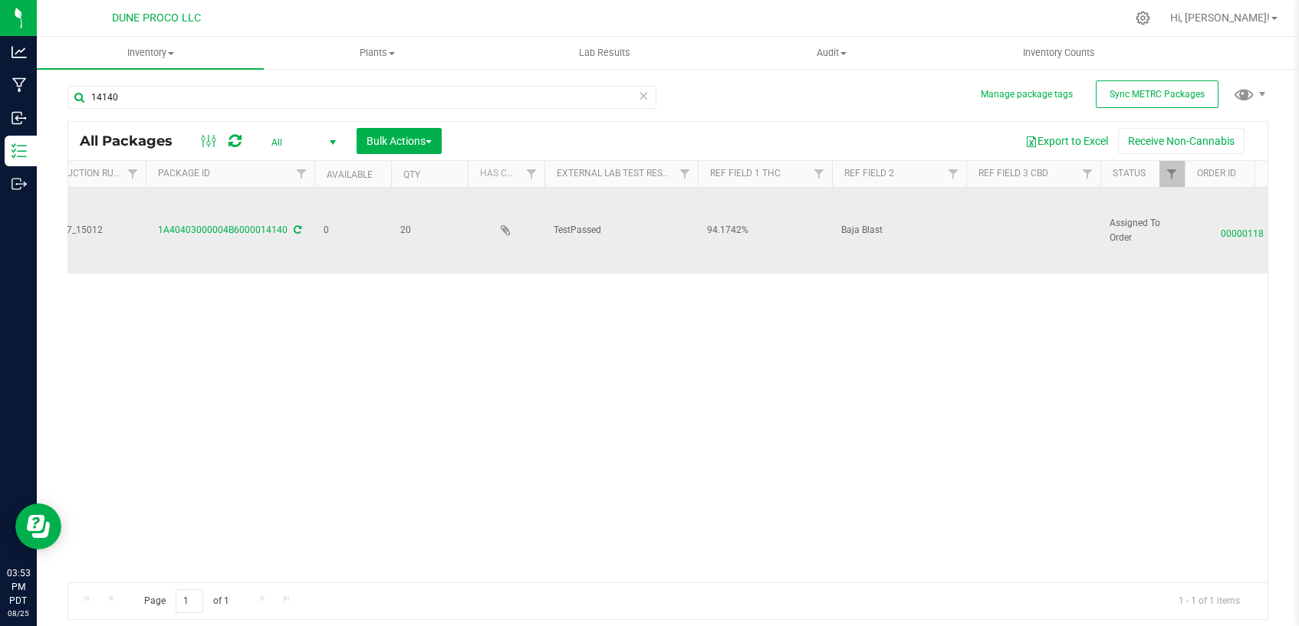
click at [1005, 226] on td at bounding box center [1033, 231] width 134 height 86
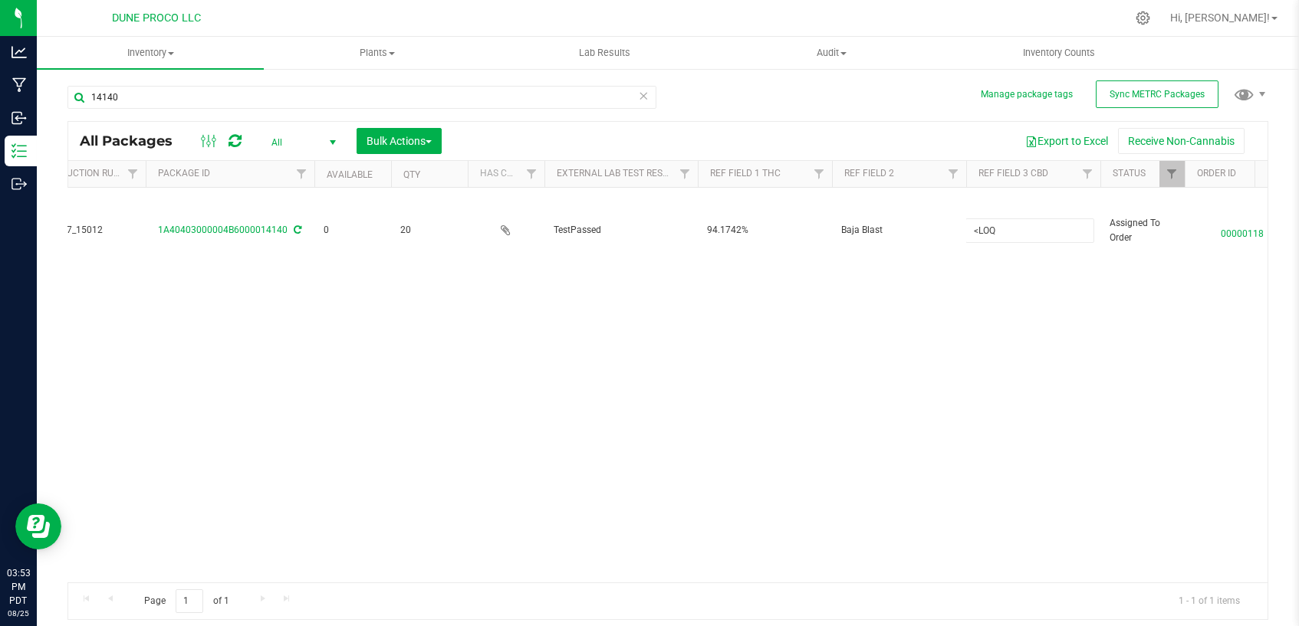
click at [983, 358] on div "Action Action Edit attributes Global inventory Locate package Package audit log…" at bounding box center [667, 385] width 1199 height 395
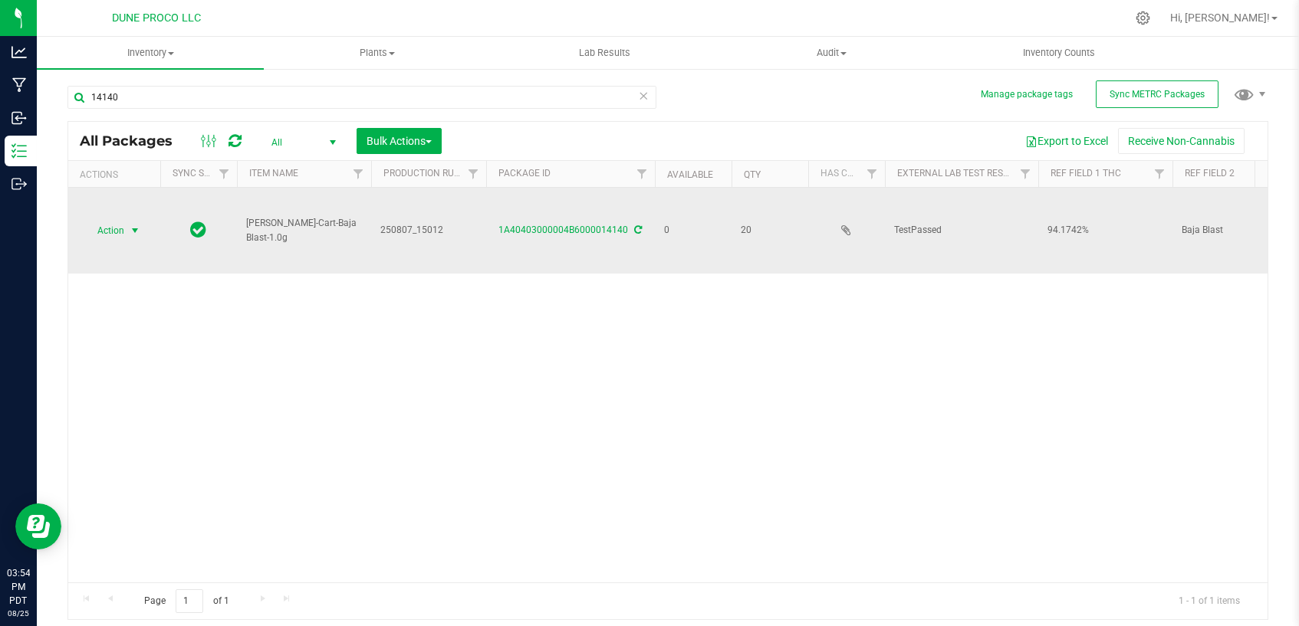
click at [131, 225] on span "select" at bounding box center [135, 231] width 12 height 12
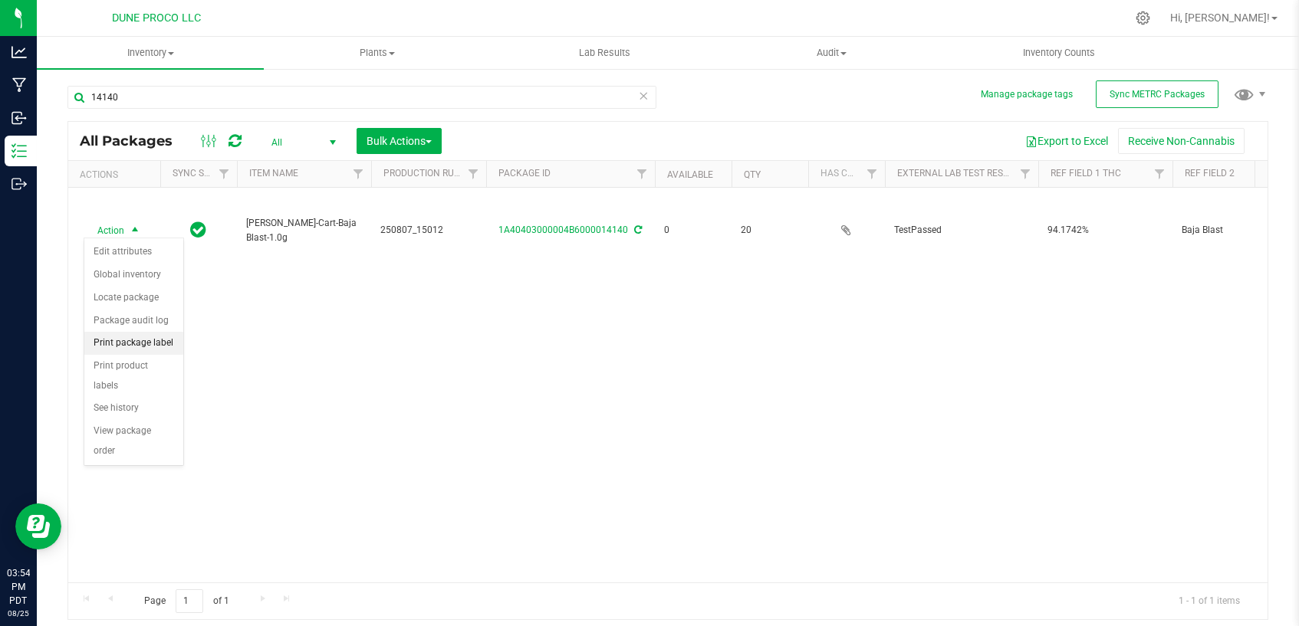
click at [129, 341] on li "Print package label" at bounding box center [133, 343] width 99 height 23
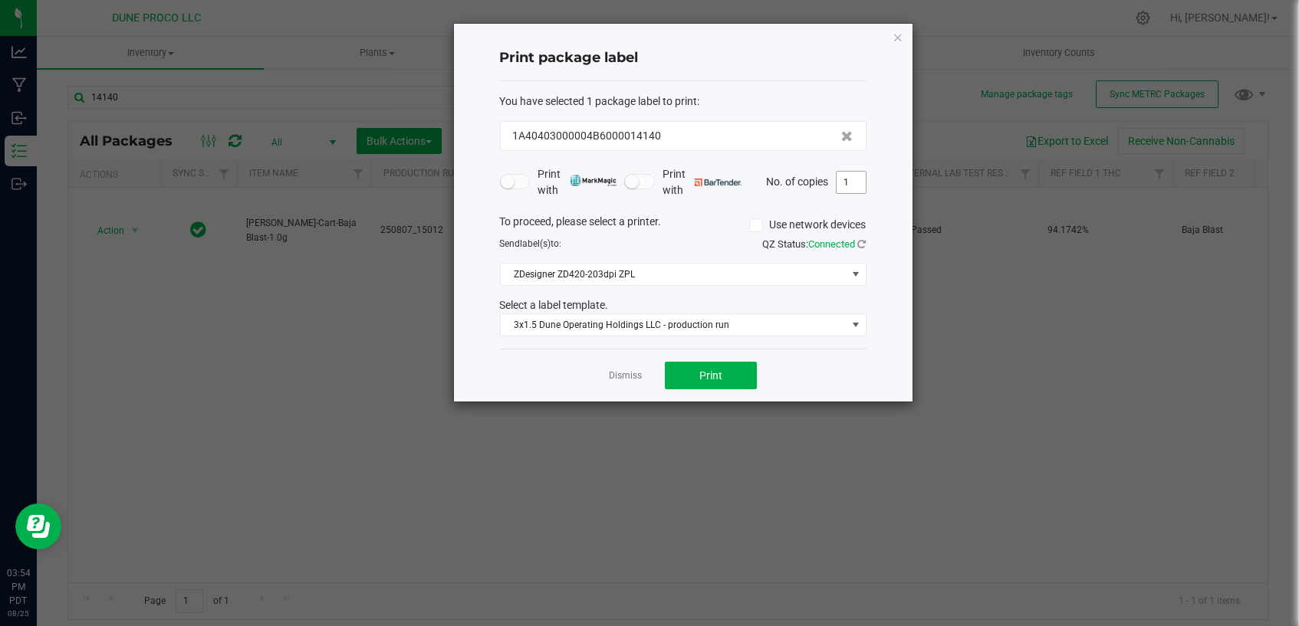
click at [856, 181] on input "1" at bounding box center [850, 182] width 29 height 21
type input "20"
click at [726, 376] on button "Print" at bounding box center [711, 376] width 92 height 28
drag, startPoint x: 623, startPoint y: 372, endPoint x: 623, endPoint y: 389, distance: 17.6
click at [623, 373] on link "Dismiss" at bounding box center [625, 376] width 33 height 13
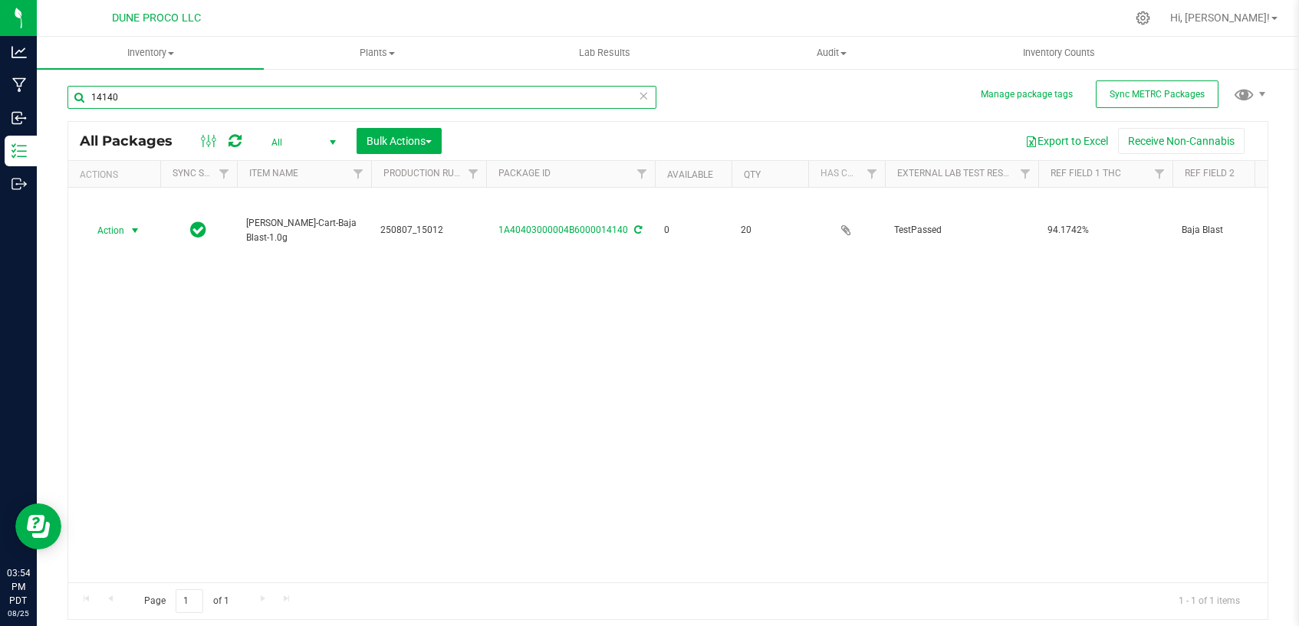
click at [412, 103] on input "14140" at bounding box center [361, 97] width 589 height 23
type input "14141"
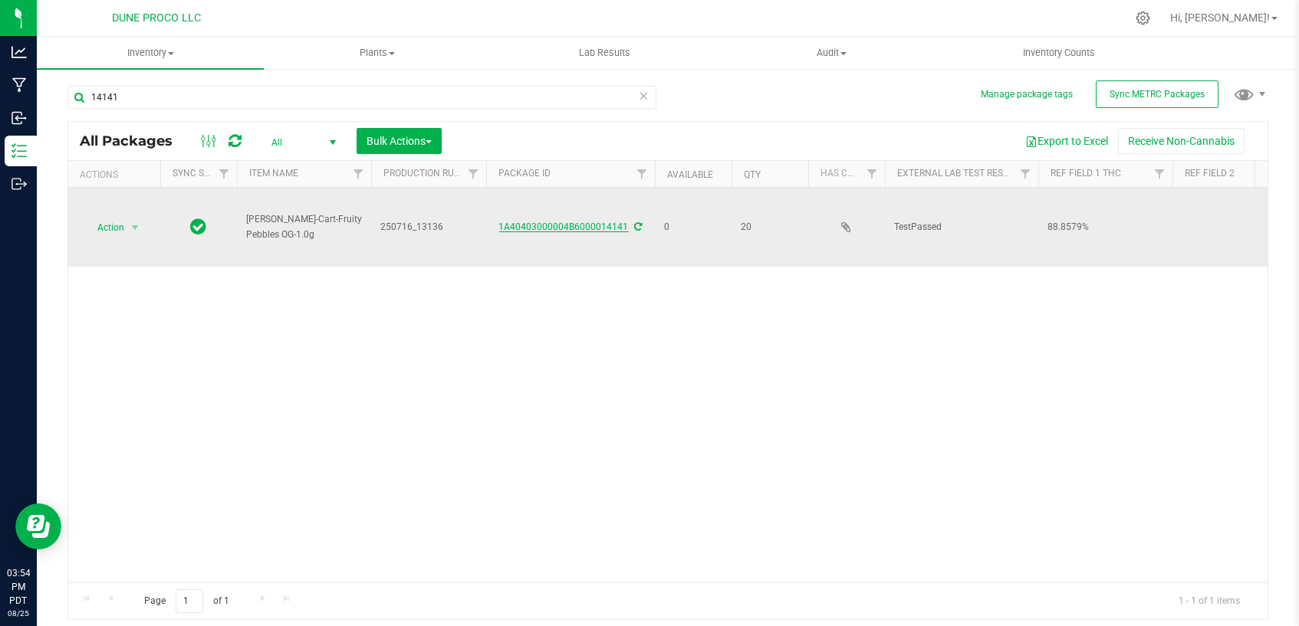
click at [606, 225] on link "1A40403000004B6000014141" at bounding box center [564, 227] width 130 height 11
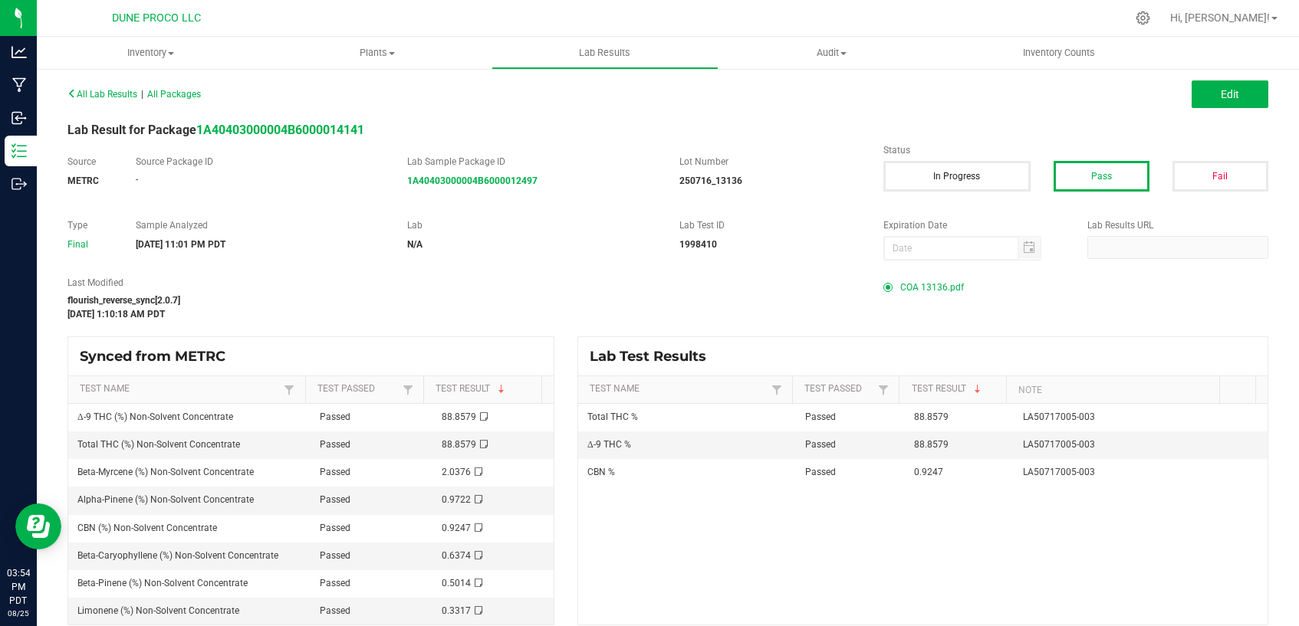
drag, startPoint x: 930, startPoint y: 287, endPoint x: 935, endPoint y: 298, distance: 12.4
click at [932, 290] on span "COA 13136.pdf" at bounding box center [932, 287] width 64 height 23
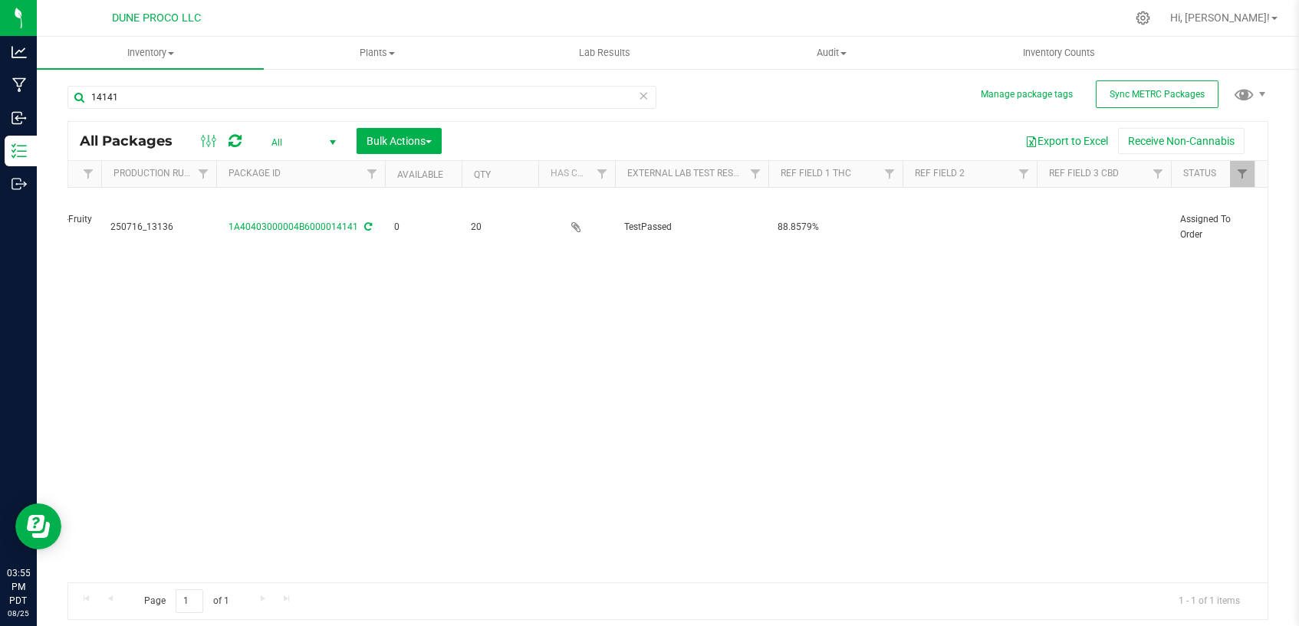
scroll to position [0, 340]
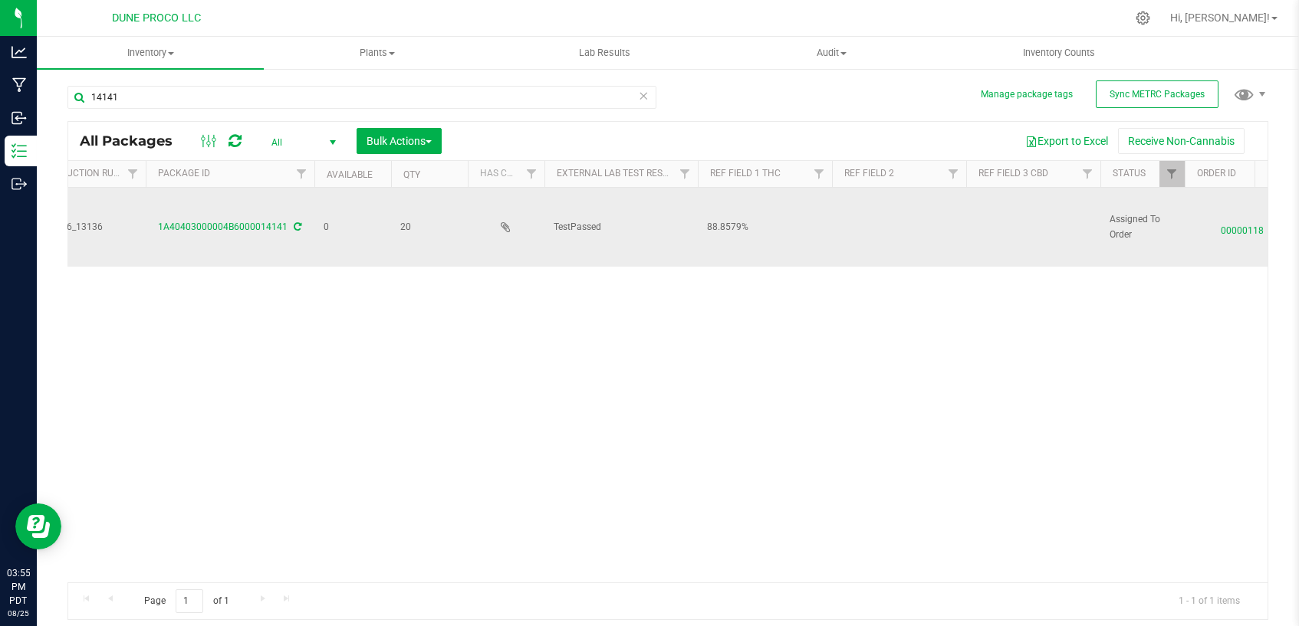
click at [867, 232] on td at bounding box center [899, 227] width 134 height 79
type input "Fruity Pebbles OG"
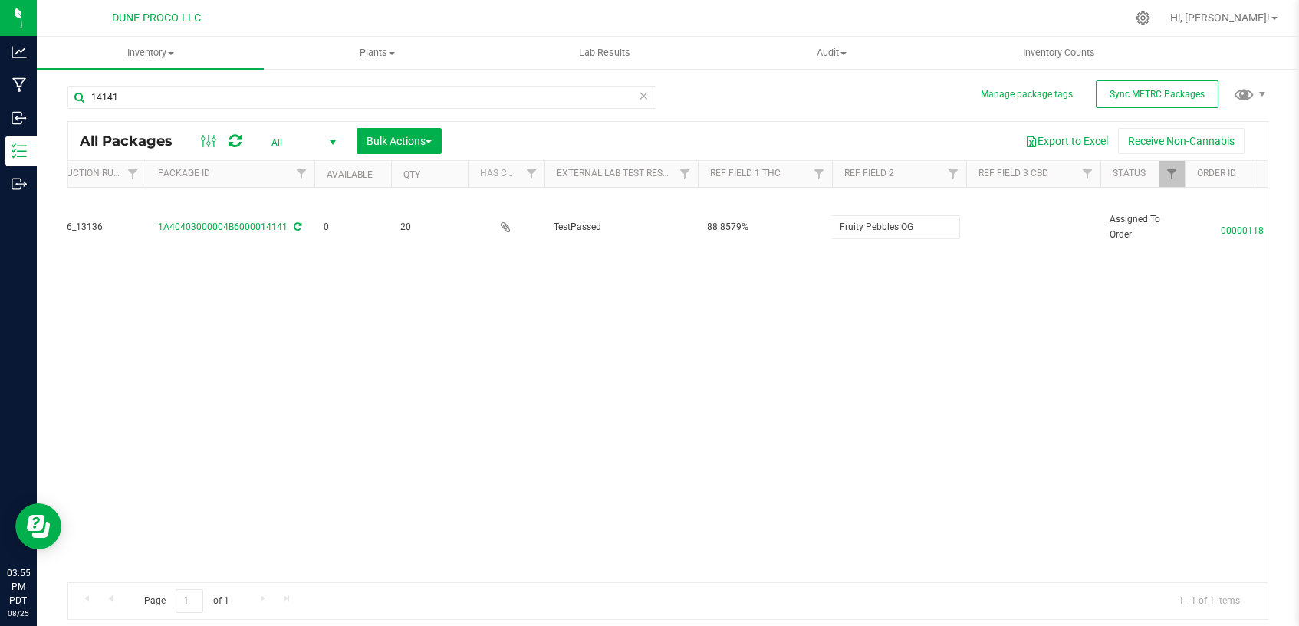
click at [872, 379] on div "All Packages All Active Only Lab Samples Locked All External Internal Bulk Acti…" at bounding box center [667, 370] width 1201 height 499
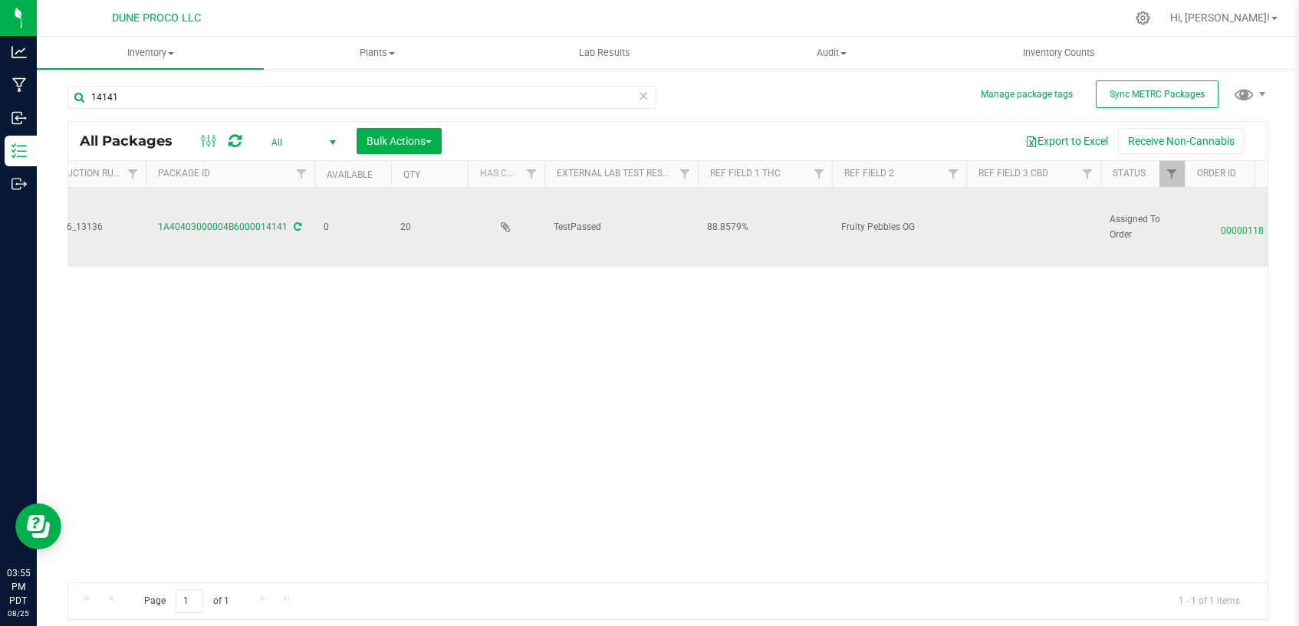
click at [995, 232] on td at bounding box center [1033, 227] width 134 height 79
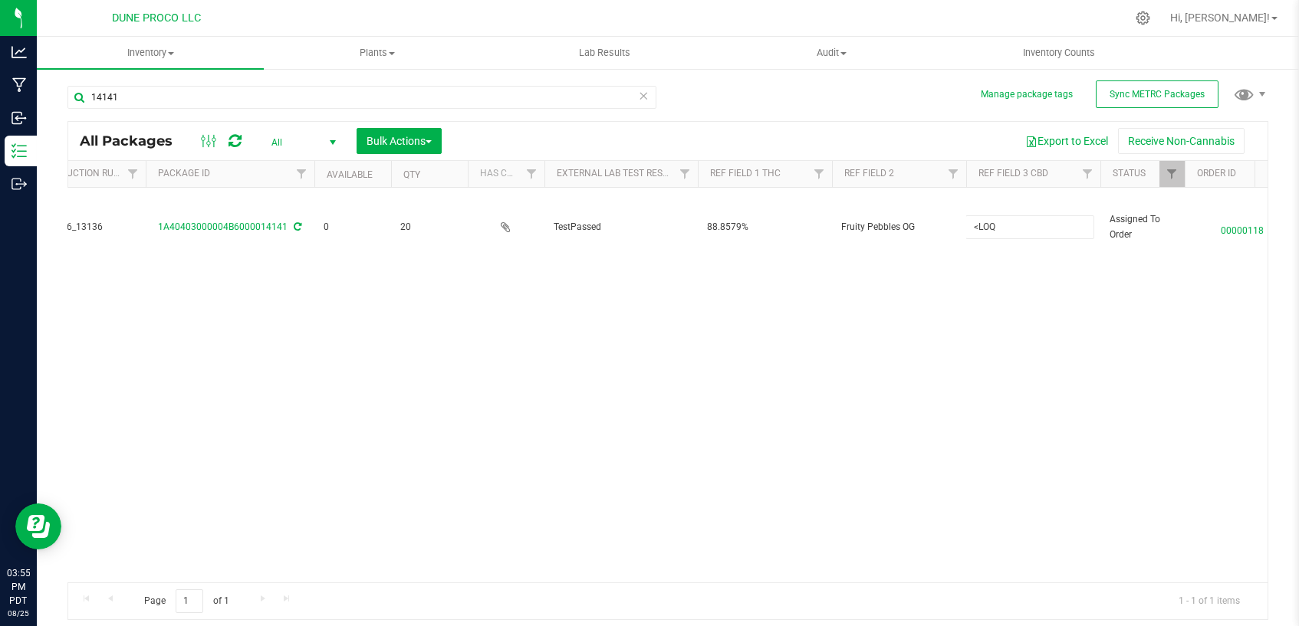
click at [1016, 386] on div "Action Action Edit attributes Global inventory Locate package Package audit log…" at bounding box center [667, 385] width 1199 height 395
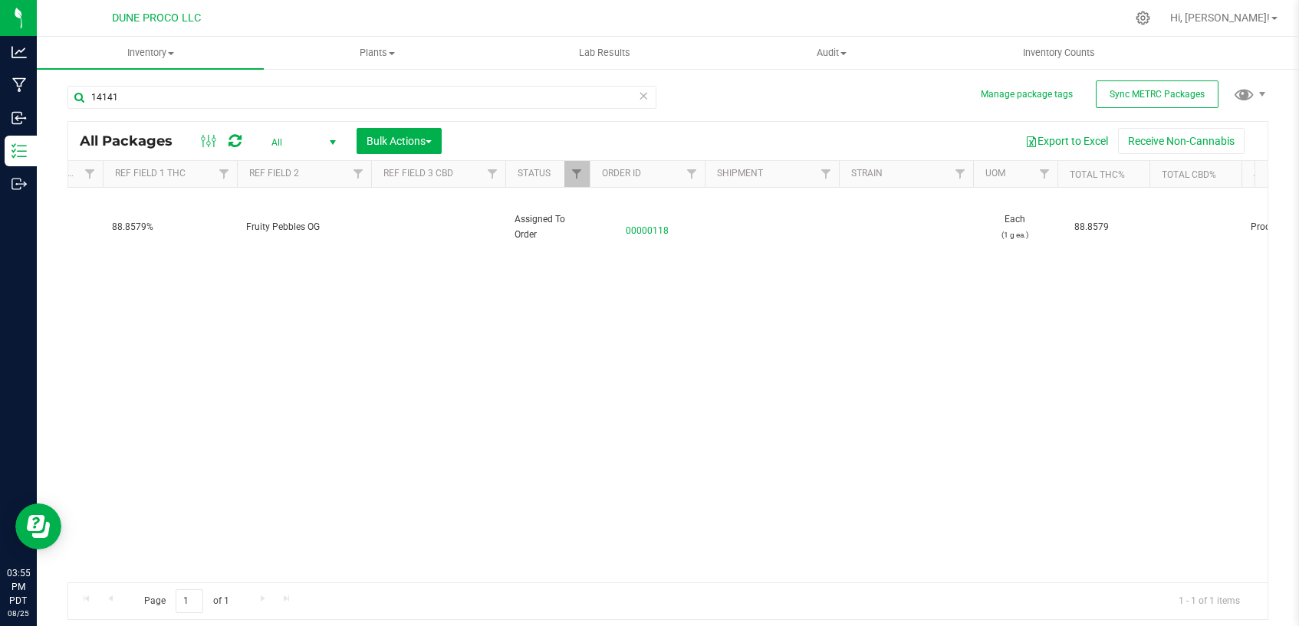
scroll to position [0, 896]
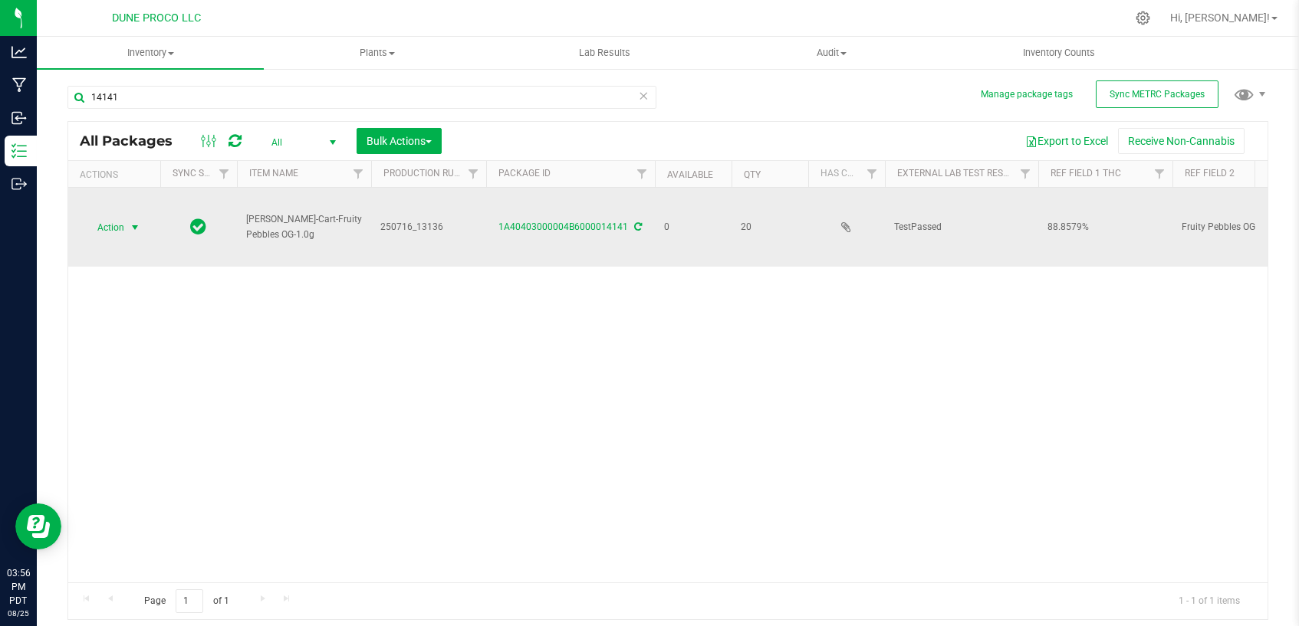
drag, startPoint x: 124, startPoint y: 226, endPoint x: 125, endPoint y: 236, distance: 10.0
click at [126, 226] on span "select" at bounding box center [135, 227] width 19 height 21
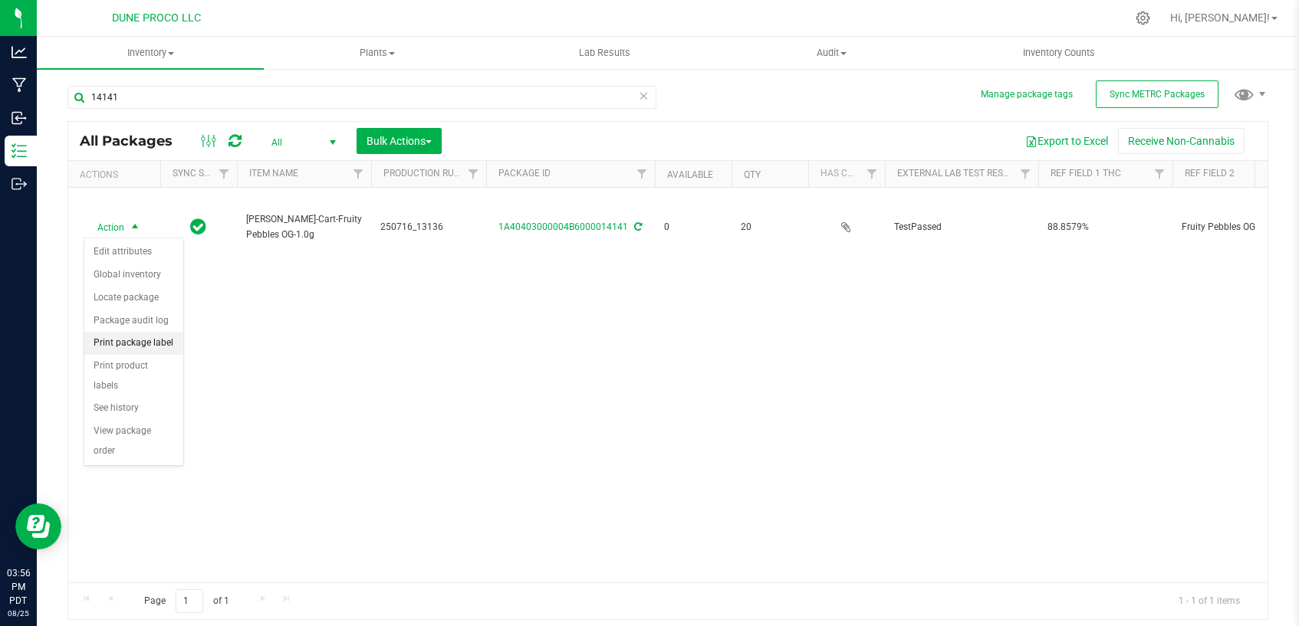
click at [158, 339] on li "Print package label" at bounding box center [133, 343] width 99 height 23
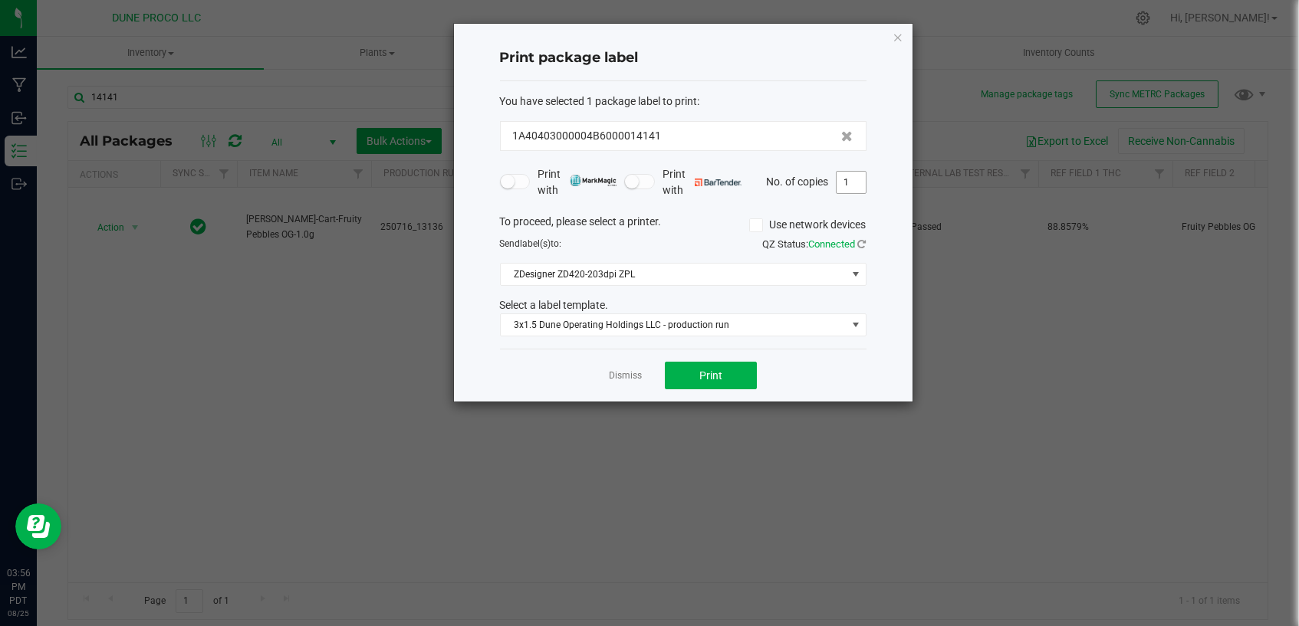
click at [844, 172] on input "1" at bounding box center [850, 182] width 29 height 21
type input "20"
click at [720, 379] on span "Print" at bounding box center [710, 376] width 23 height 12
click at [626, 376] on link "Dismiss" at bounding box center [625, 376] width 33 height 13
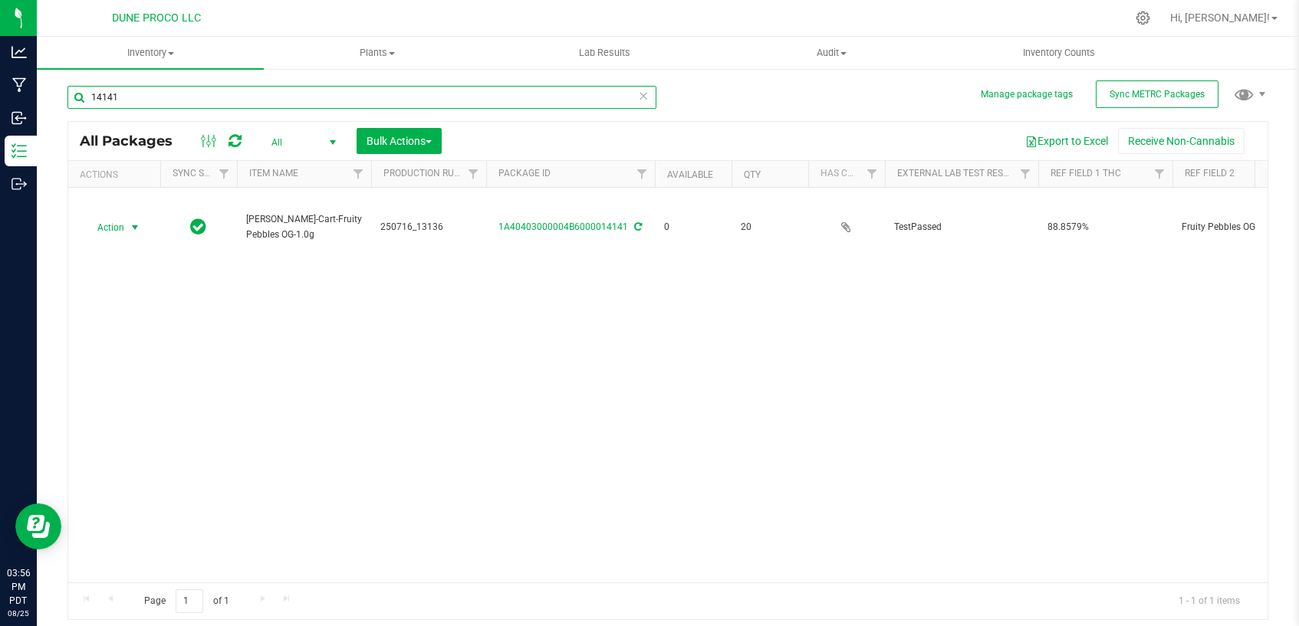
click at [225, 103] on input "14141" at bounding box center [361, 97] width 589 height 23
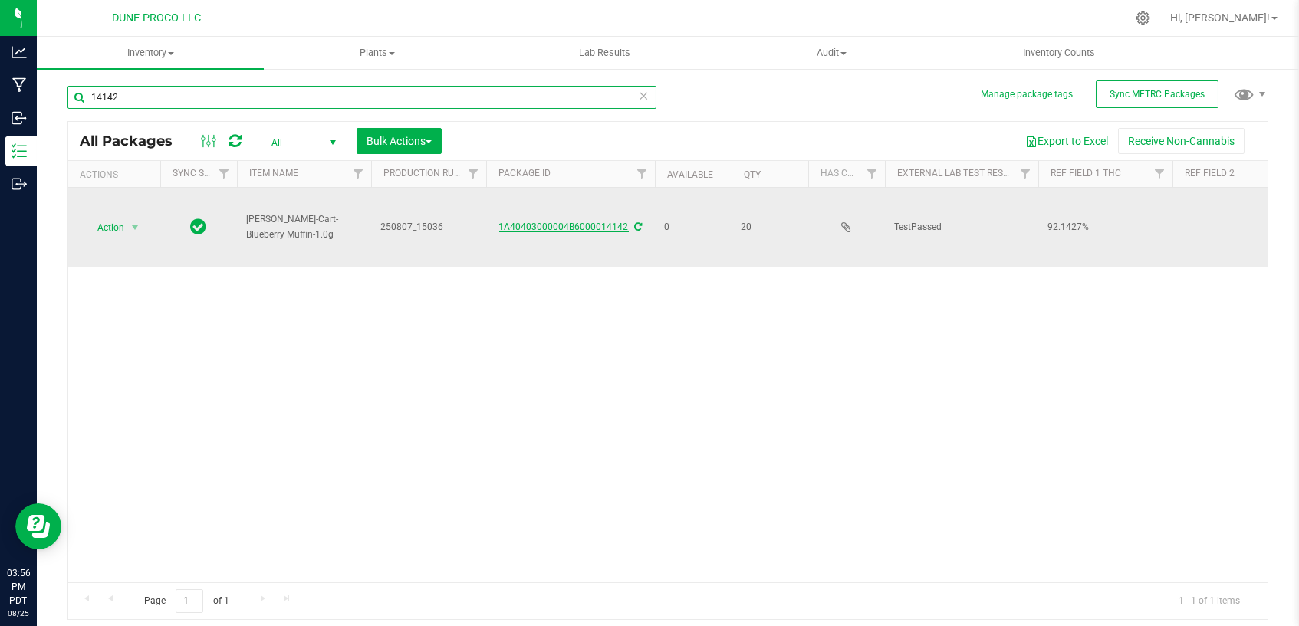
type input "14142"
click at [520, 228] on link "1A40403000004B6000014142" at bounding box center [564, 227] width 130 height 11
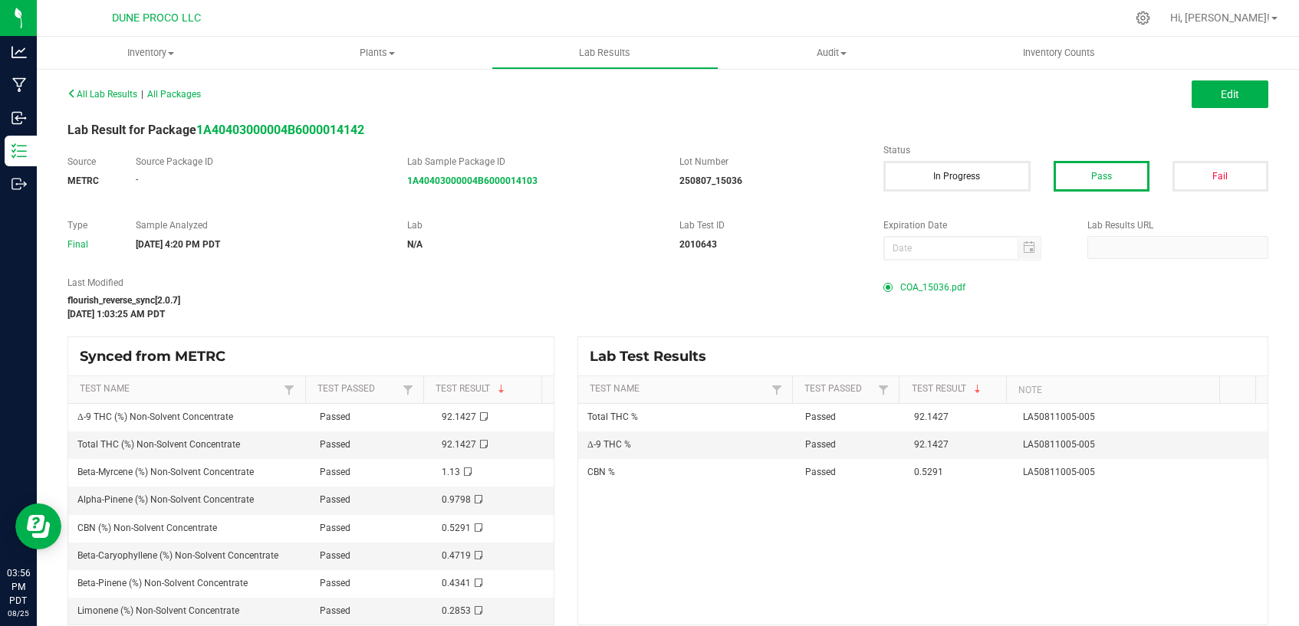
drag, startPoint x: 901, startPoint y: 291, endPoint x: 893, endPoint y: 281, distance: 13.2
click at [901, 290] on span "COA_15036.pdf" at bounding box center [932, 287] width 65 height 23
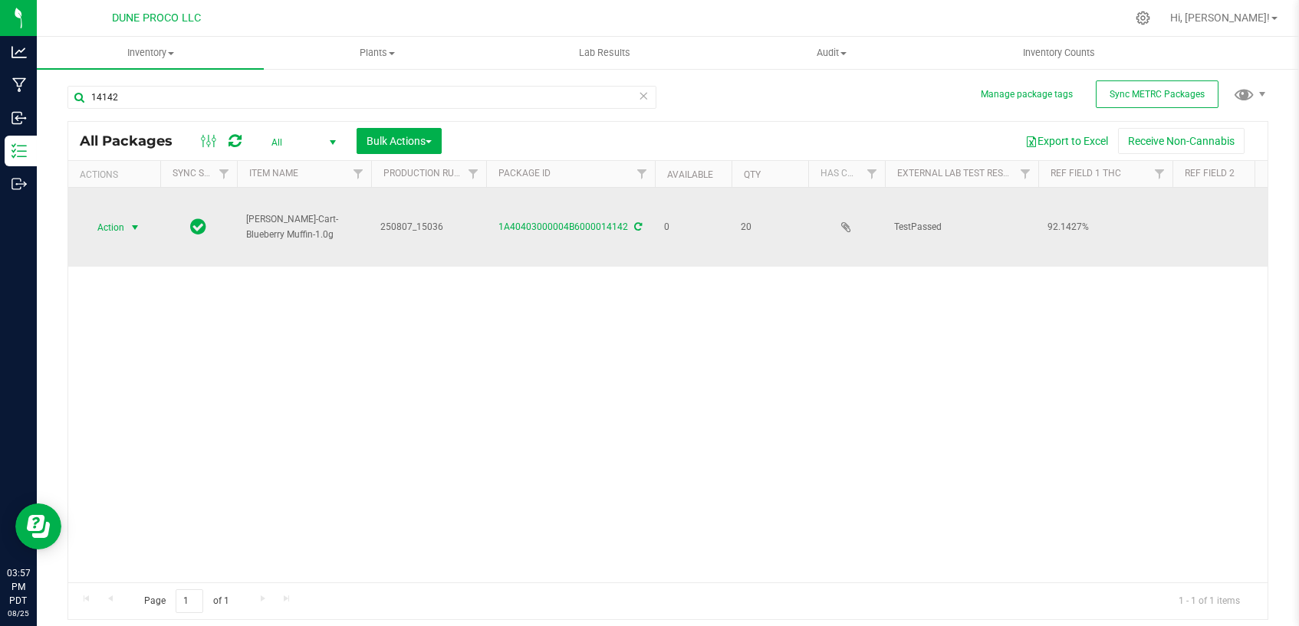
click at [140, 228] on span "select" at bounding box center [135, 228] width 12 height 12
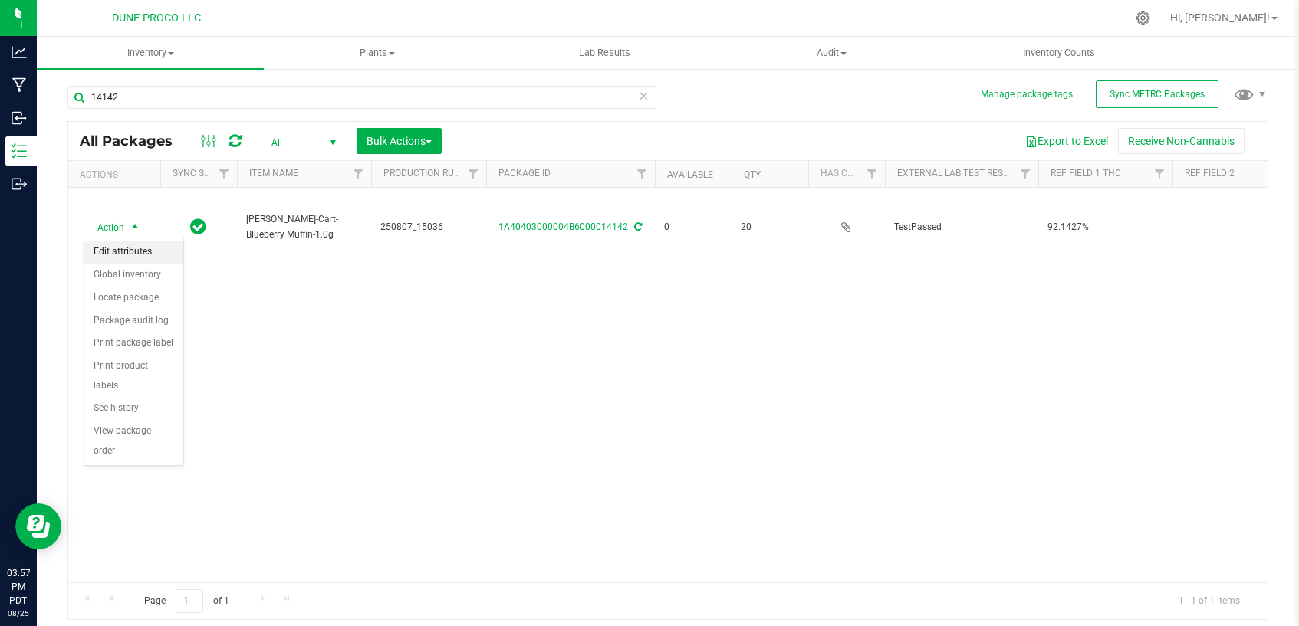
click at [139, 248] on li "Edit attributes" at bounding box center [133, 252] width 99 height 23
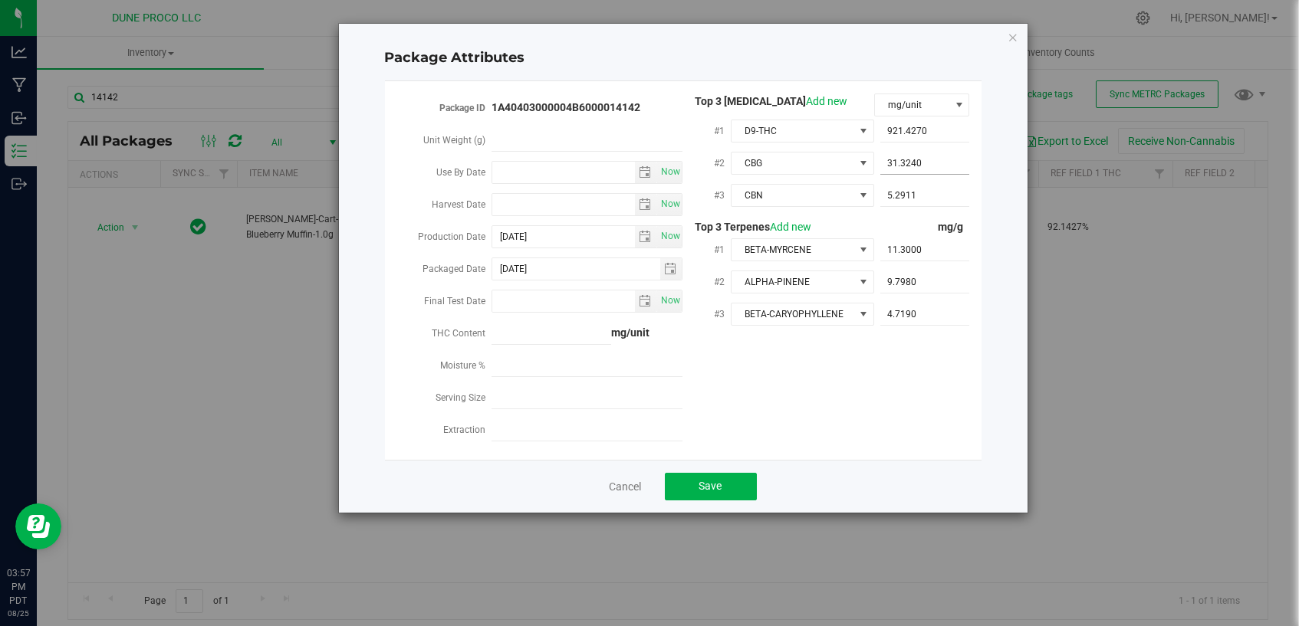
click at [932, 154] on span "31.3240 31.324" at bounding box center [925, 164] width 90 height 22
click at [932, 154] on input "31.324" at bounding box center [925, 163] width 90 height 21
paste input "3"
type input "31.3324"
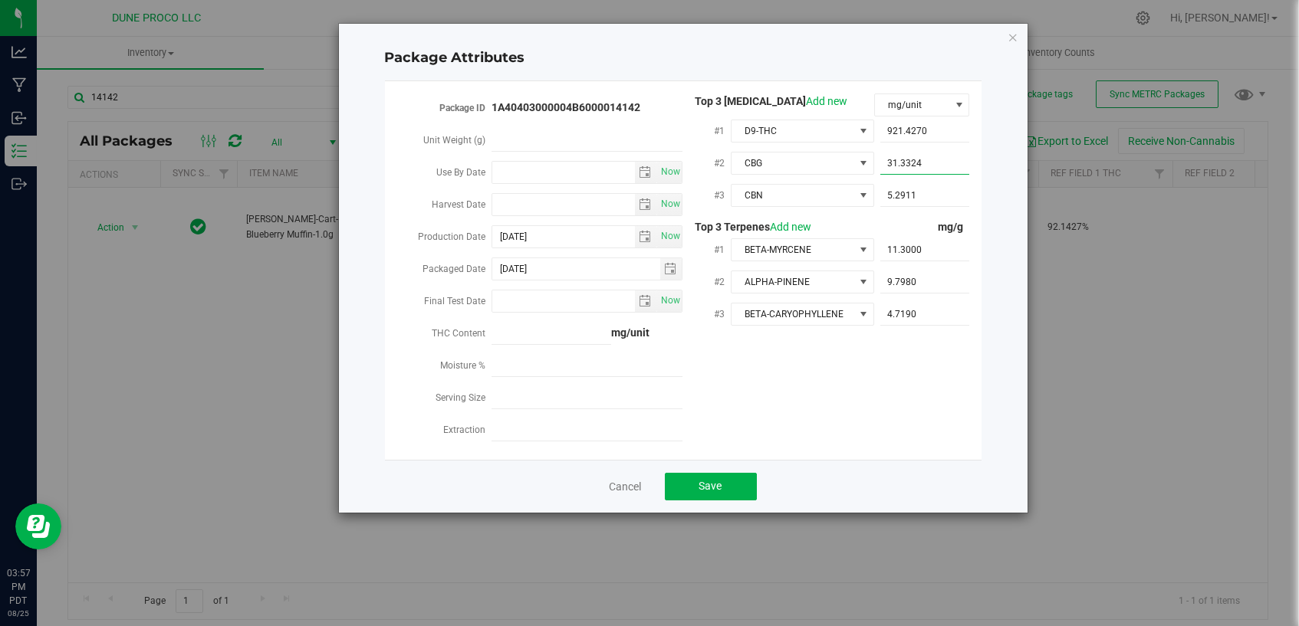
type input "31.3324"
click at [858, 421] on div "Package ID 1A40403000004B6000014142 Unit Weight (g) Use By Date Now Harvest Dat…" at bounding box center [682, 271] width 573 height 354
click at [678, 473] on button "Save" at bounding box center [711, 487] width 92 height 28
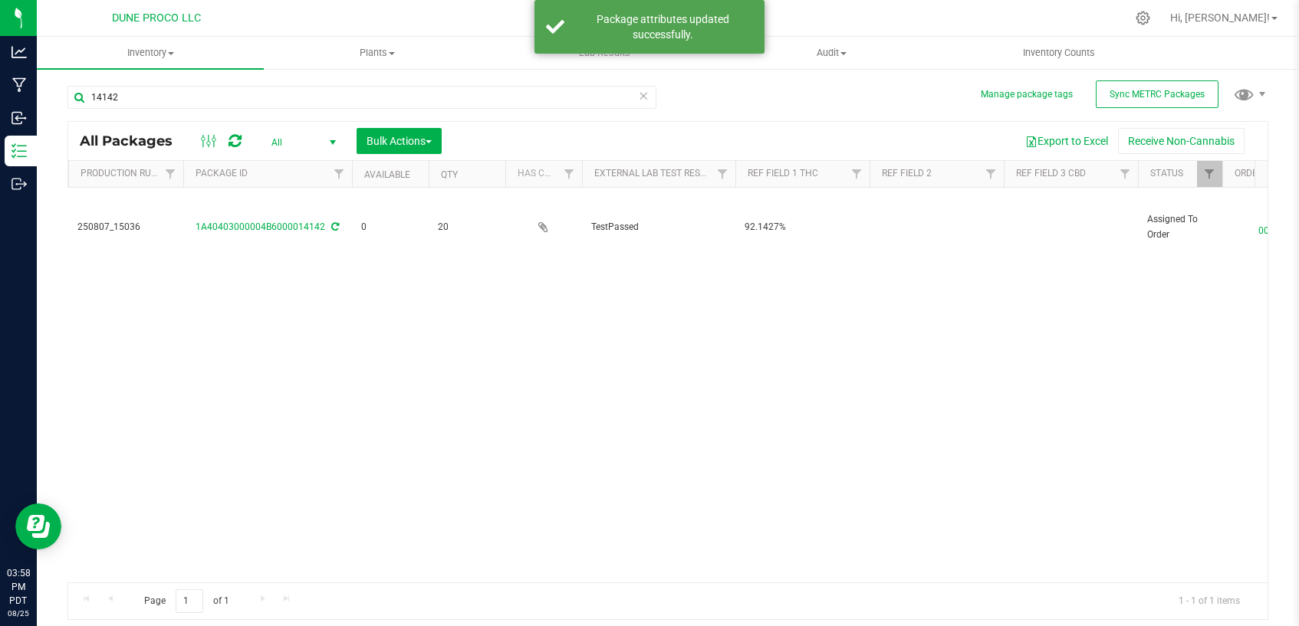
scroll to position [0, 425]
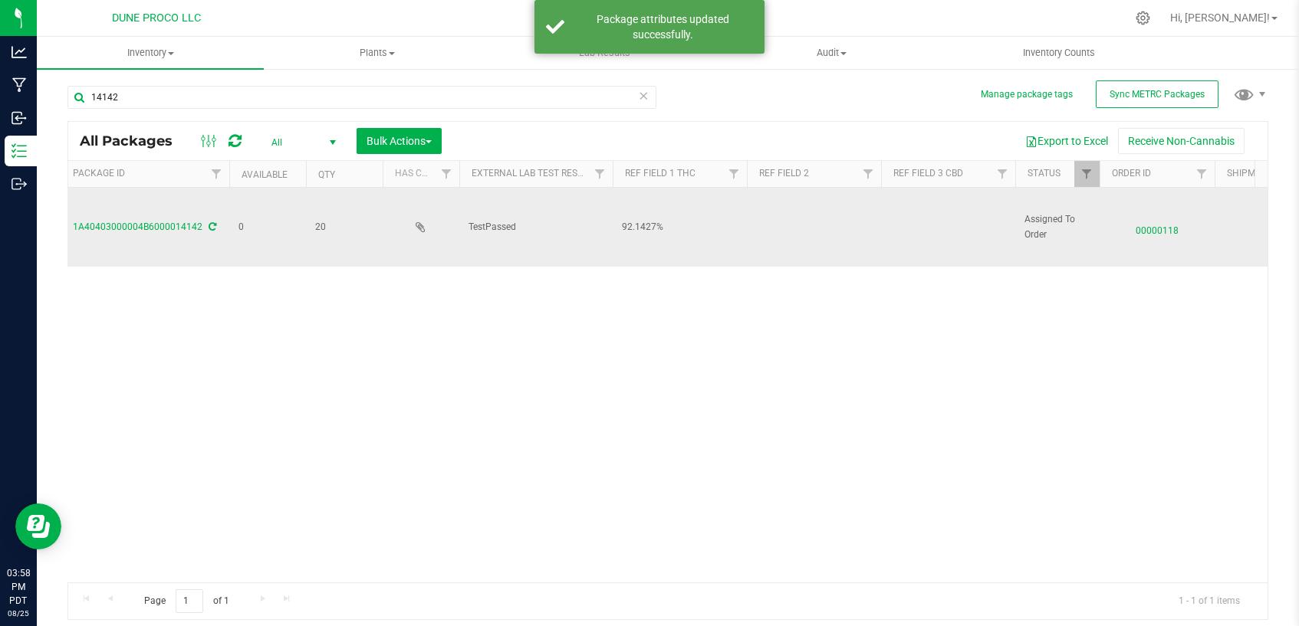
click at [928, 222] on td at bounding box center [948, 227] width 134 height 79
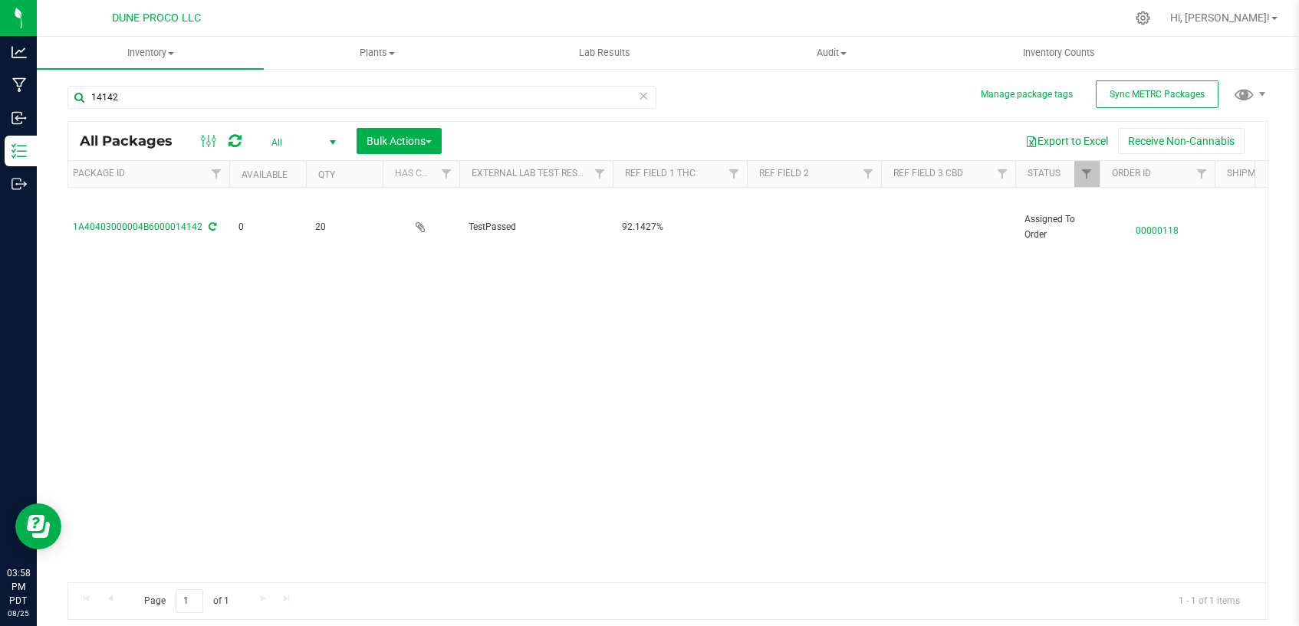
click at [906, 369] on div "Action Action Edit attributes Global inventory Locate package Package audit log…" at bounding box center [667, 385] width 1199 height 395
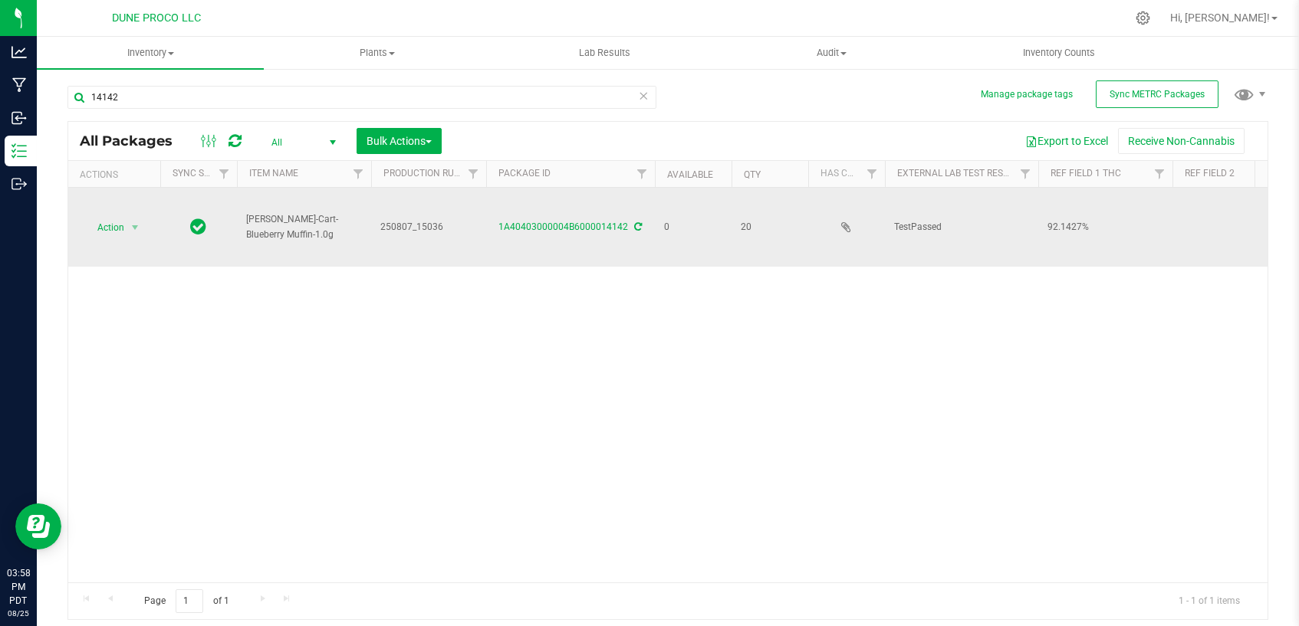
click at [297, 215] on span "[PERSON_NAME]-Cart-Blueberry Muffin-1.0g" at bounding box center [304, 226] width 116 height 29
drag, startPoint x: 289, startPoint y: 216, endPoint x: 340, endPoint y: 220, distance: 51.5
click at [340, 220] on span "[PERSON_NAME]-Cart-Blueberry Muffin-1.0g" at bounding box center [304, 226] width 116 height 29
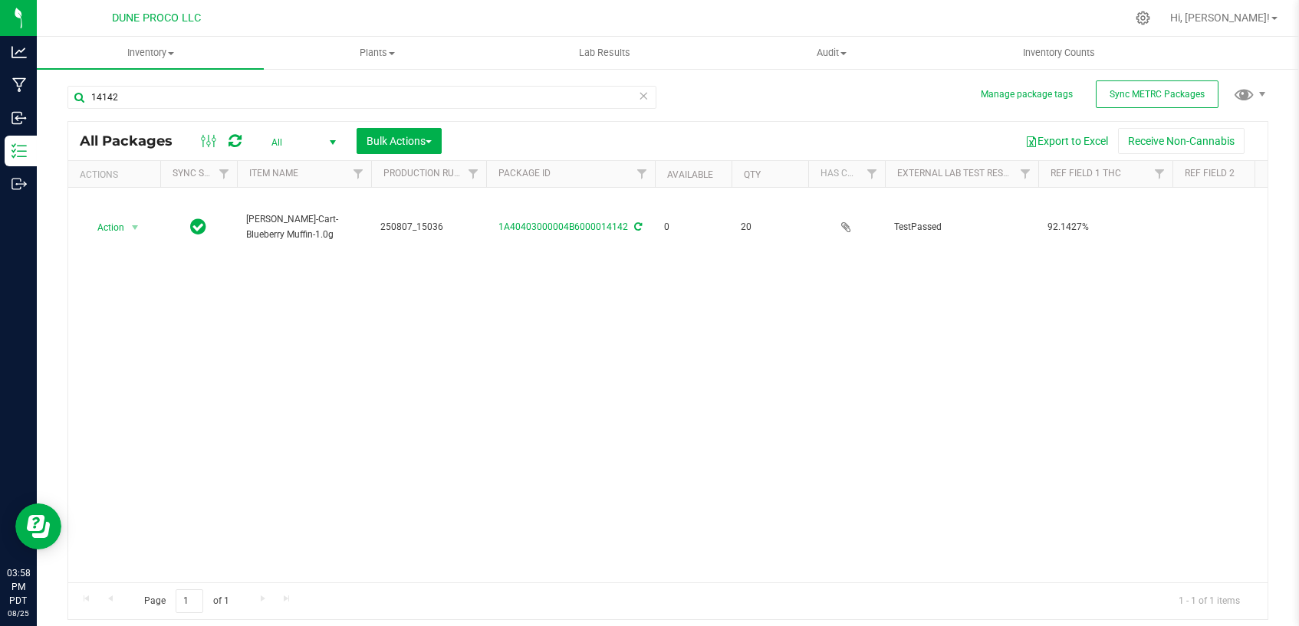
click at [345, 274] on div "Action Action Edit attributes Global inventory Locate package Package audit log…" at bounding box center [667, 385] width 1199 height 395
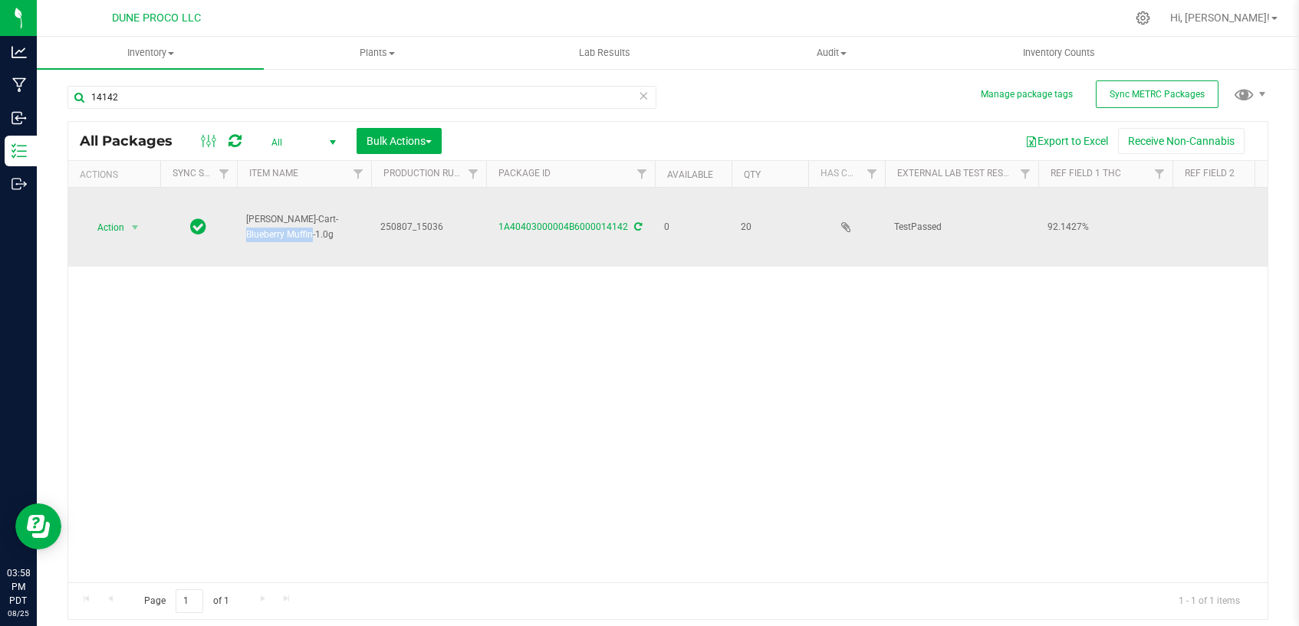
drag, startPoint x: 291, startPoint y: 218, endPoint x: 356, endPoint y: 224, distance: 65.4
click at [356, 224] on span "[PERSON_NAME]-Cart-Blueberry Muffin-1.0g" at bounding box center [304, 226] width 116 height 29
copy span "Blueberry Muffin"
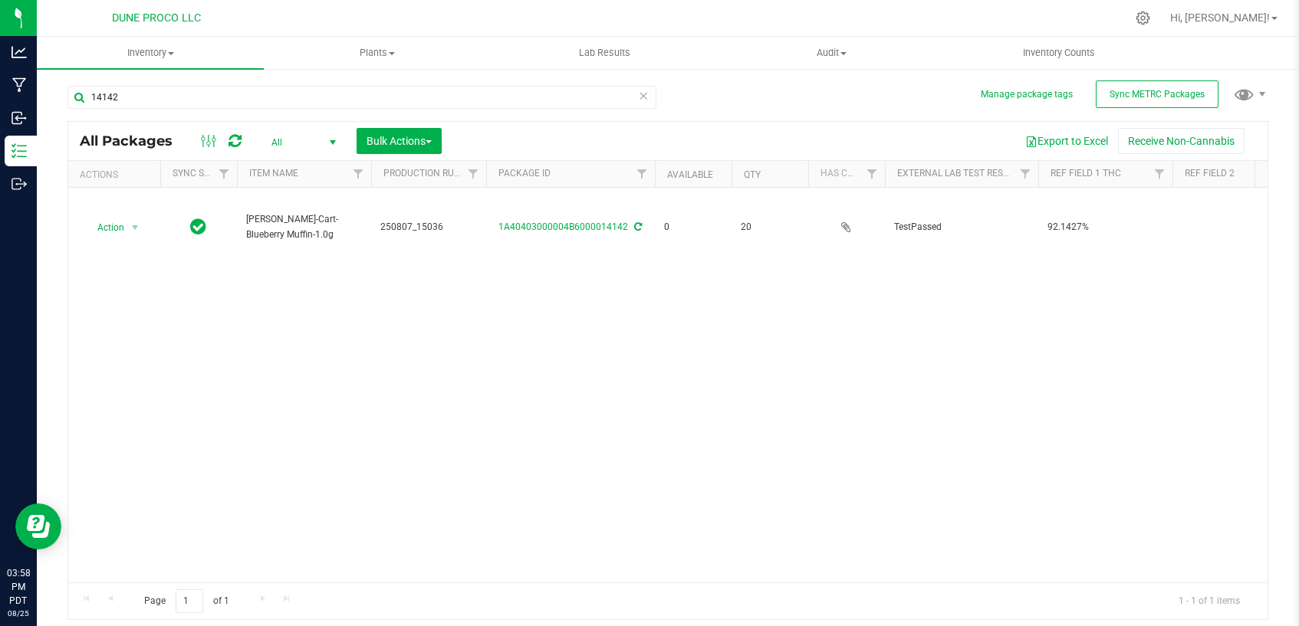
click at [499, 471] on div "Action Action Edit attributes Global inventory Locate package Package audit log…" at bounding box center [667, 385] width 1199 height 395
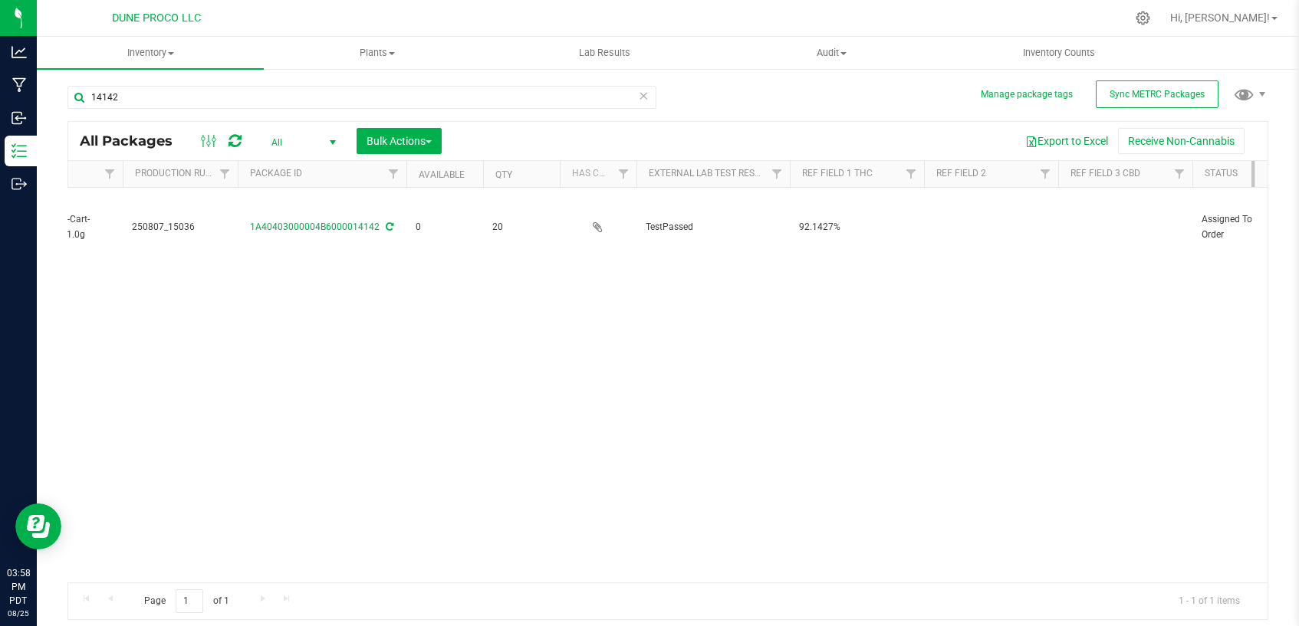
scroll to position [0, 255]
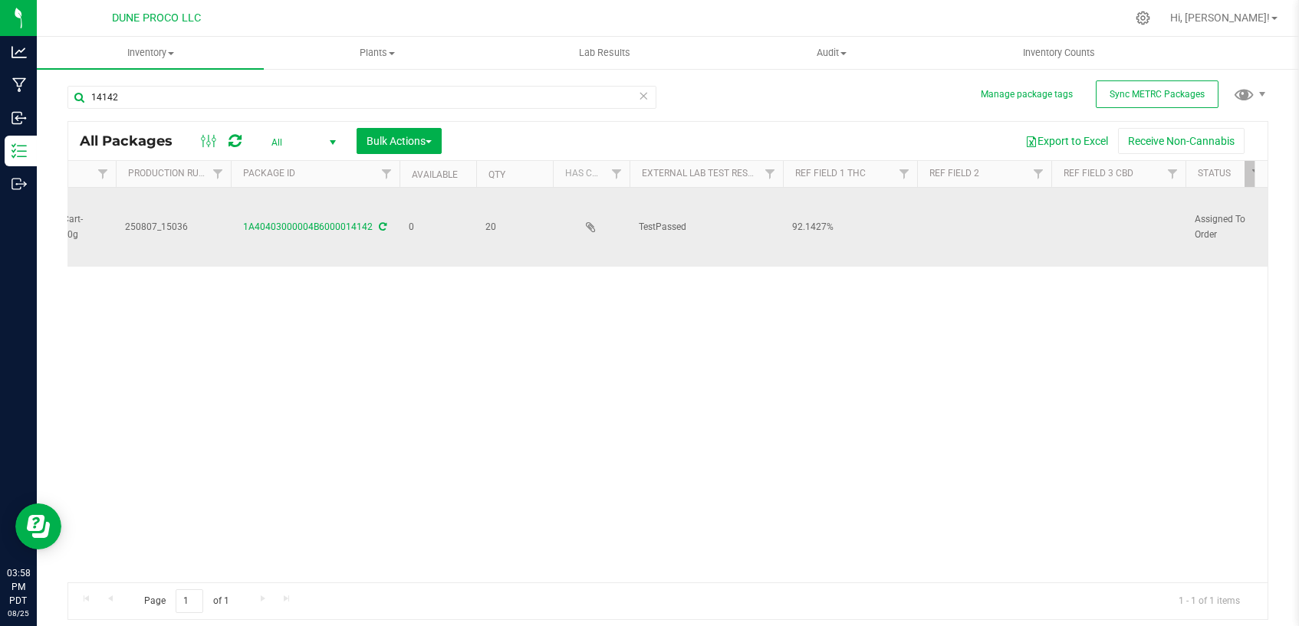
click at [974, 226] on td at bounding box center [984, 227] width 134 height 79
type input "Blueberry Muffin"
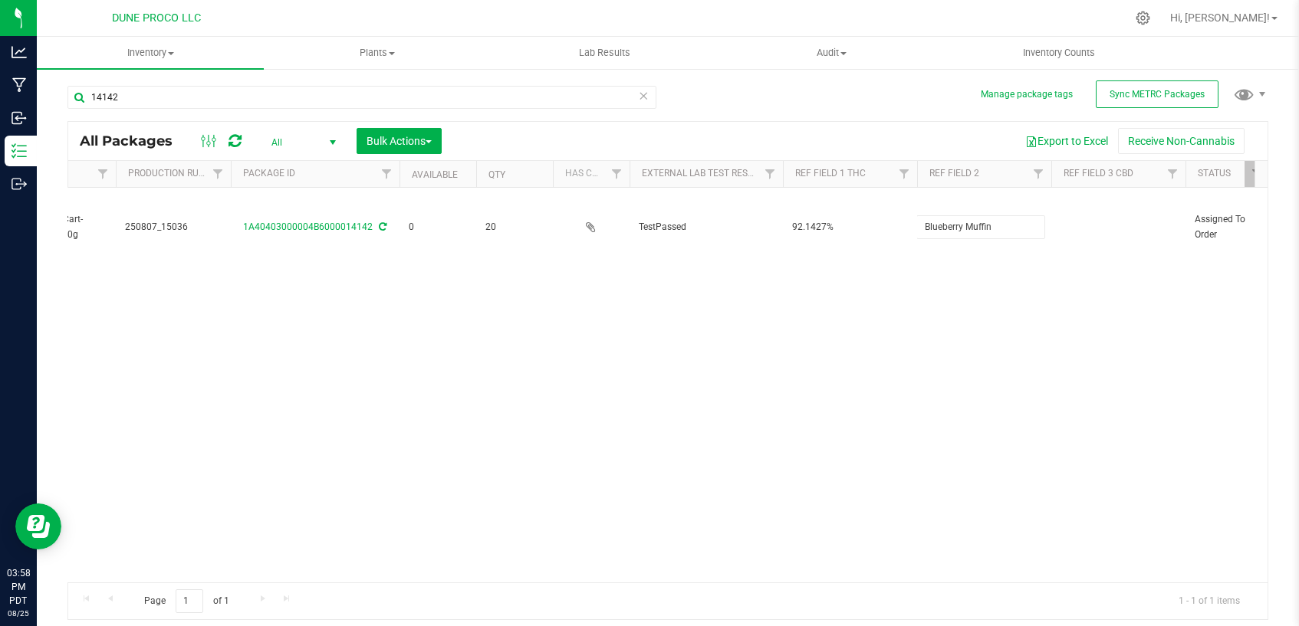
click at [847, 352] on div "All Packages All Active Only Lab Samples Locked All External Internal Bulk Acti…" at bounding box center [667, 370] width 1201 height 499
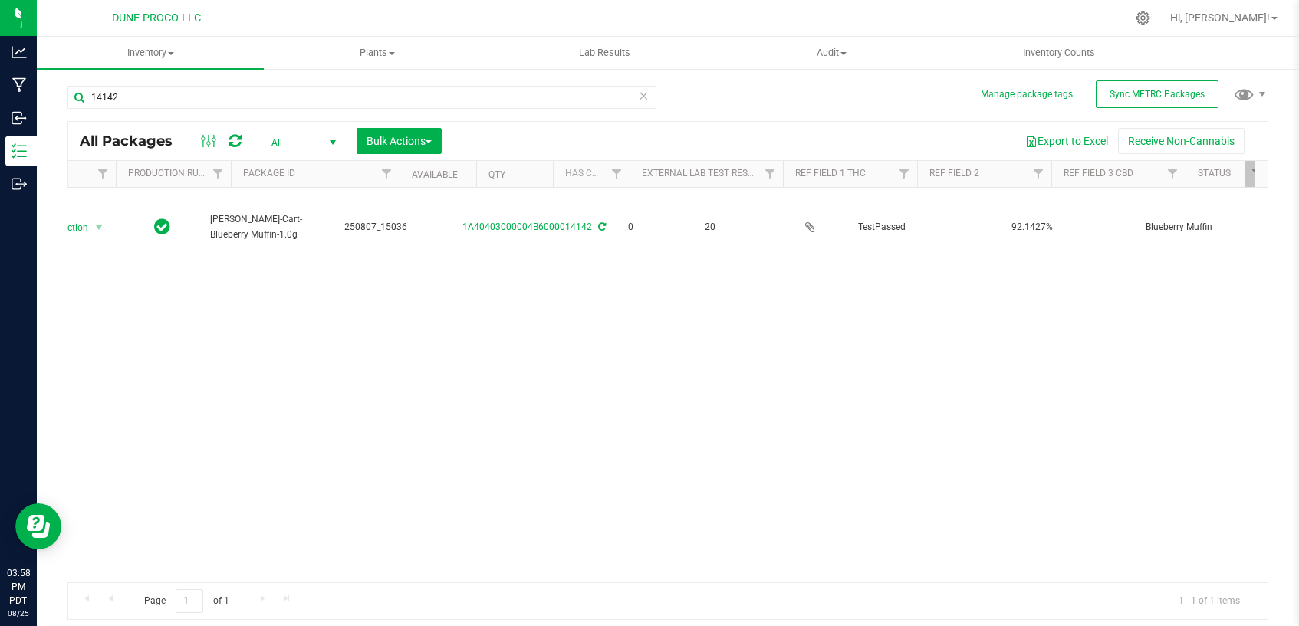
scroll to position [0, 0]
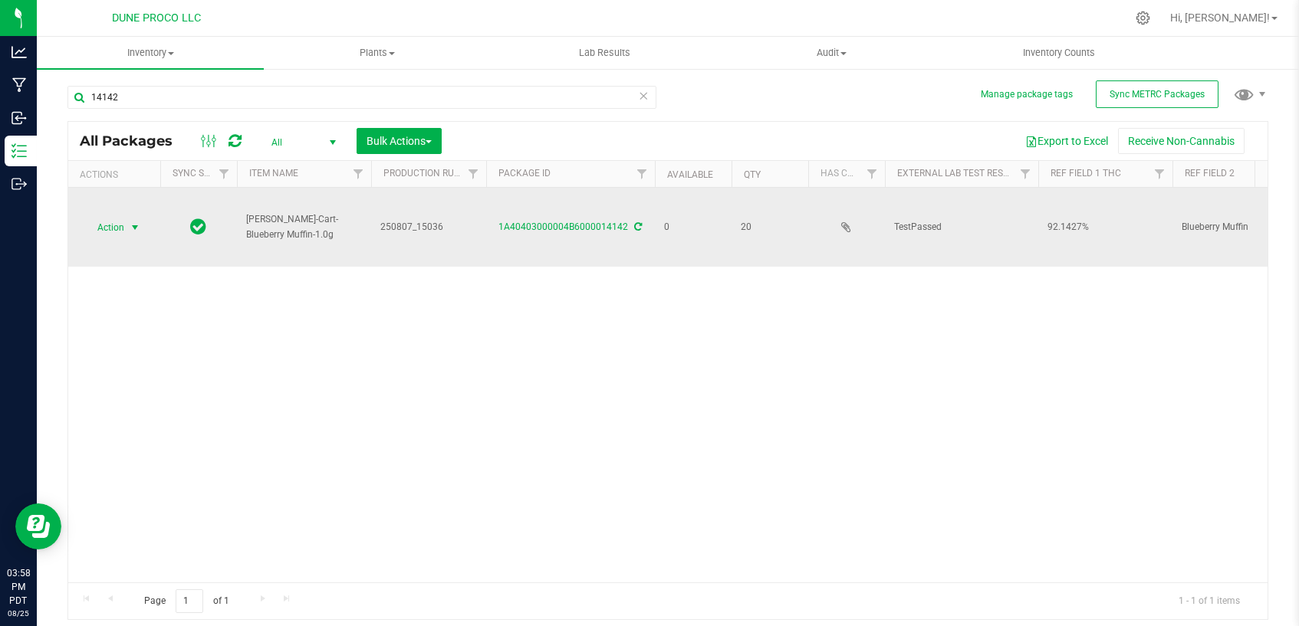
click at [129, 225] on span "select" at bounding box center [135, 228] width 12 height 12
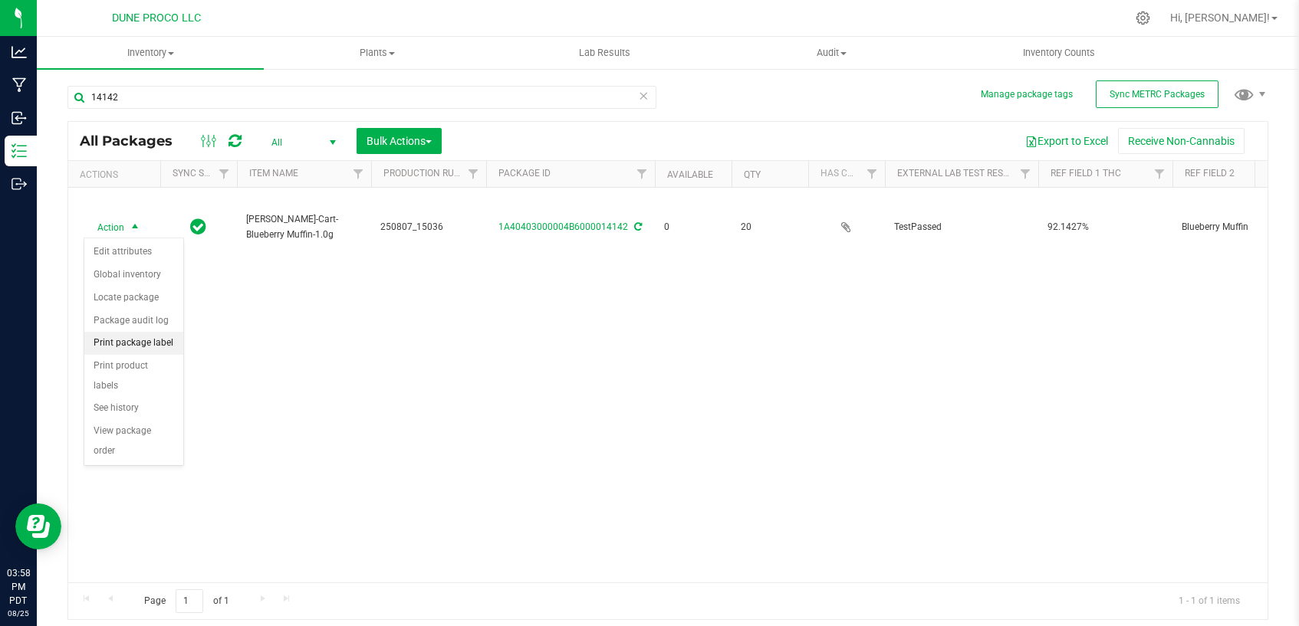
click at [159, 345] on li "Print package label" at bounding box center [133, 343] width 99 height 23
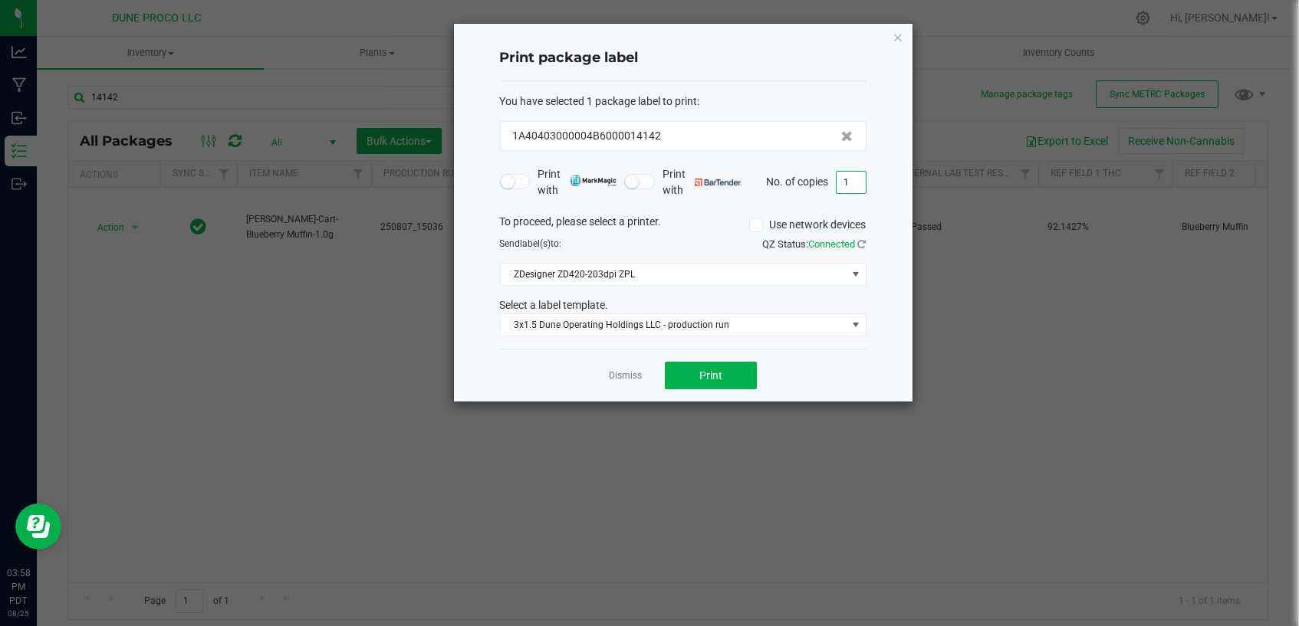
click at [857, 176] on input "1" at bounding box center [850, 182] width 29 height 21
type input "20"
click at [707, 371] on span "Print" at bounding box center [710, 376] width 23 height 12
click at [632, 373] on link "Dismiss" at bounding box center [625, 376] width 33 height 13
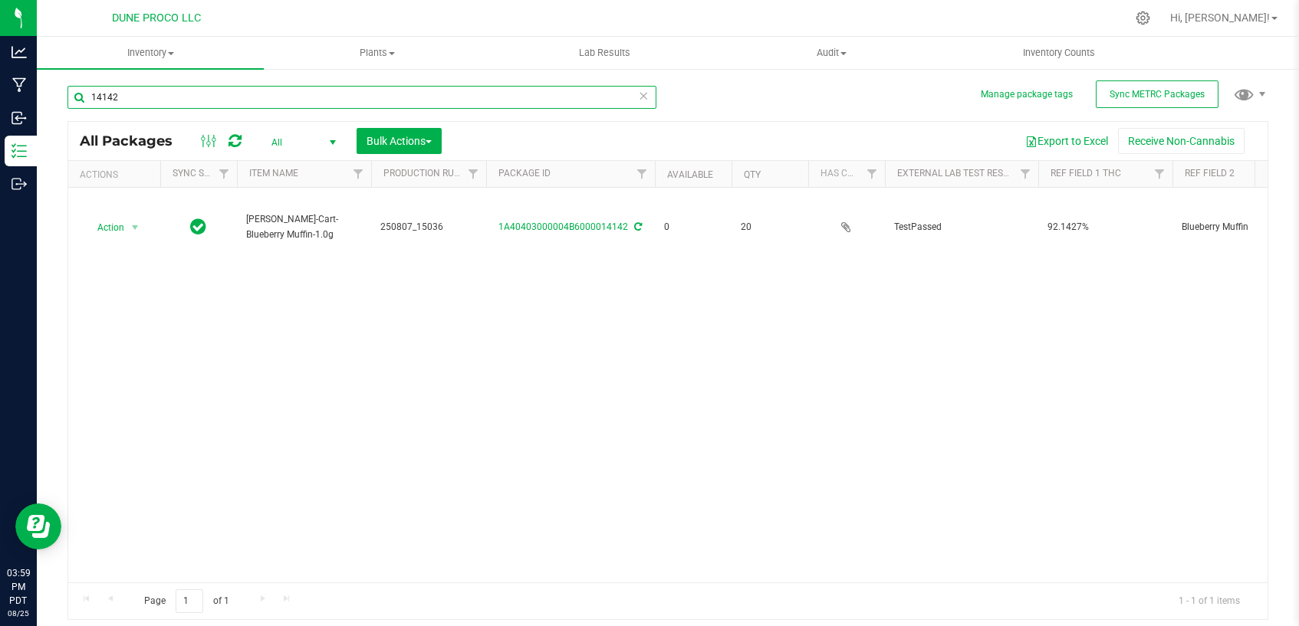
click at [429, 88] on input "14142" at bounding box center [361, 97] width 589 height 23
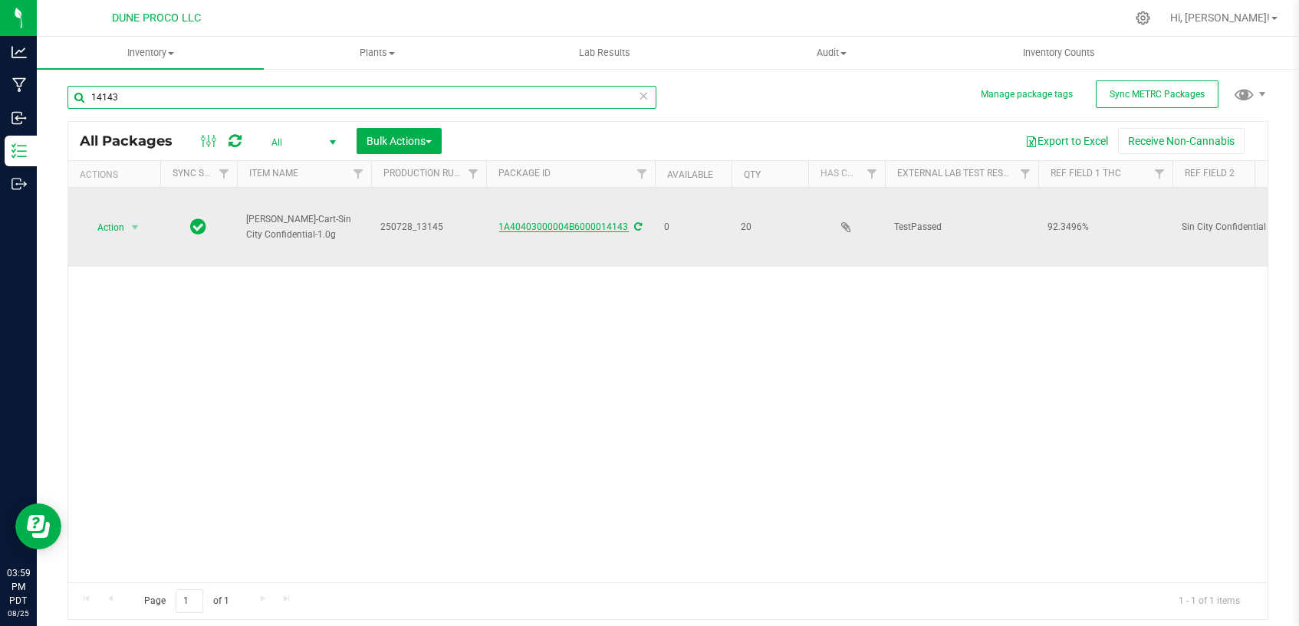
type input "14143"
click at [597, 229] on link "1A40403000004B6000014143" at bounding box center [564, 227] width 130 height 11
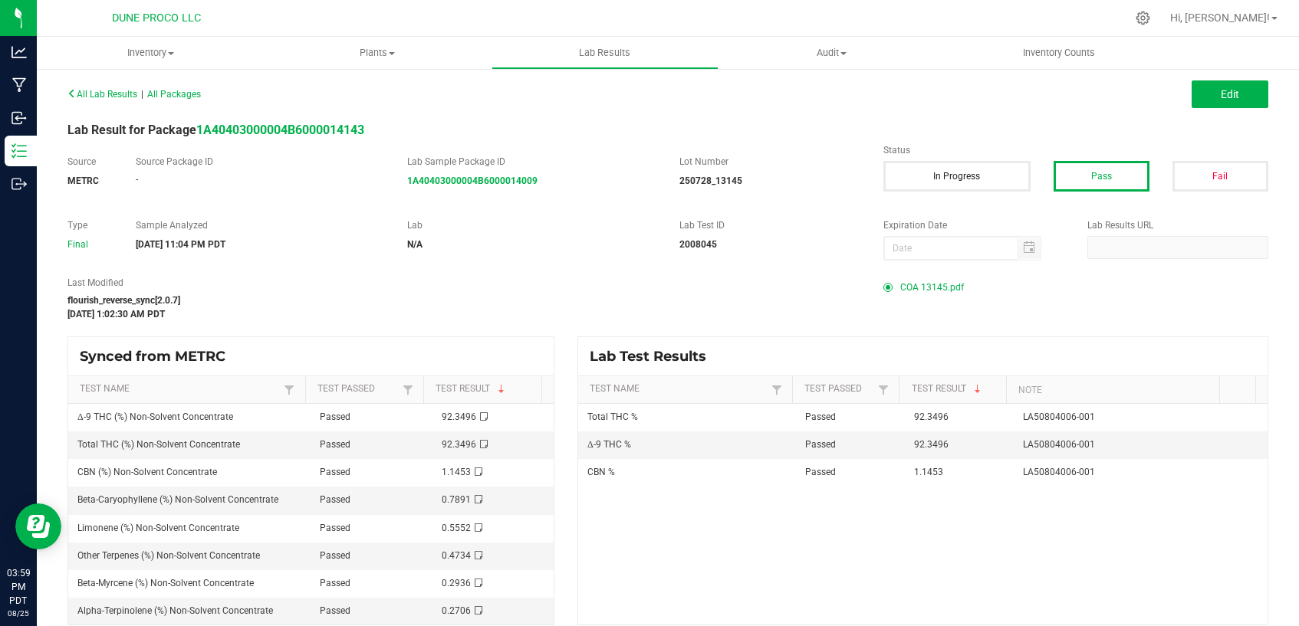
click at [912, 287] on span "COA 13145.pdf" at bounding box center [932, 287] width 64 height 23
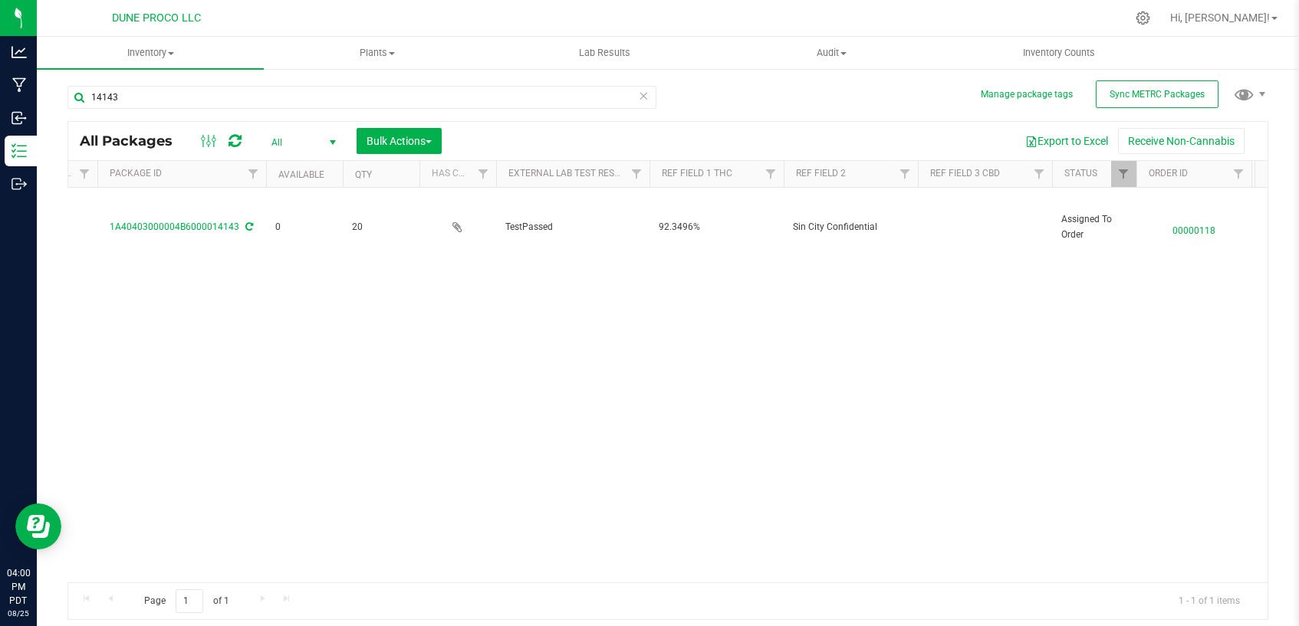
scroll to position [0, 425]
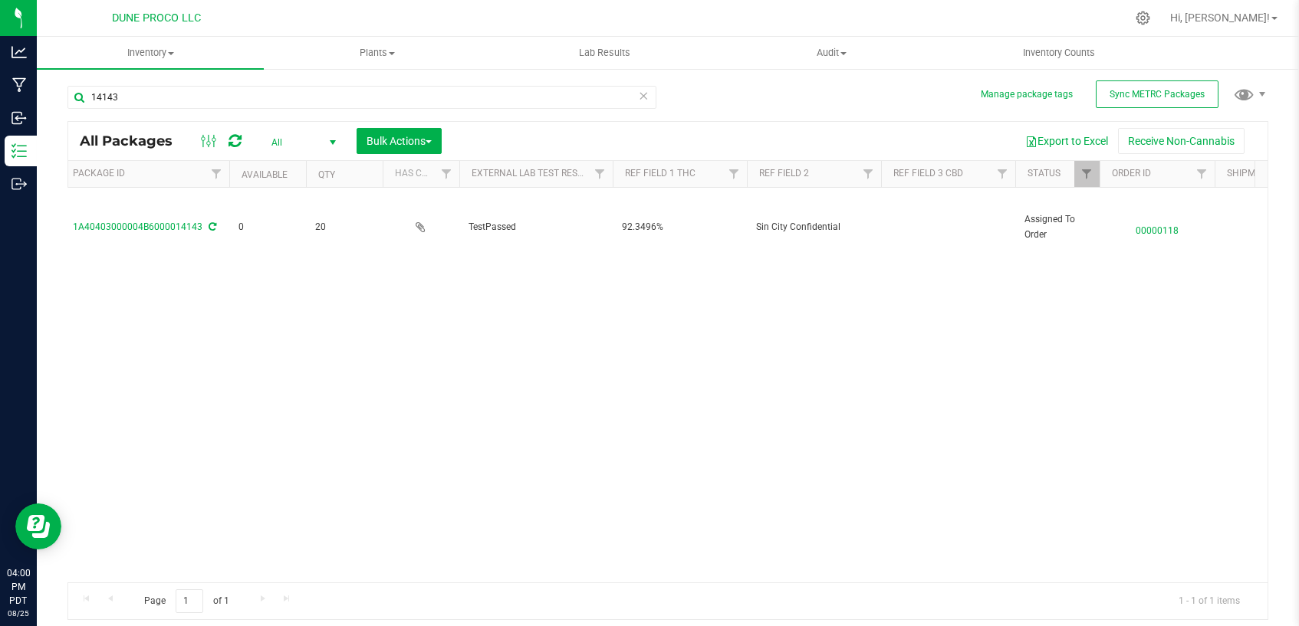
drag, startPoint x: 922, startPoint y: 225, endPoint x: 909, endPoint y: 279, distance: 55.1
click at [922, 227] on td at bounding box center [948, 227] width 134 height 79
click at [835, 360] on div "Action Action Edit attributes Global inventory Locate package Package audit log…" at bounding box center [667, 385] width 1199 height 395
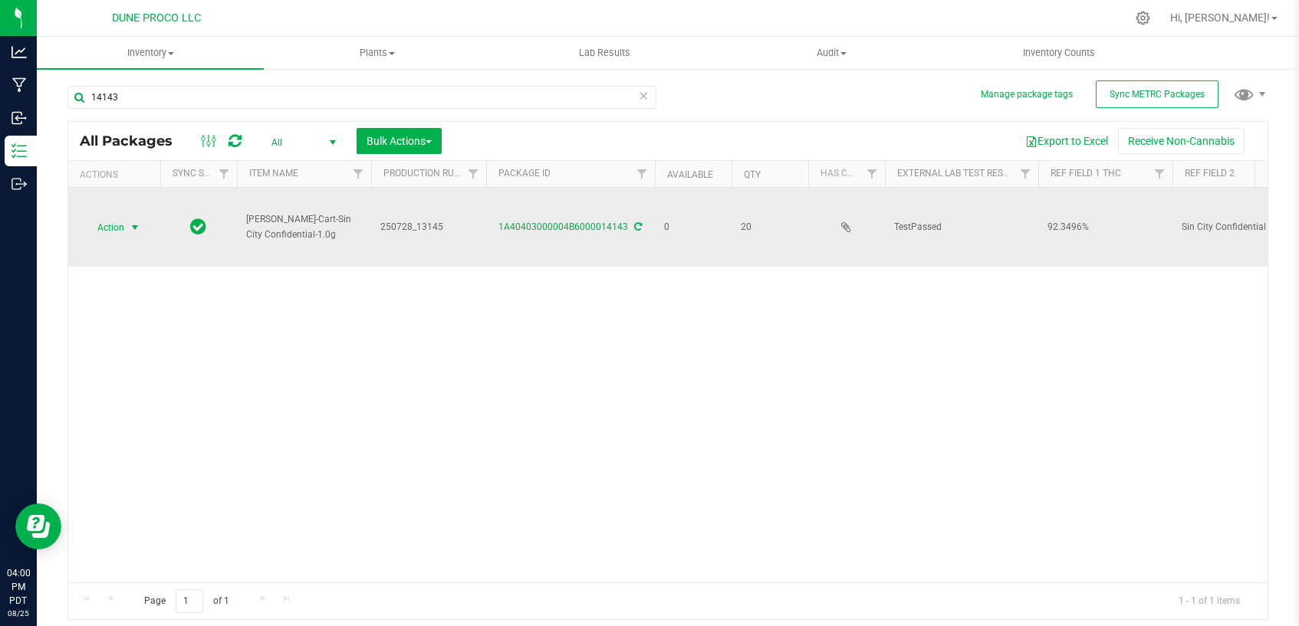
click at [133, 224] on span "select" at bounding box center [135, 228] width 12 height 12
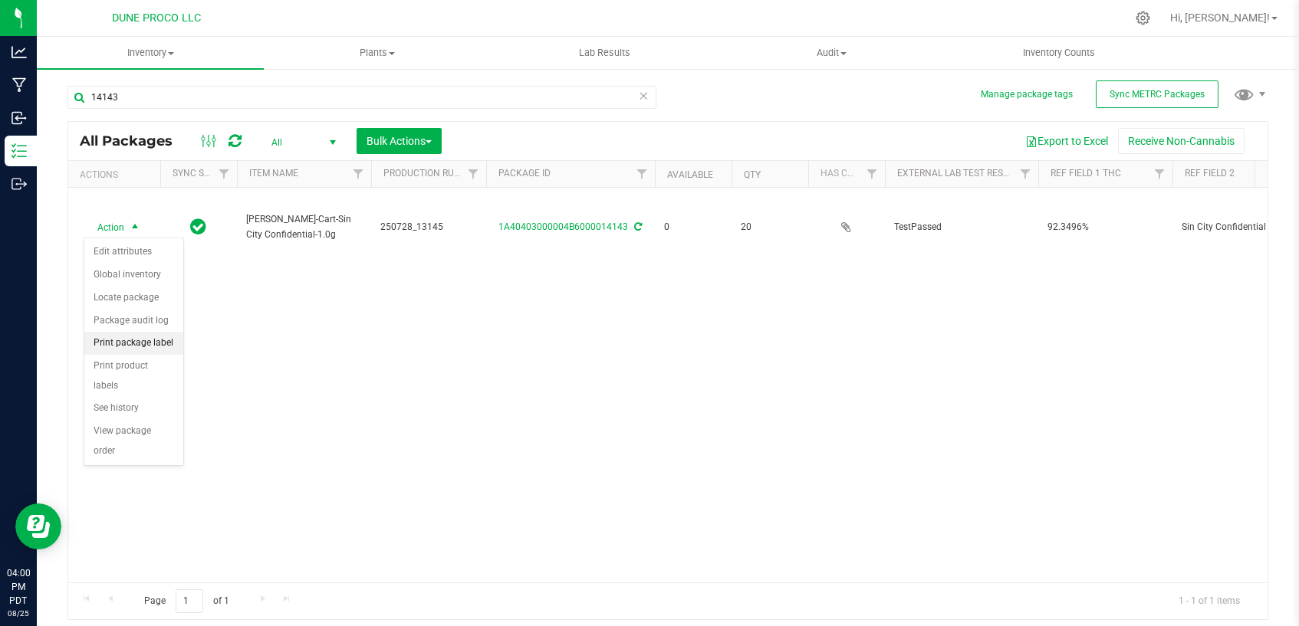
click at [139, 334] on li "Print package label" at bounding box center [133, 343] width 99 height 23
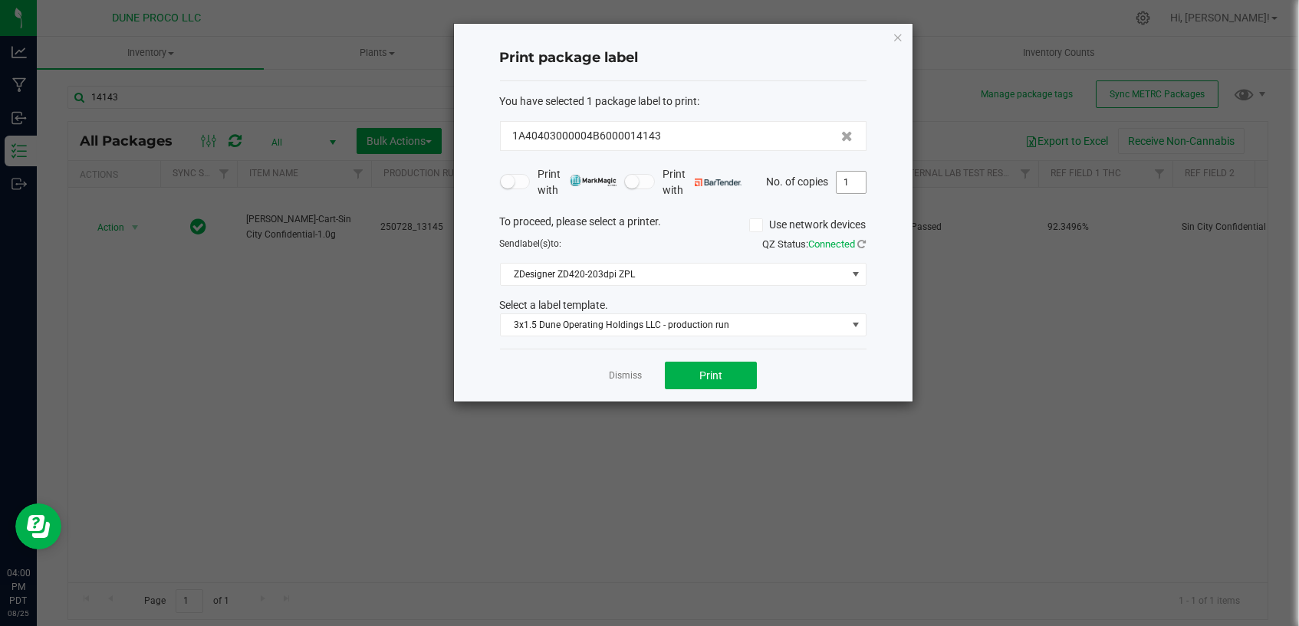
click at [849, 189] on input "1" at bounding box center [850, 182] width 29 height 21
type input "20"
click at [741, 376] on button "Print" at bounding box center [711, 376] width 92 height 28
click at [624, 368] on app-cancel-button "Dismiss" at bounding box center [625, 376] width 33 height 16
drag, startPoint x: 633, startPoint y: 375, endPoint x: 641, endPoint y: 372, distance: 8.3
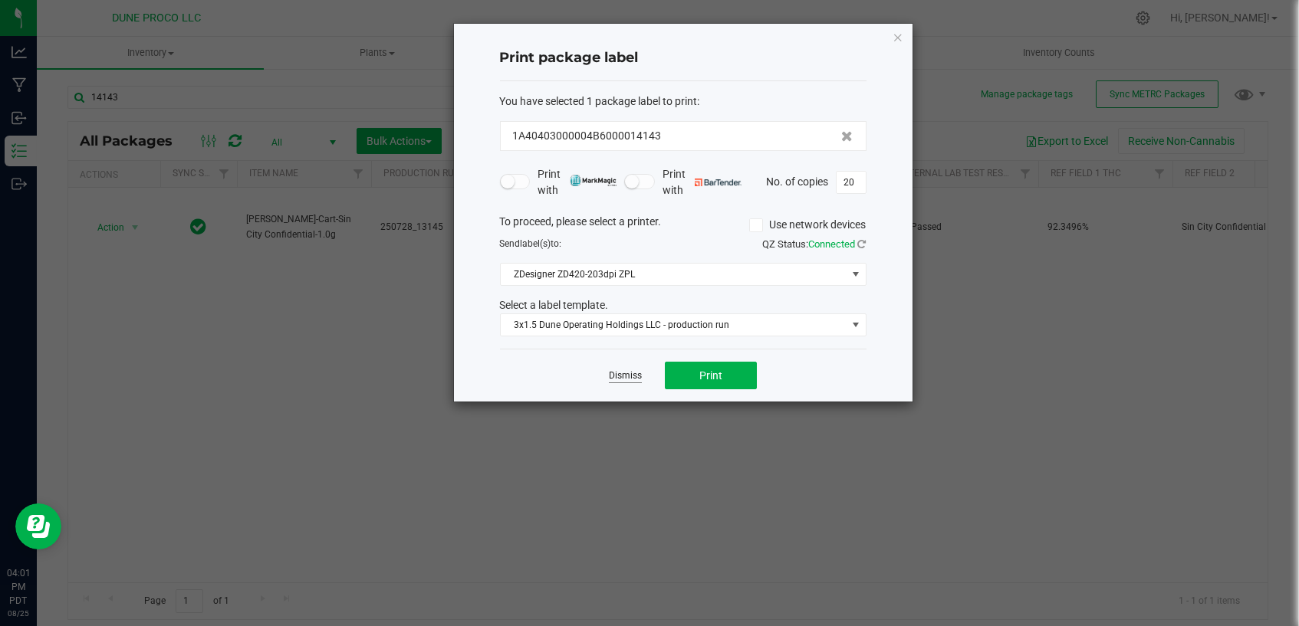
click at [642, 375] on div "Dismiss Print" at bounding box center [683, 375] width 366 height 53
click at [641, 372] on link "Dismiss" at bounding box center [625, 376] width 33 height 13
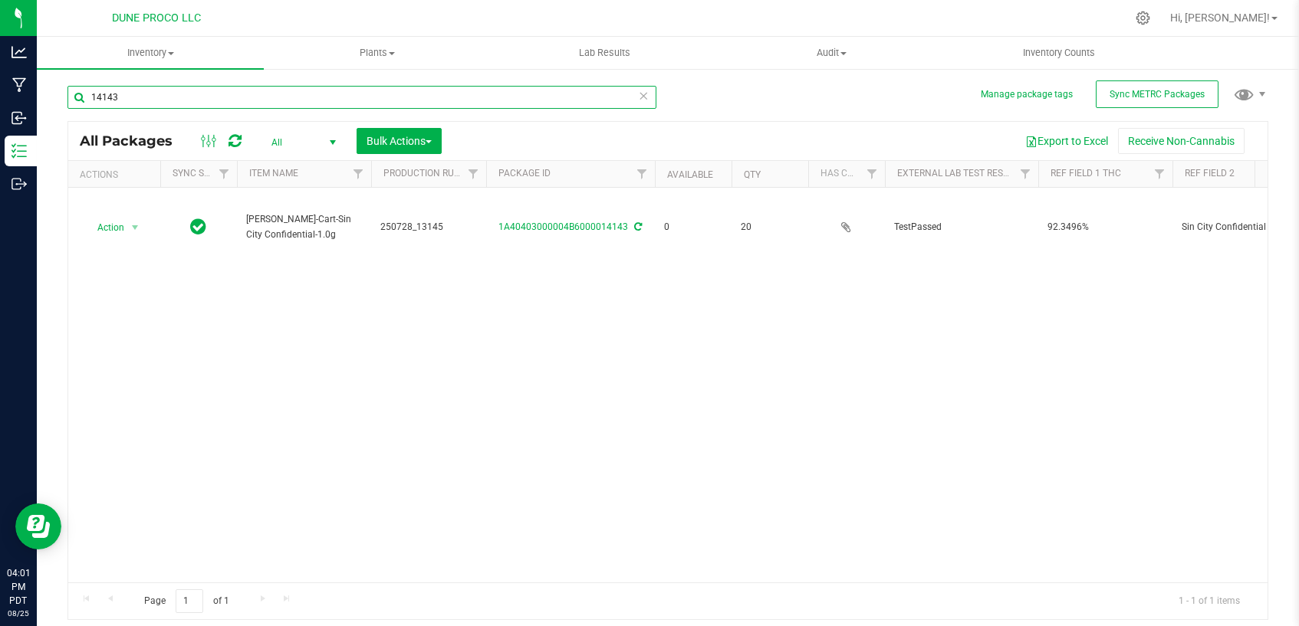
click at [406, 87] on input "14143" at bounding box center [361, 97] width 589 height 23
type input "14144"
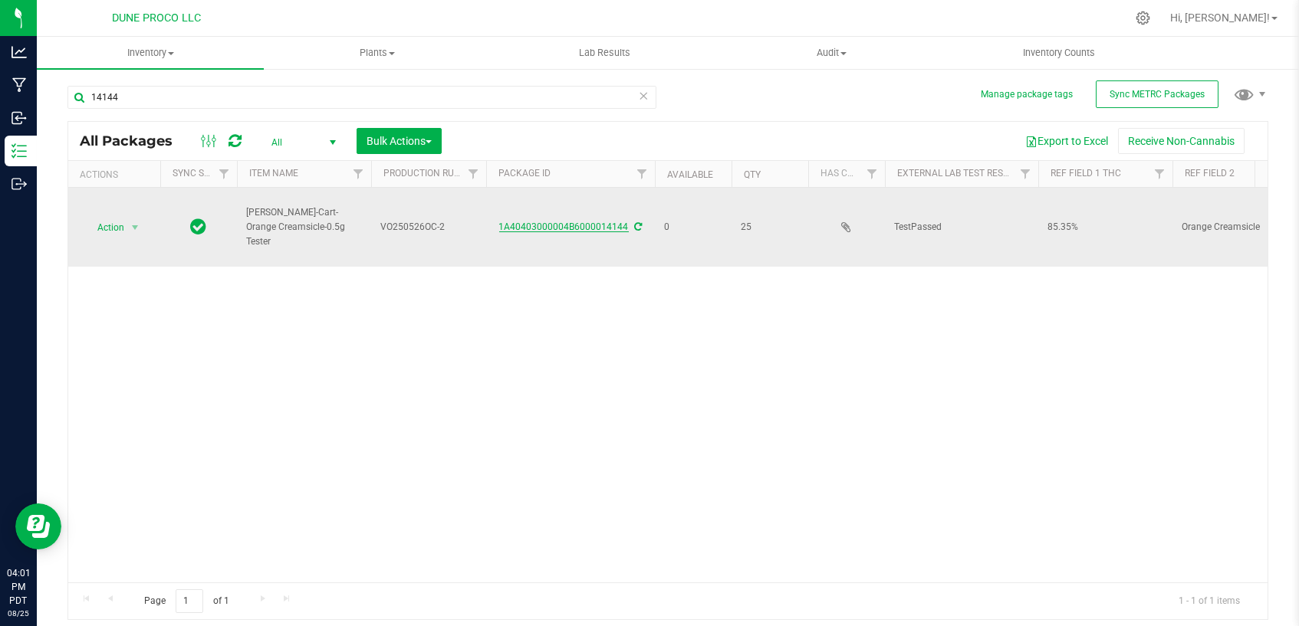
drag, startPoint x: 553, startPoint y: 199, endPoint x: 557, endPoint y: 226, distance: 28.0
click at [557, 226] on link "1A40403000004B6000014144" at bounding box center [564, 227] width 130 height 11
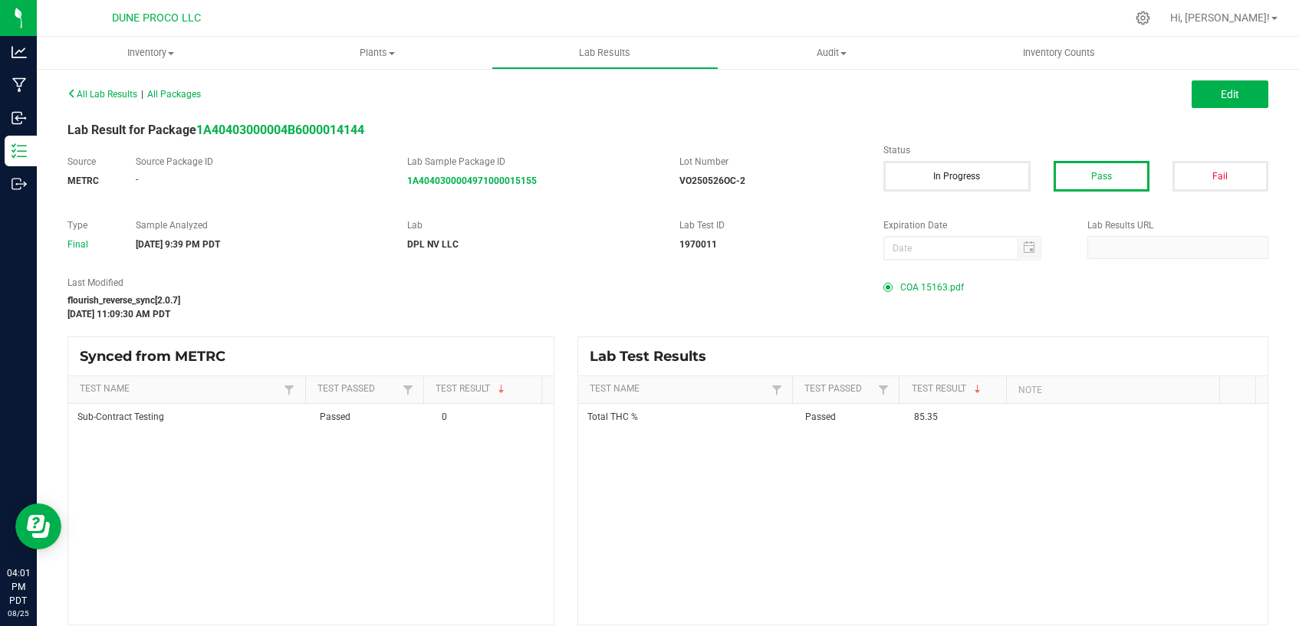
click at [933, 289] on span "COA 15163.pdf" at bounding box center [932, 287] width 64 height 23
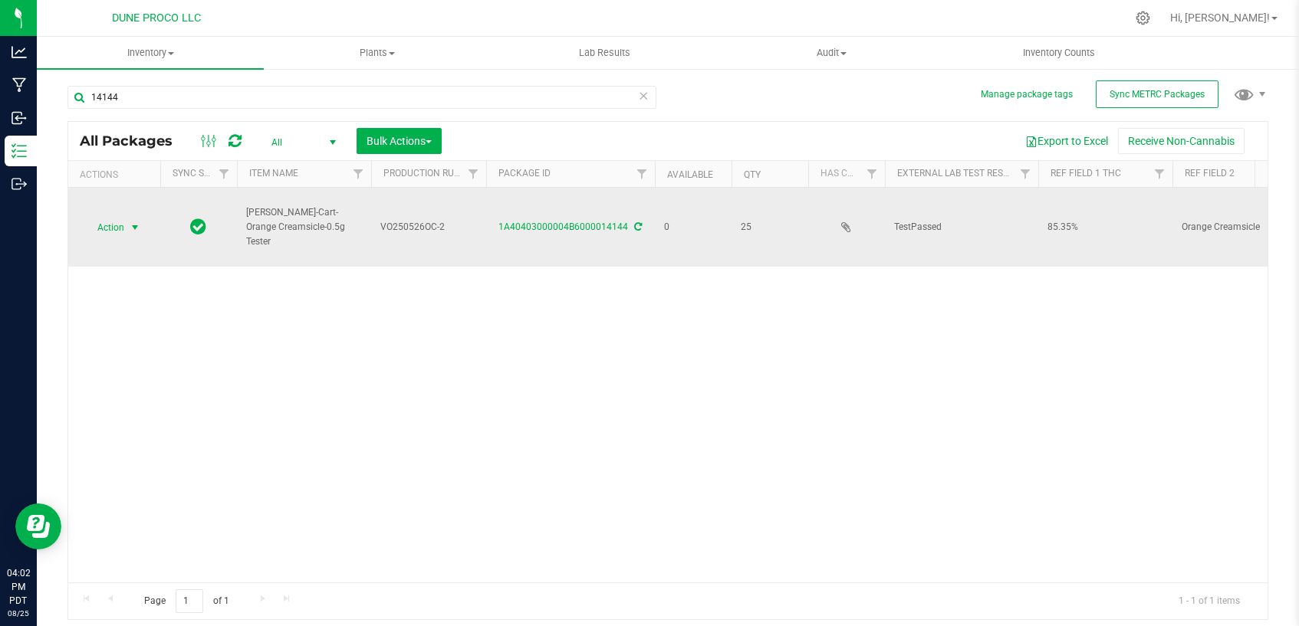
click at [126, 232] on span "select" at bounding box center [135, 227] width 19 height 21
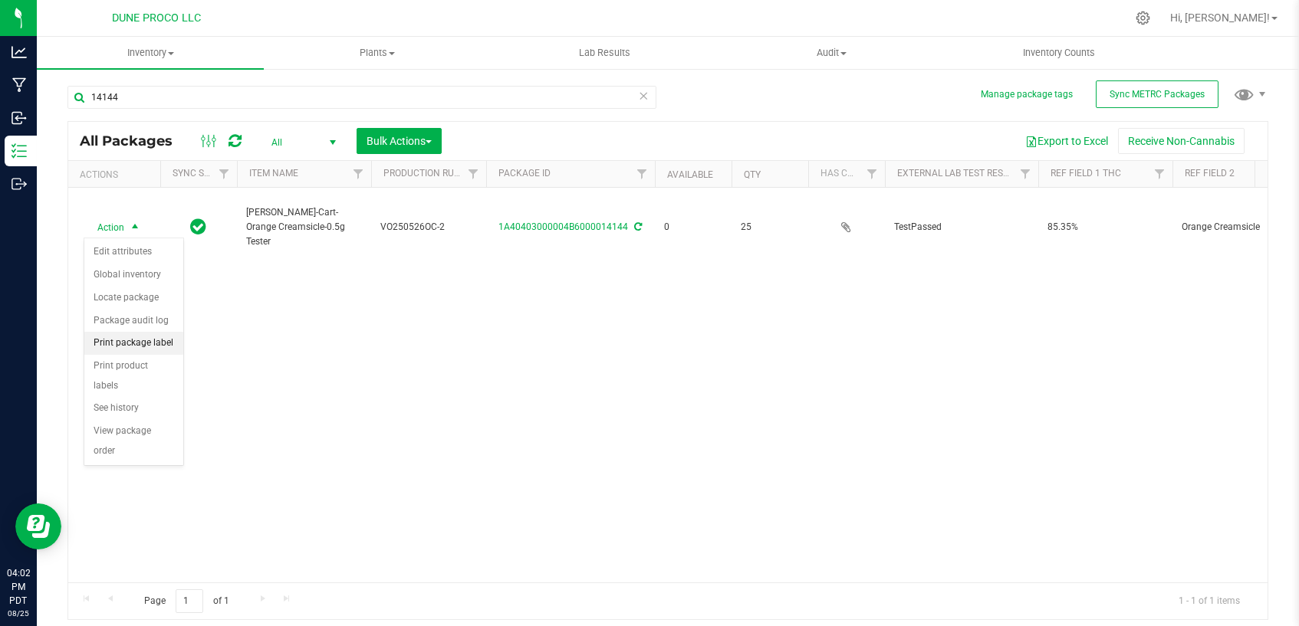
click at [120, 338] on li "Print package label" at bounding box center [133, 343] width 99 height 23
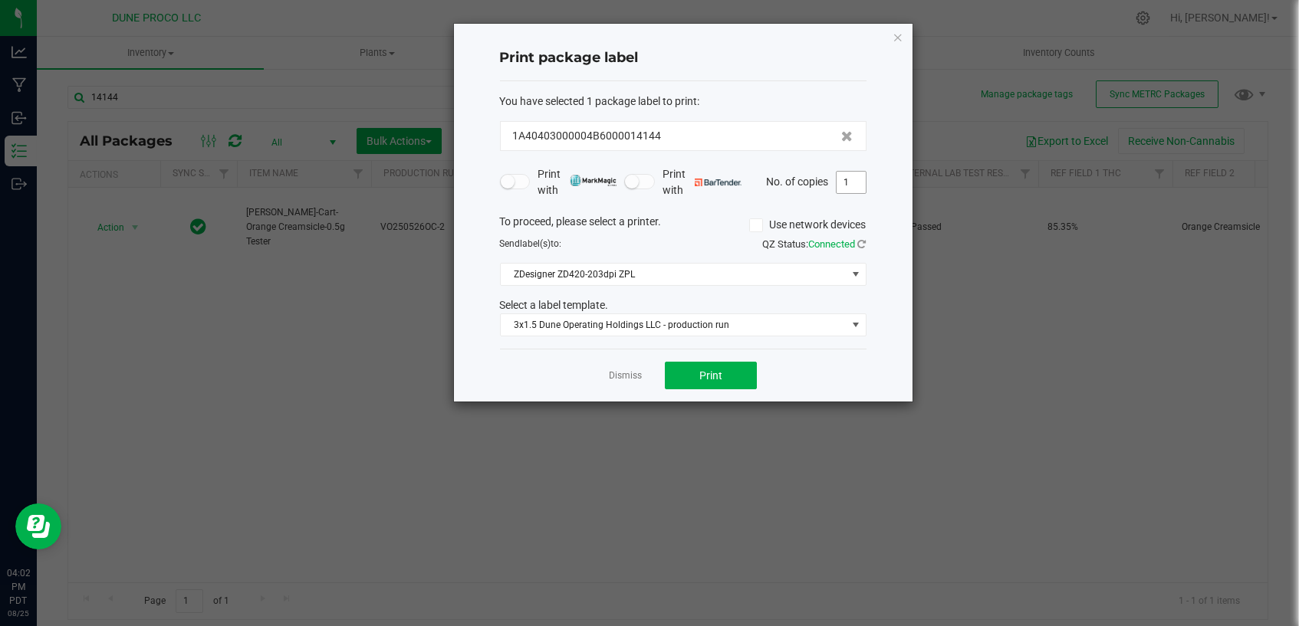
click at [846, 180] on input "1" at bounding box center [850, 182] width 29 height 21
type input "25"
click at [721, 375] on button "Print" at bounding box center [711, 376] width 92 height 28
click at [617, 363] on div "Dismiss Print" at bounding box center [683, 375] width 366 height 53
click at [621, 388] on div "Dismiss Print" at bounding box center [683, 375] width 366 height 53
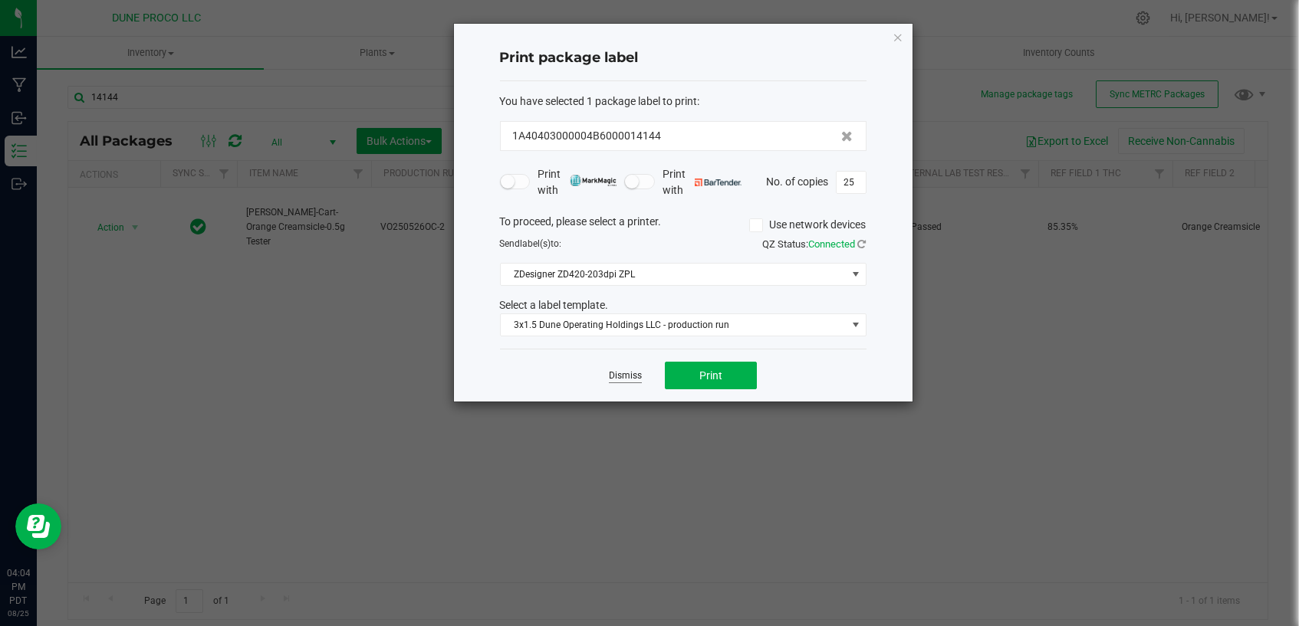
click at [619, 378] on link "Dismiss" at bounding box center [625, 376] width 33 height 13
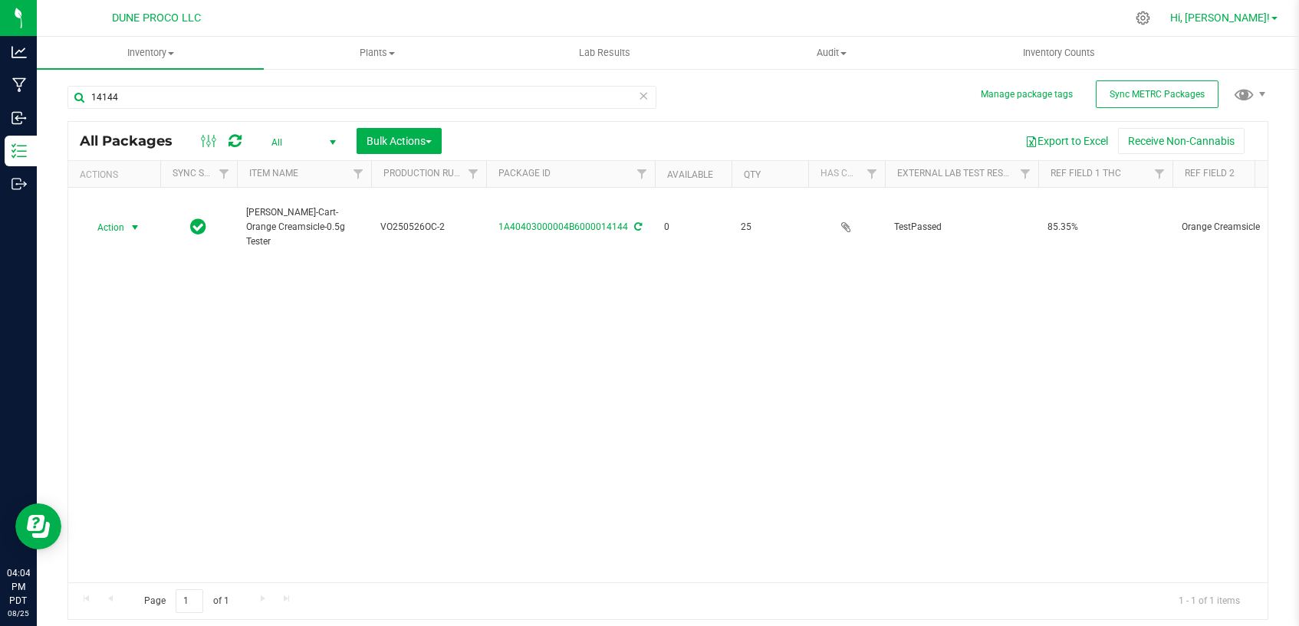
click at [1224, 16] on span "Hi, [PERSON_NAME]!" at bounding box center [1220, 17] width 100 height 12
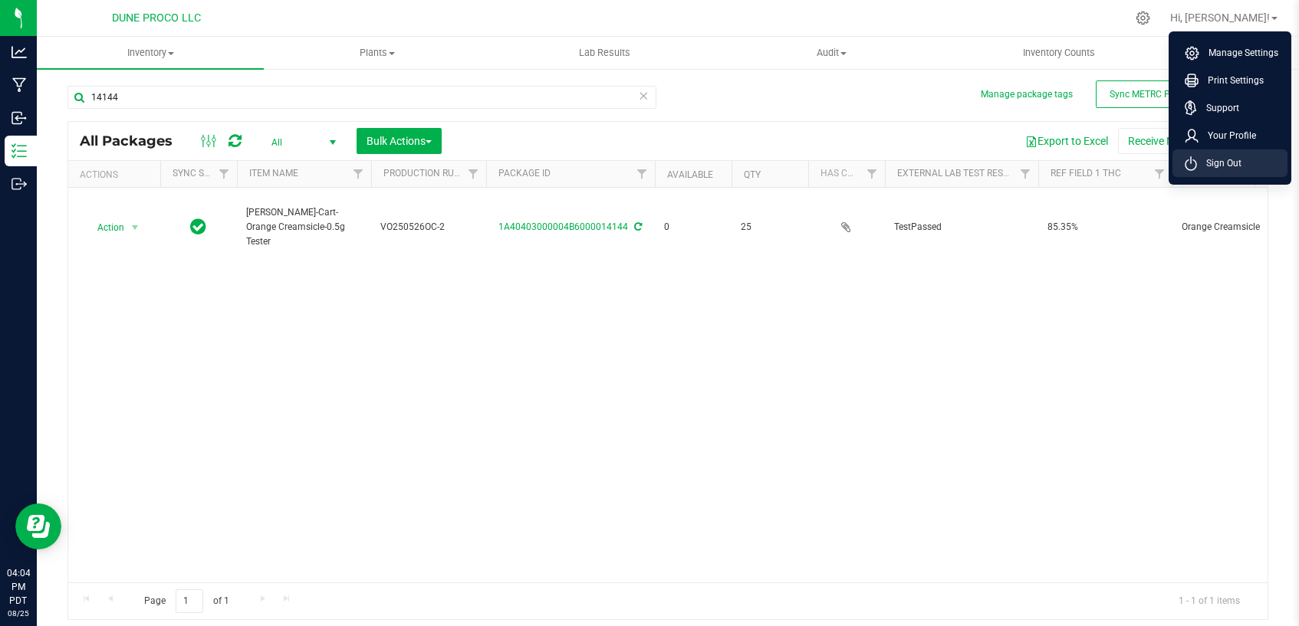
click at [1213, 166] on span "Sign Out" at bounding box center [1219, 163] width 44 height 15
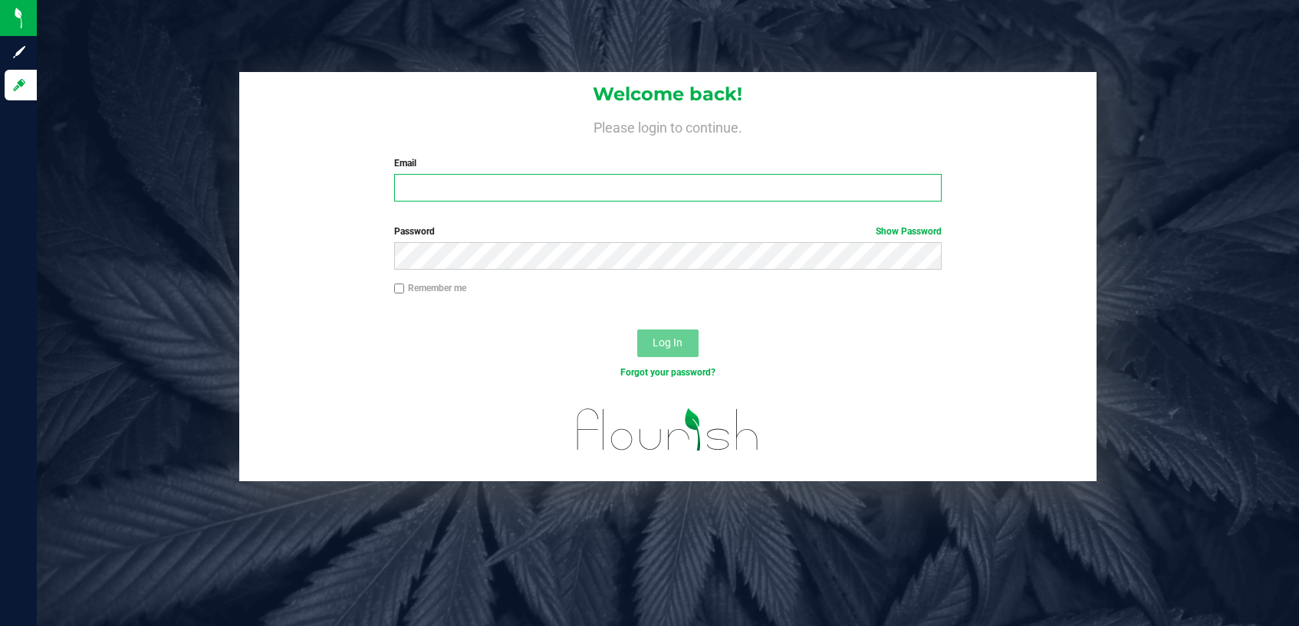
type input "[PERSON_NAME][EMAIL_ADDRESS][PERSON_NAME][DOMAIN_NAME]"
